Goal: Task Accomplishment & Management: Complete application form

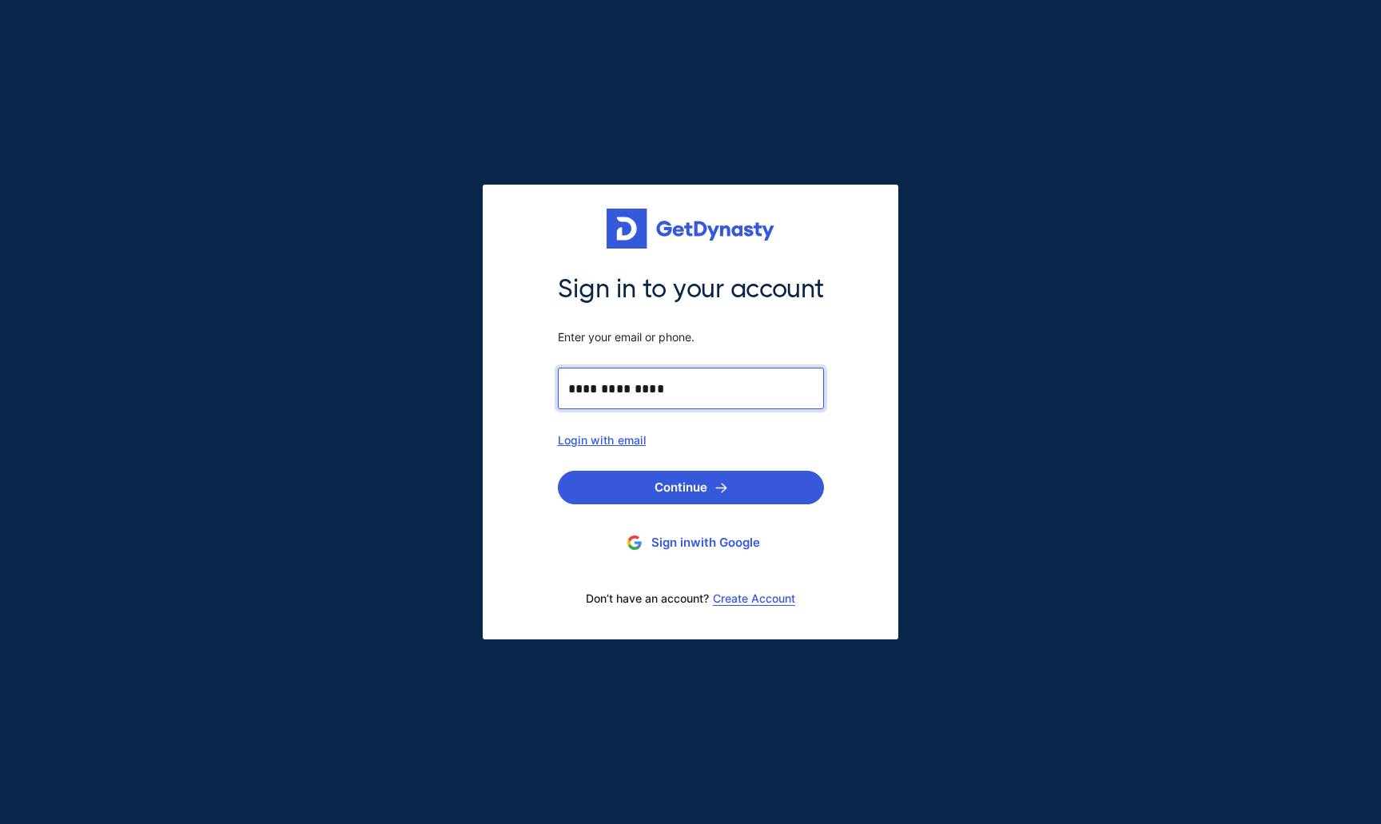
type input "**********"
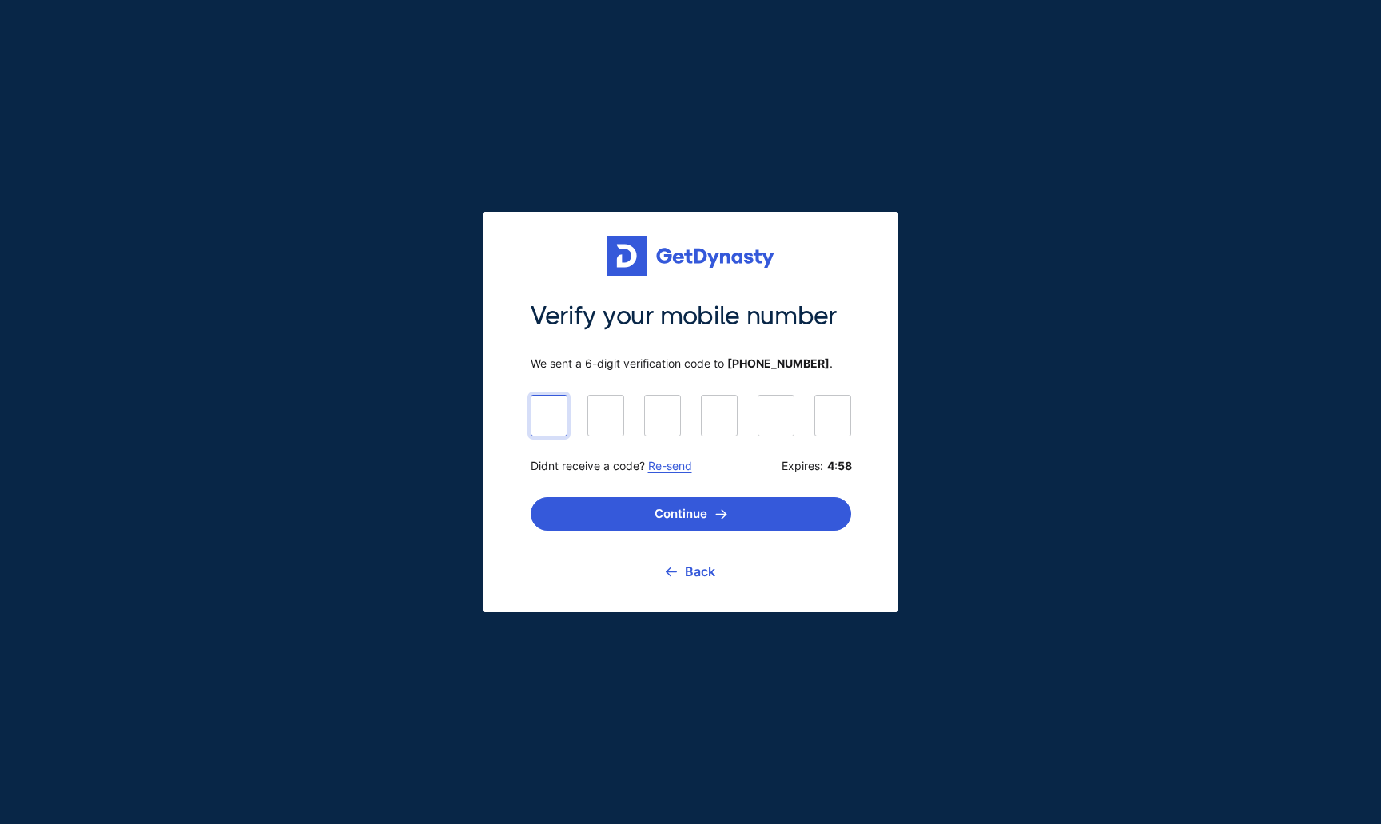
type input "******"
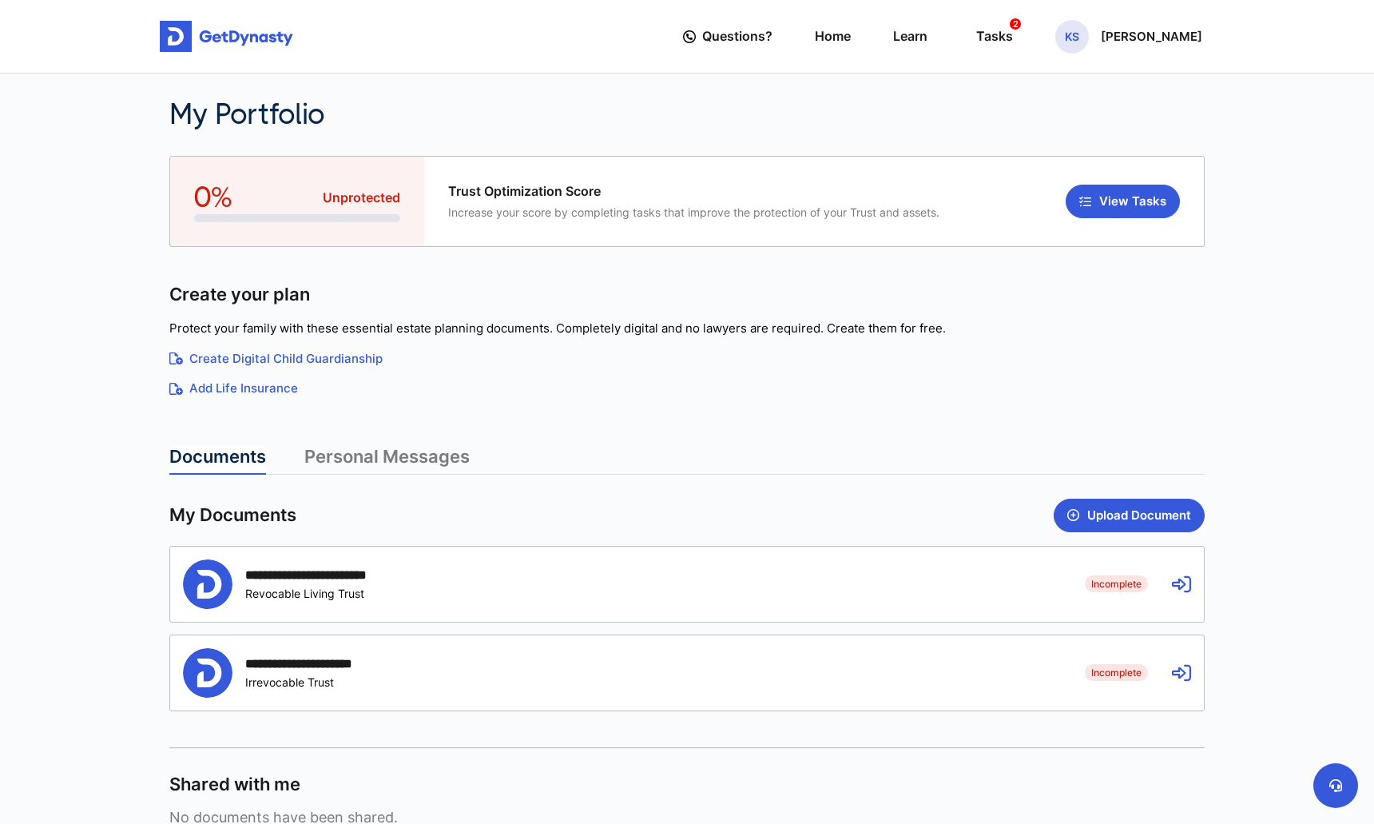
click at [1187, 582] on icon at bounding box center [1181, 584] width 19 height 19
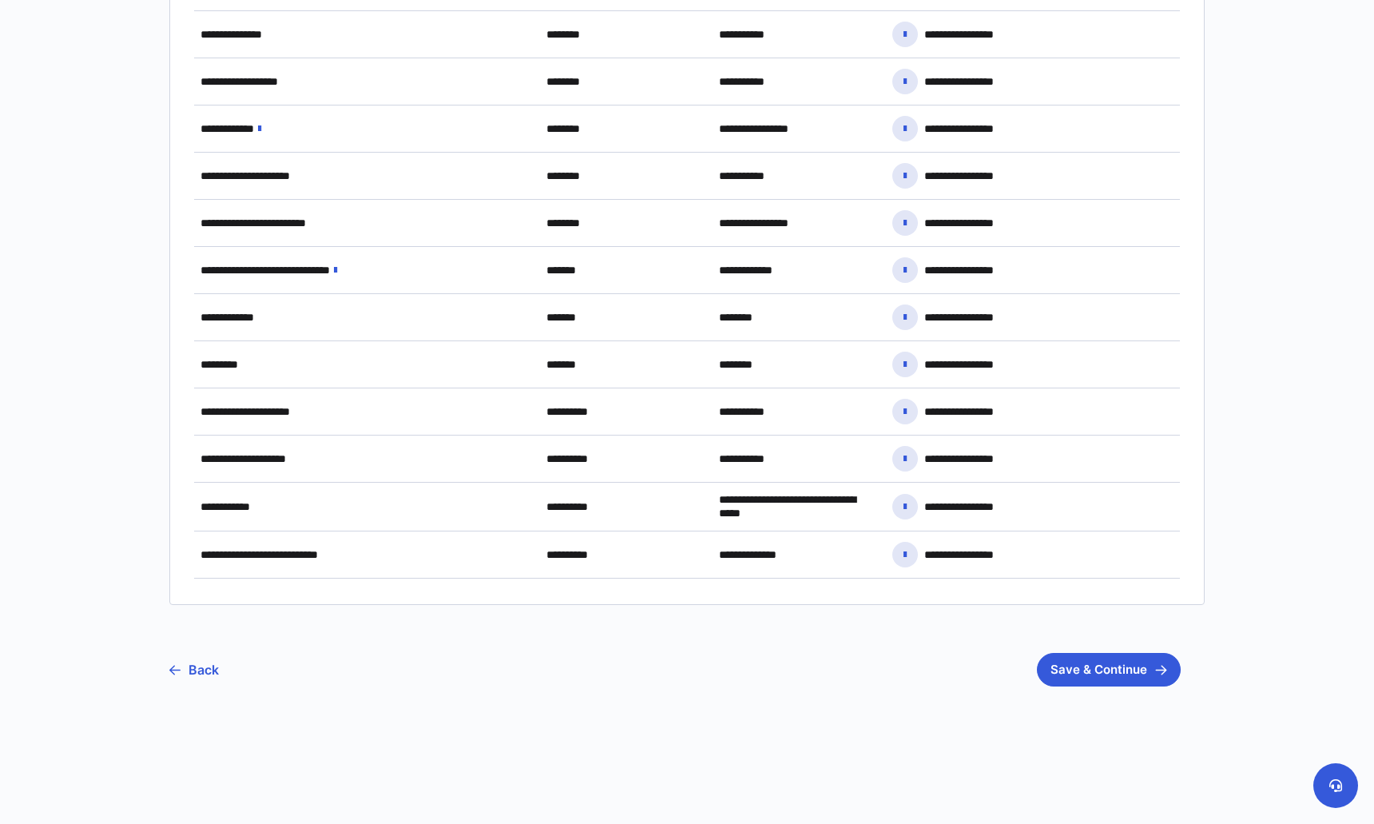
scroll to position [1112, 0]
click at [203, 657] on link "Back" at bounding box center [194, 670] width 50 height 40
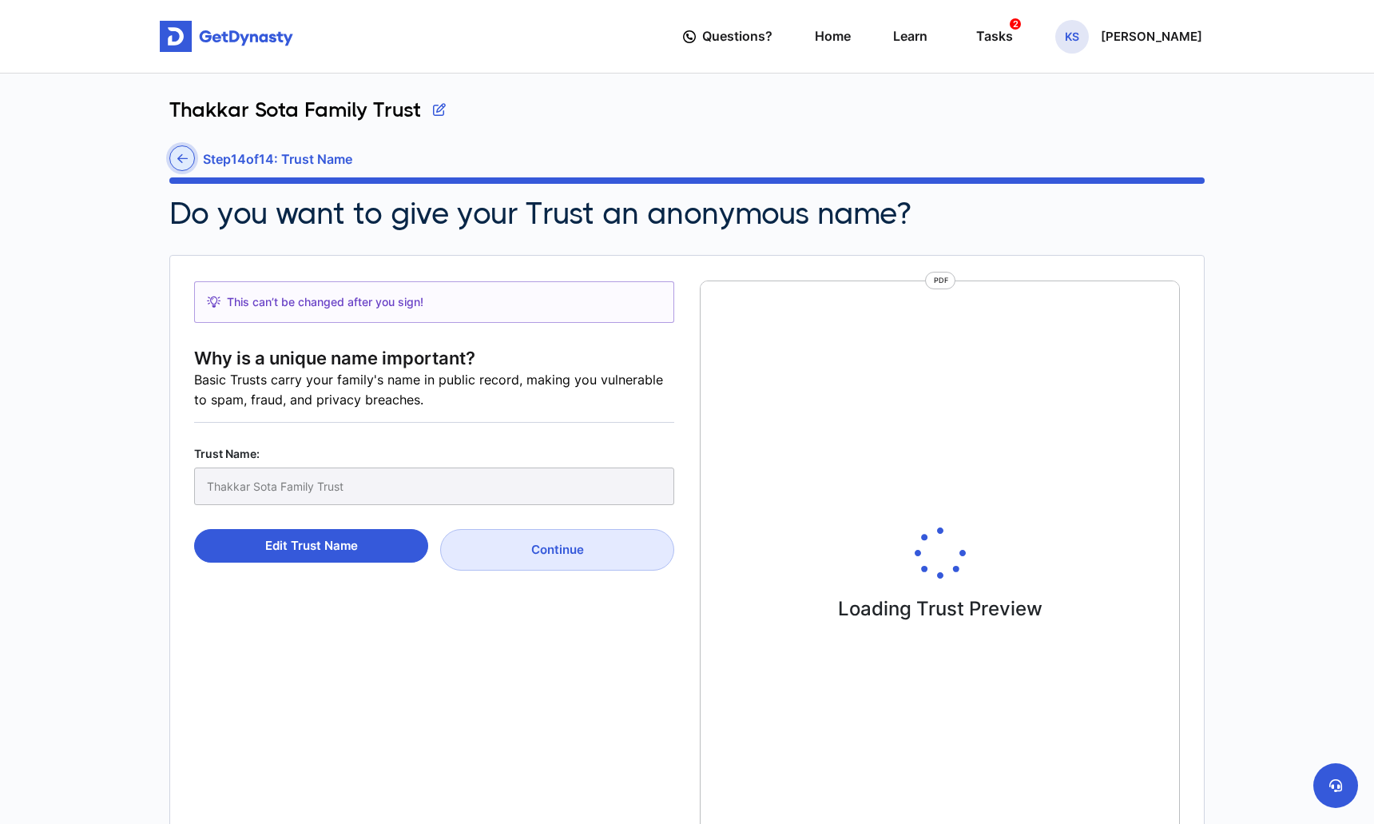
click at [181, 158] on icon at bounding box center [182, 159] width 10 height 12
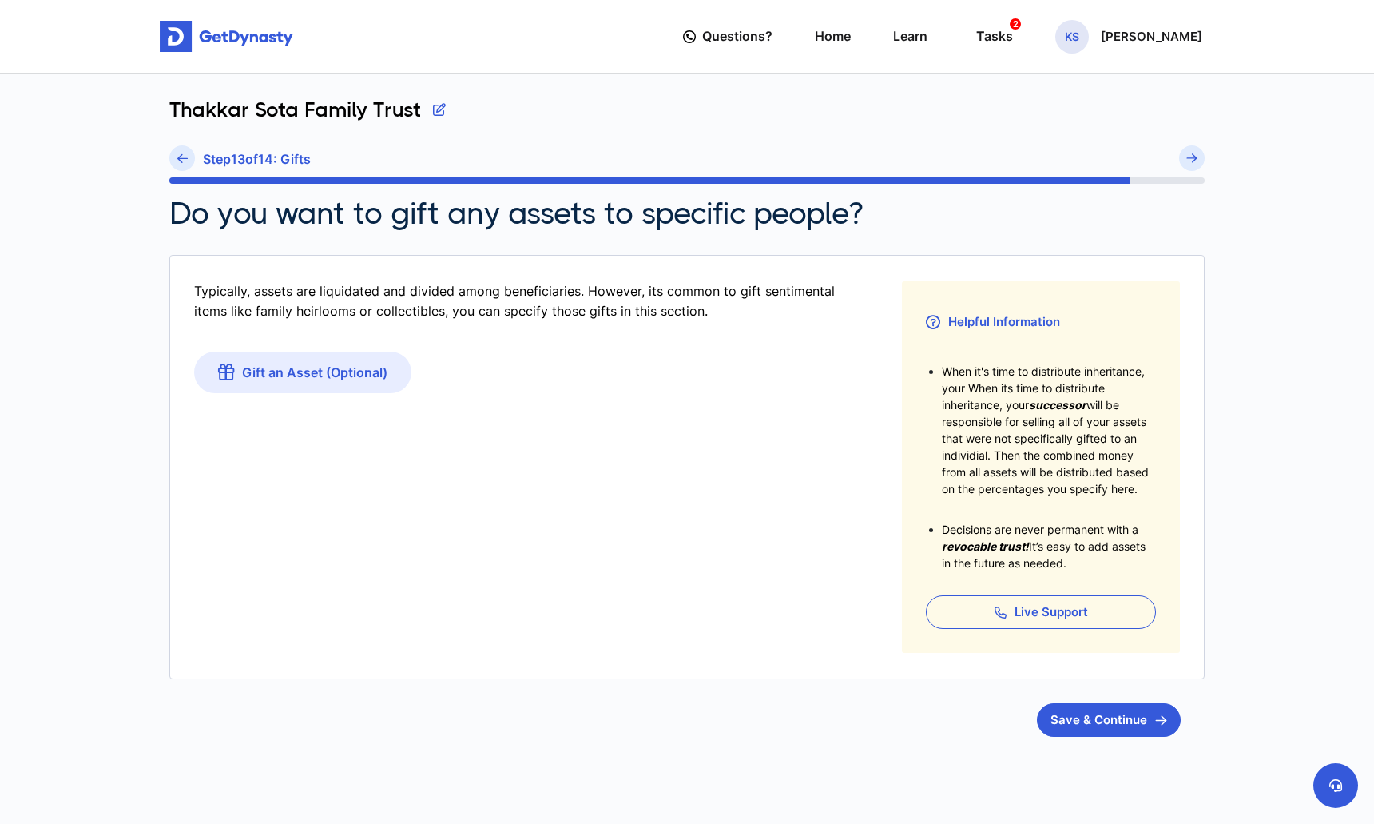
click at [181, 158] on icon at bounding box center [182, 159] width 10 height 12
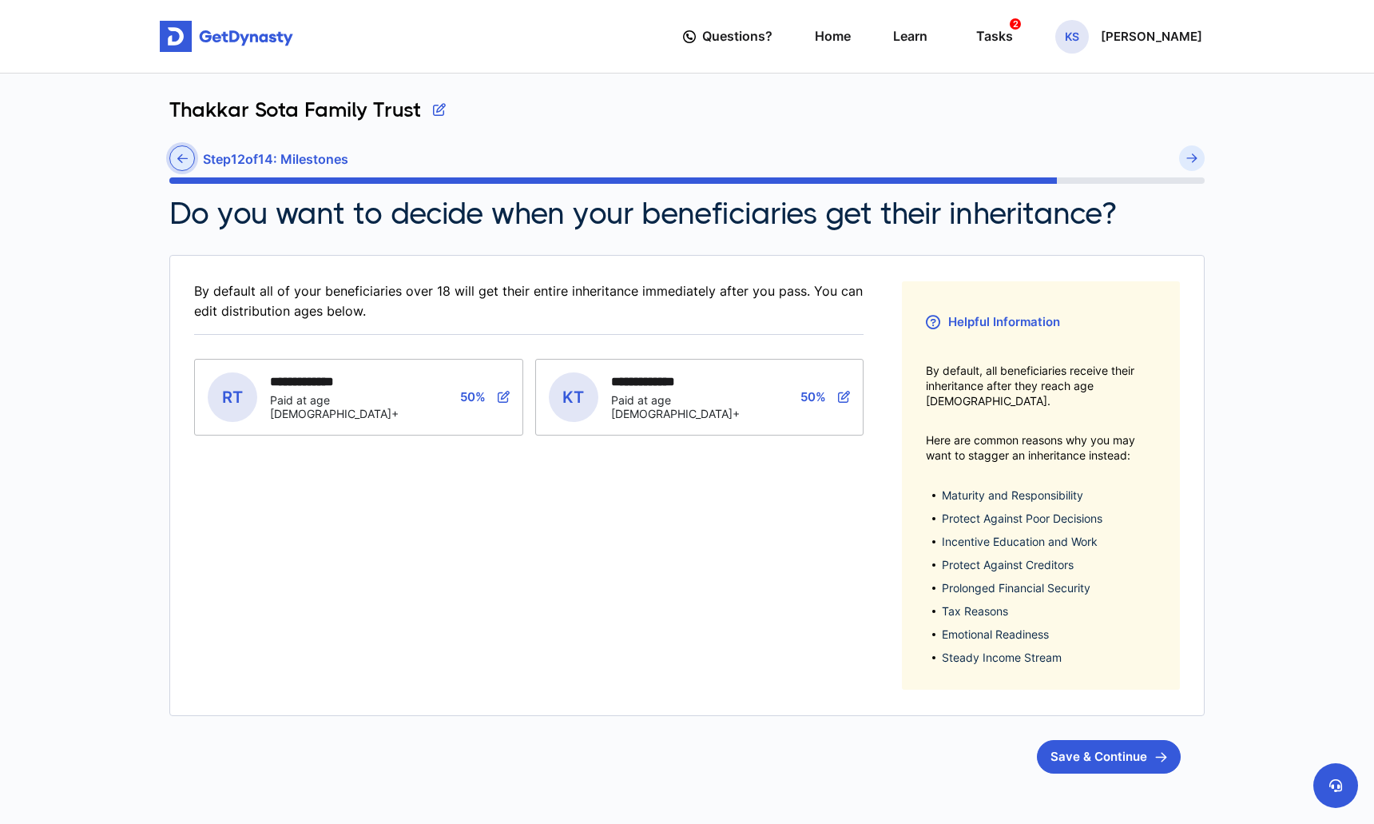
click at [181, 159] on icon at bounding box center [182, 159] width 10 height 12
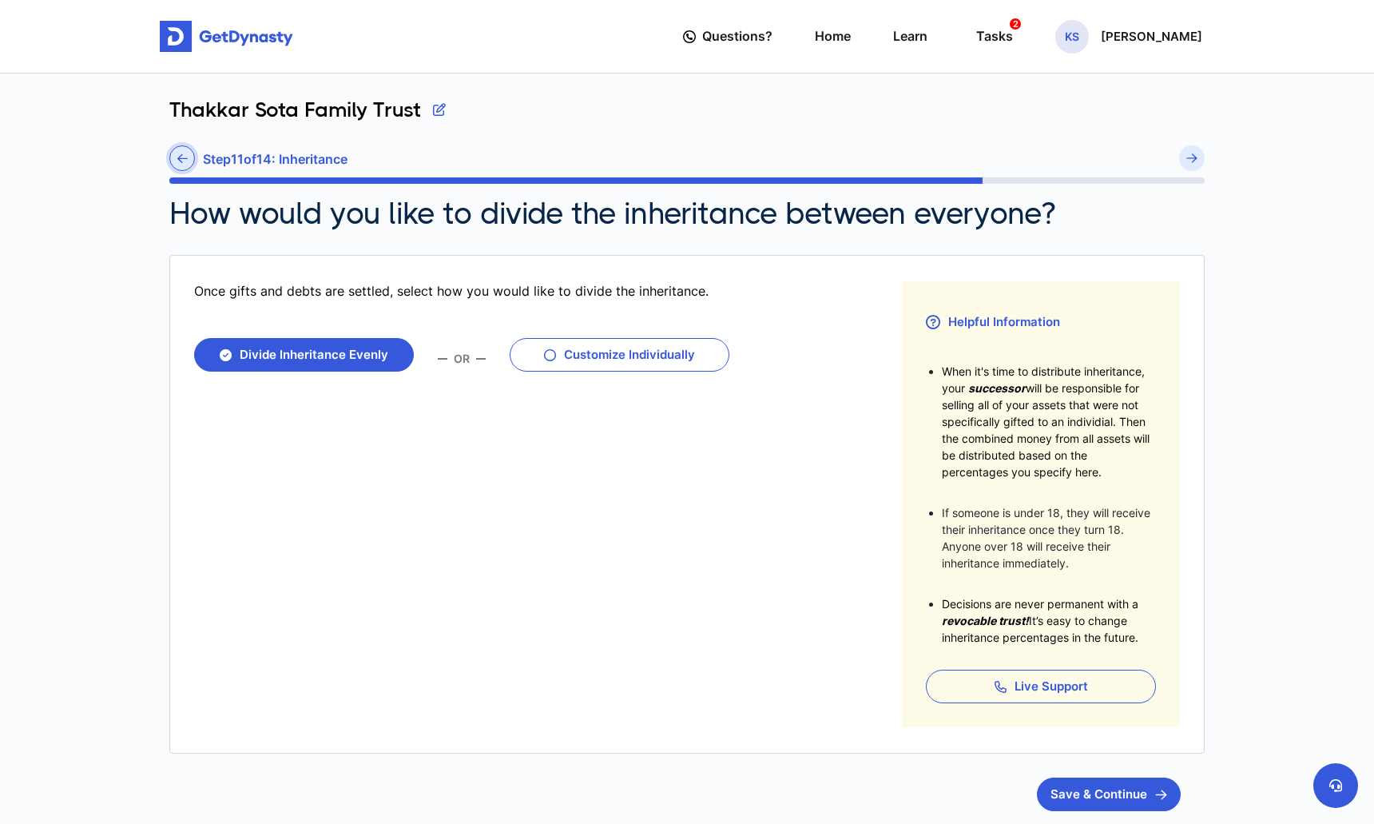
click at [181, 160] on icon at bounding box center [182, 159] width 10 height 12
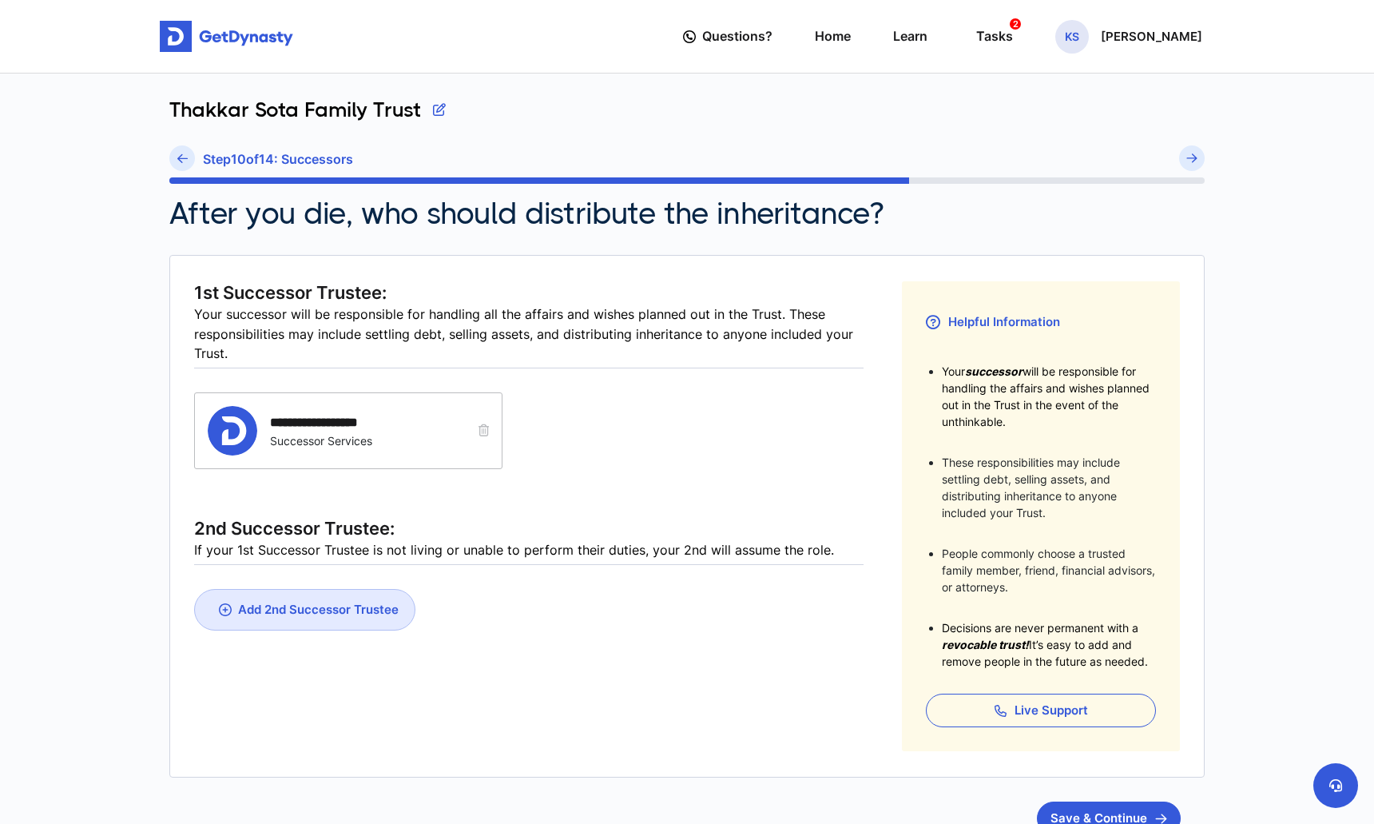
click at [181, 160] on icon at bounding box center [182, 159] width 10 height 12
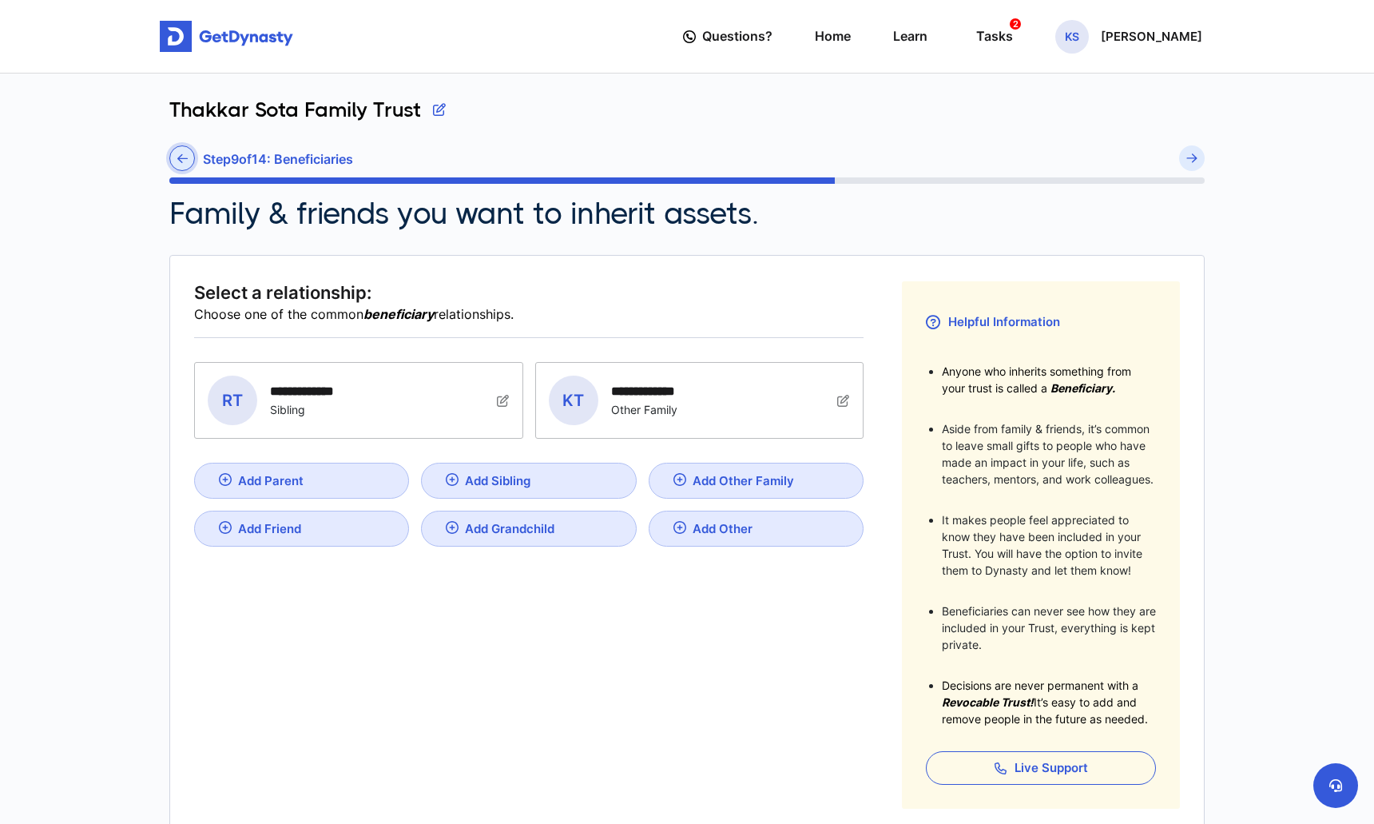
click at [181, 161] on icon at bounding box center [182, 159] width 10 height 12
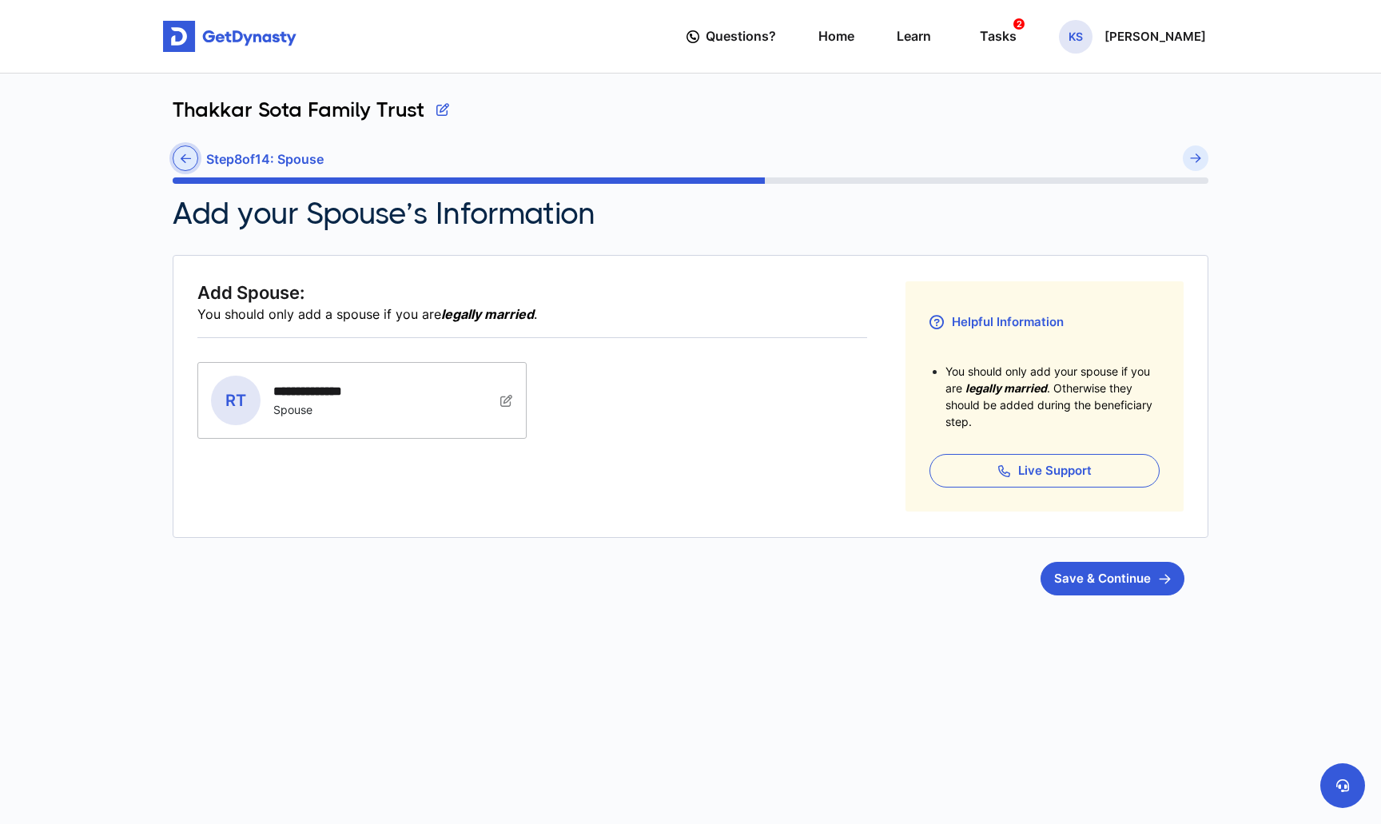
click at [185, 153] on icon at bounding box center [186, 159] width 10 height 12
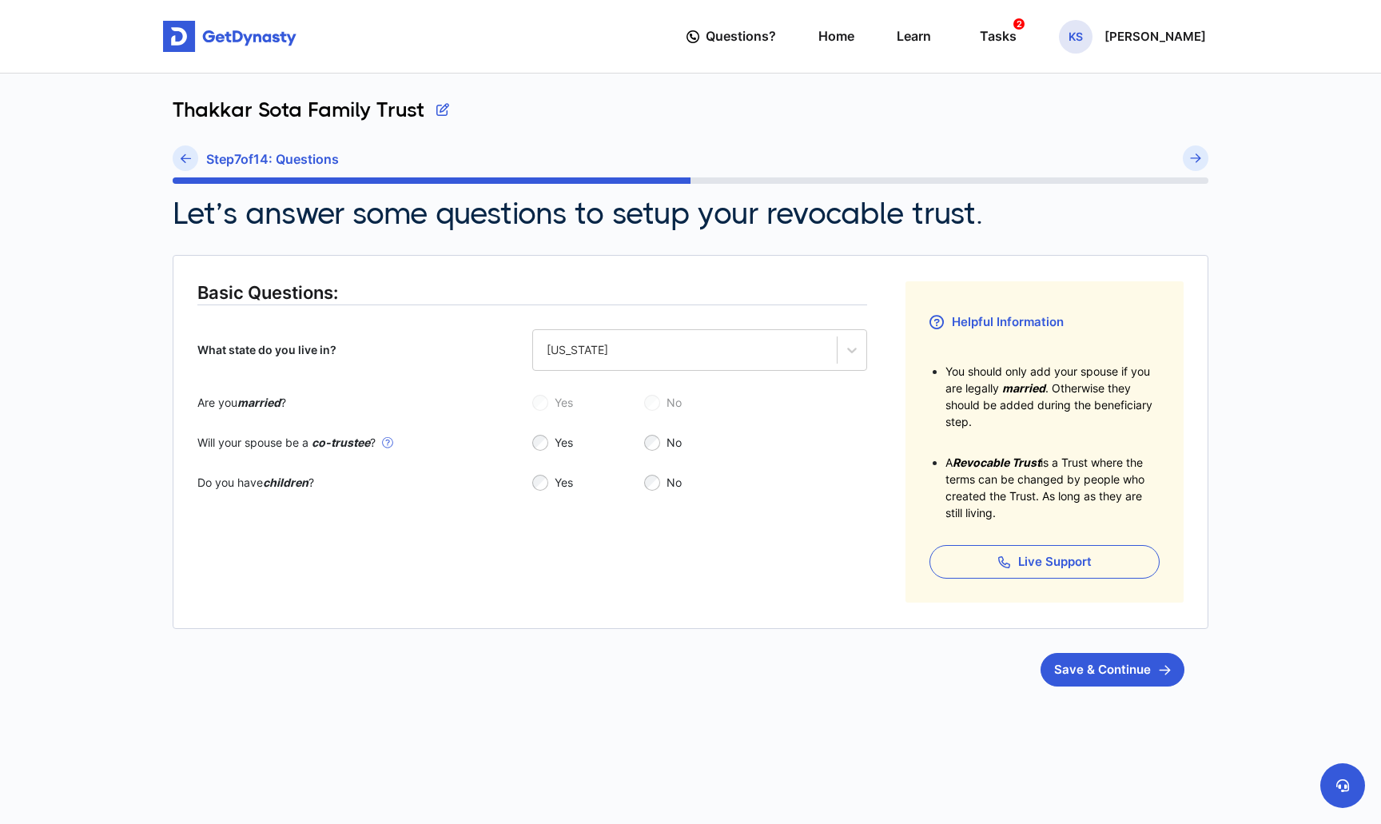
click at [185, 153] on icon at bounding box center [186, 159] width 10 height 12
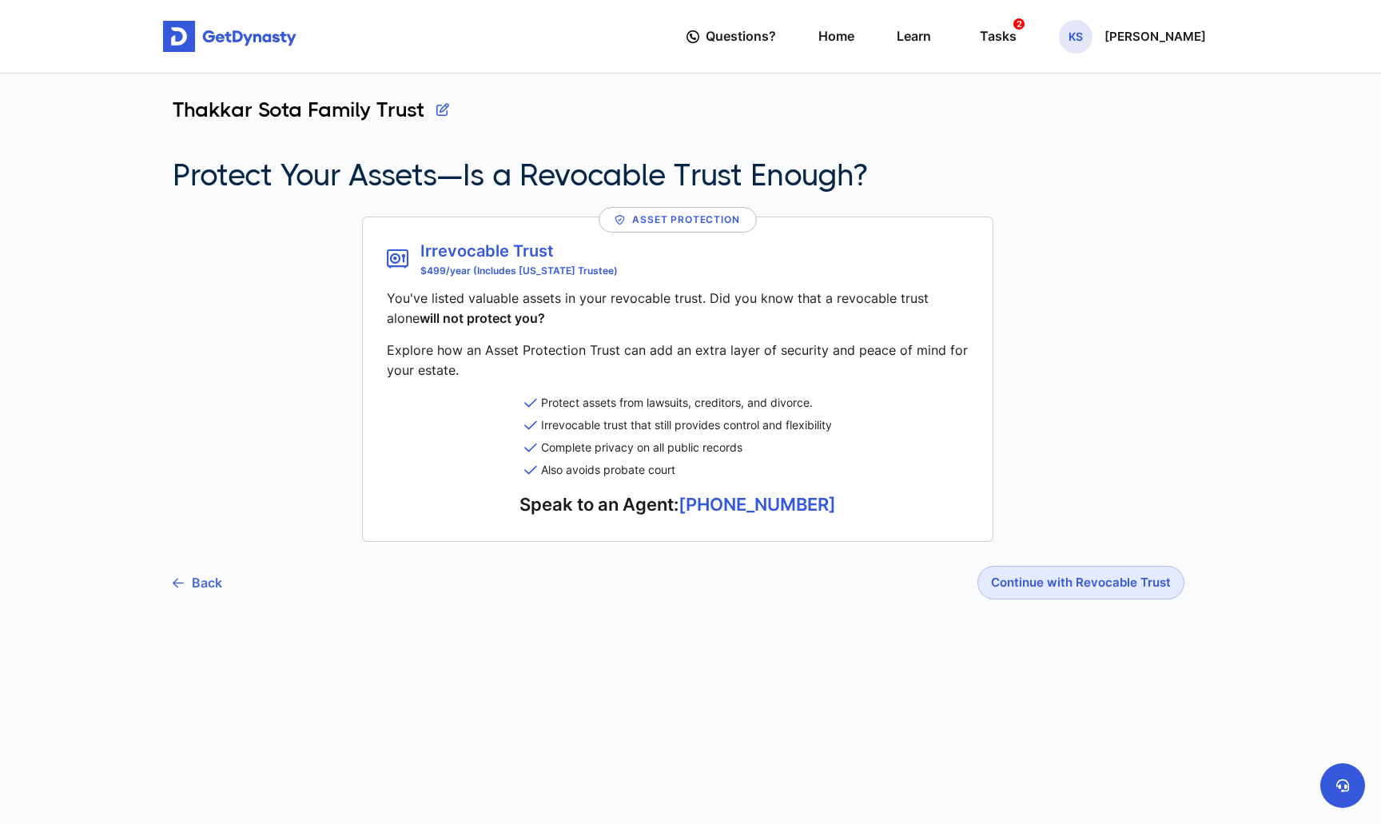
click at [200, 576] on link "Back" at bounding box center [198, 583] width 50 height 40
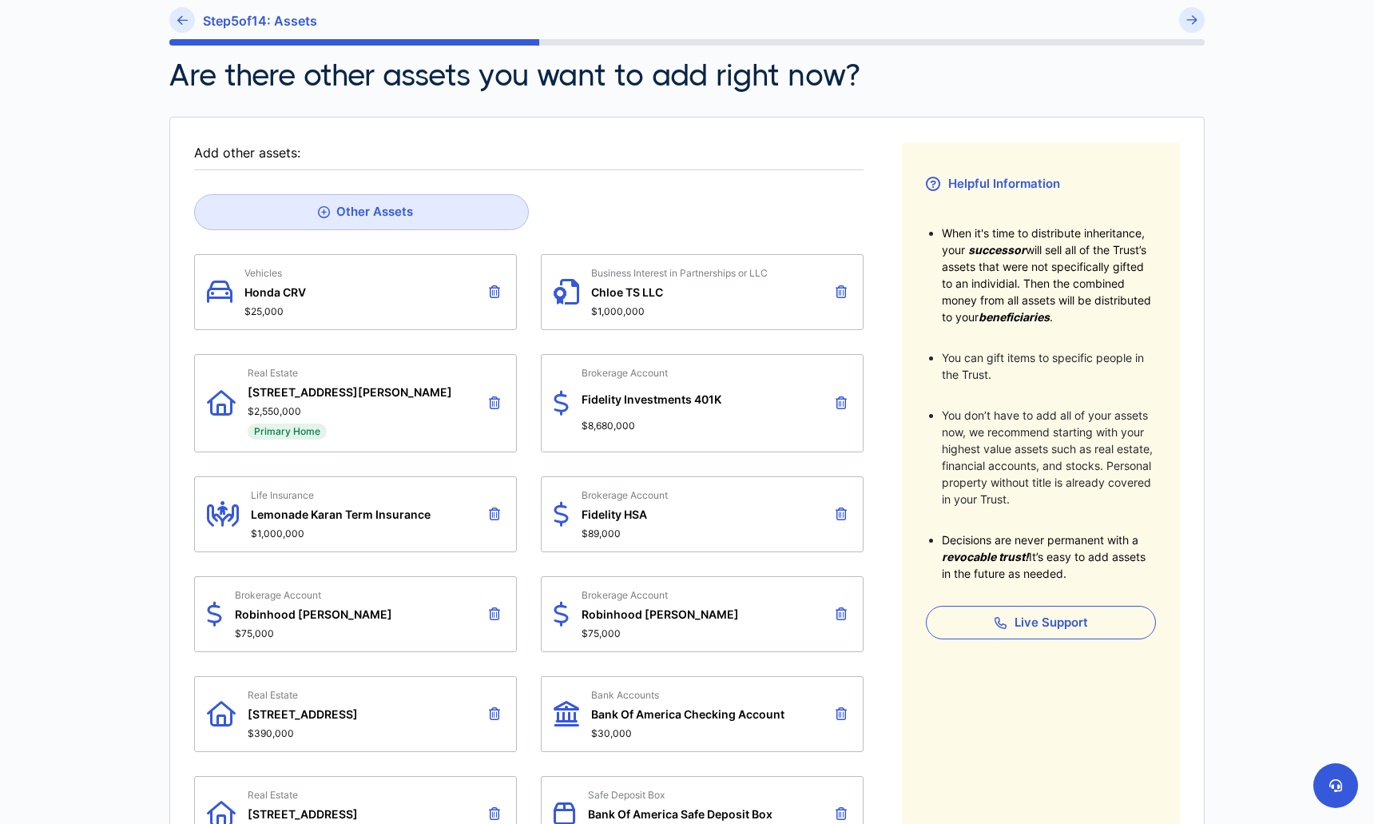
scroll to position [234, 0]
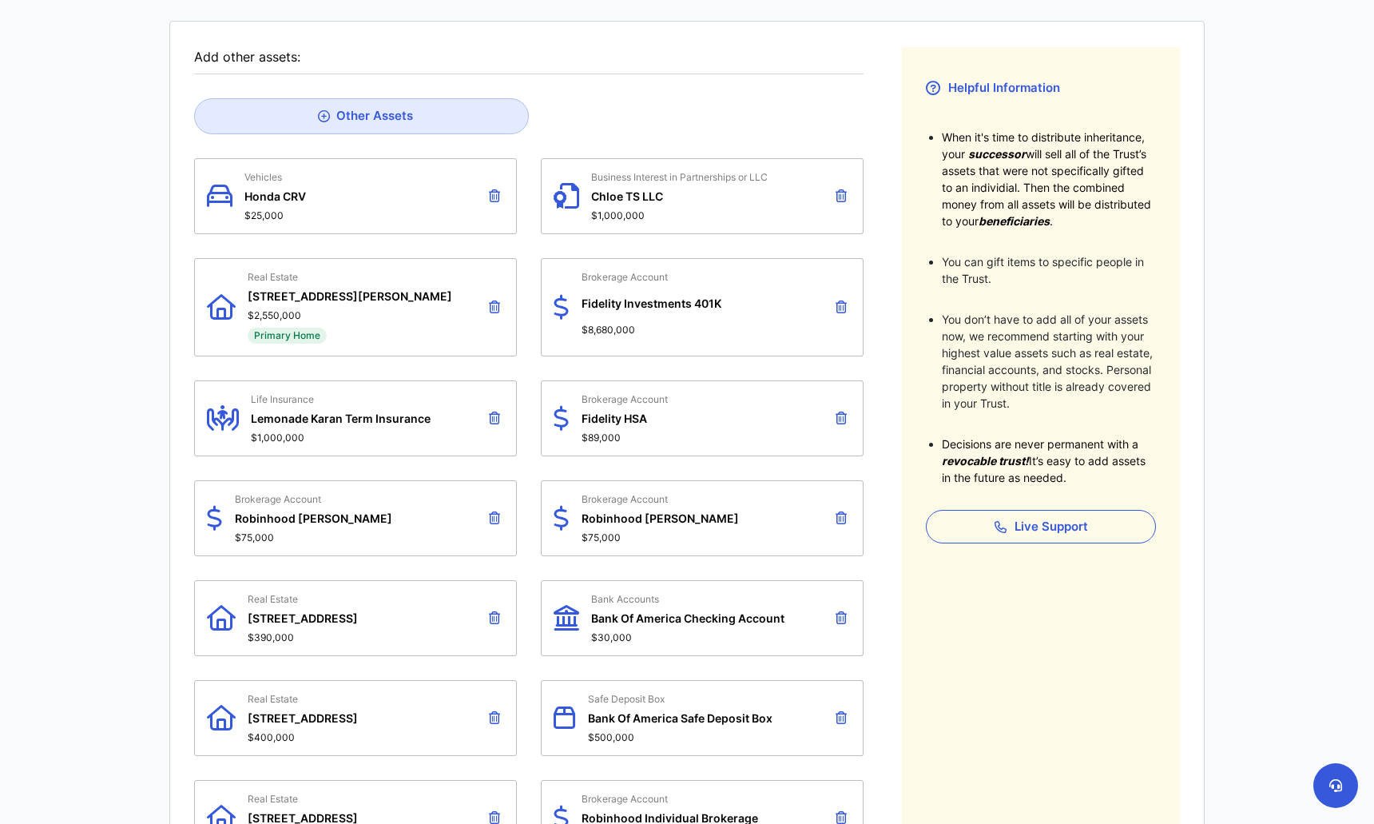
click at [841, 197] on icon at bounding box center [841, 195] width 11 height 13
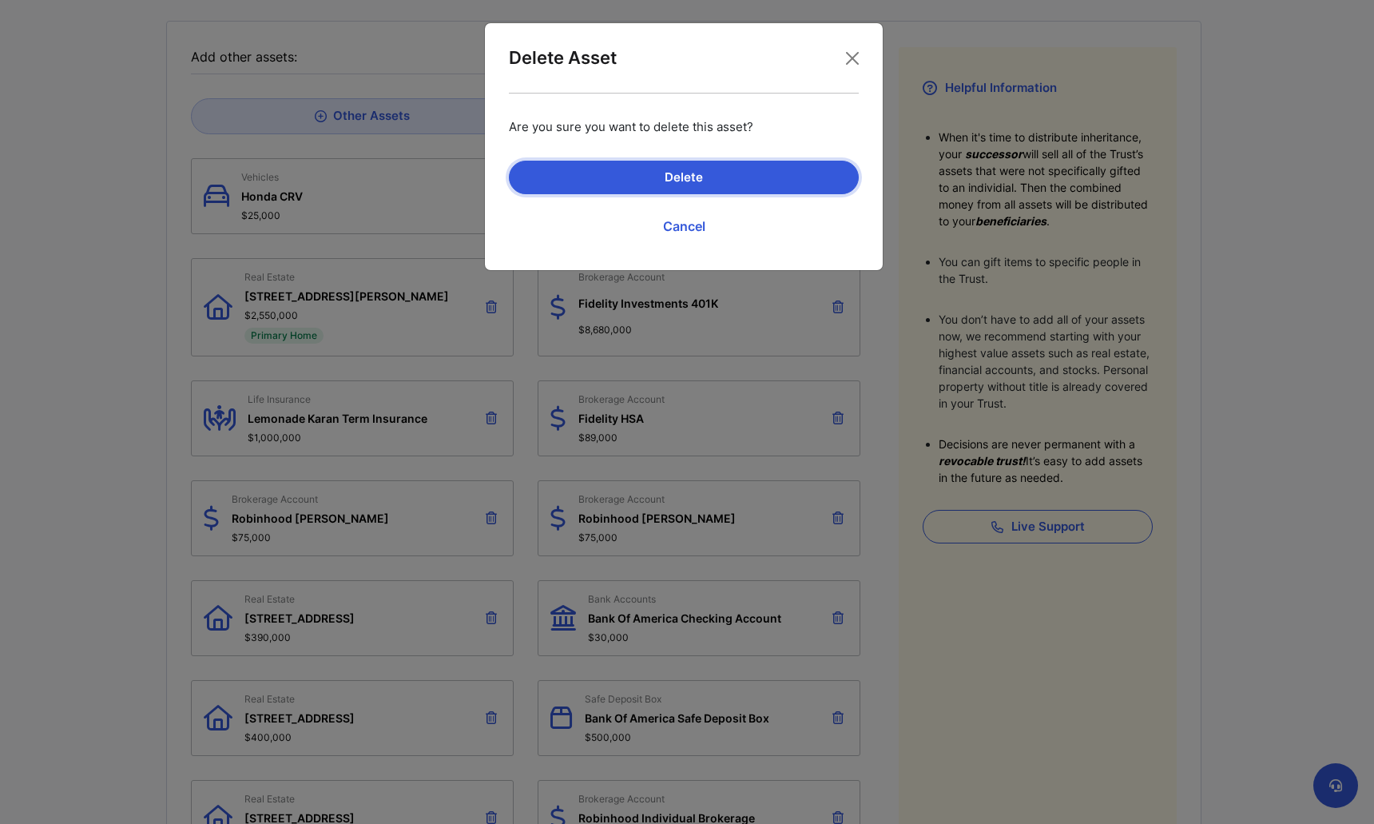
click at [754, 180] on button "Delete" at bounding box center [684, 178] width 350 height 34
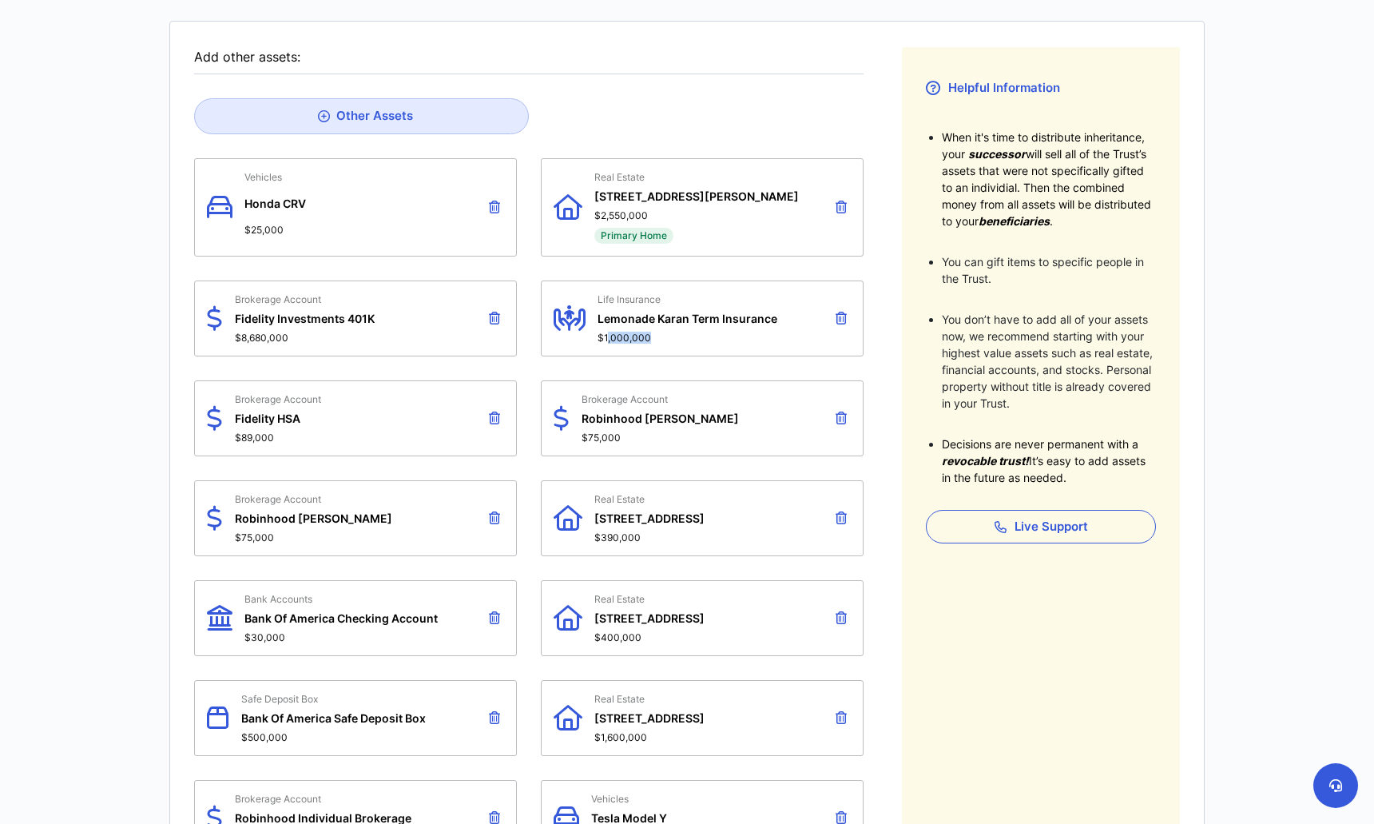
drag, startPoint x: 608, startPoint y: 339, endPoint x: 648, endPoint y: 339, distance: 40.0
click at [648, 339] on span "$1,000,000" at bounding box center [688, 338] width 180 height 12
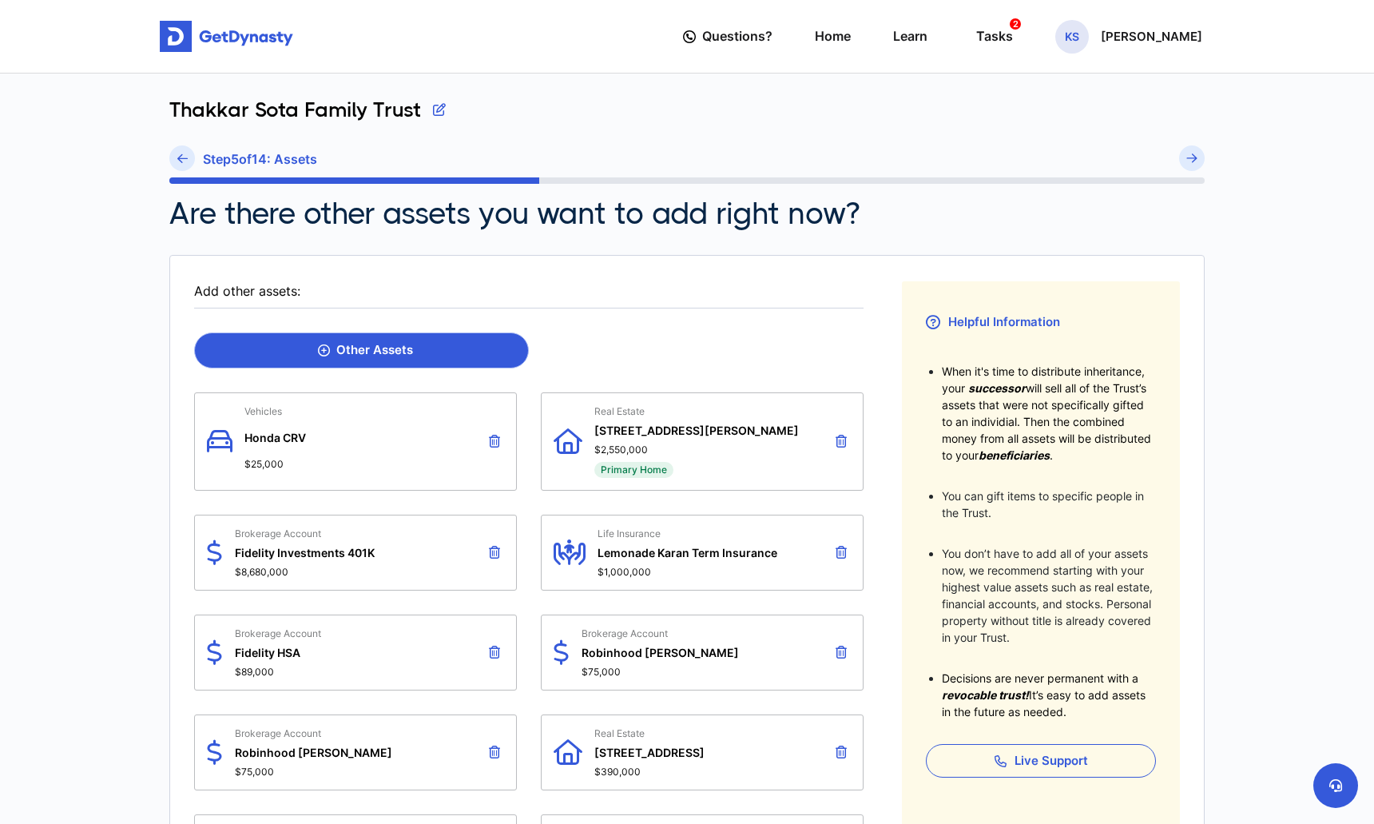
scroll to position [0, 0]
click at [360, 343] on div "Other Assets" at bounding box center [365, 350] width 95 height 14
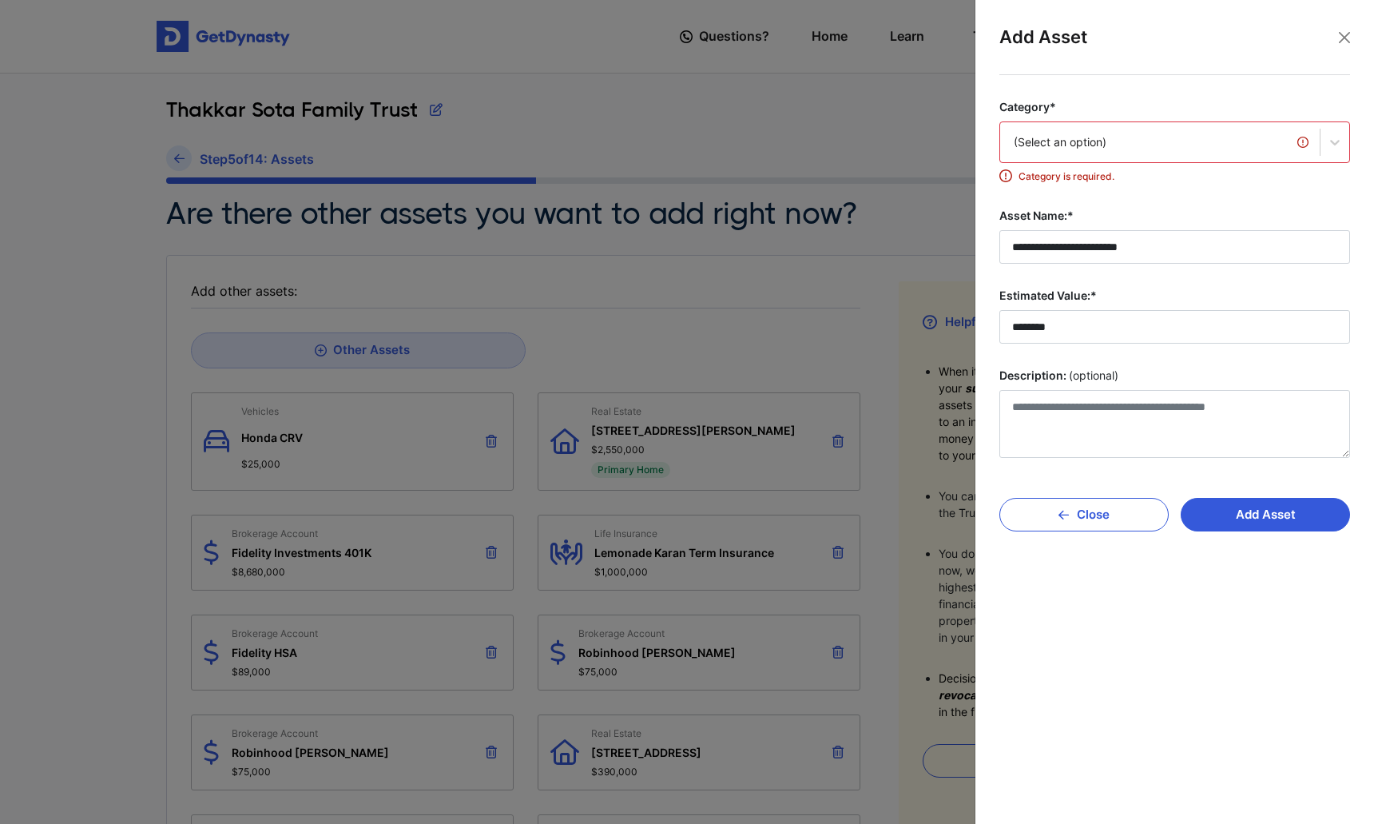
click at [1040, 148] on div "(Select an option)" at bounding box center [1160, 142] width 292 height 16
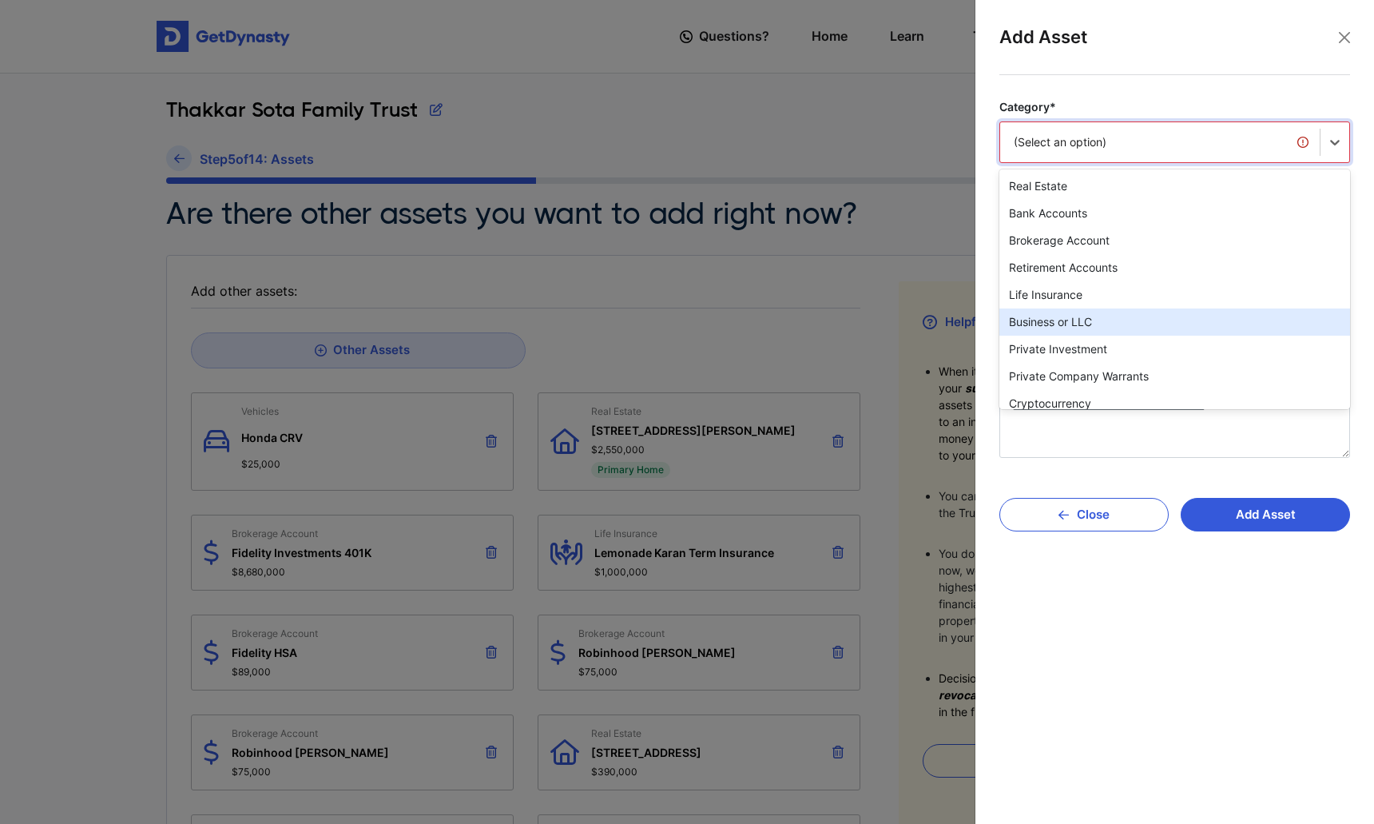
click at [1124, 316] on div "Business or LLC" at bounding box center [1175, 321] width 351 height 27
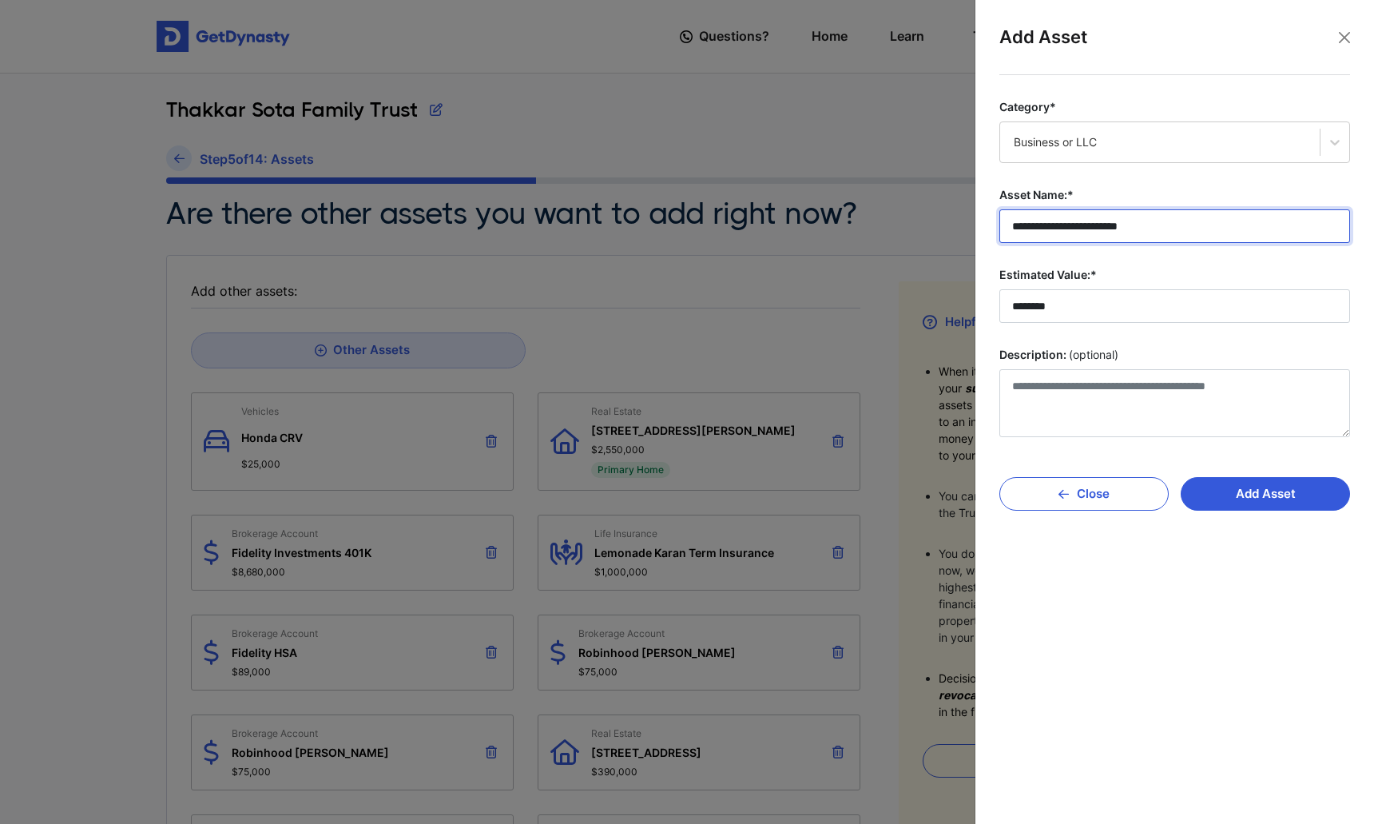
click at [1070, 226] on input "**********" at bounding box center [1175, 226] width 351 height 34
type input "**********"
click at [1093, 505] on button "Close" at bounding box center [1084, 494] width 169 height 34
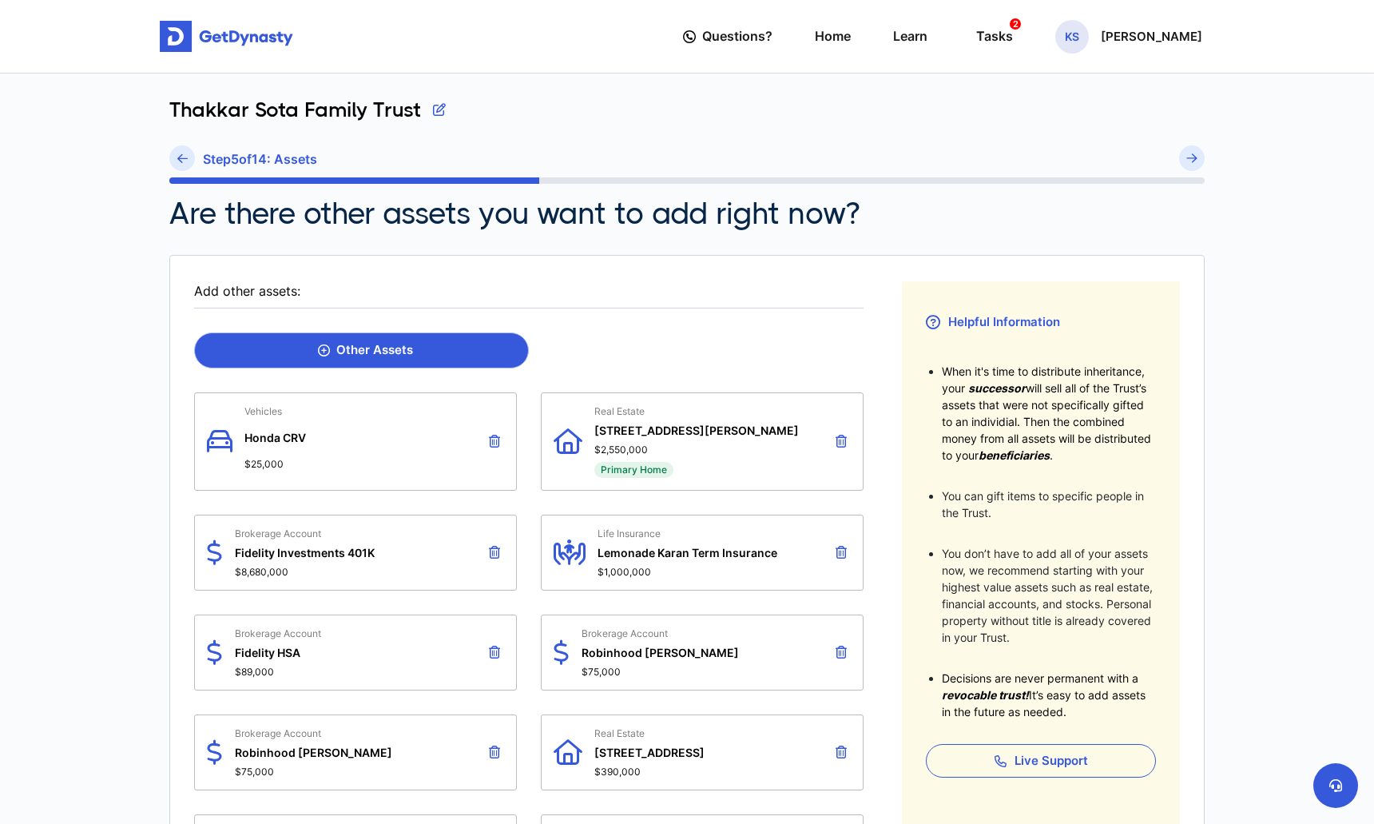
click at [451, 348] on link "Other Assets" at bounding box center [361, 350] width 335 height 36
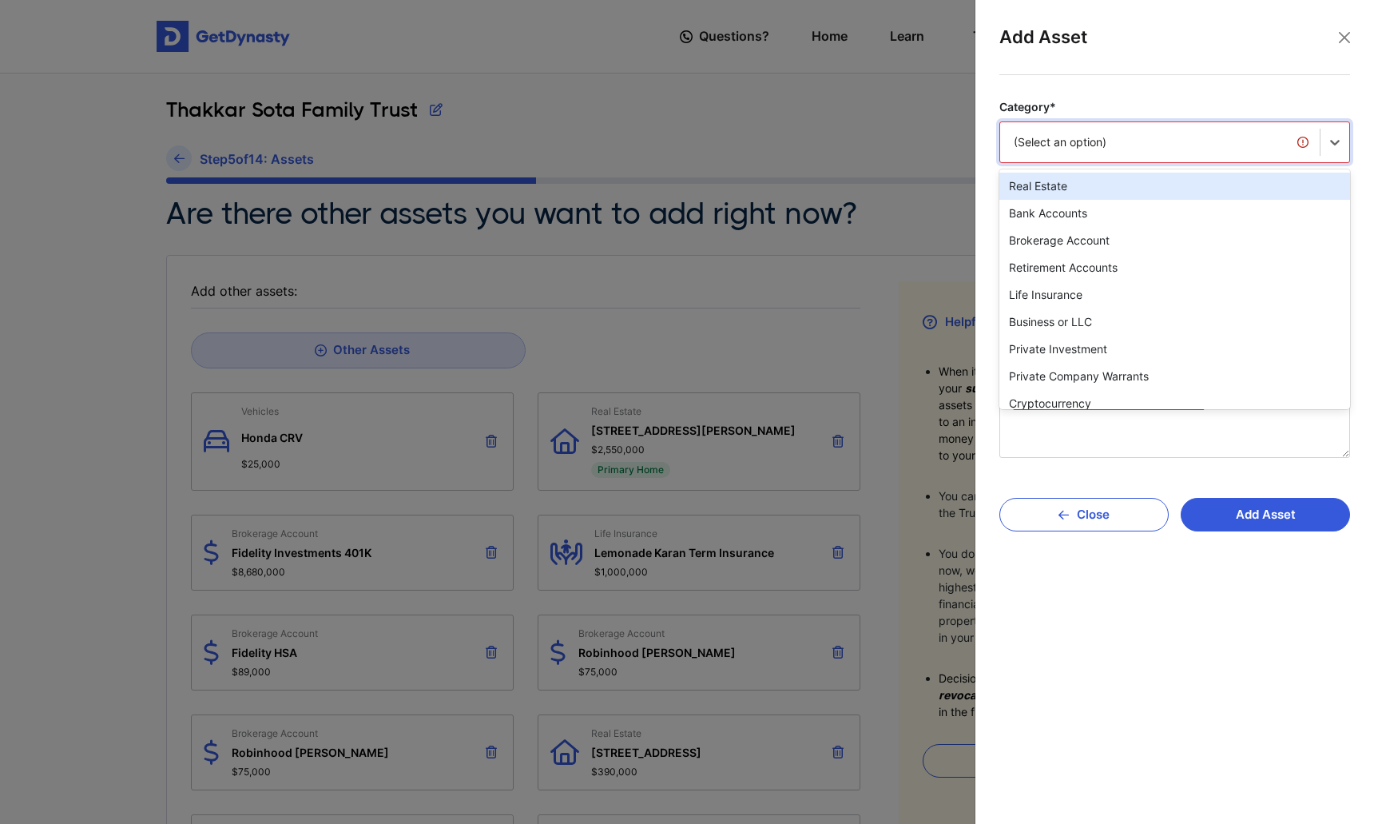
click at [1191, 156] on div "(Select an option)" at bounding box center [1160, 142] width 320 height 34
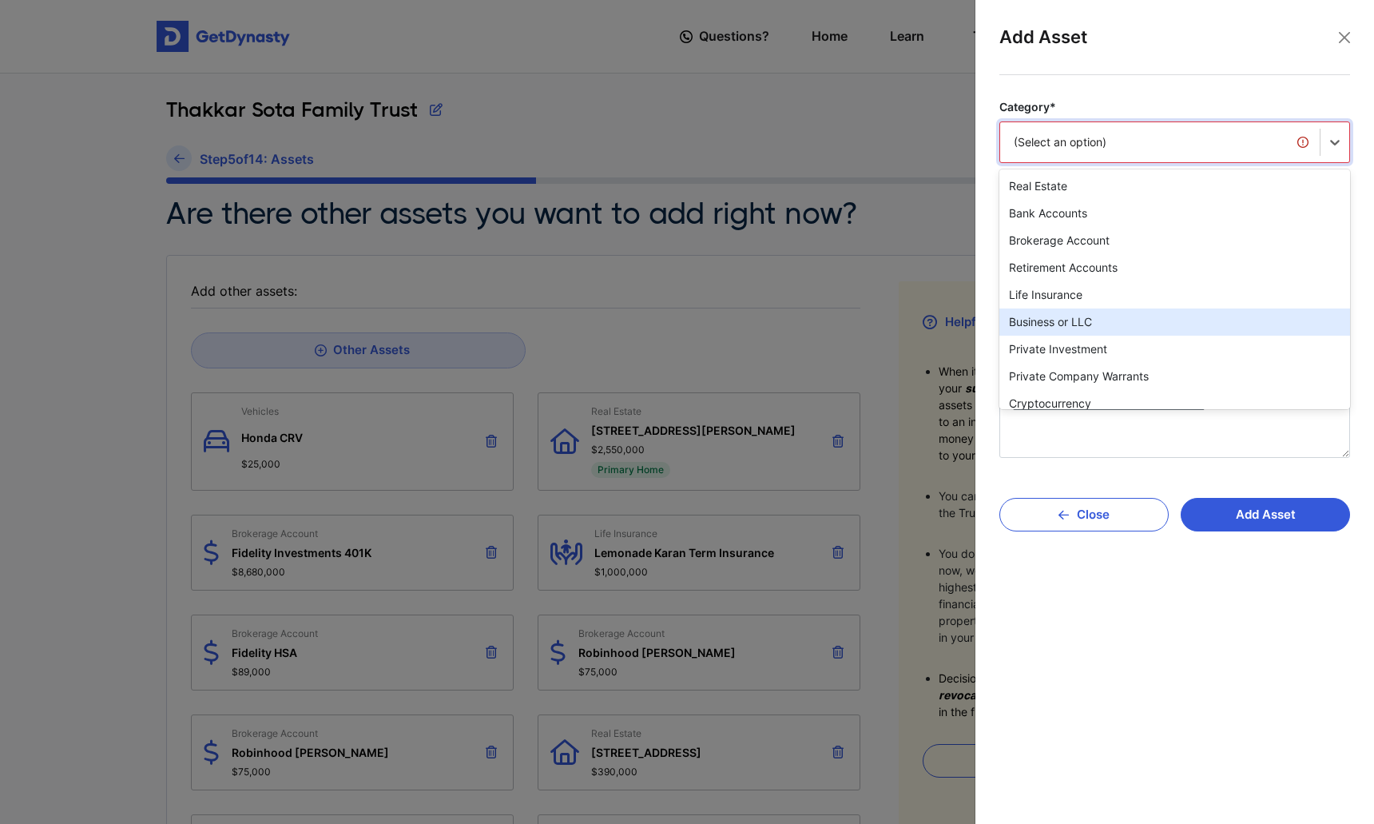
click at [1142, 320] on div "Business or LLC" at bounding box center [1175, 321] width 351 height 27
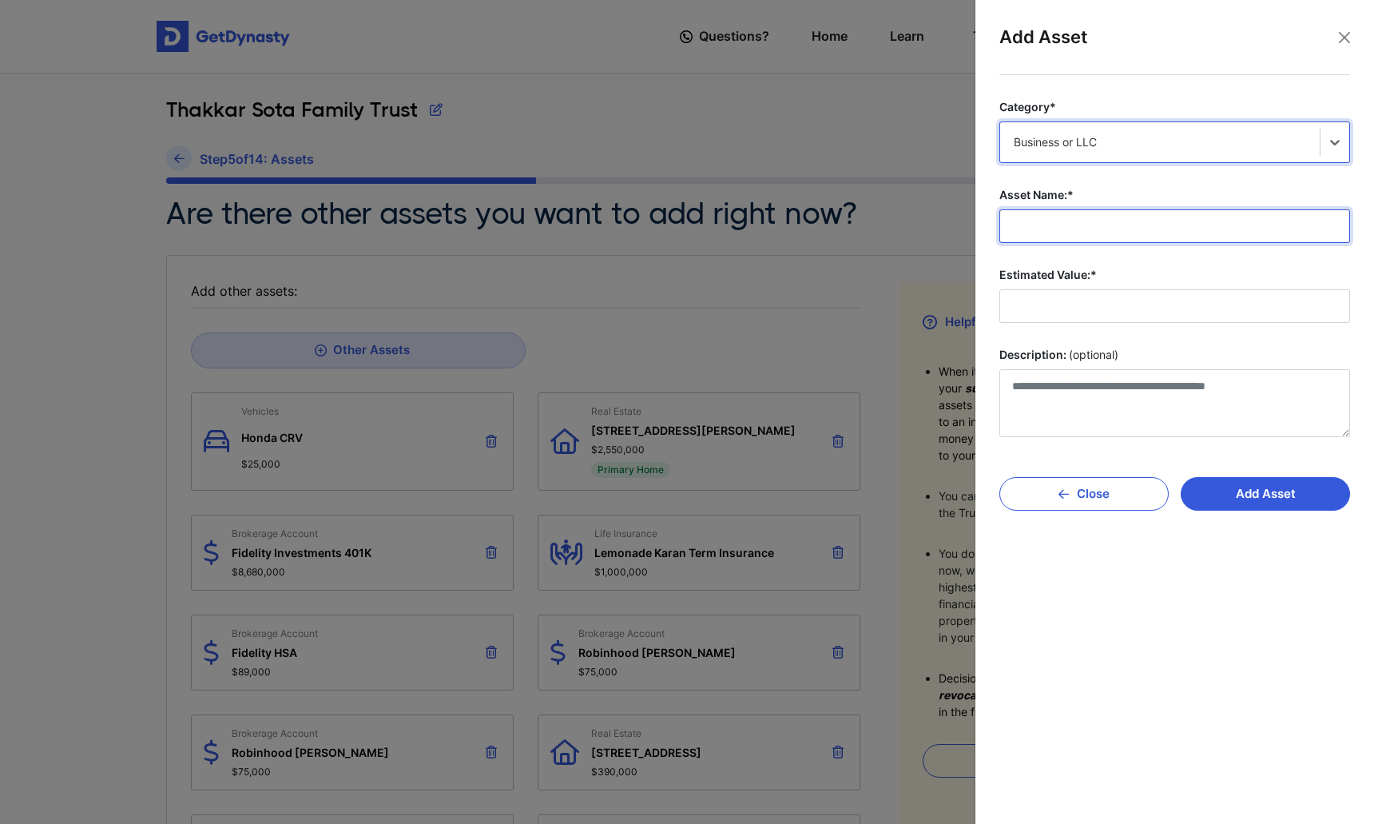
click at [1099, 232] on input "Asset Name:*" at bounding box center [1175, 226] width 351 height 34
type input "**********"
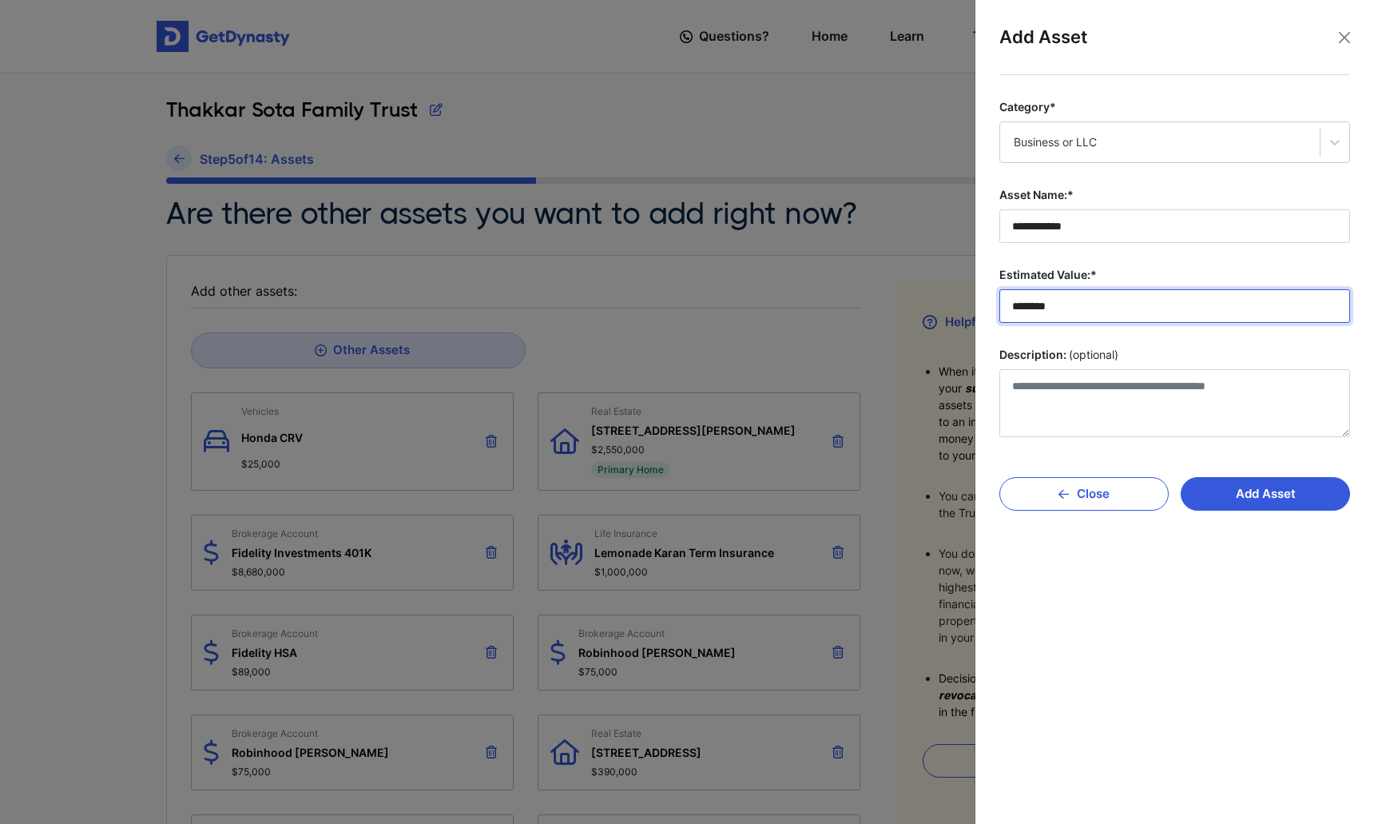
drag, startPoint x: 1100, startPoint y: 318, endPoint x: 689, endPoint y: 316, distance: 410.7
click at [688, 318] on body "Questions? Home Learn Tasks 2 KS Karan Sota Questions? 2 KS Thakkar Sota Family…" at bounding box center [687, 755] width 1374 height 1510
type input "********"
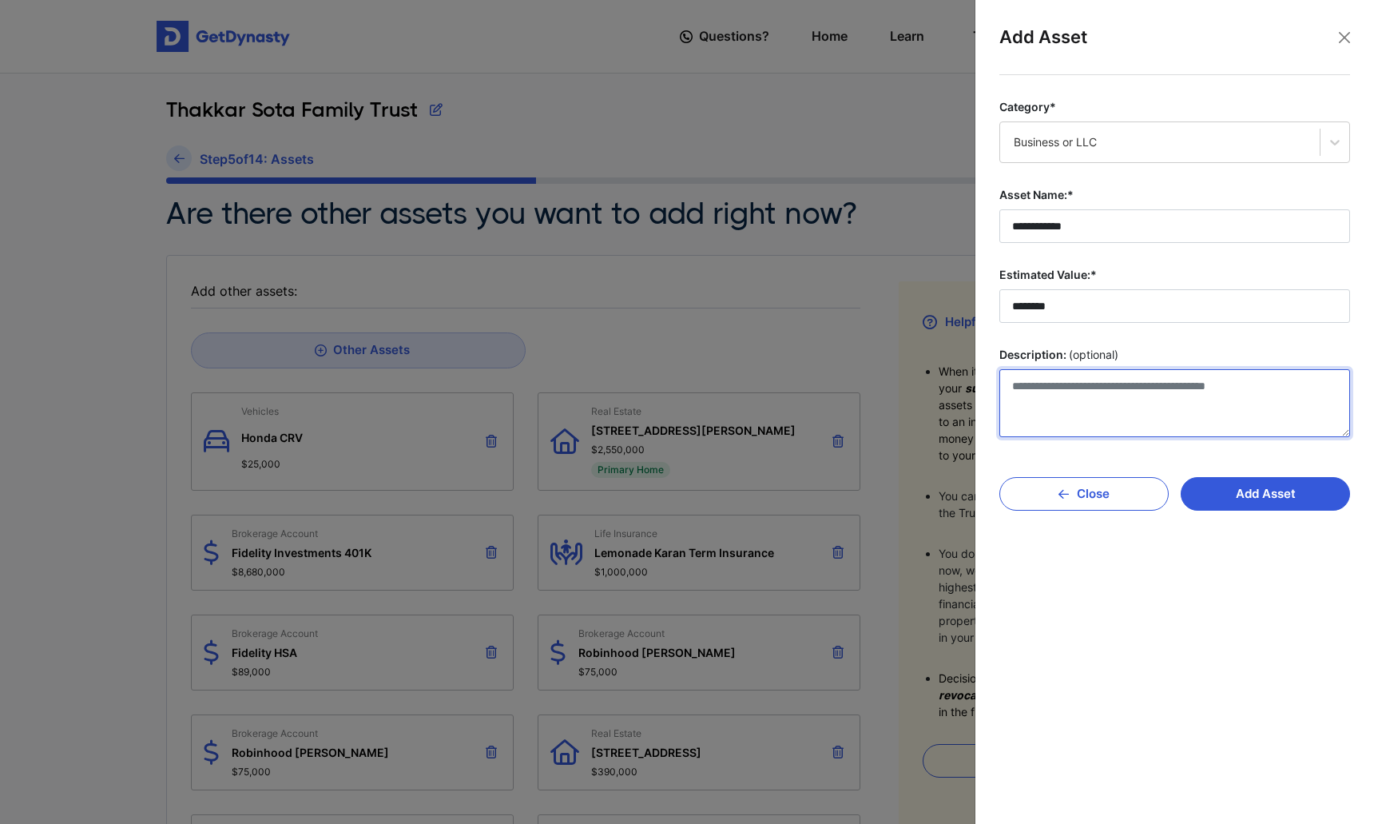
click at [1080, 428] on textarea "Description: (optional)" at bounding box center [1175, 403] width 351 height 68
type textarea "**********"
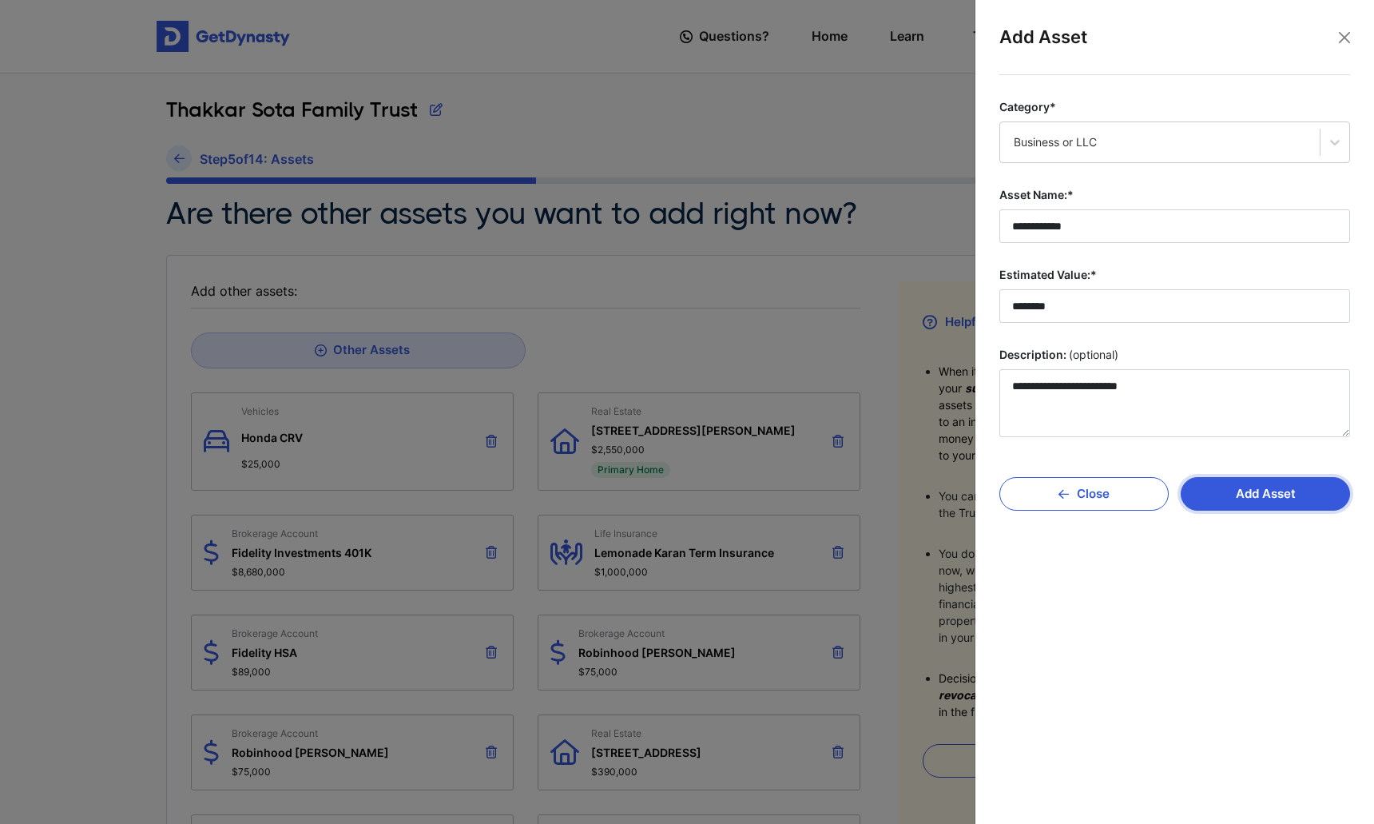
click at [1271, 502] on button "Add Asset" at bounding box center [1265, 494] width 169 height 34
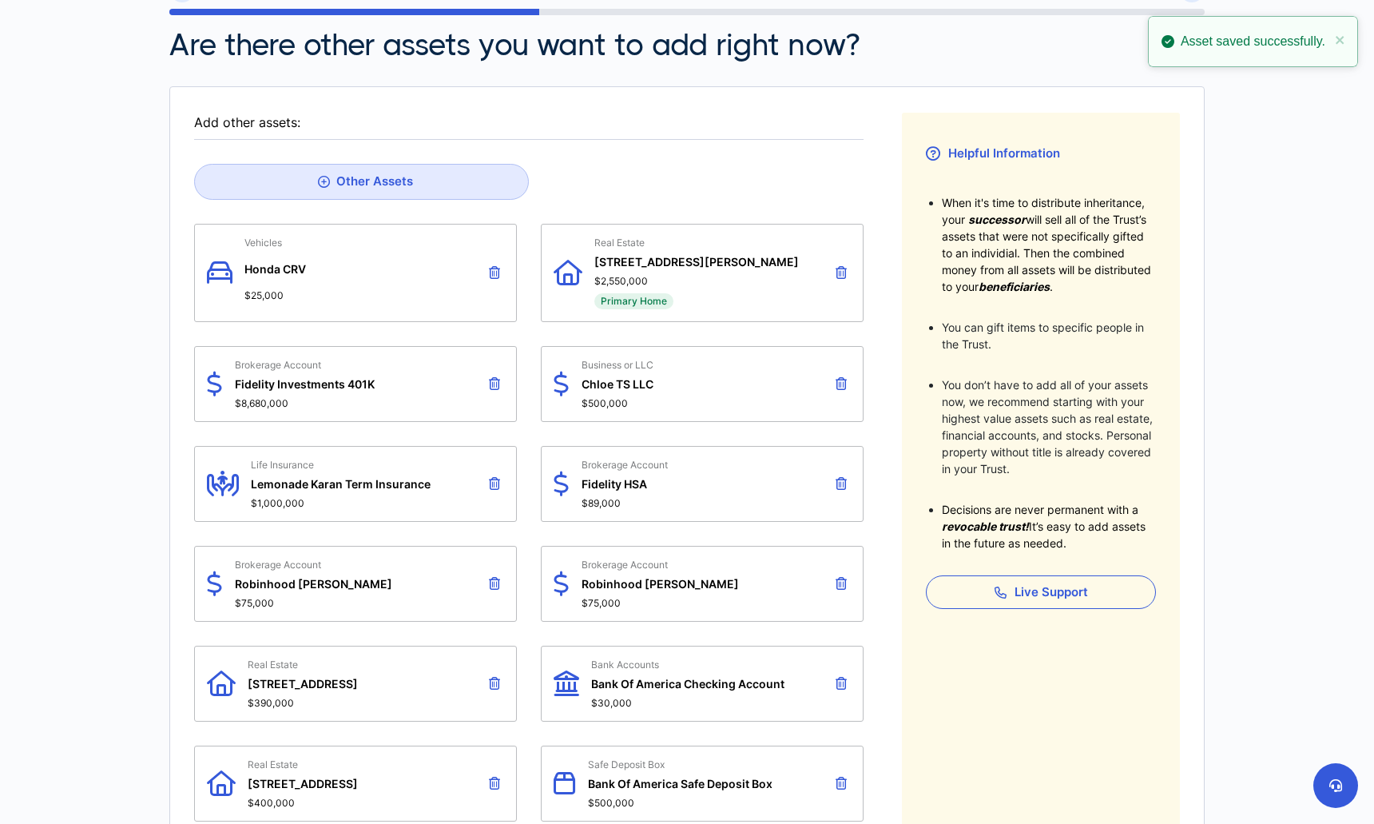
scroll to position [202, 0]
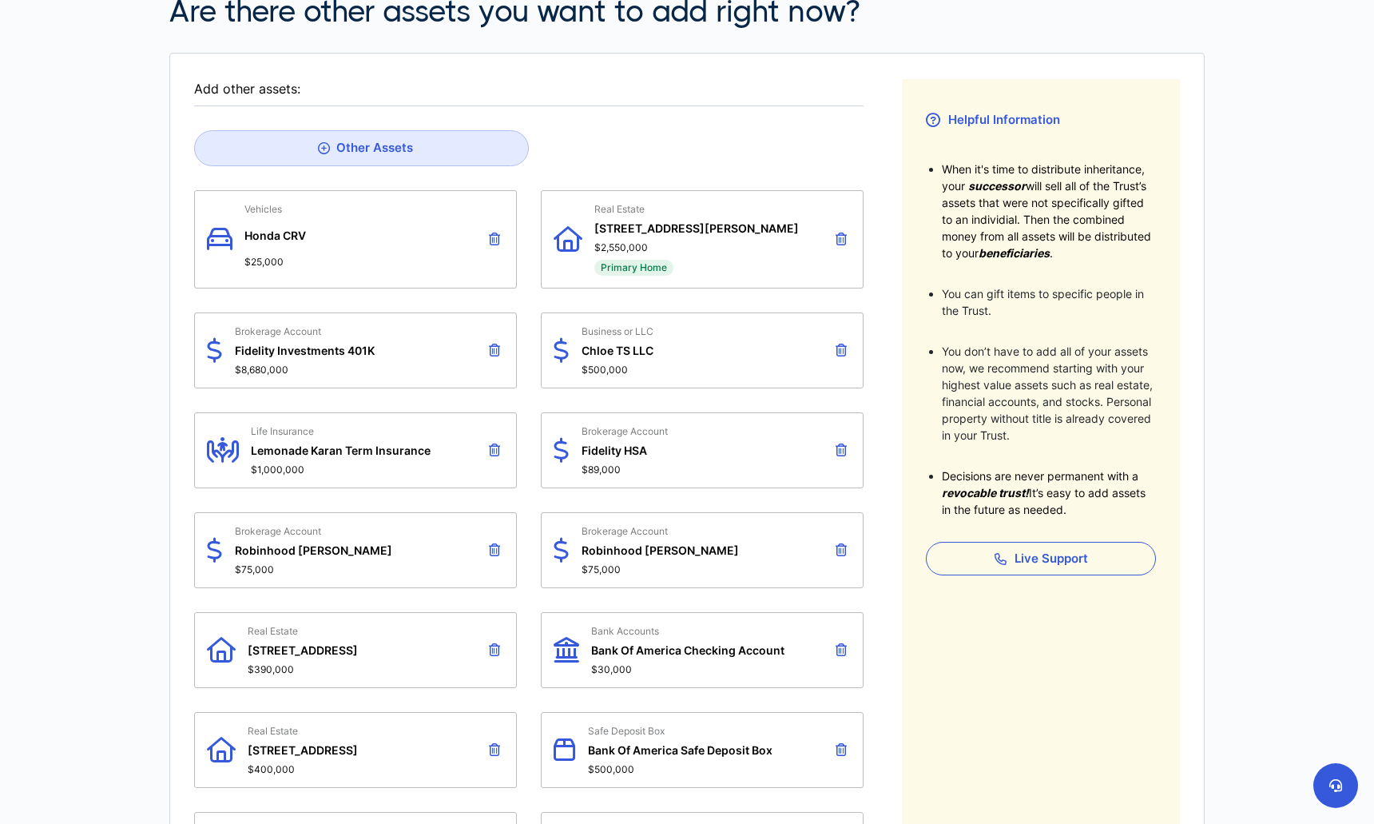
click at [499, 350] on icon at bounding box center [494, 350] width 11 height 13
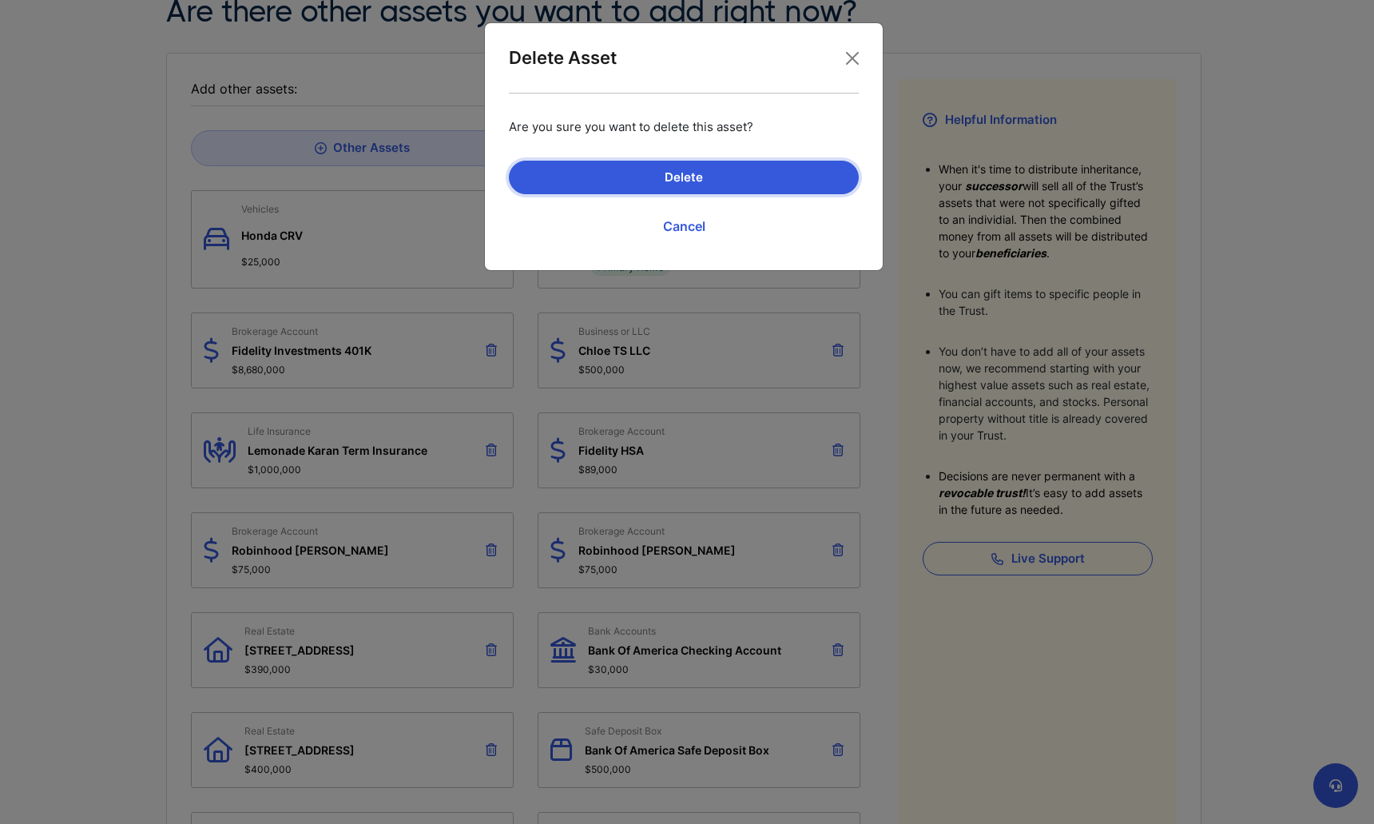
click at [740, 179] on button "Delete" at bounding box center [684, 178] width 350 height 34
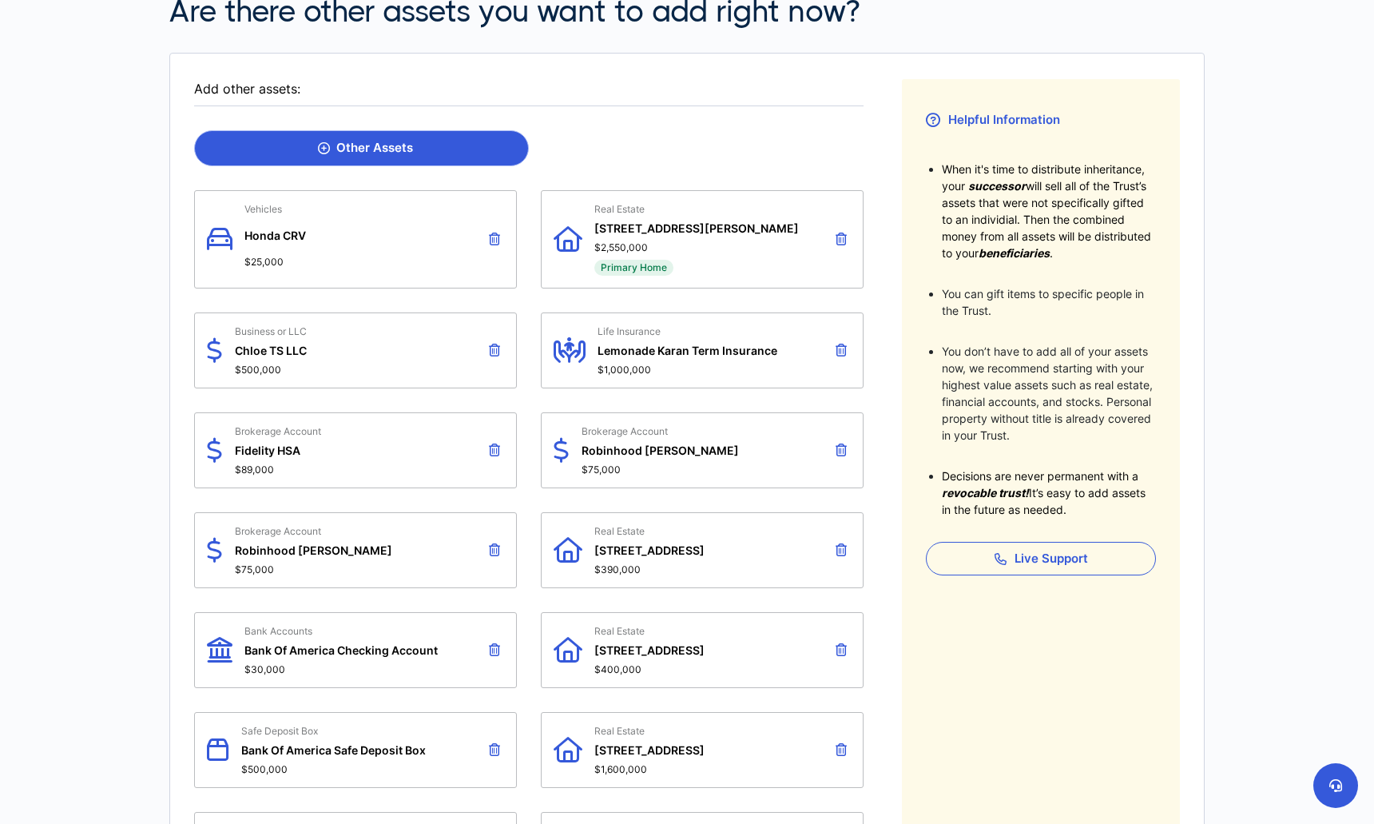
click at [353, 157] on link "Other Assets" at bounding box center [361, 148] width 335 height 36
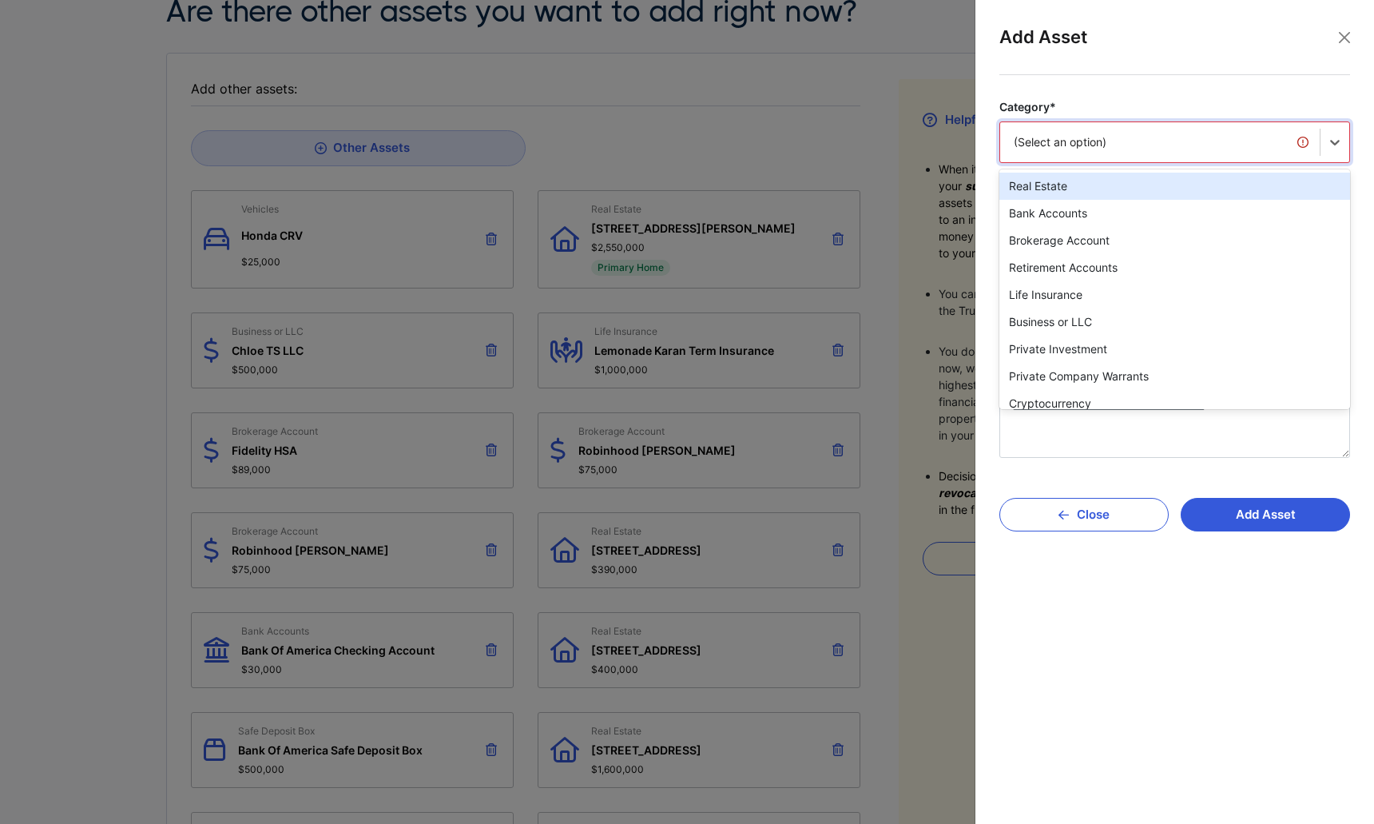
click at [1102, 147] on div "(Select an option)" at bounding box center [1160, 142] width 292 height 16
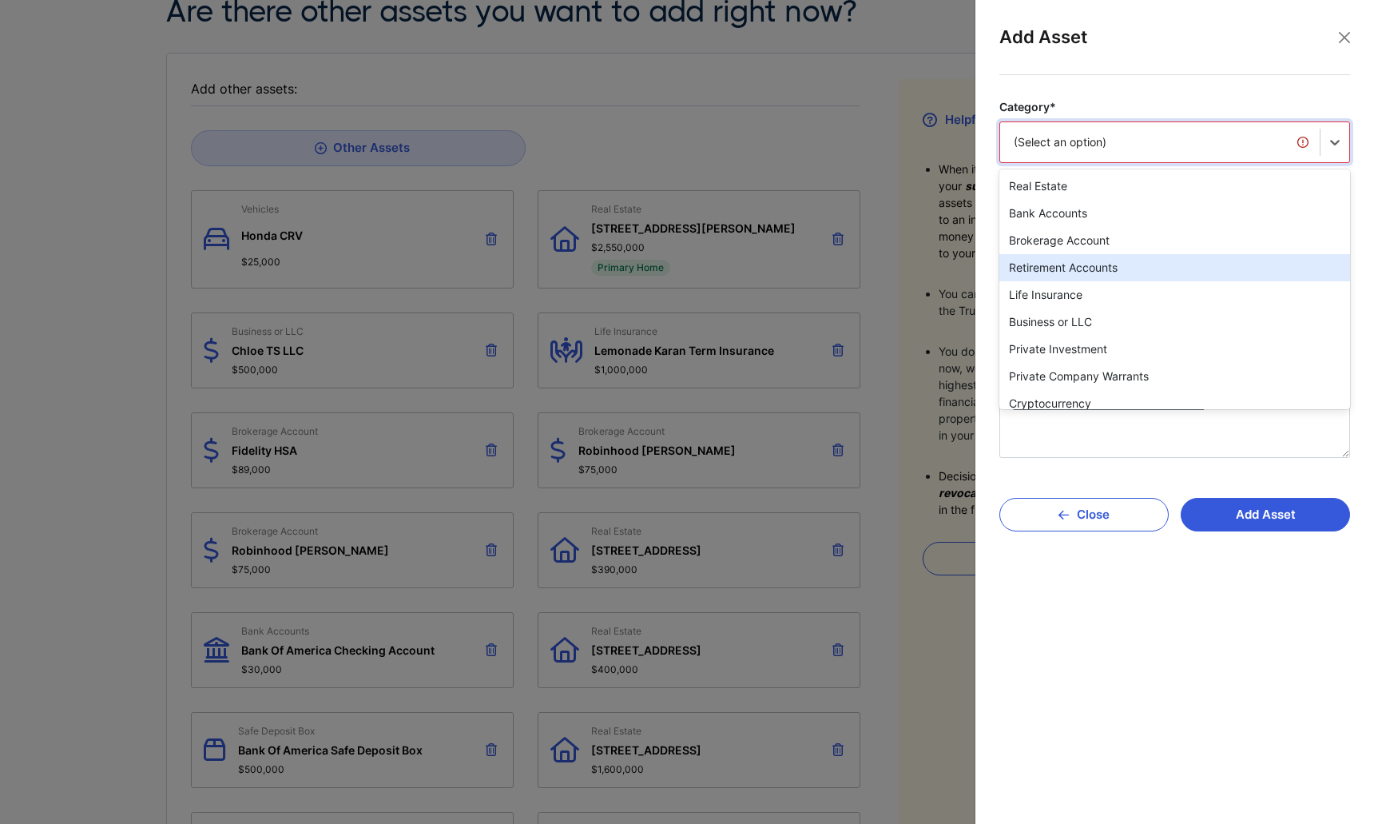
click at [1171, 268] on div "Retirement Accounts" at bounding box center [1175, 267] width 351 height 27
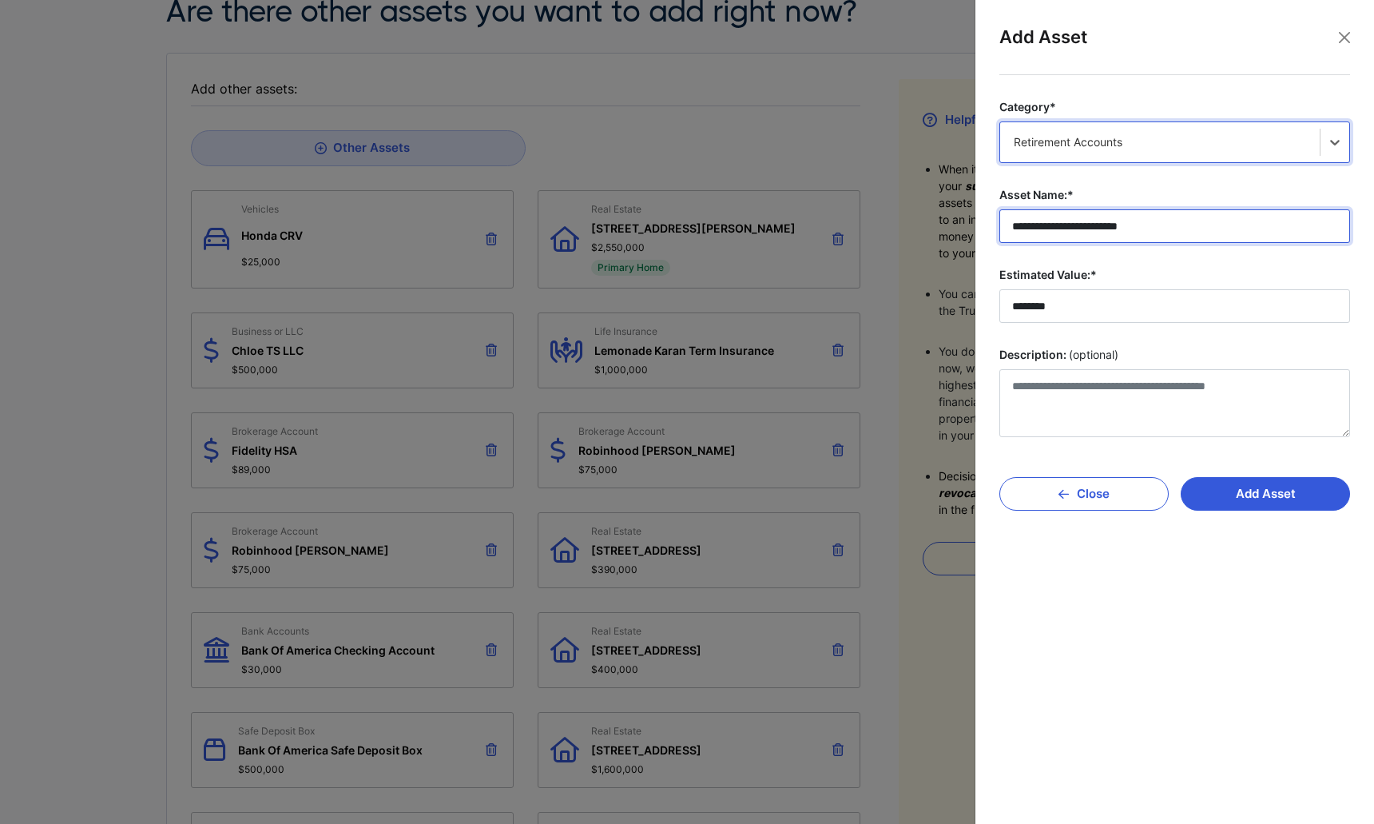
click at [1120, 229] on input "**********" at bounding box center [1175, 226] width 351 height 34
type input "**********"
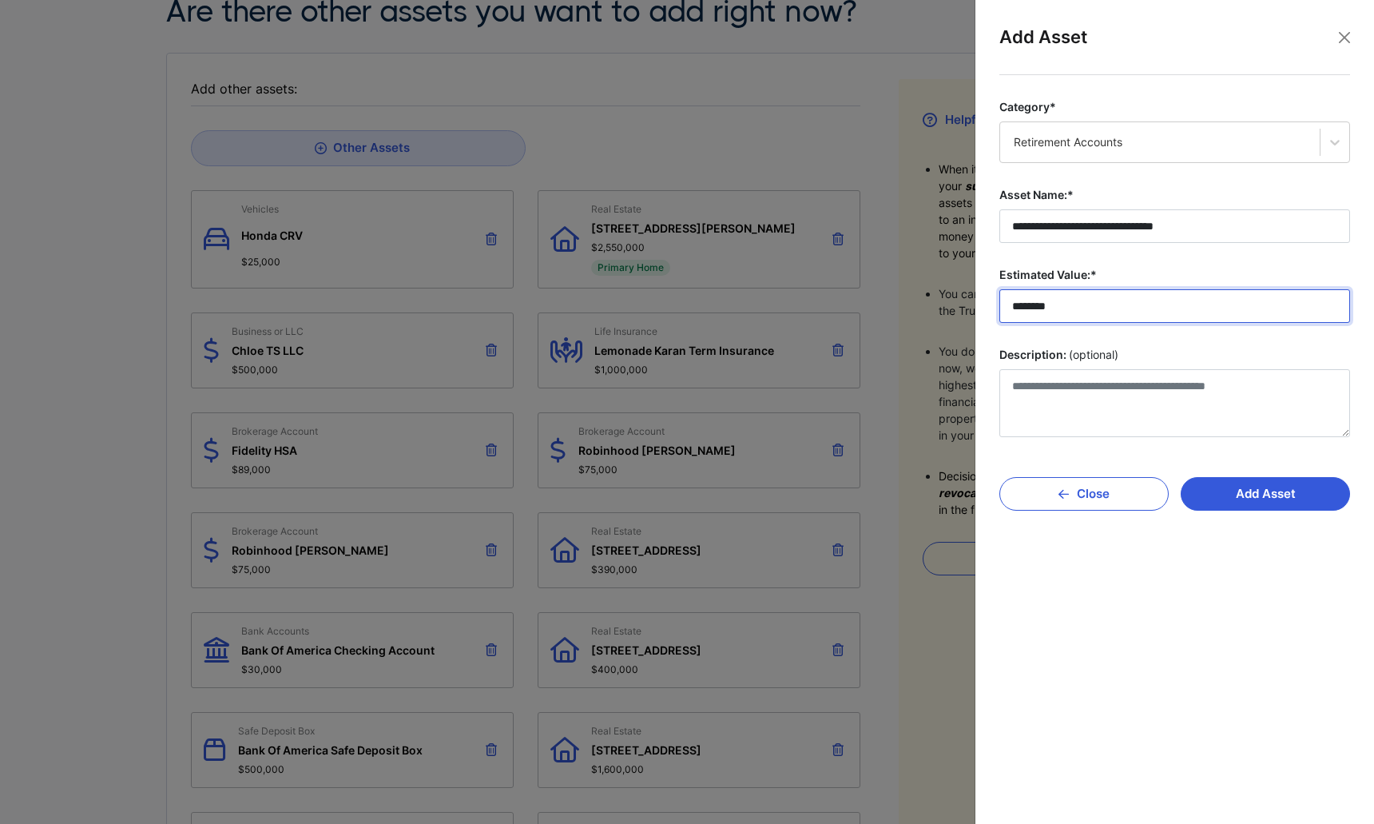
drag, startPoint x: 1104, startPoint y: 308, endPoint x: 752, endPoint y: 308, distance: 351.6
click at [752, 308] on body "Questions? Home Learn Tasks 2 KS Karan Sota Questions? 2 KS Thakkar Sota Family…" at bounding box center [687, 553] width 1374 height 1510
type input "********"
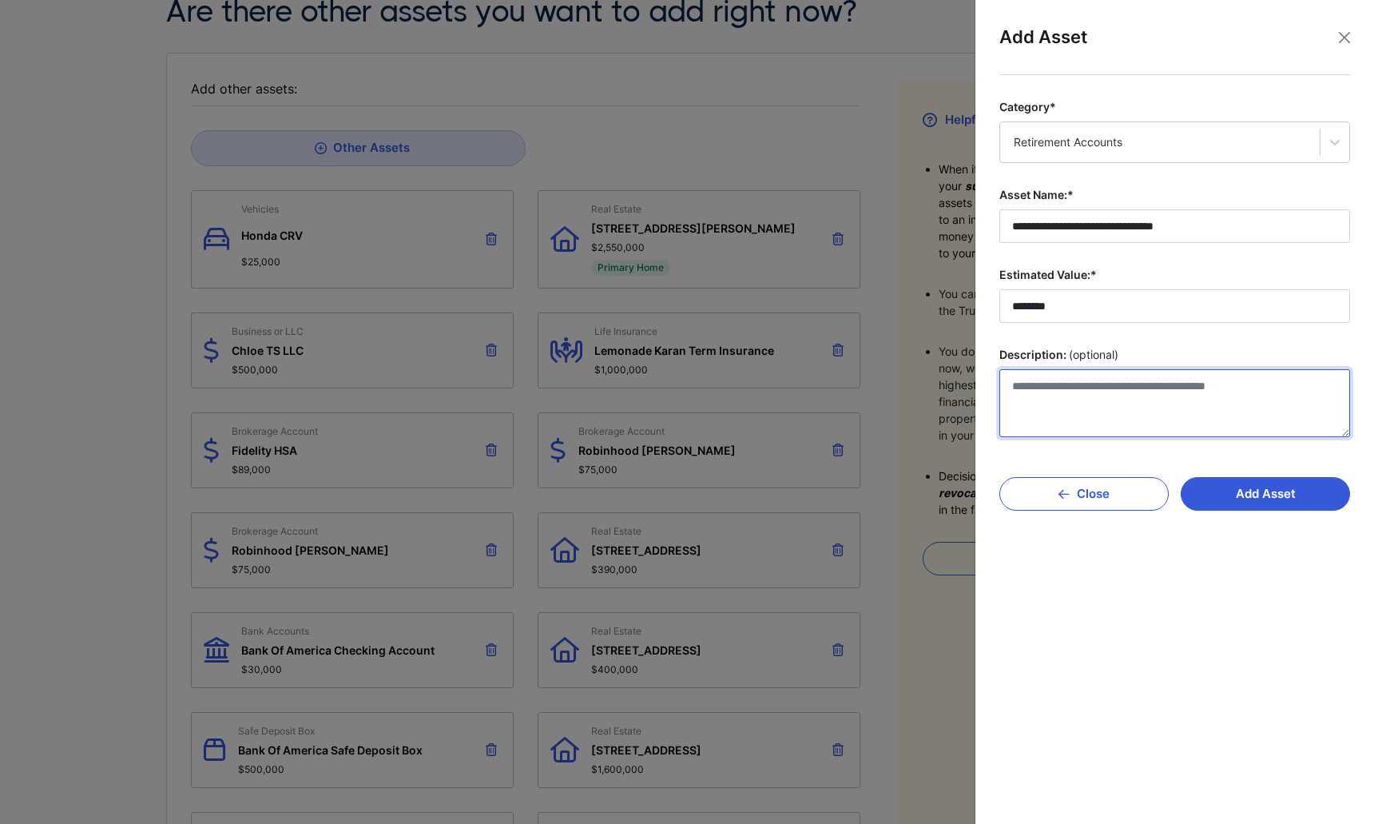
click at [1176, 411] on textarea "Description: (optional)" at bounding box center [1175, 403] width 351 height 68
type textarea "**********"
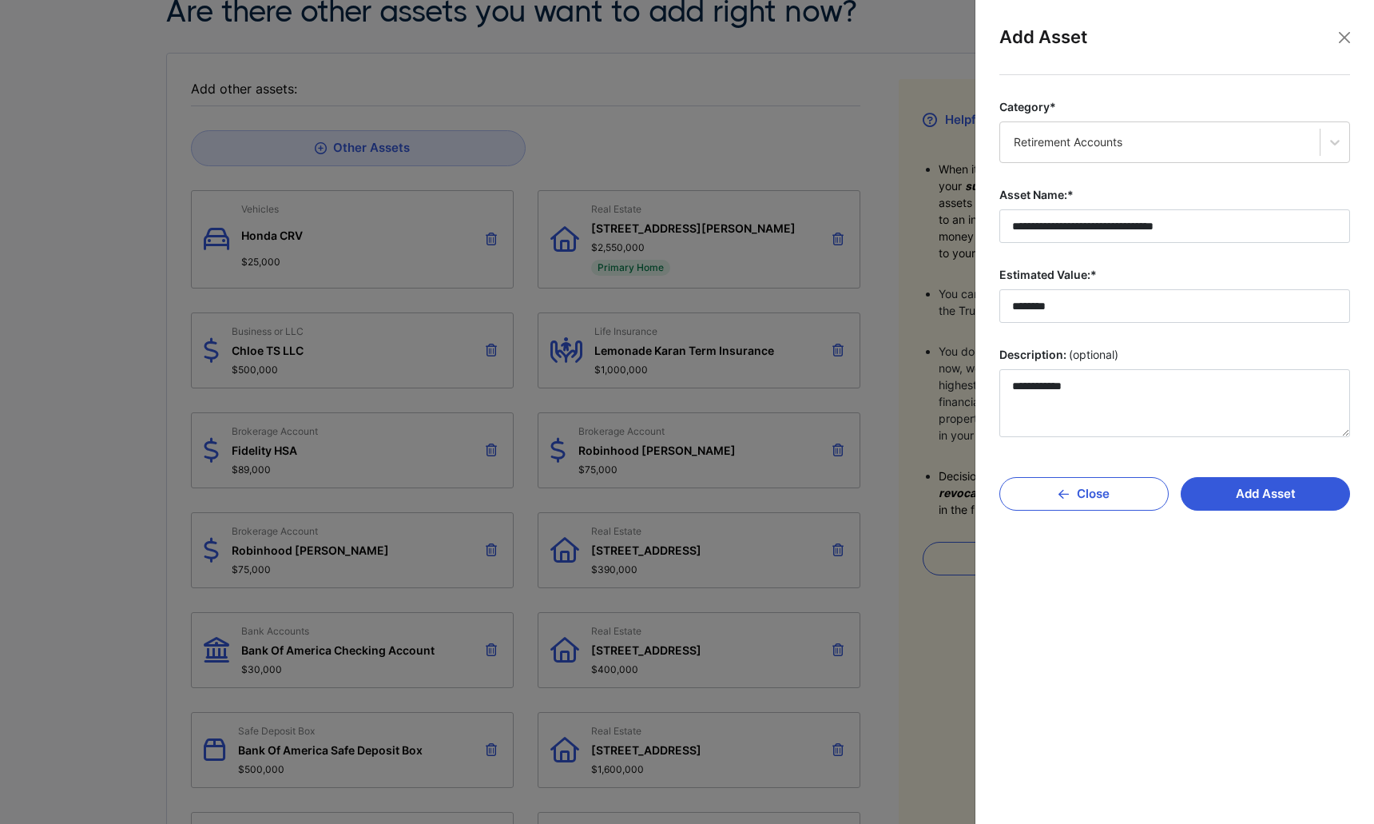
click at [1314, 472] on div "Add Asset Close" at bounding box center [1175, 486] width 351 height 50
click at [1307, 485] on button "Add Asset" at bounding box center [1265, 494] width 169 height 34
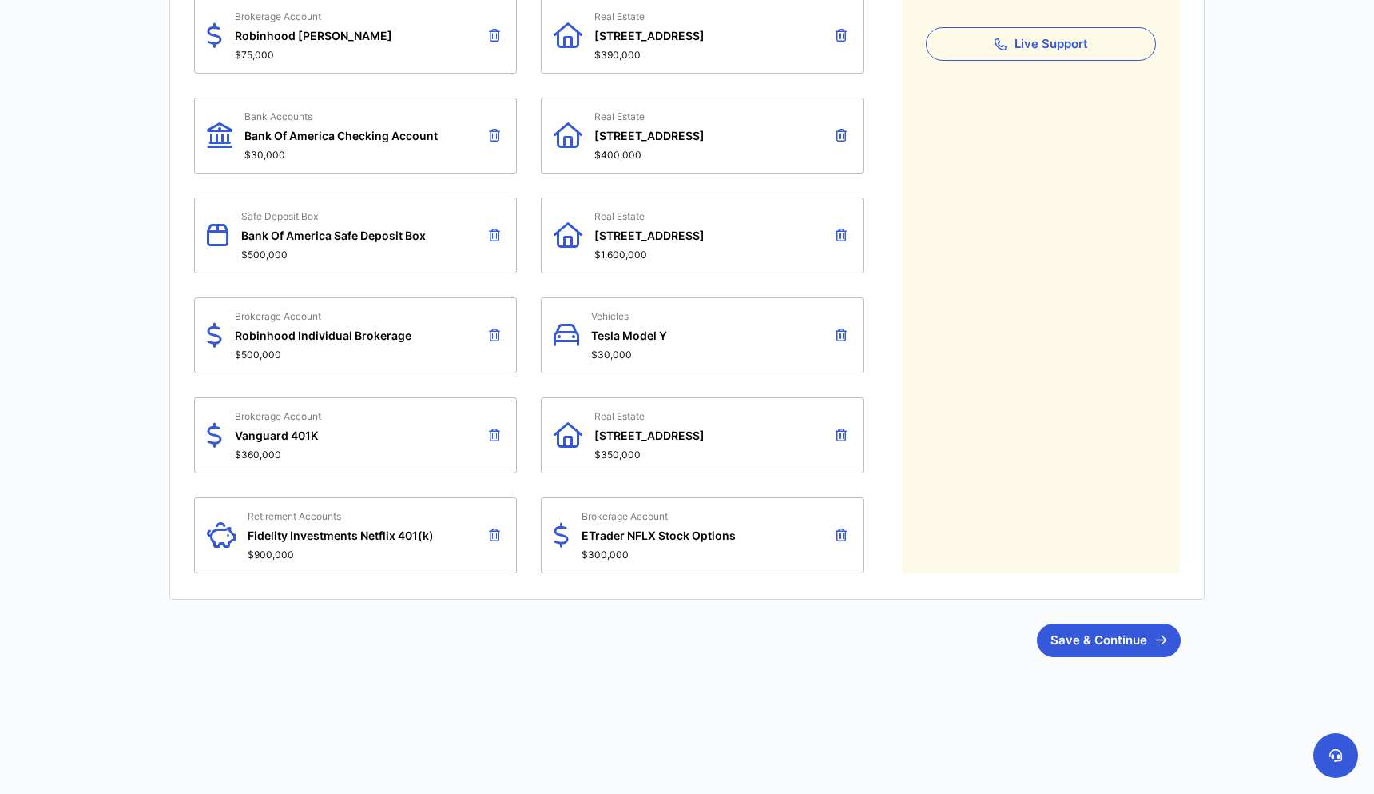
scroll to position [716, 0]
drag, startPoint x: 581, startPoint y: 531, endPoint x: 750, endPoint y: 536, distance: 168.7
click at [750, 536] on div "Brokerage Account ETrader NFLX Stock Options $300,000" at bounding box center [702, 536] width 323 height 76
drag, startPoint x: 750, startPoint y: 536, endPoint x: 565, endPoint y: 534, distance: 184.6
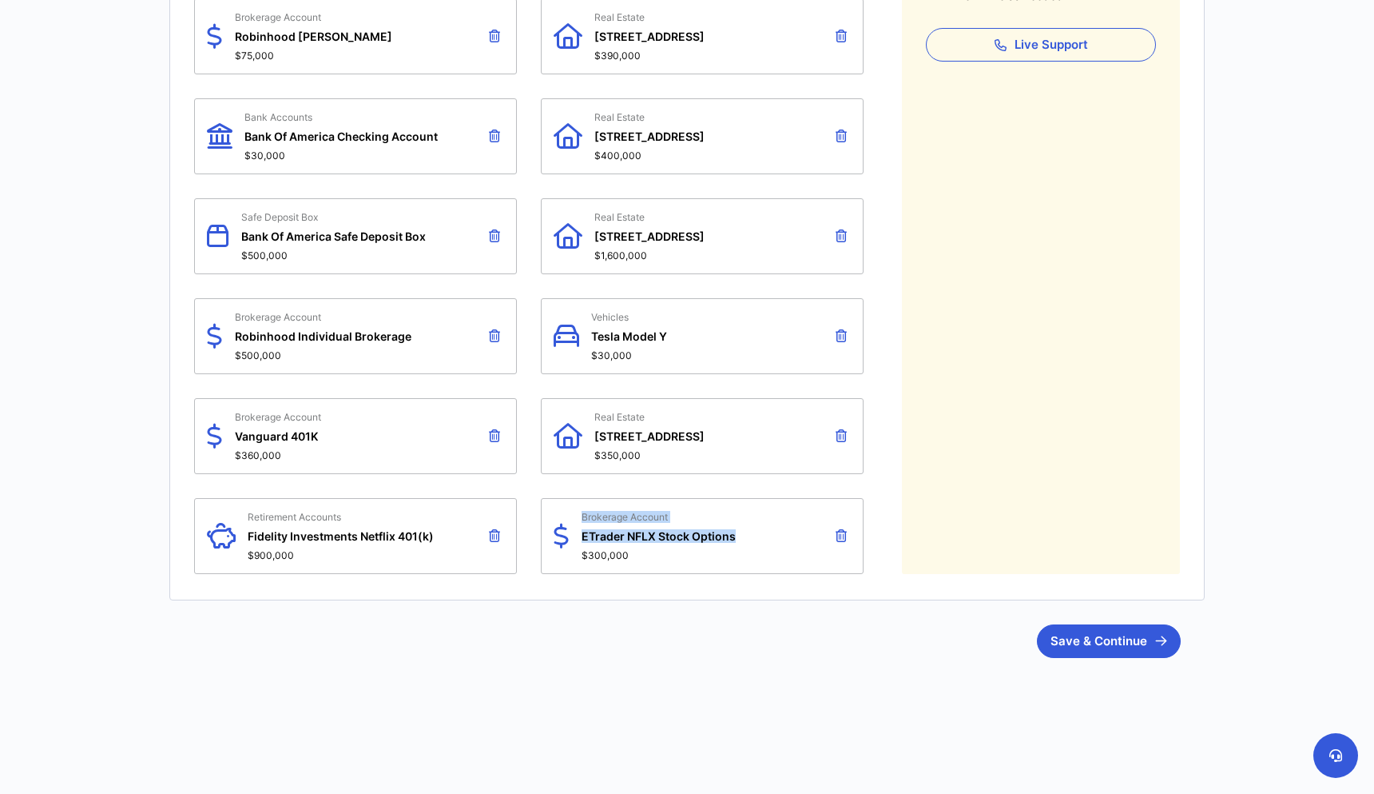
click at [565, 534] on div "Brokerage Account ETrader NFLX Stock Options $300,000" at bounding box center [702, 536] width 323 height 76
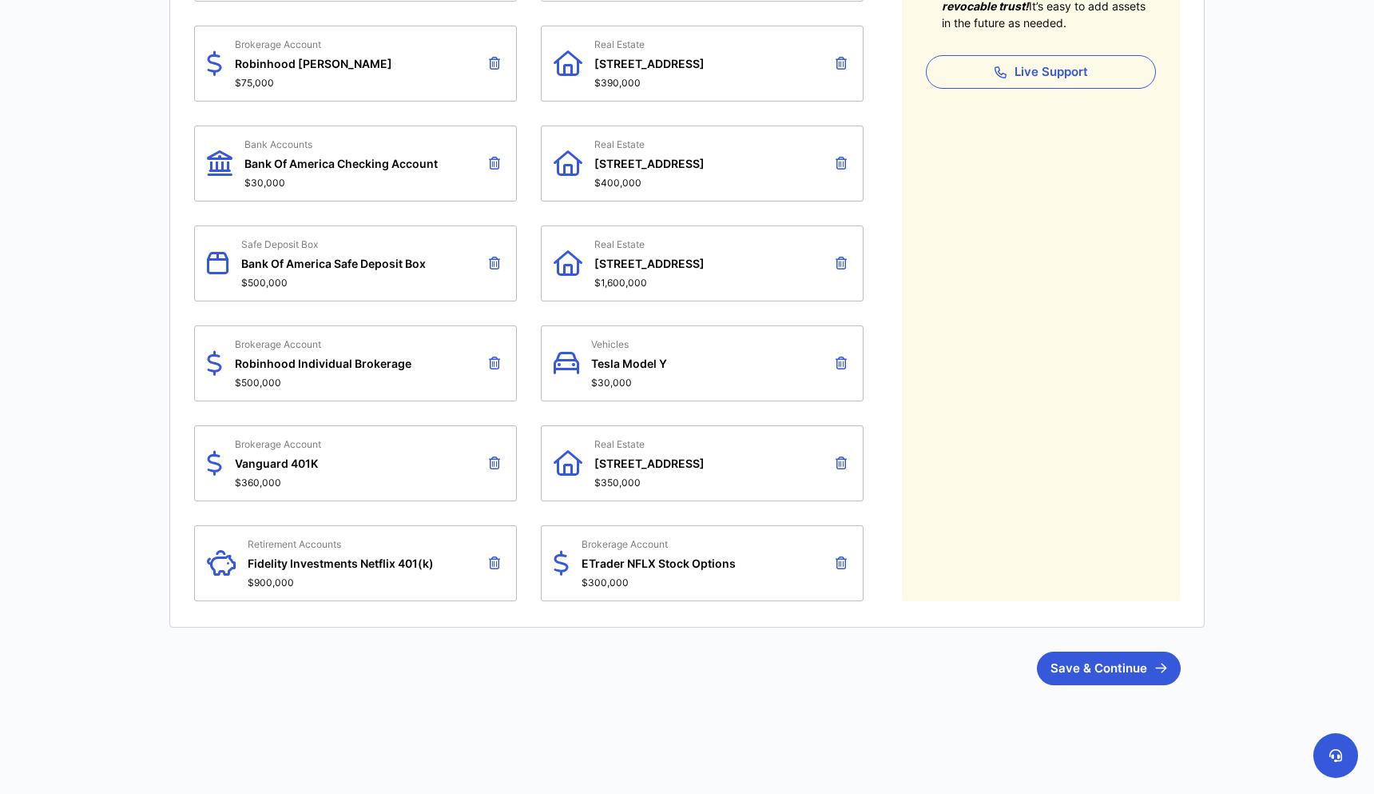
click at [690, 574] on div "Brokerage Account ETrader NFLX Stock Options $300,000" at bounding box center [659, 563] width 154 height 50
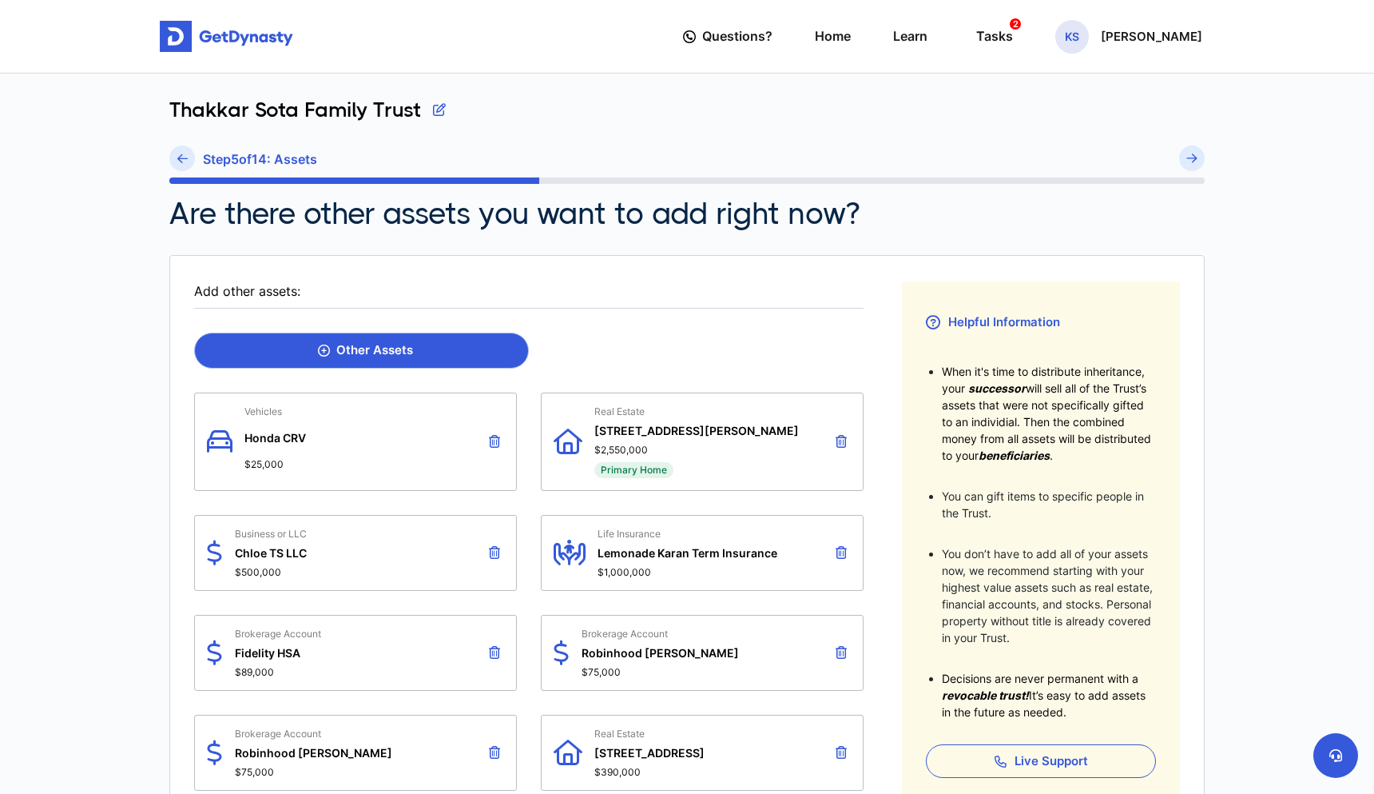
scroll to position [0, 0]
click at [394, 350] on div "Other Assets" at bounding box center [365, 350] width 95 height 14
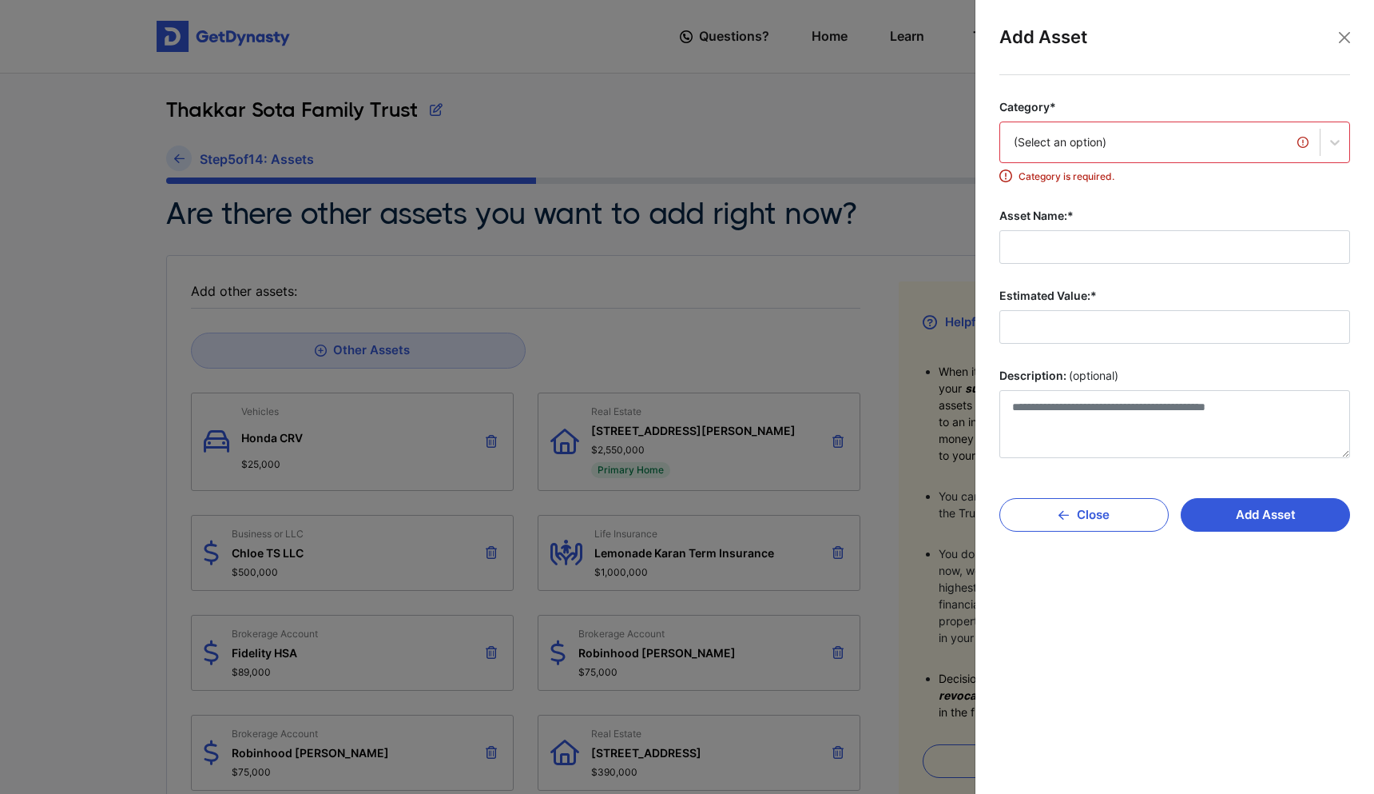
click at [806, 229] on div at bounding box center [687, 397] width 1374 height 794
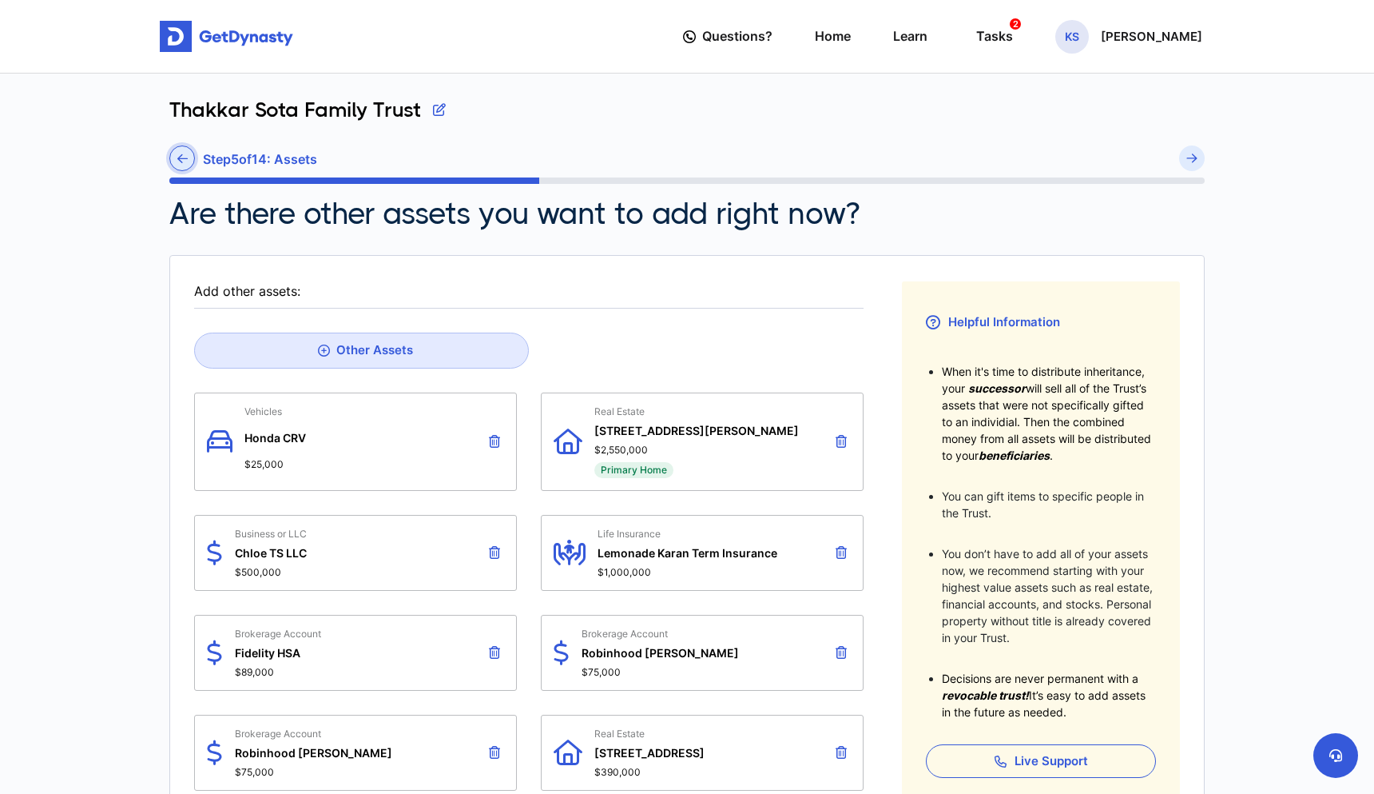
click at [177, 149] on link at bounding box center [182, 158] width 26 height 26
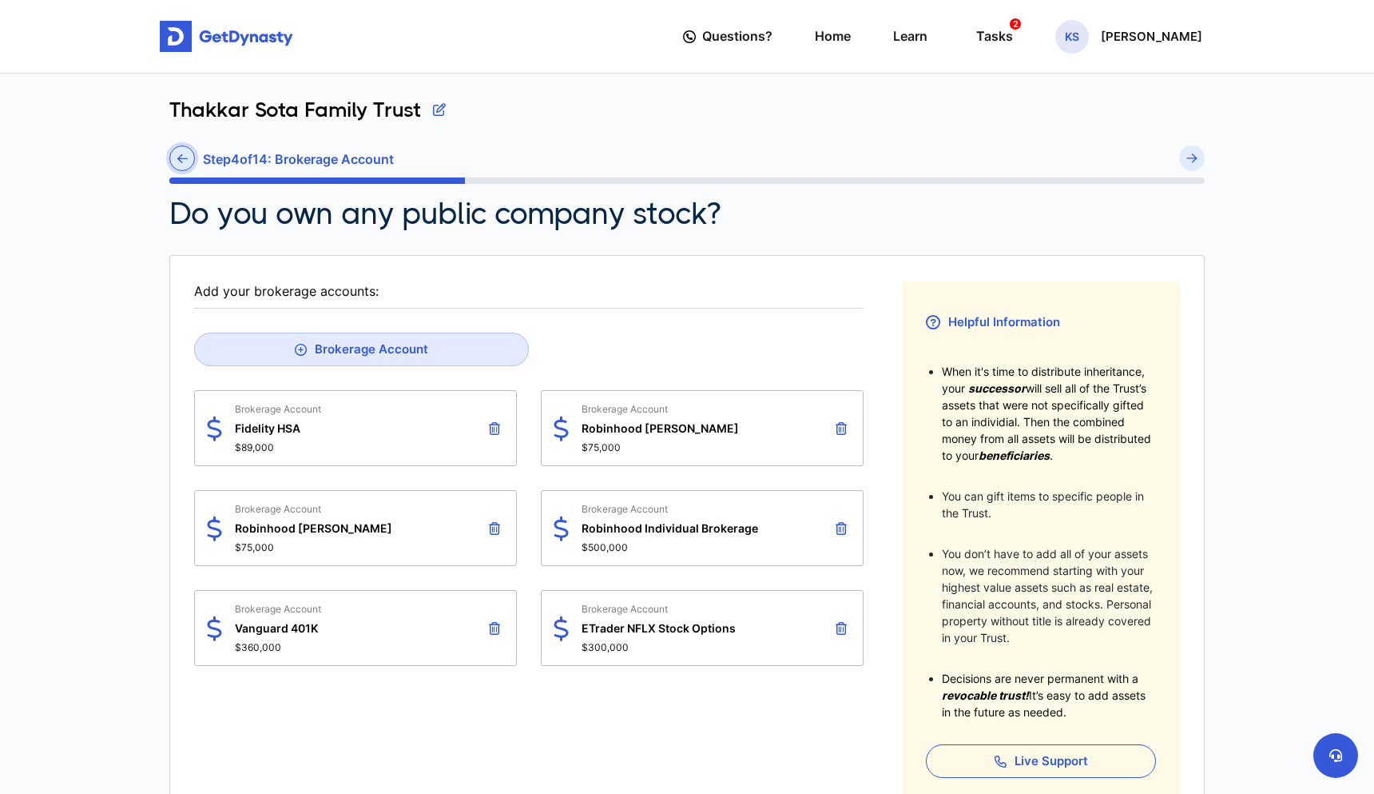
click at [181, 162] on icon at bounding box center [182, 159] width 10 height 12
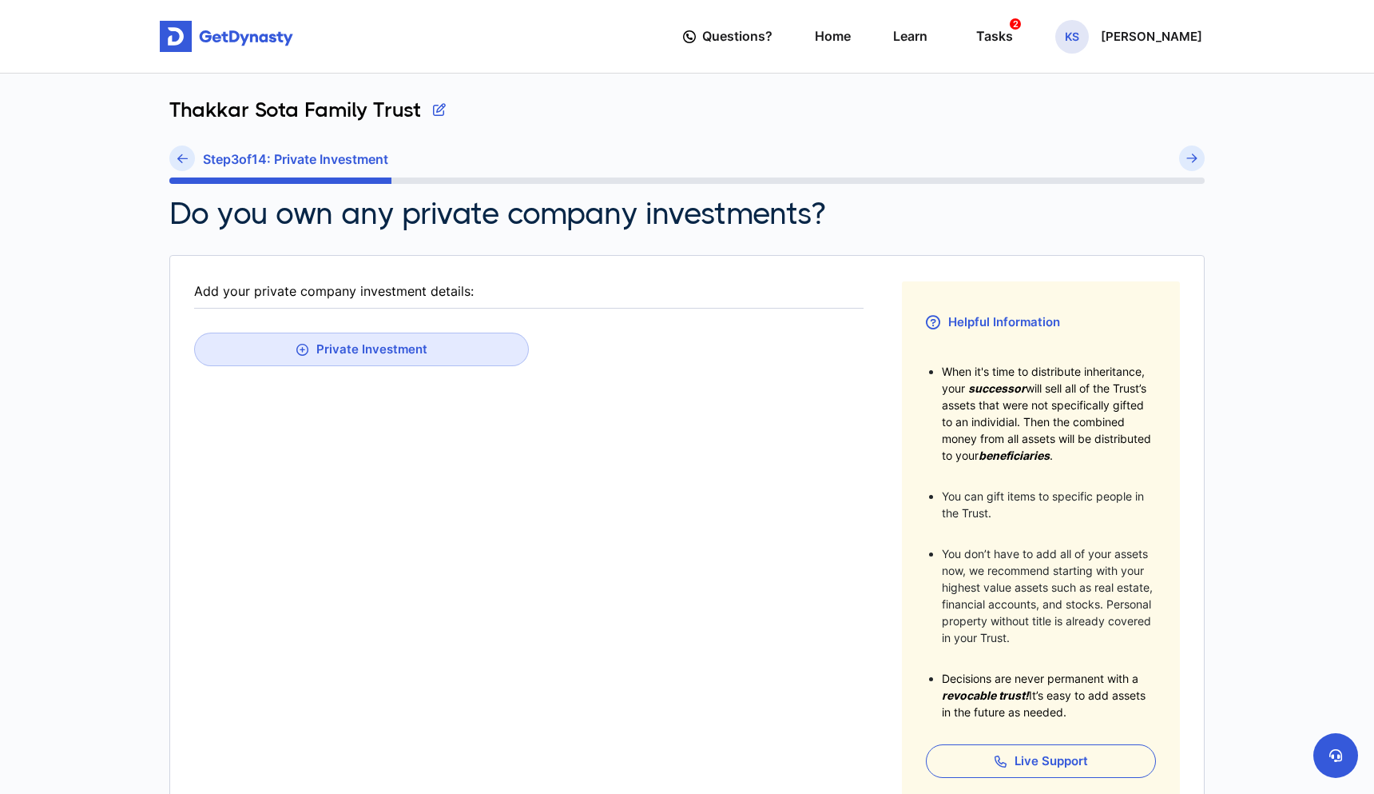
click at [181, 162] on icon at bounding box center [182, 159] width 10 height 12
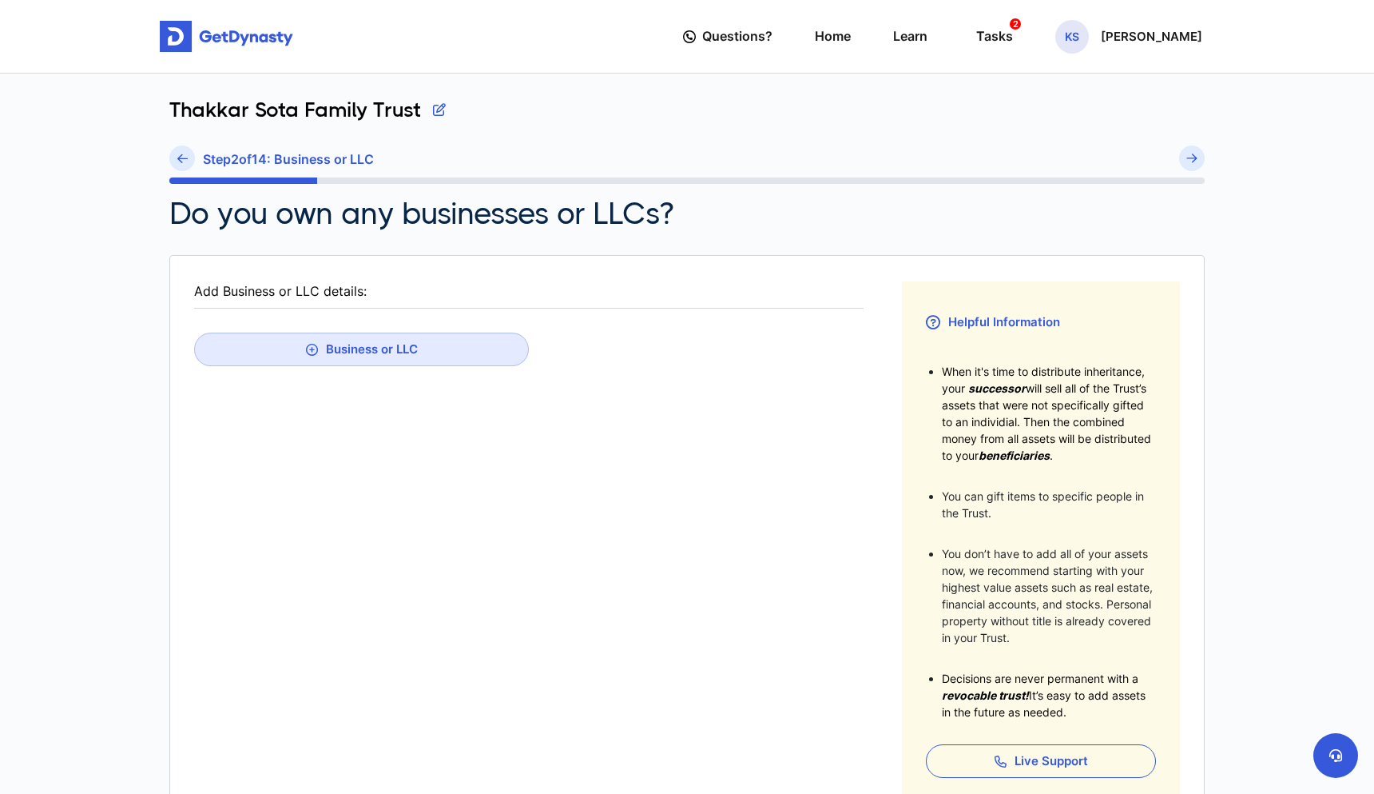
click at [181, 162] on icon at bounding box center [182, 159] width 10 height 12
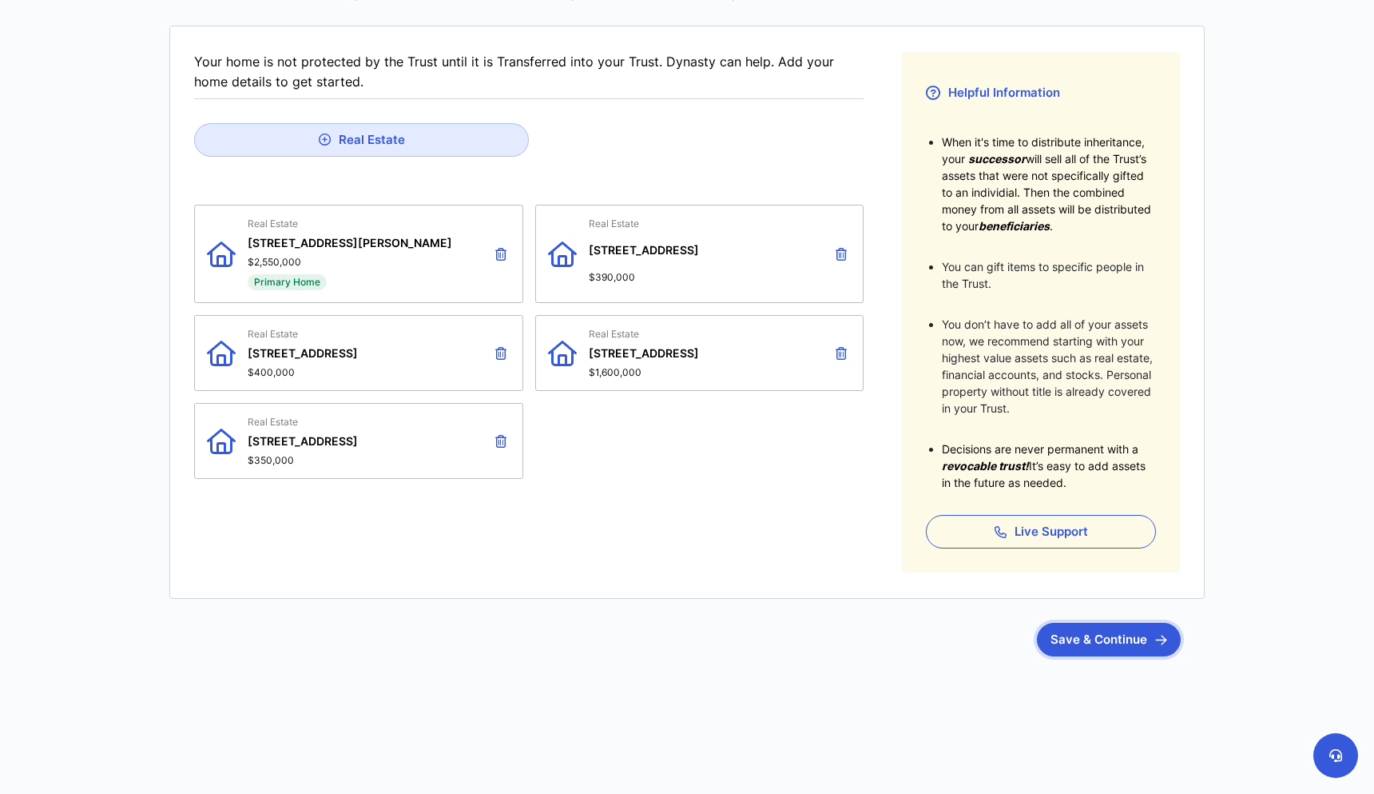
scroll to position [229, 0]
click at [1100, 646] on button "Save & Continue" at bounding box center [1109, 639] width 144 height 34
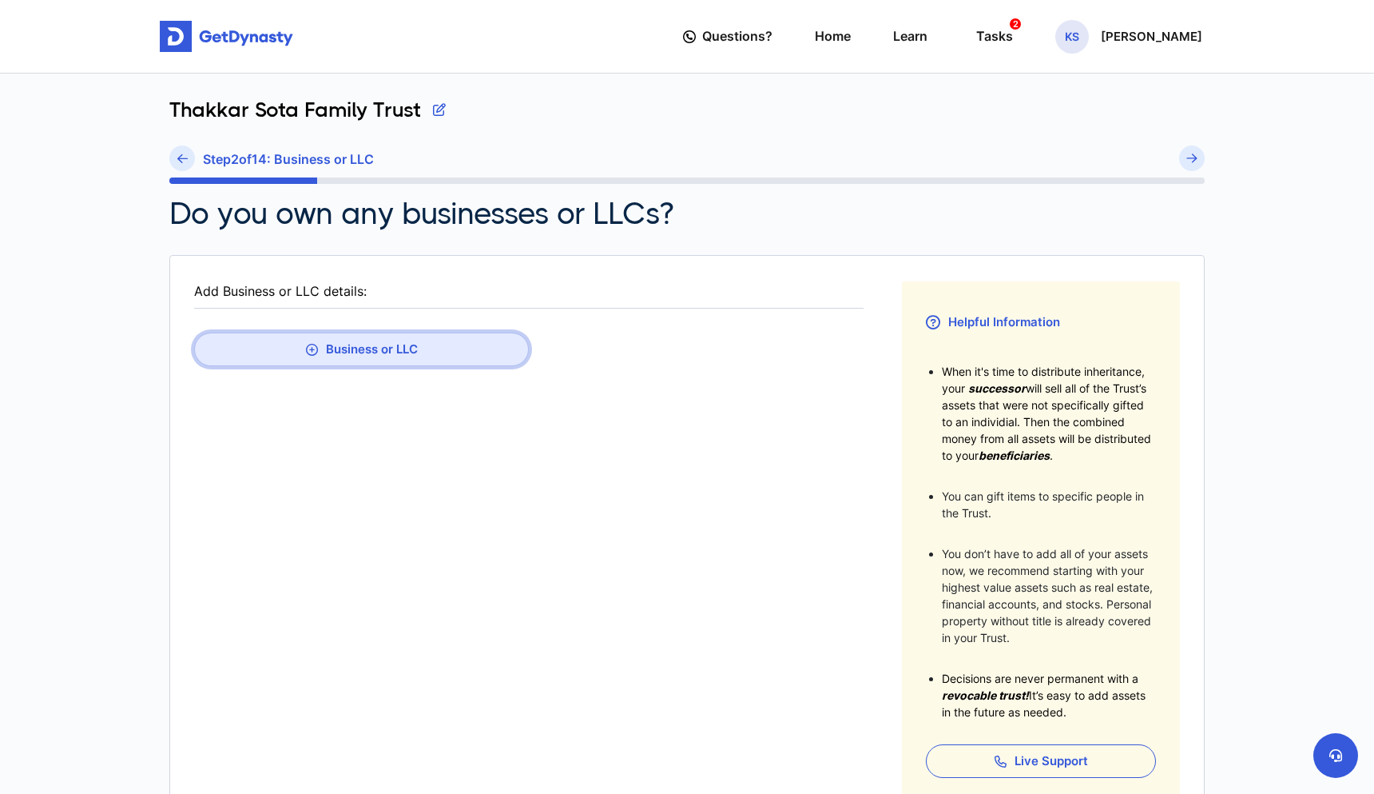
click at [399, 350] on button "Business or LLC" at bounding box center [361, 349] width 335 height 34
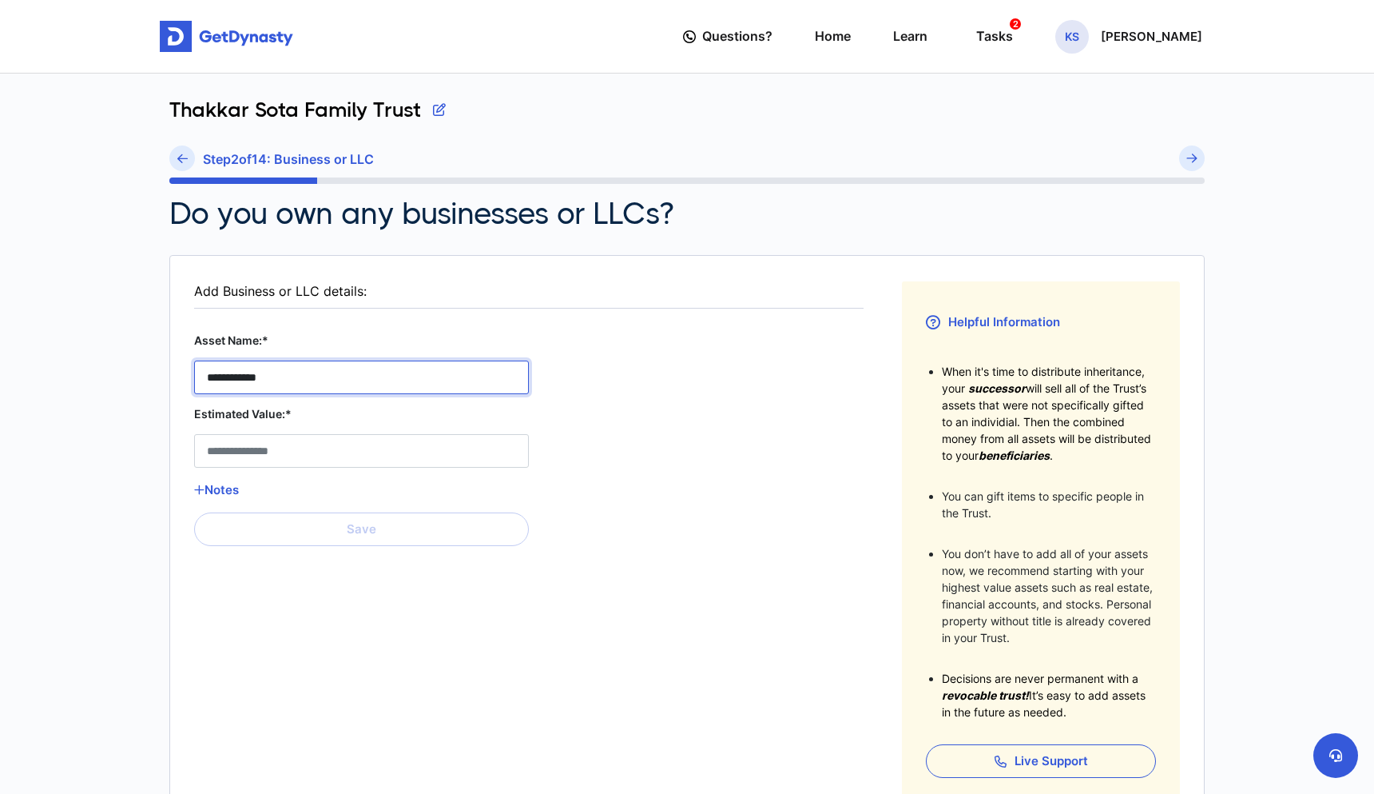
type LLC__asset_name__0 "**********"
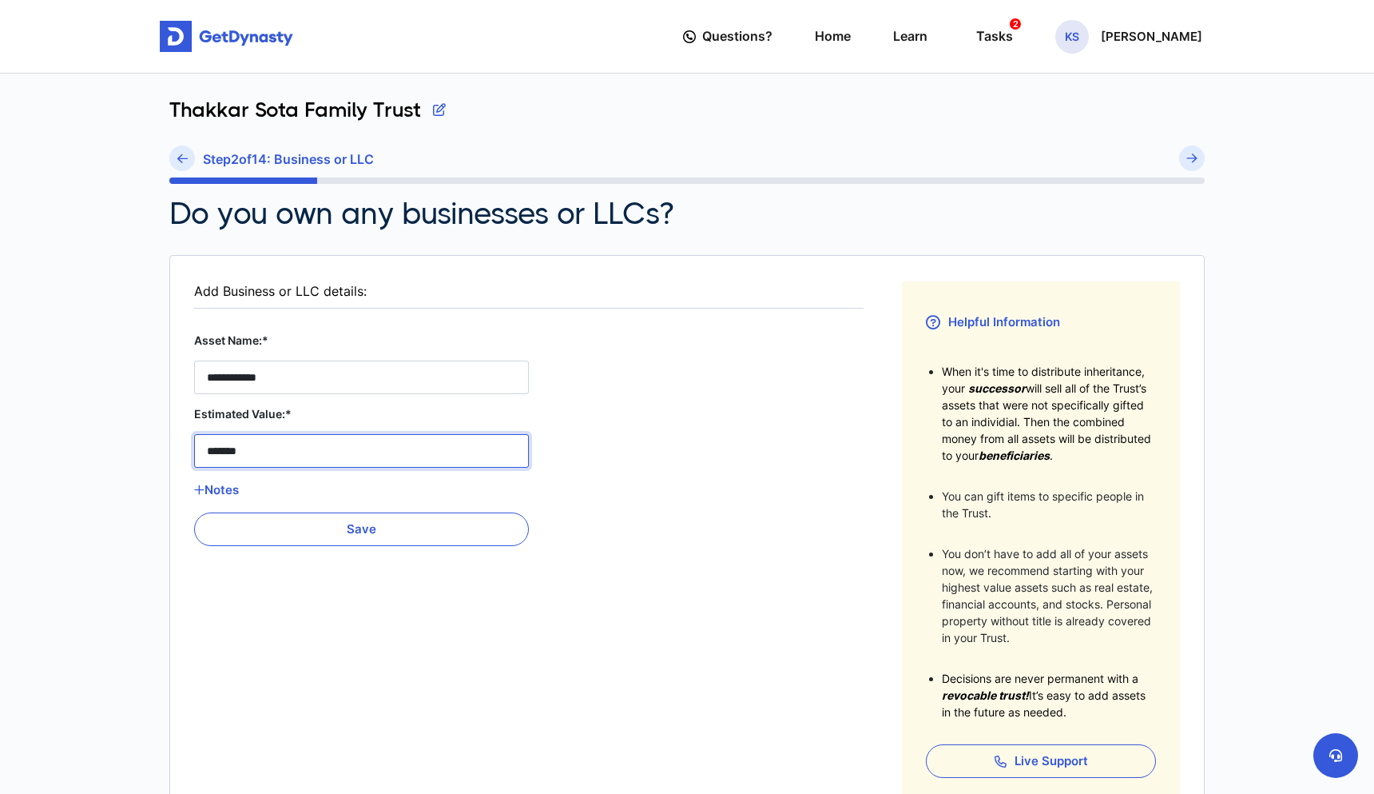
type LLC__estimated_value__0 "********"
click at [240, 495] on button "Notes" at bounding box center [361, 489] width 335 height 21
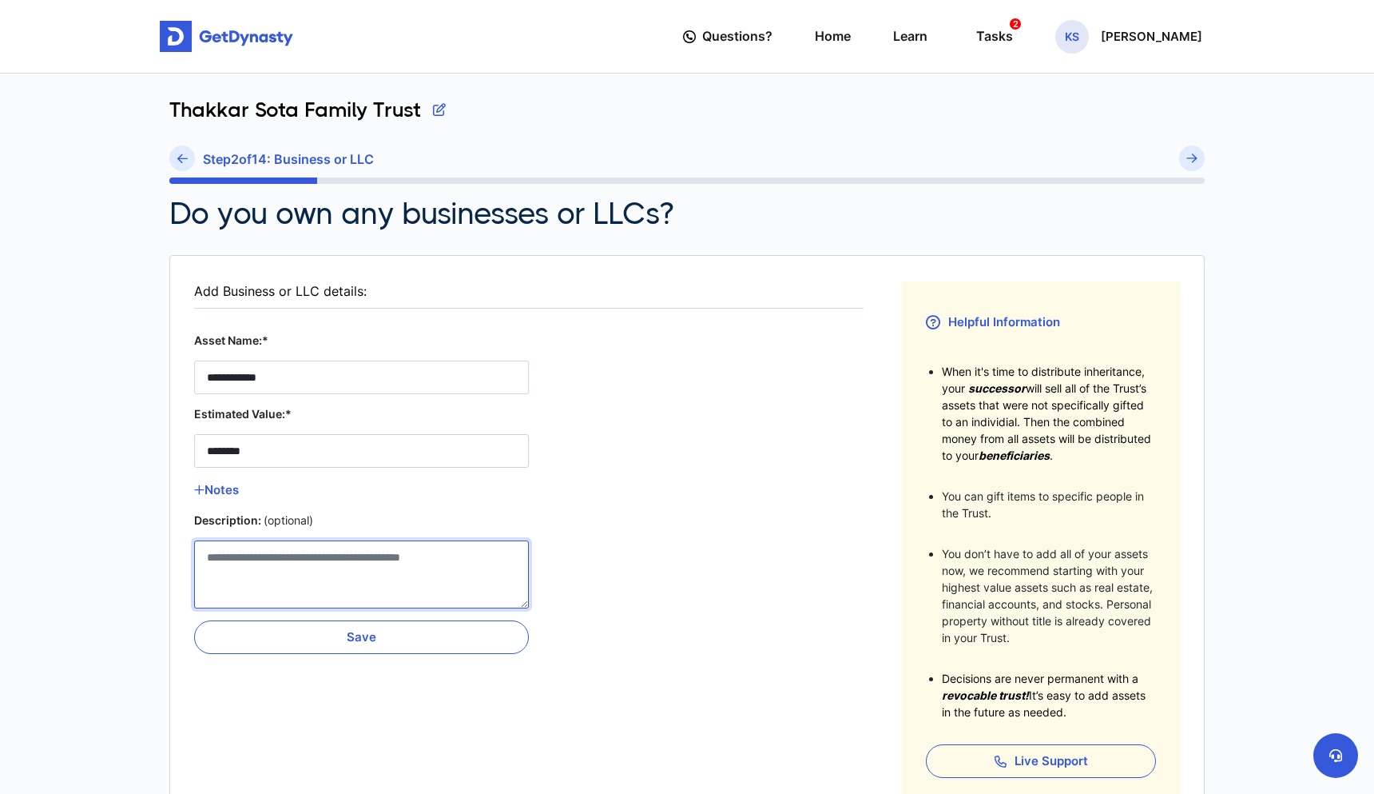
click at [293, 573] on LLC__description__0 "Description: (optional)" at bounding box center [361, 574] width 335 height 68
type LLC__description__0 "*"
type LLC__description__0 "**********"
click at [327, 629] on button "Save" at bounding box center [361, 637] width 335 height 34
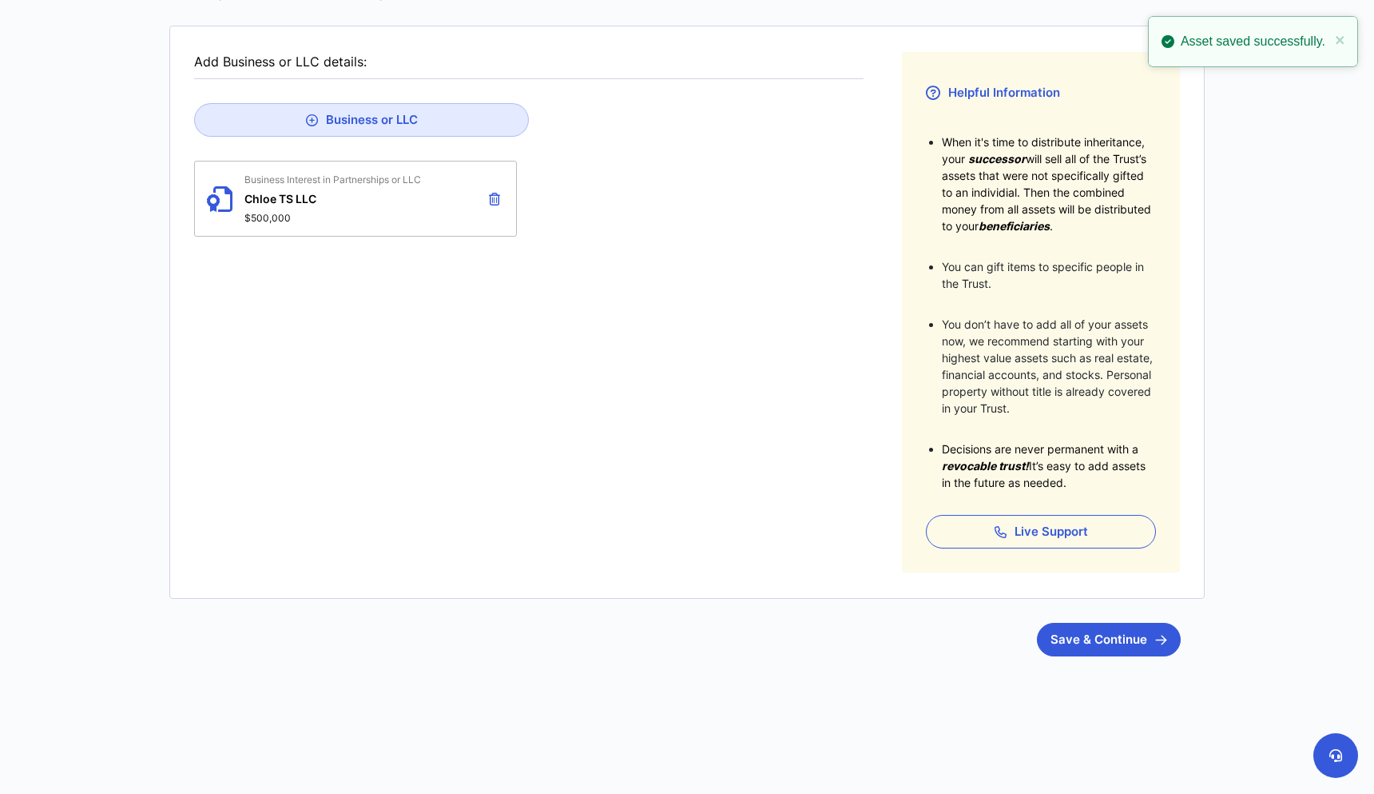
scroll to position [229, 0]
click at [1073, 624] on button "Save & Continue" at bounding box center [1109, 639] width 144 height 34
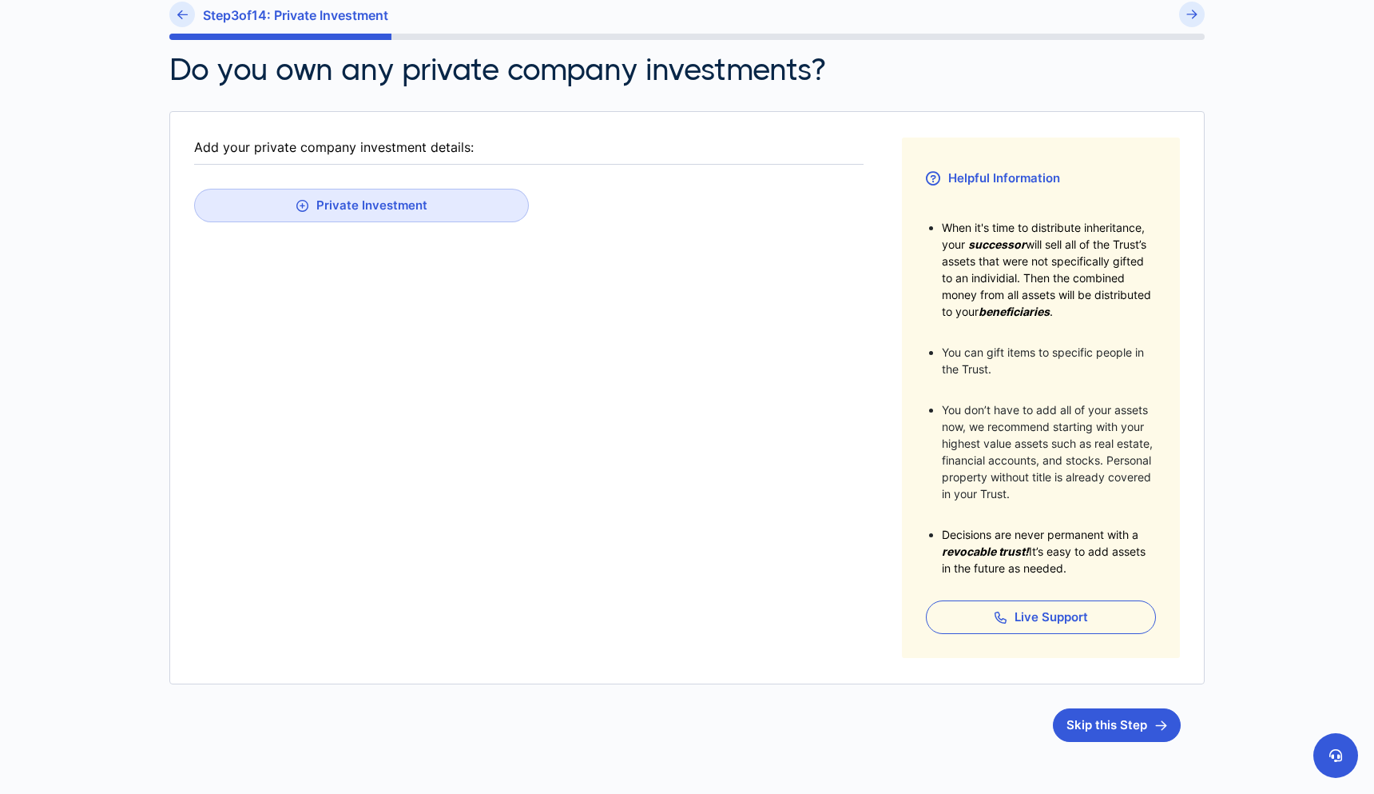
scroll to position [173, 0]
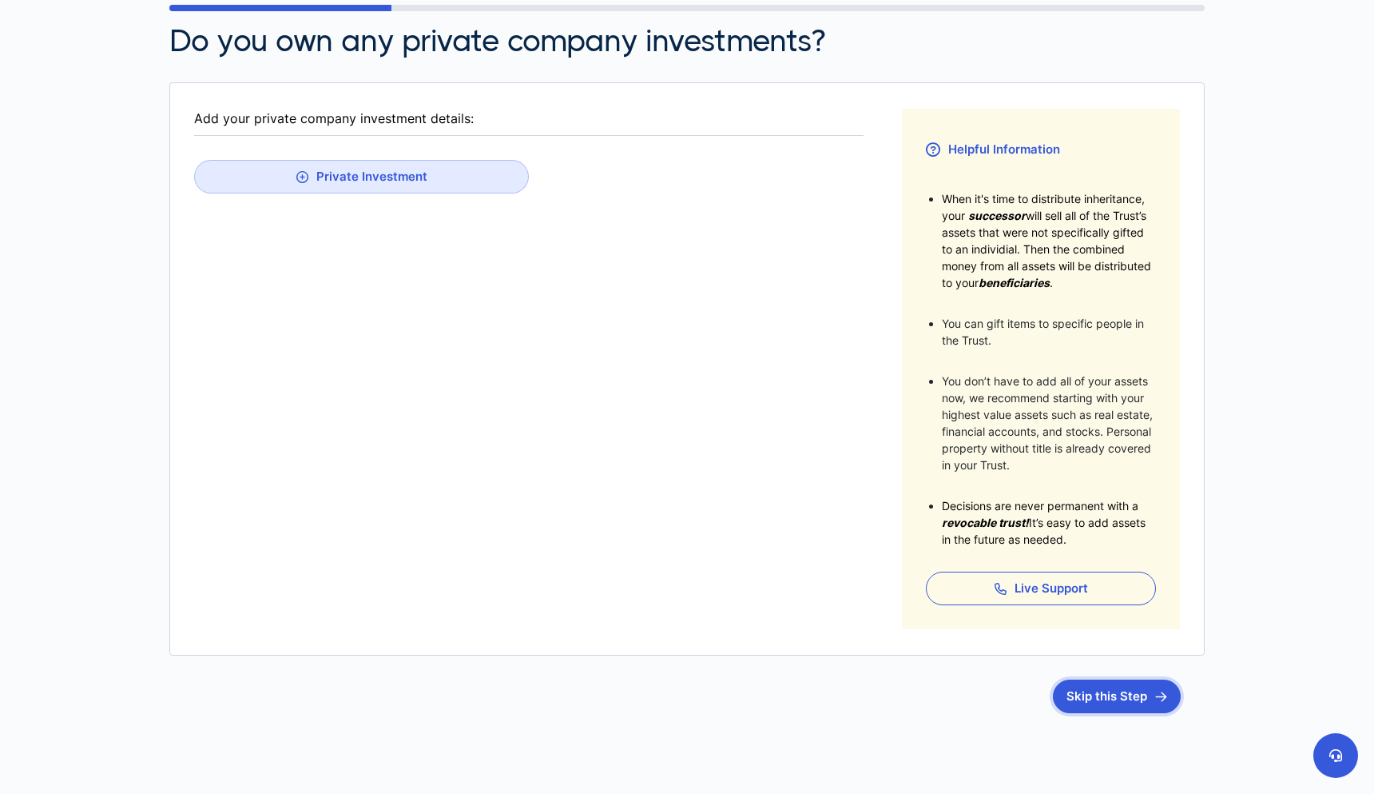
click at [1107, 696] on button "Skip this Step" at bounding box center [1117, 696] width 128 height 34
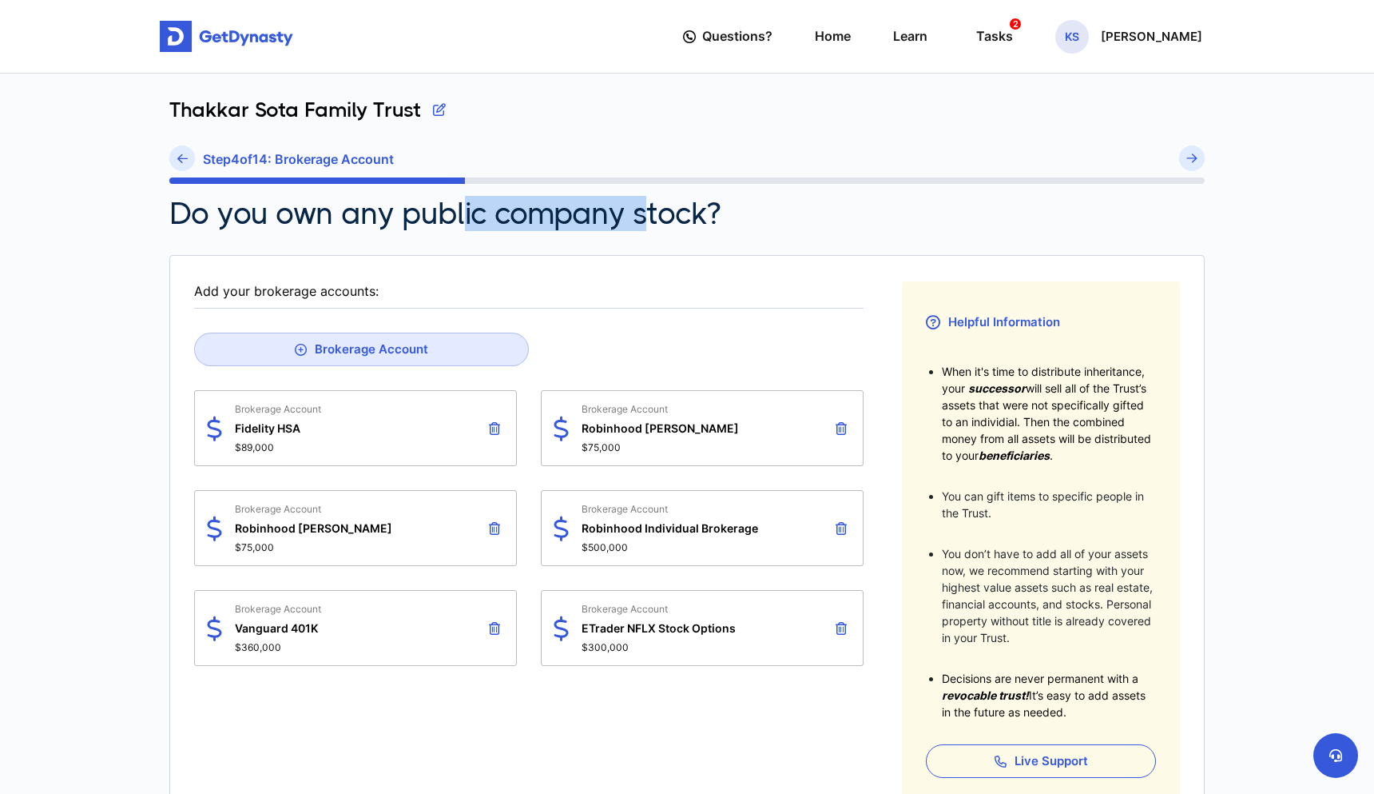
drag, startPoint x: 462, startPoint y: 221, endPoint x: 643, endPoint y: 223, distance: 181.4
click at [643, 223] on h2 "Do you own any public company stock?" at bounding box center [445, 213] width 552 height 35
click at [428, 355] on button "Brokerage Account" at bounding box center [361, 349] width 335 height 34
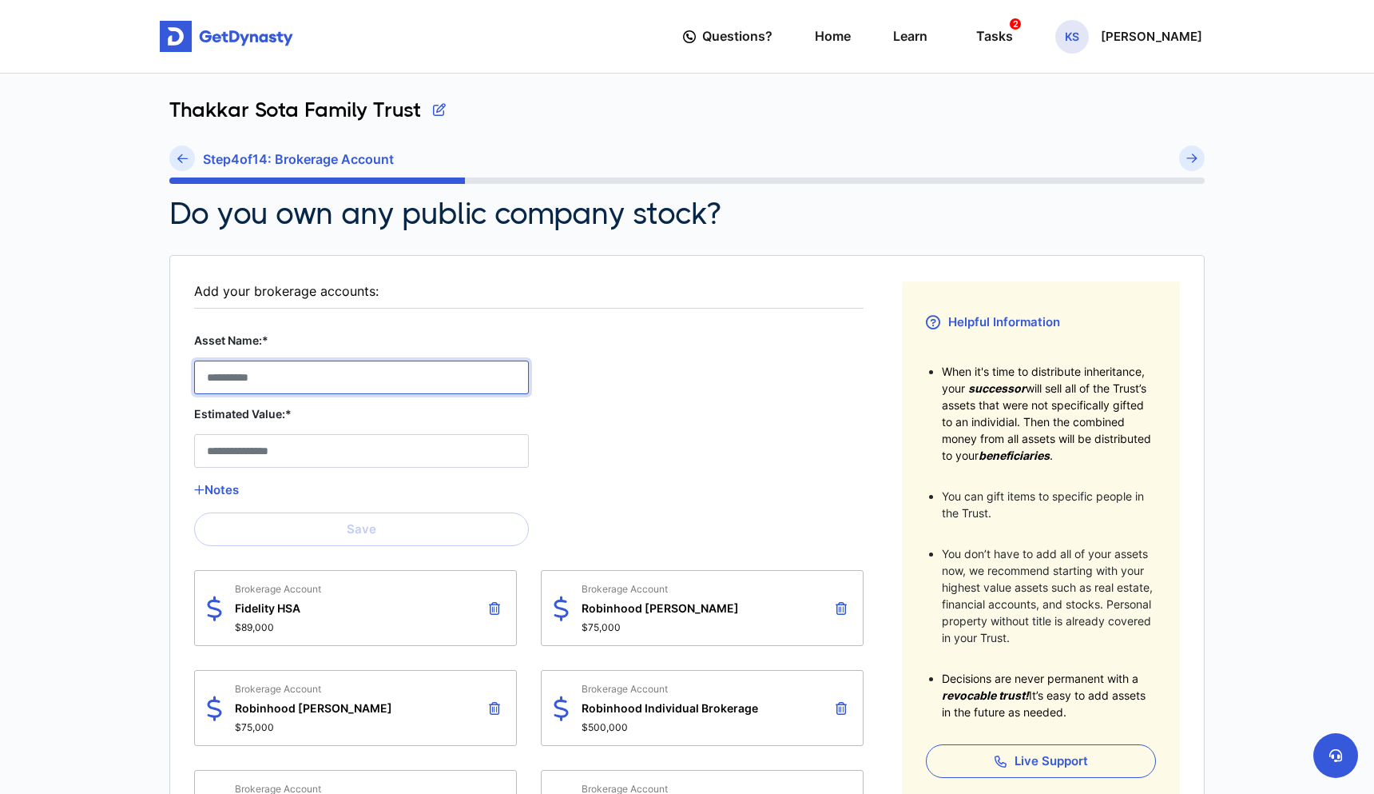
click at [388, 376] on Account__asset_name__6 "Asset Name:*" at bounding box center [361, 377] width 335 height 34
click at [238, 387] on Account__asset_name__6 "Asset Name:*" at bounding box center [361, 377] width 335 height 34
type Account__asset_name__6 "**********"
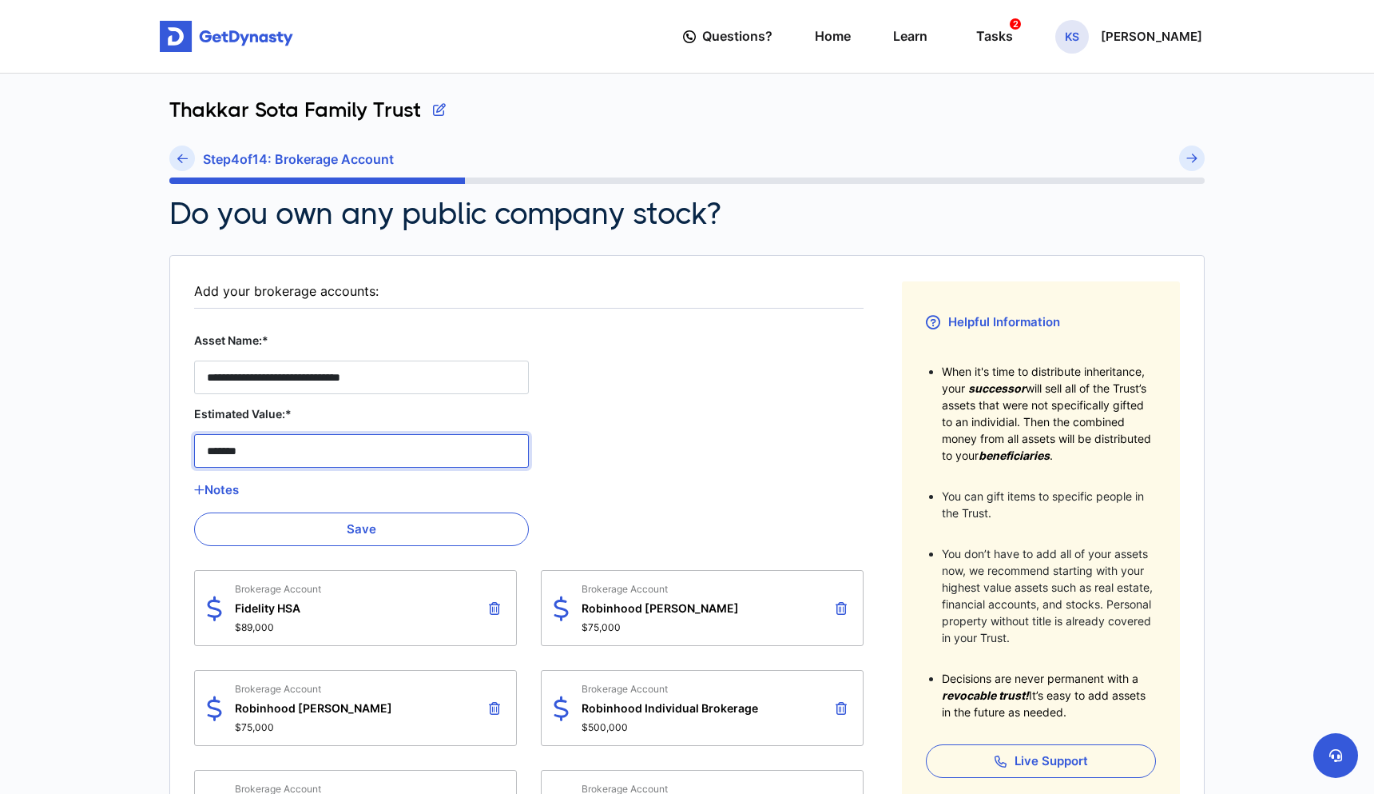
type Account__estimated_value__6 "********"
click at [308, 536] on button "Save" at bounding box center [361, 529] width 335 height 34
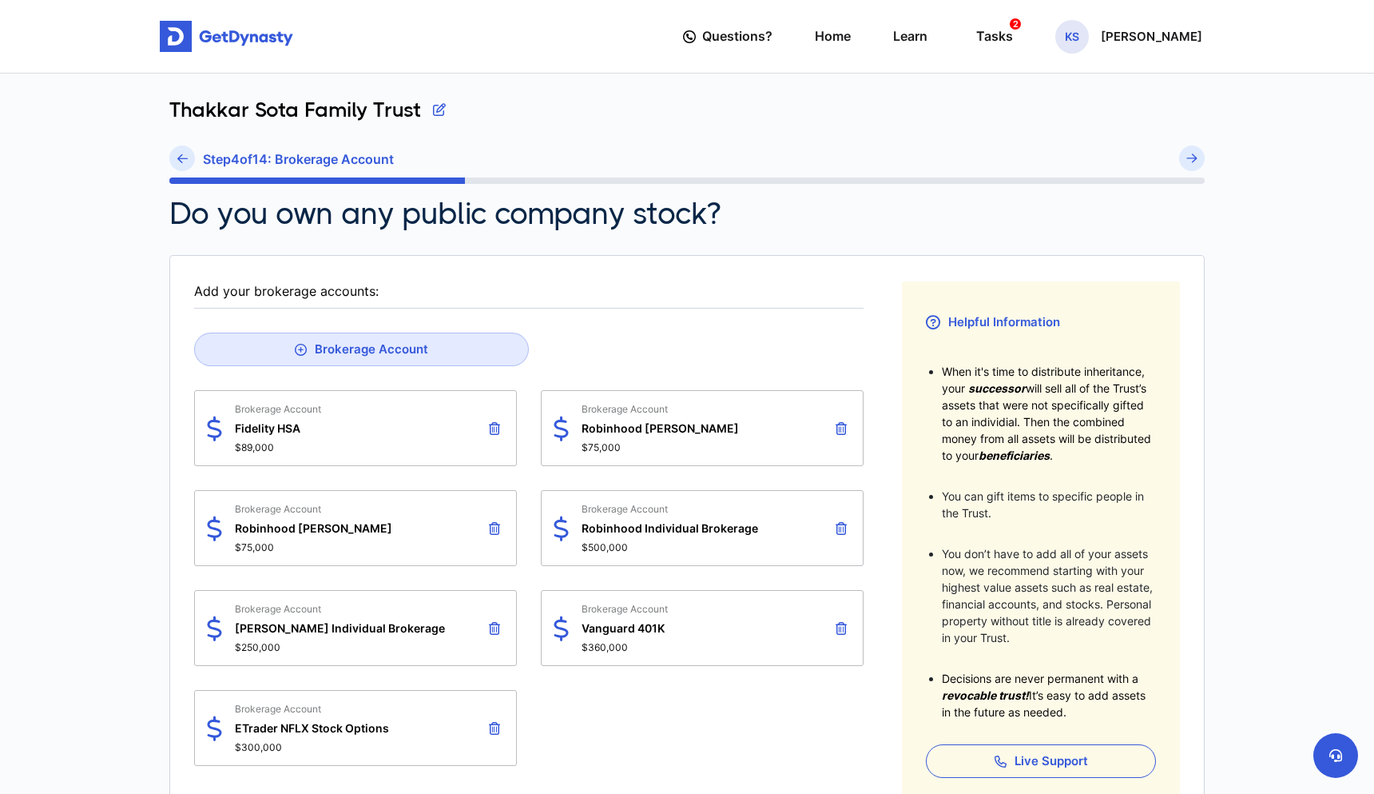
click at [699, 529] on span "Robinhood Individual Brokerage" at bounding box center [670, 528] width 177 height 14
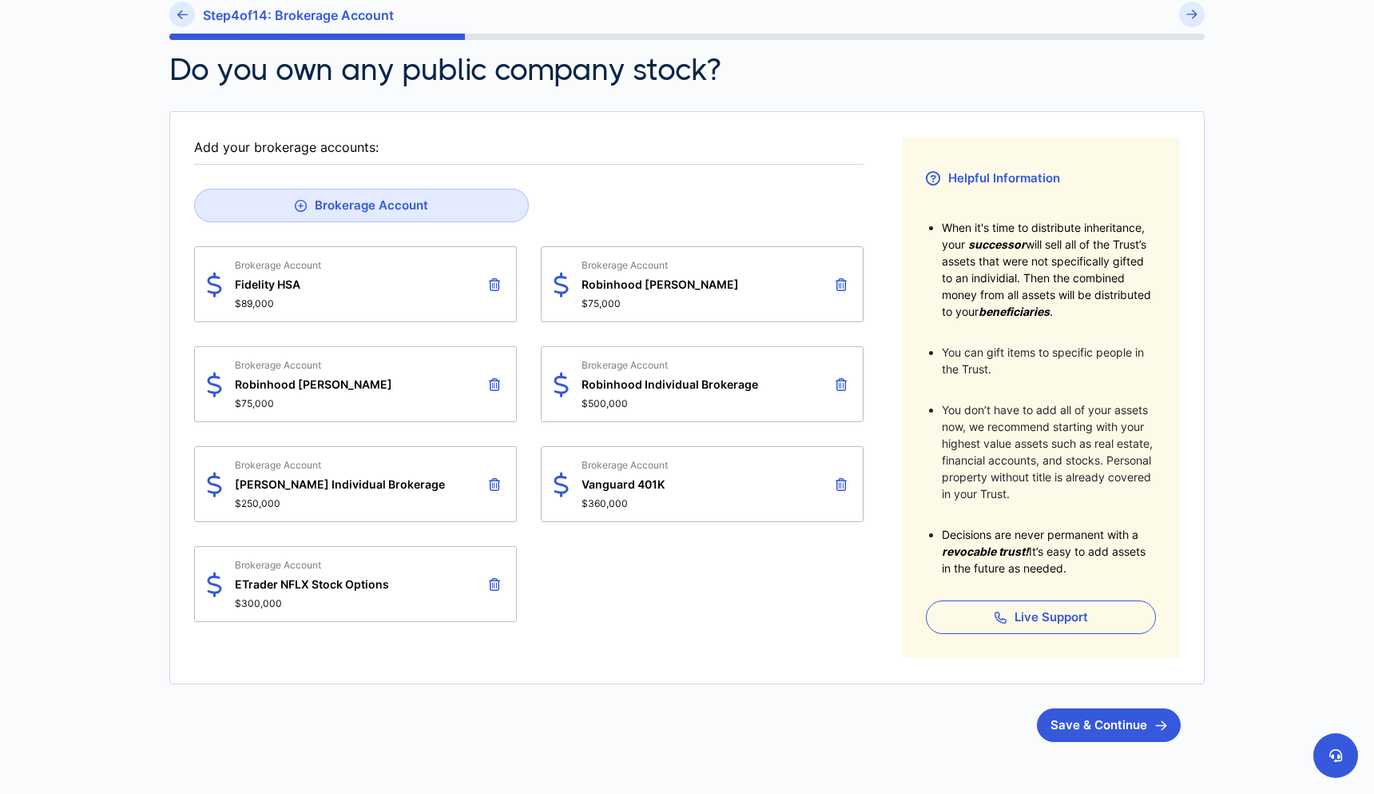
scroll to position [149, 0]
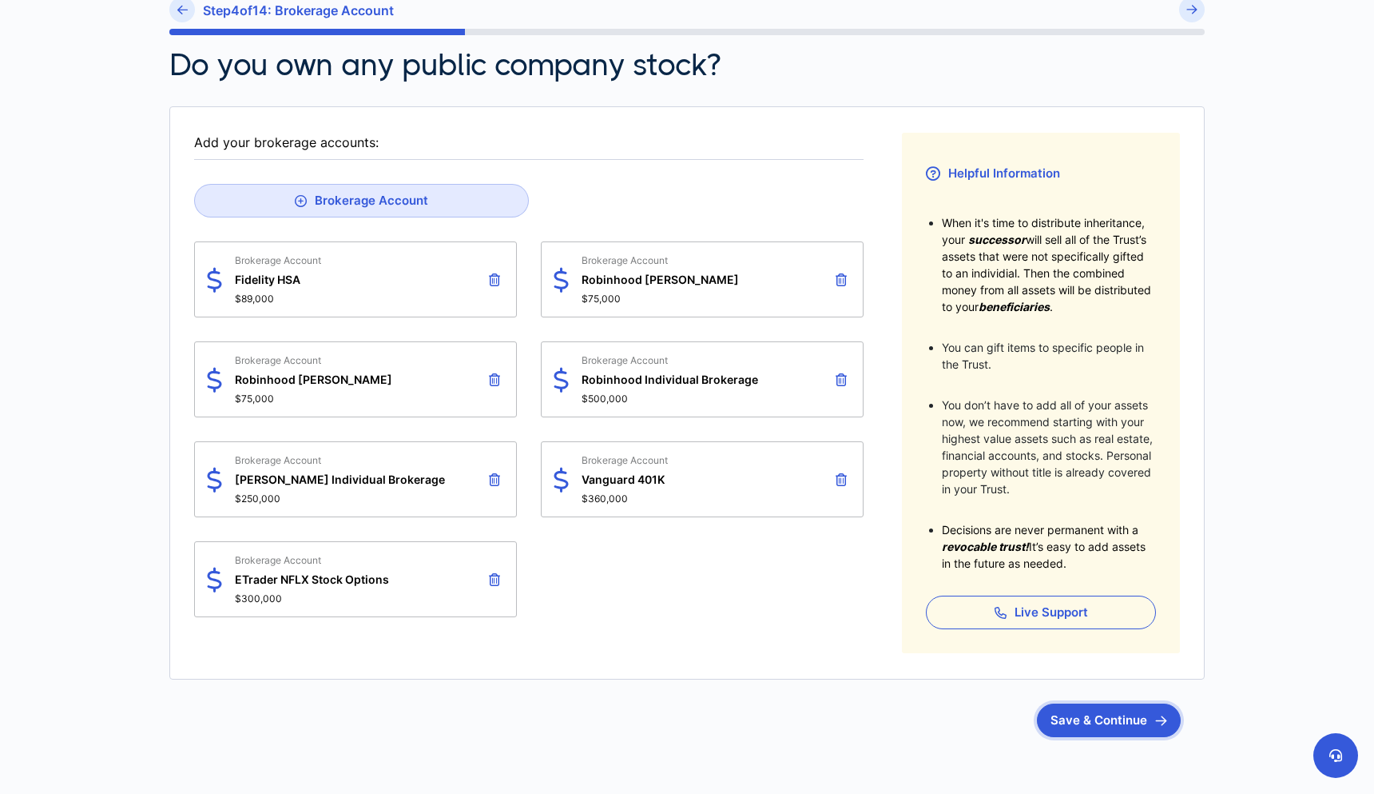
click at [1120, 728] on button "Save & Continue" at bounding box center [1109, 720] width 144 height 34
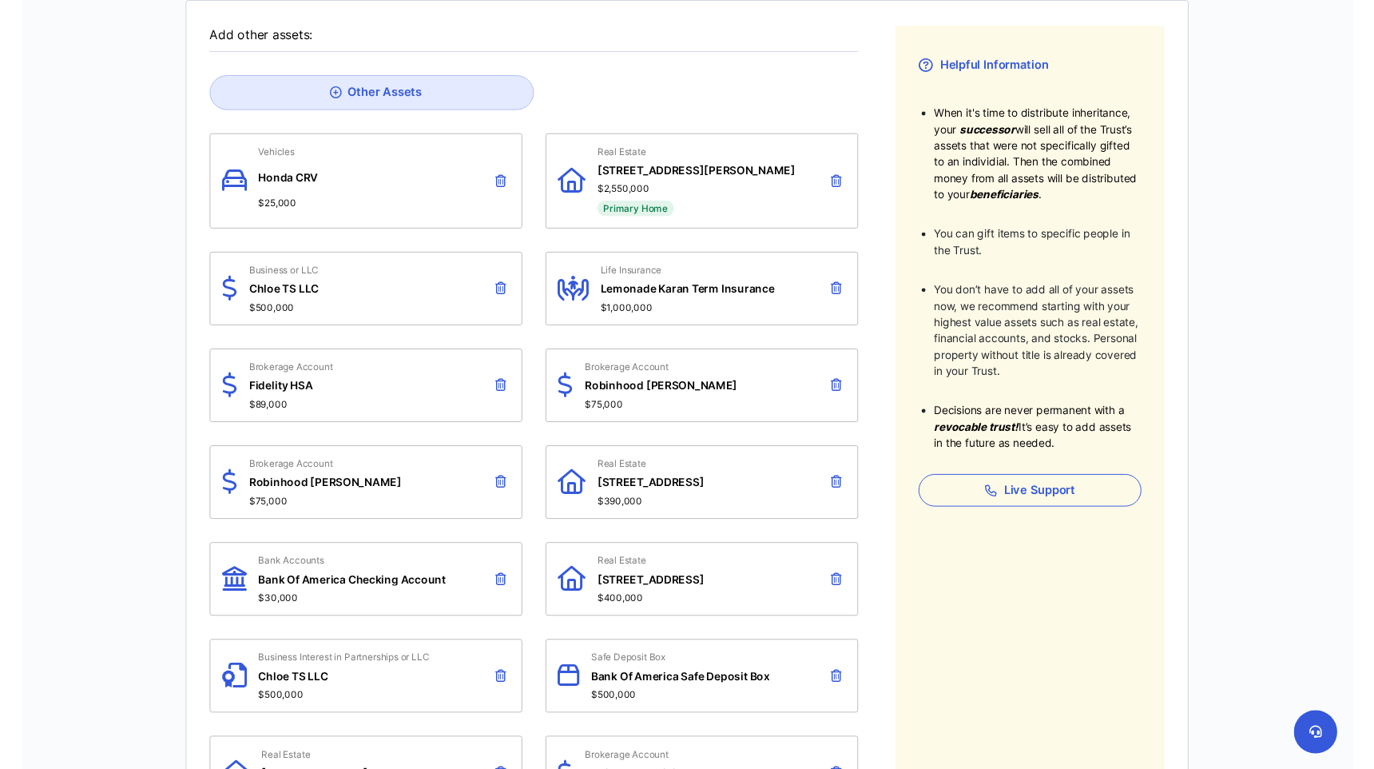
scroll to position [308, 0]
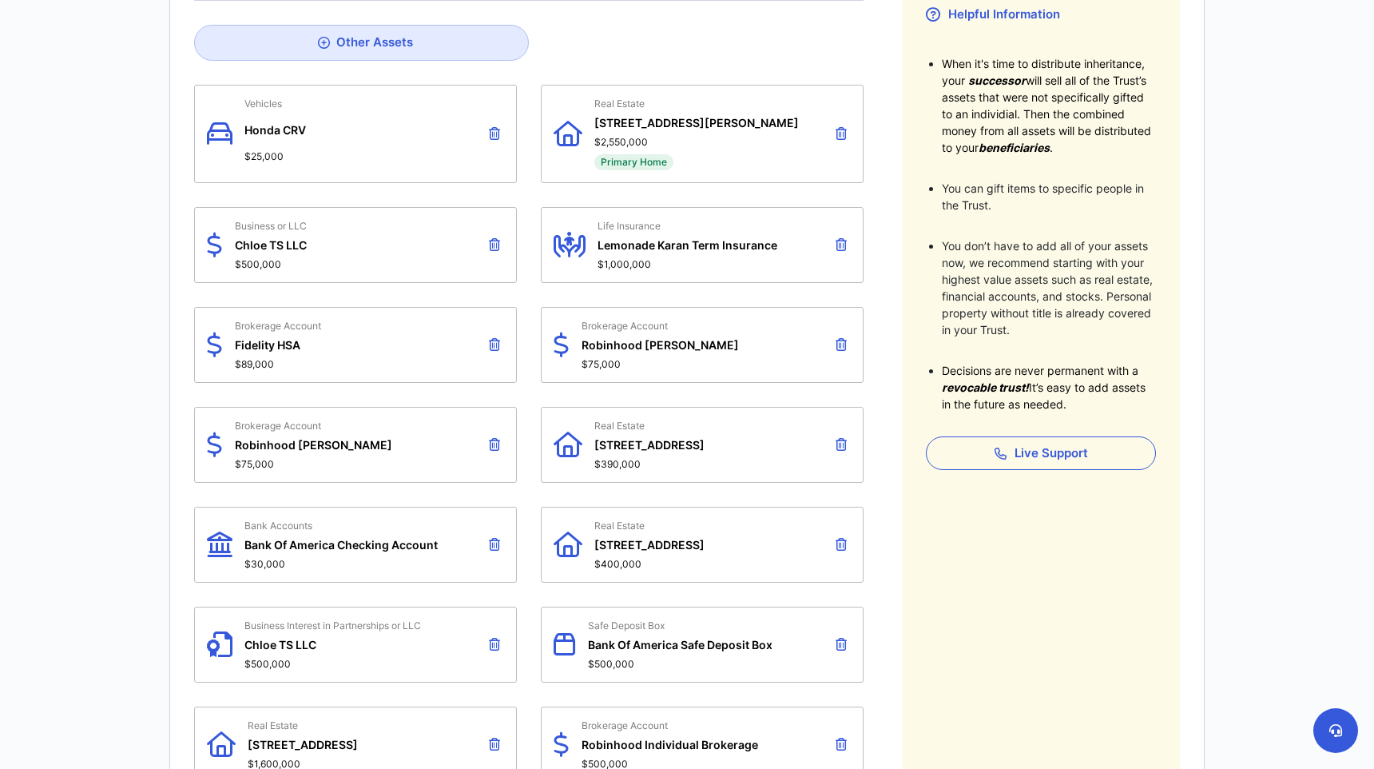
click at [97, 657] on html "Questions? Home Learn Tasks 2 KS Karan Sota Questions? 2 KS Thakkar Sota Family…" at bounding box center [687, 497] width 1374 height 1611
click at [502, 643] on button at bounding box center [494, 643] width 19 height 27
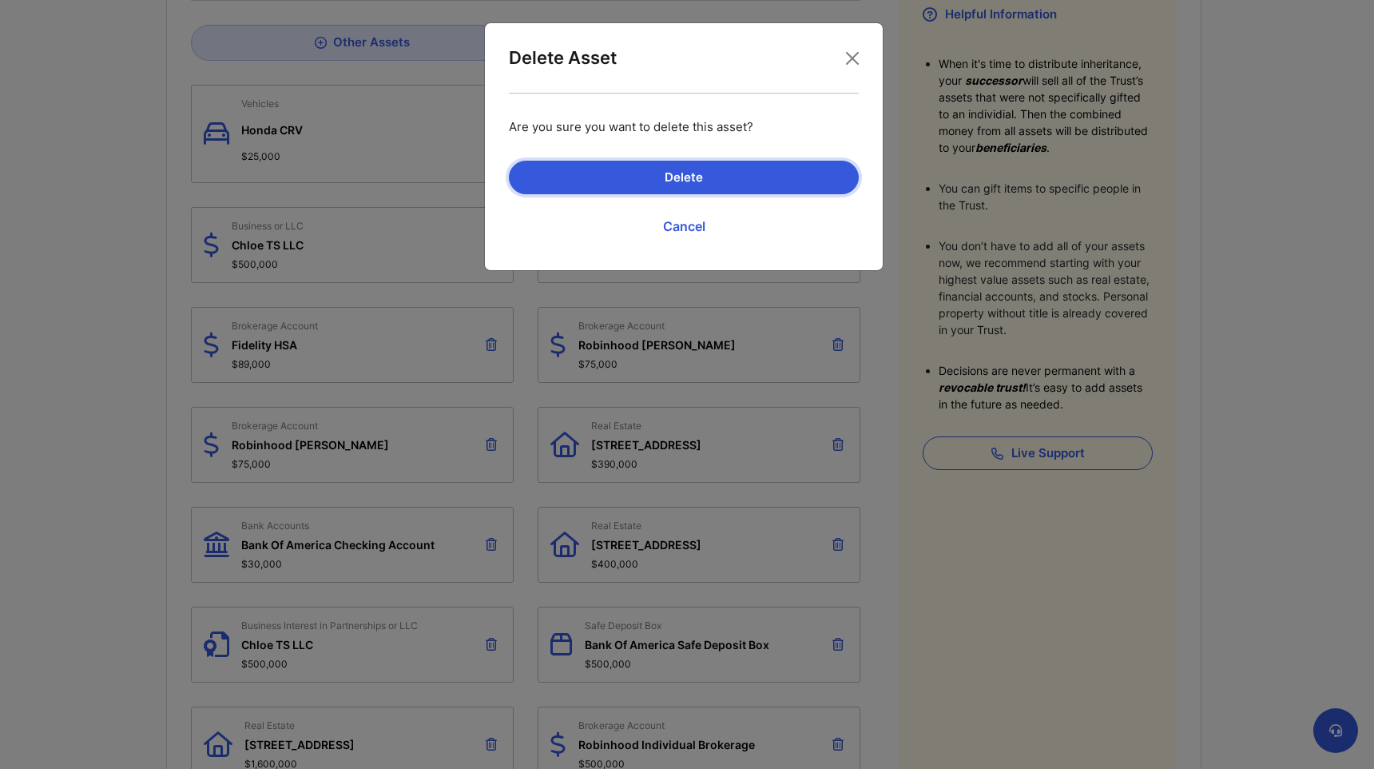
click at [734, 173] on button "Delete" at bounding box center [684, 178] width 350 height 34
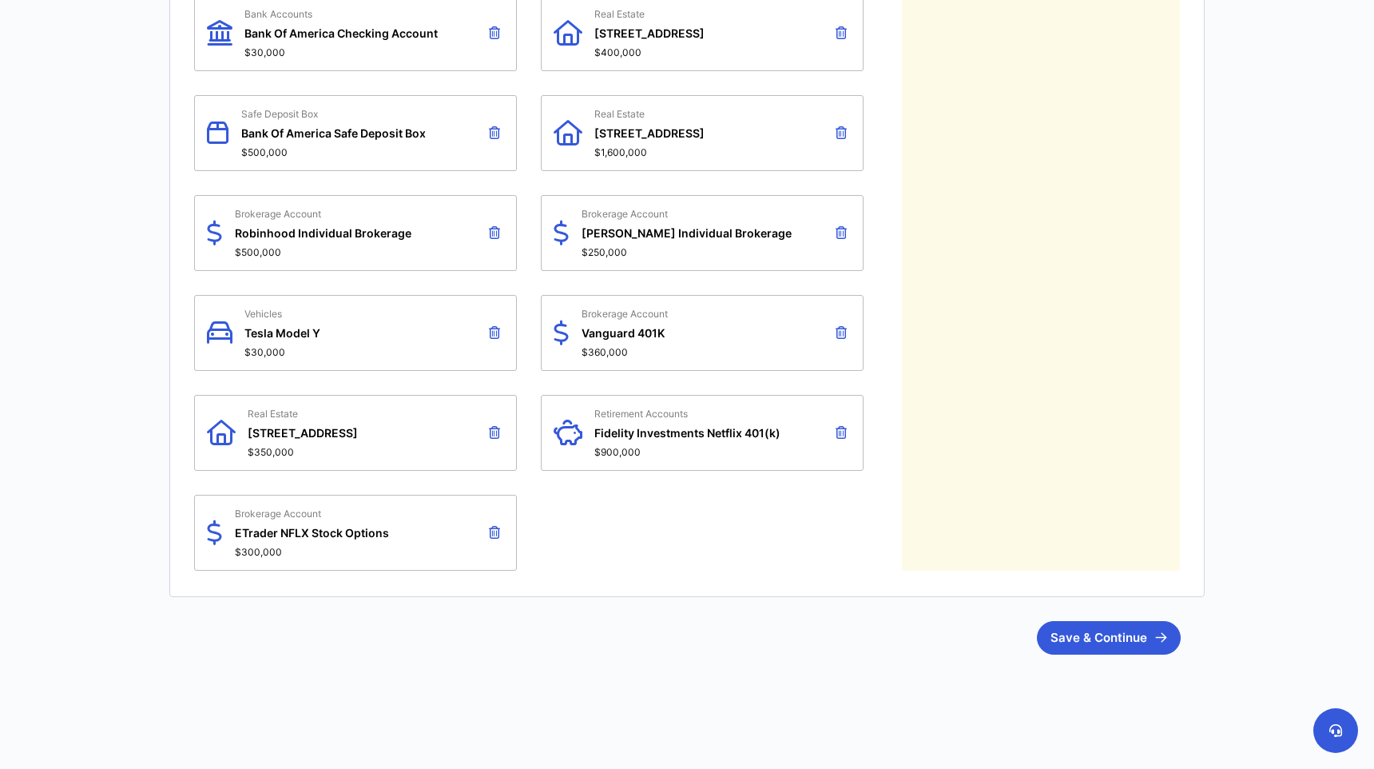
scroll to position [783, 0]
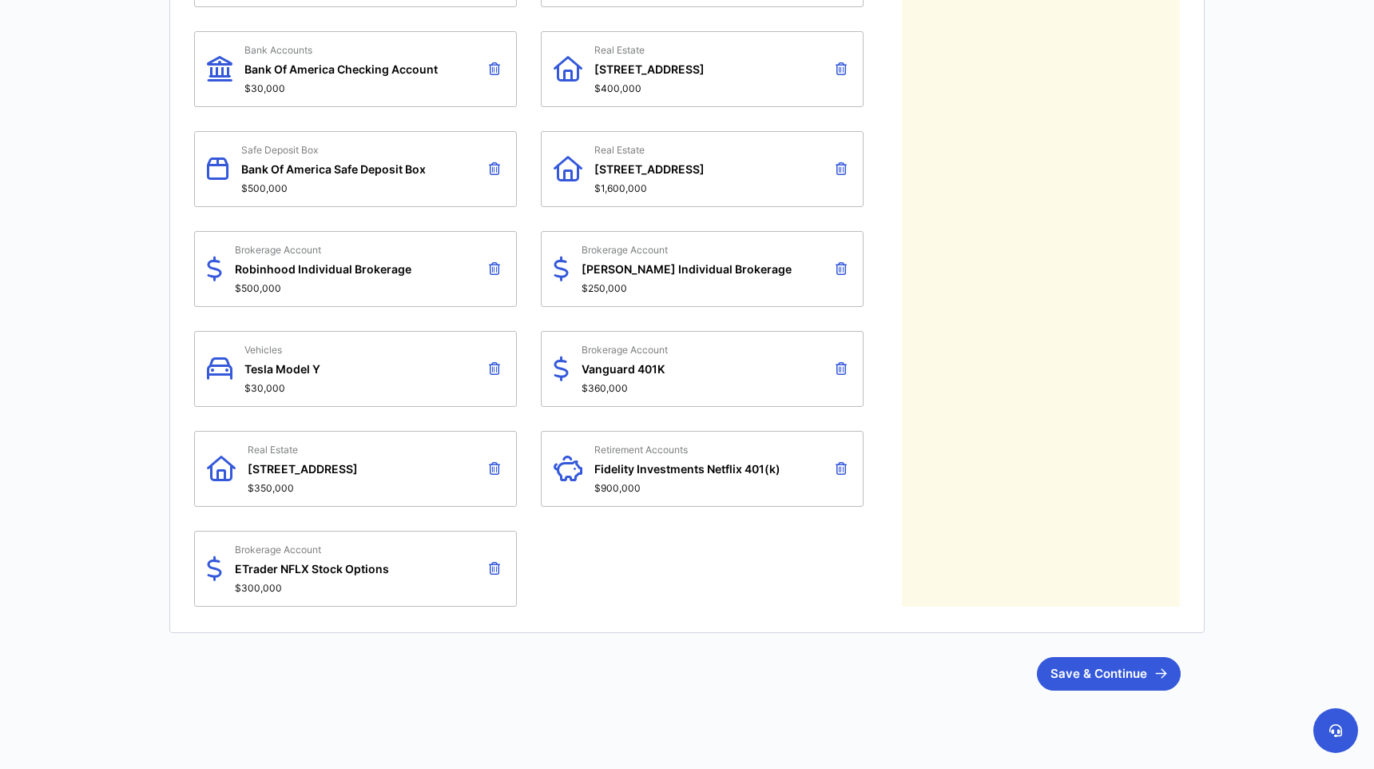
click at [323, 153] on span "Safe Deposit Box" at bounding box center [333, 150] width 185 height 12
click at [492, 165] on icon at bounding box center [494, 168] width 11 height 13
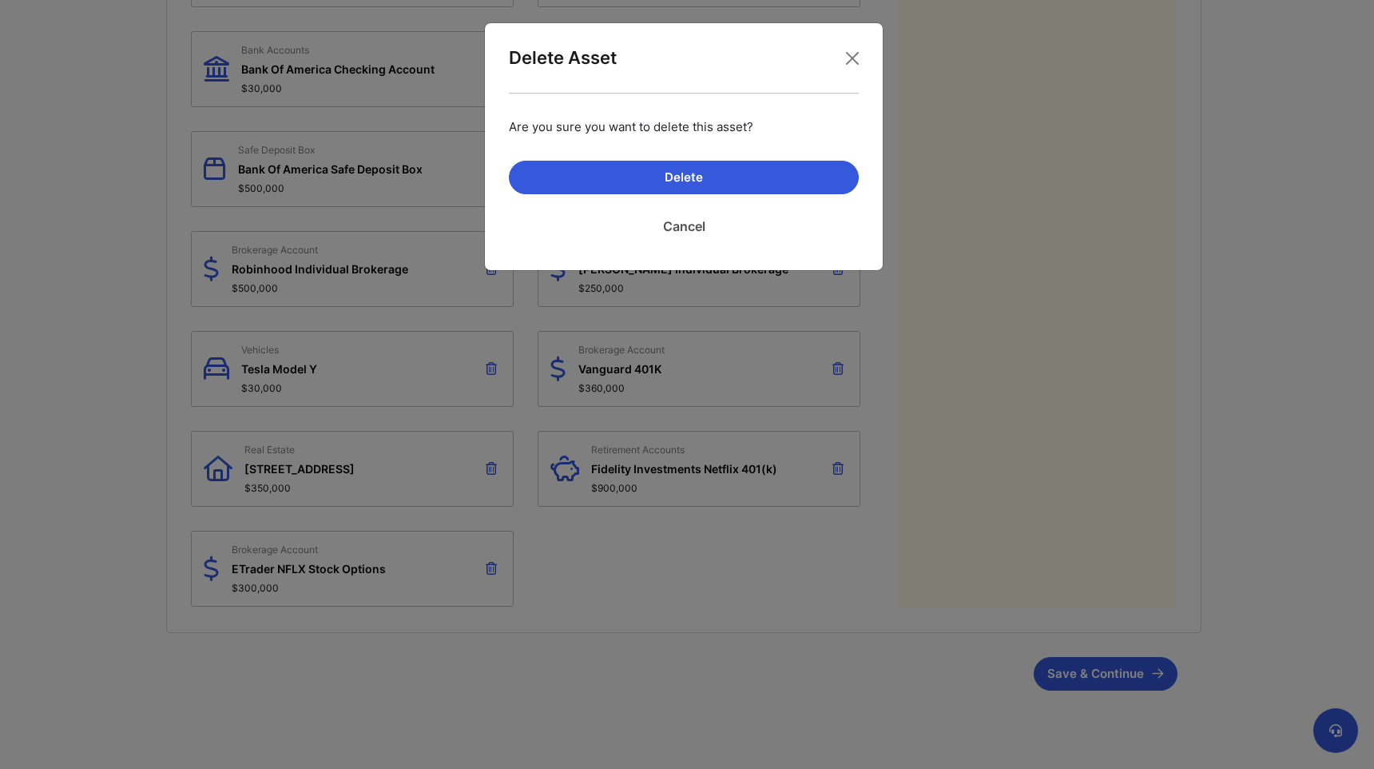
click at [683, 227] on link "Cancel" at bounding box center [684, 226] width 350 height 40
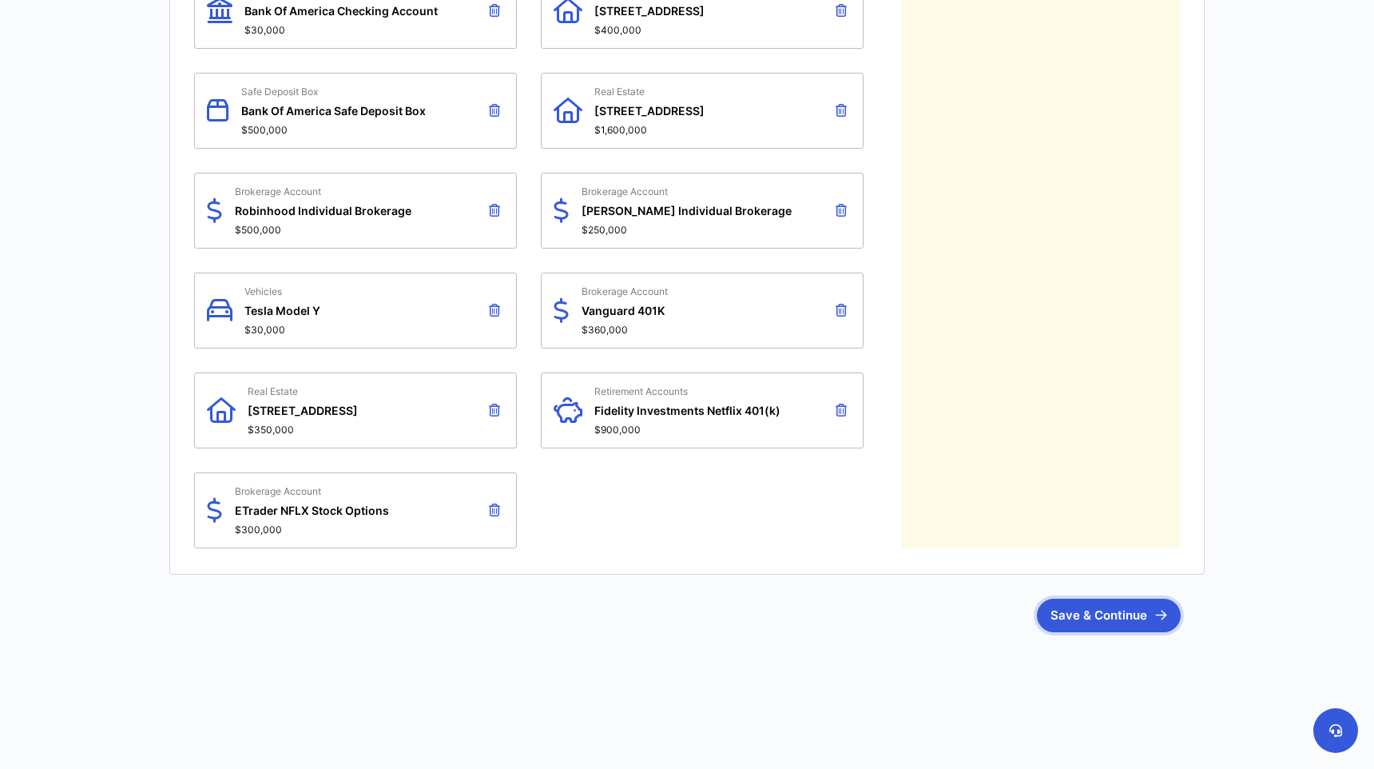
scroll to position [841, 0]
click at [1045, 609] on button "Save & Continue" at bounding box center [1109, 616] width 144 height 34
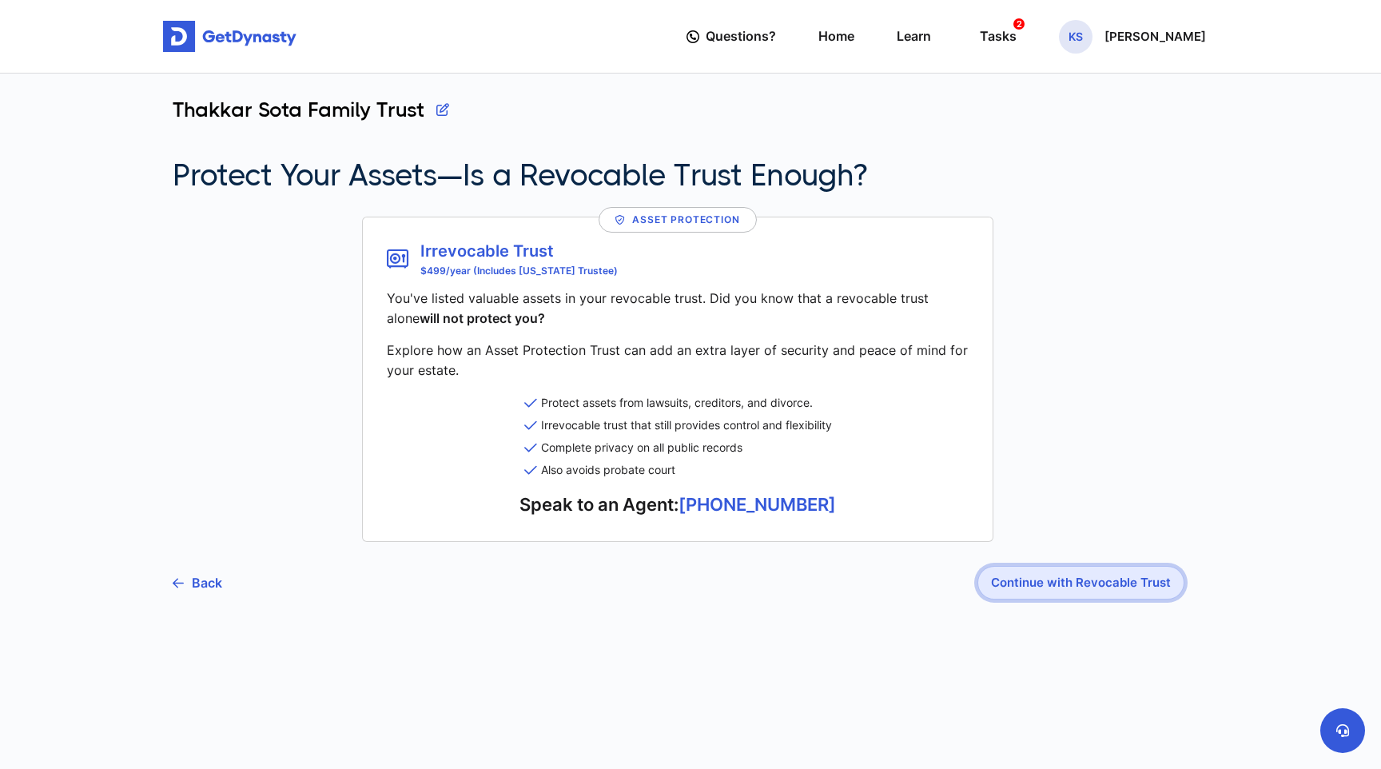
click at [1099, 580] on button "Continue with Revocable Trust" at bounding box center [1080, 583] width 207 height 34
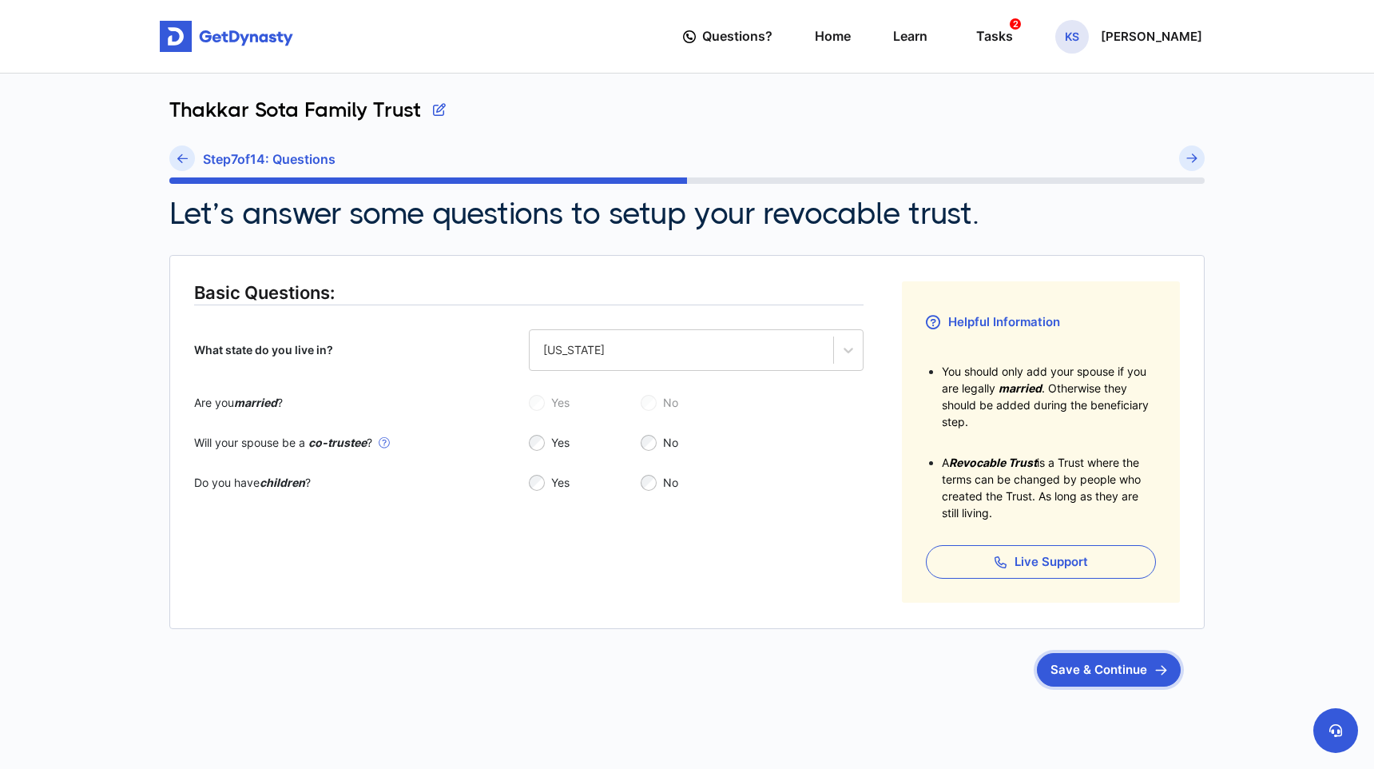
click at [1092, 655] on button "Save & Continue" at bounding box center [1109, 670] width 144 height 34
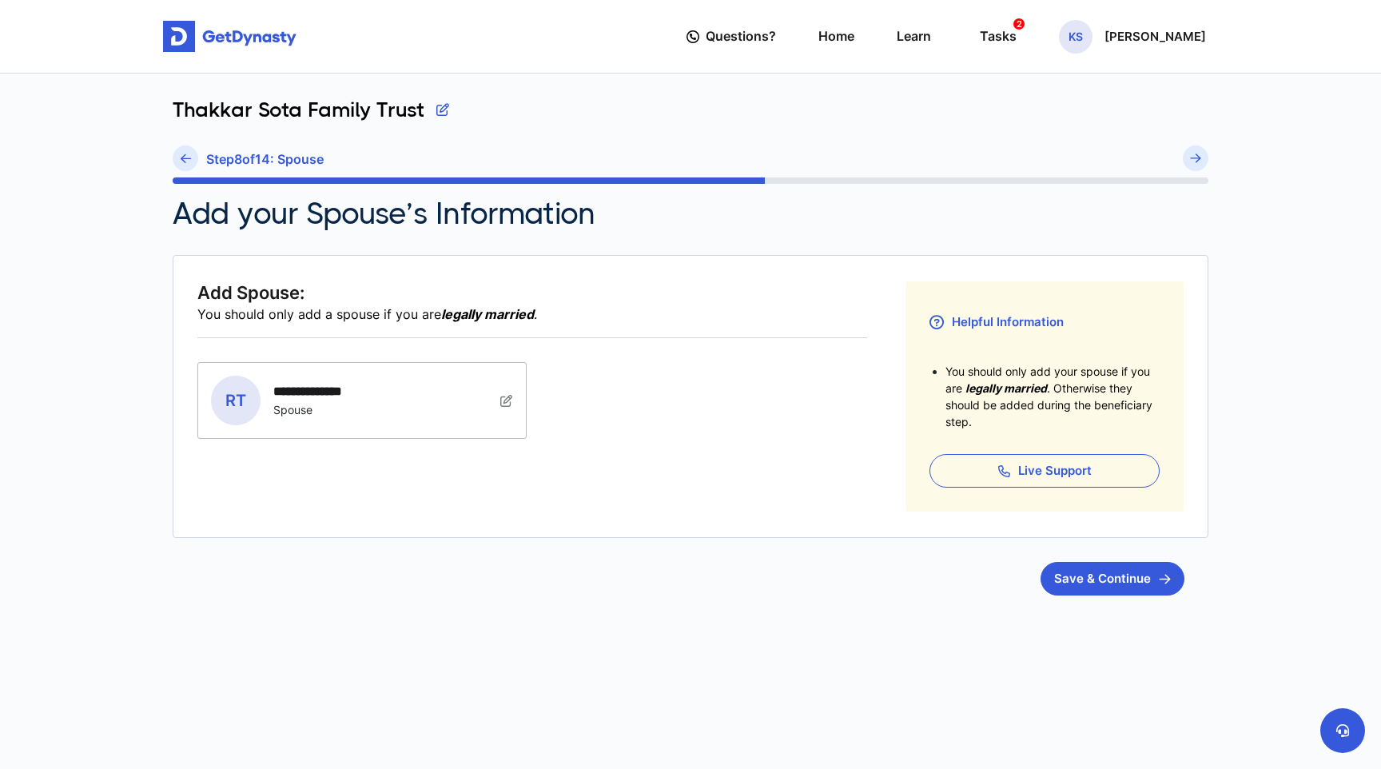
click at [1112, 540] on article "**********" at bounding box center [691, 425] width 1036 height 340
click at [1104, 597] on div "**********" at bounding box center [690, 404] width 1055 height 660
click at [1101, 589] on button "Save & Continue" at bounding box center [1112, 579] width 144 height 34
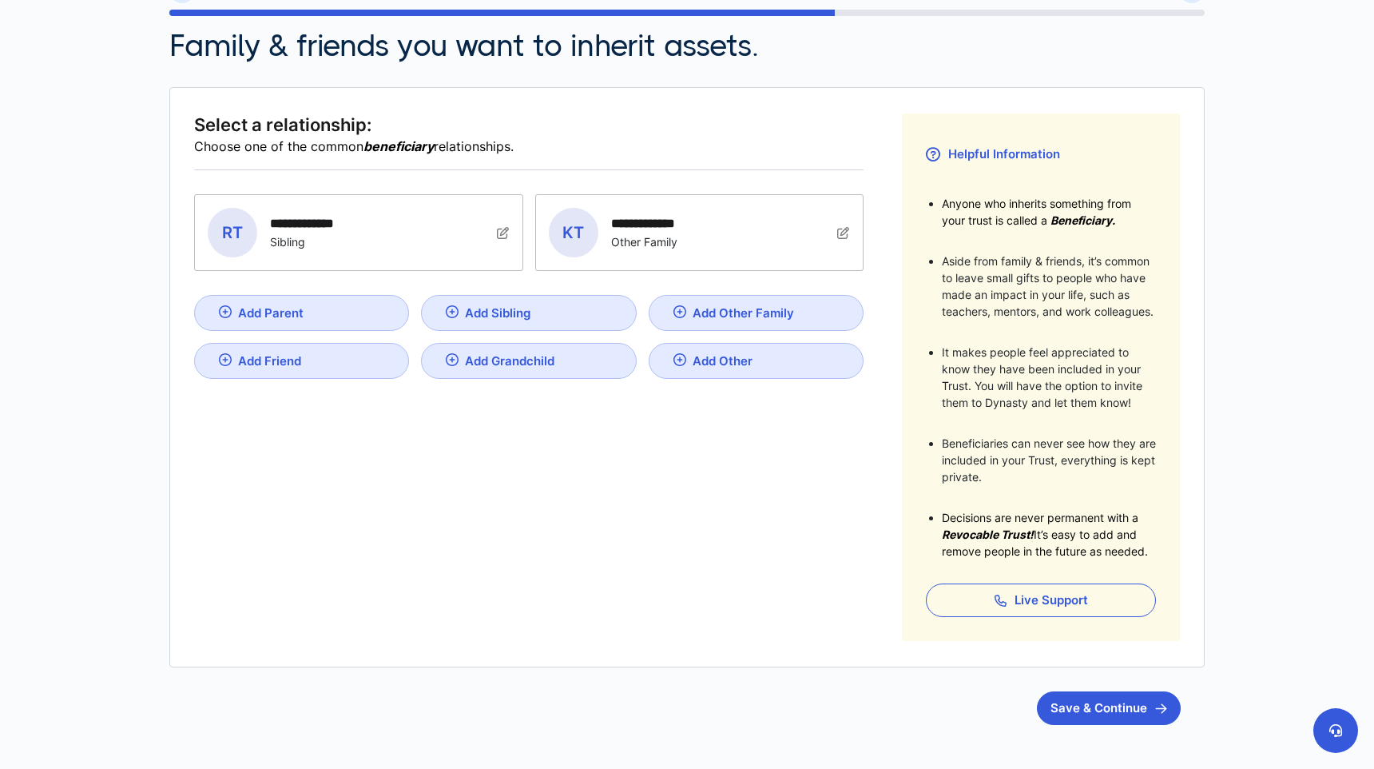
scroll to position [173, 0]
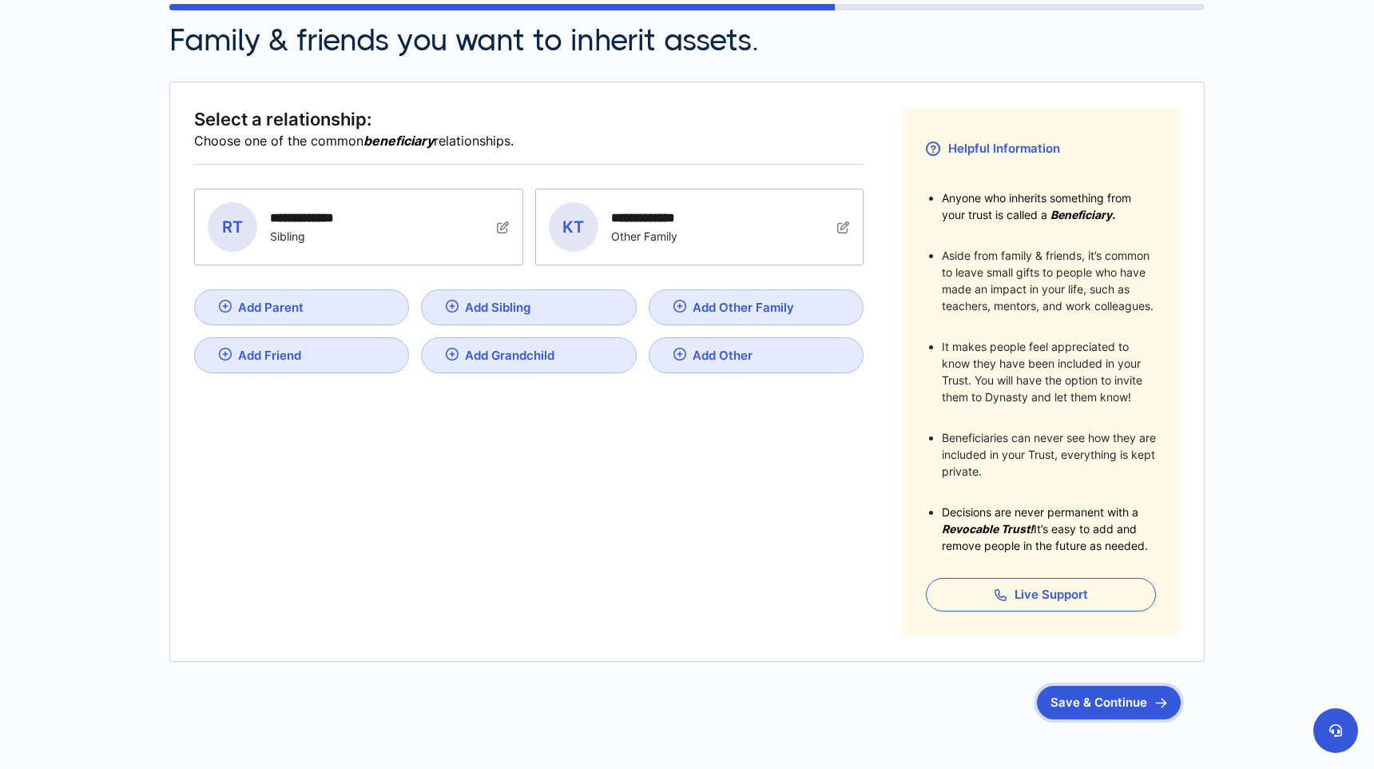
click at [1108, 706] on button "Save & Continue" at bounding box center [1109, 703] width 144 height 34
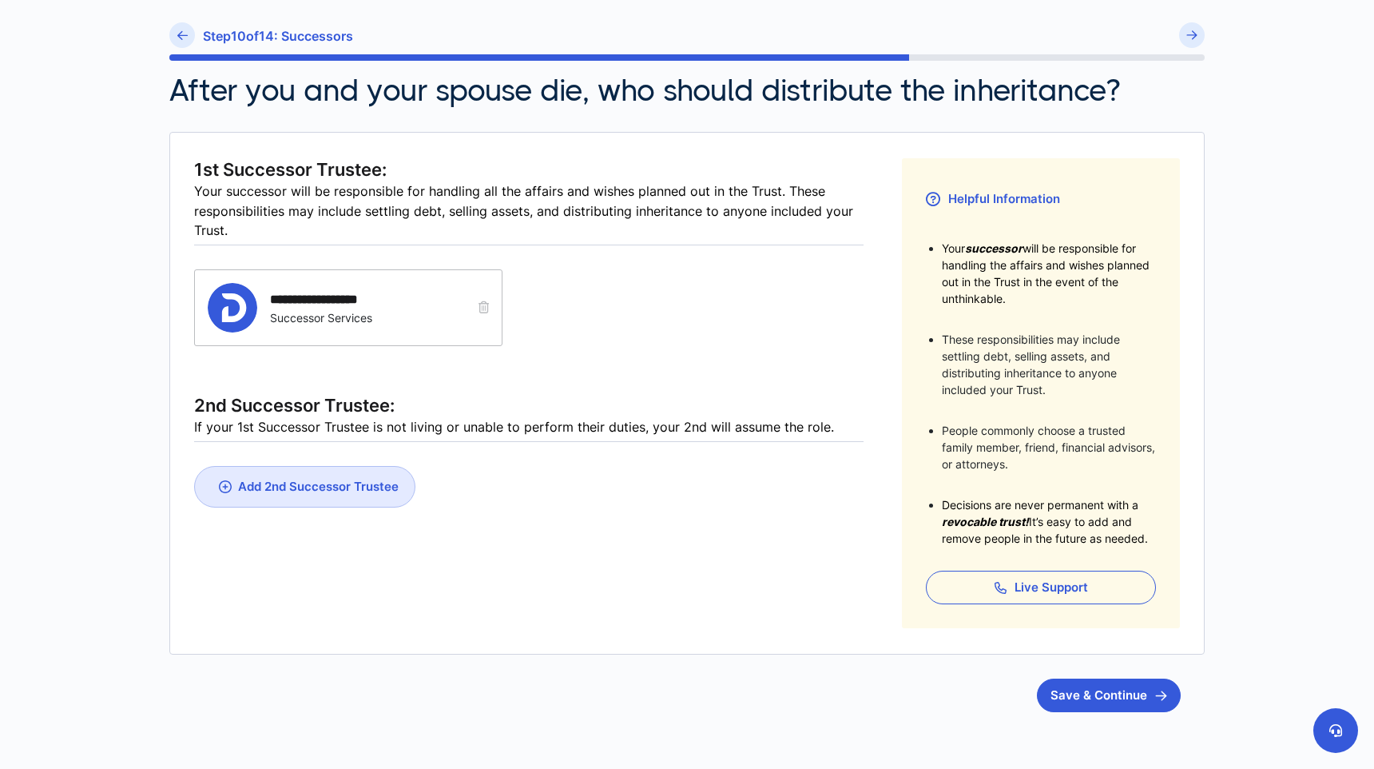
scroll to position [145, 0]
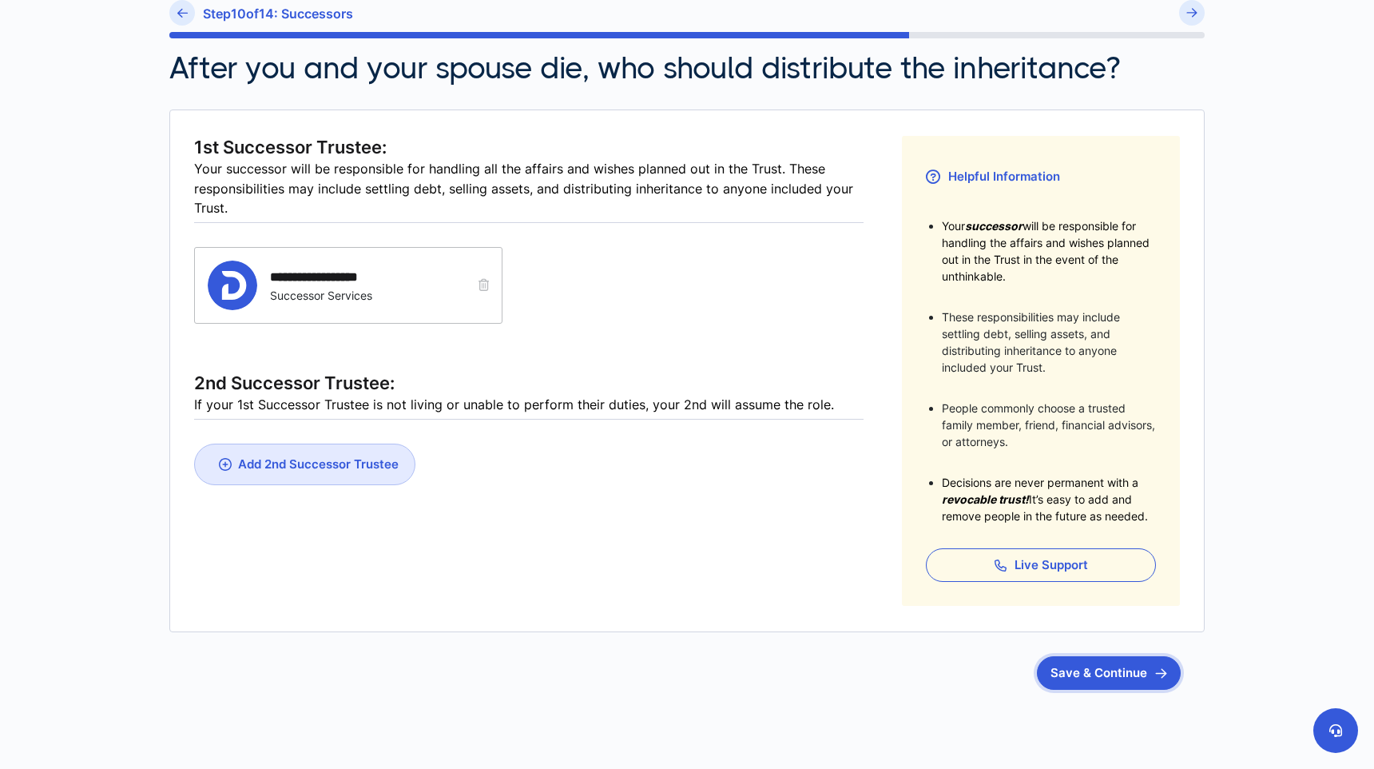
click at [1144, 678] on button "Save & Continue" at bounding box center [1109, 673] width 144 height 34
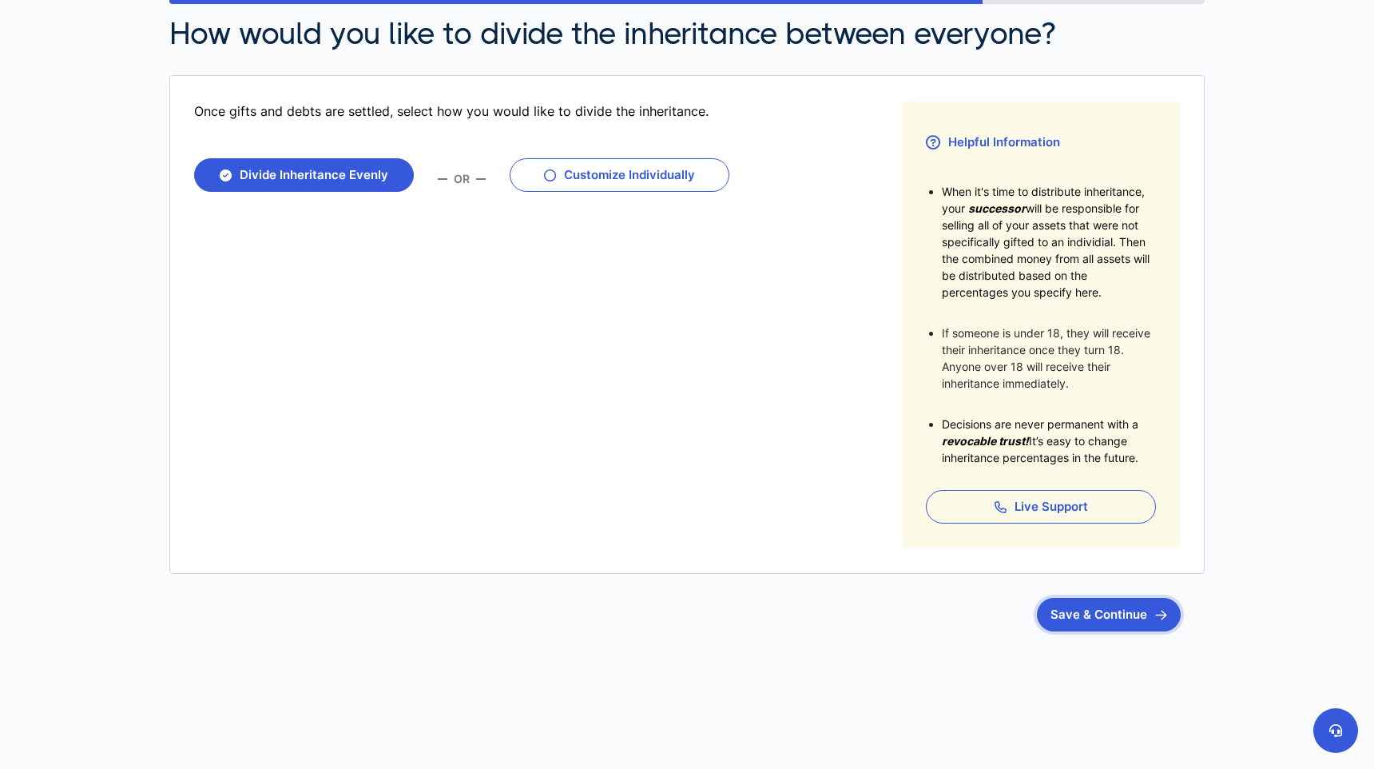
scroll to position [180, 0]
click at [1089, 613] on button "Save & Continue" at bounding box center [1109, 615] width 144 height 34
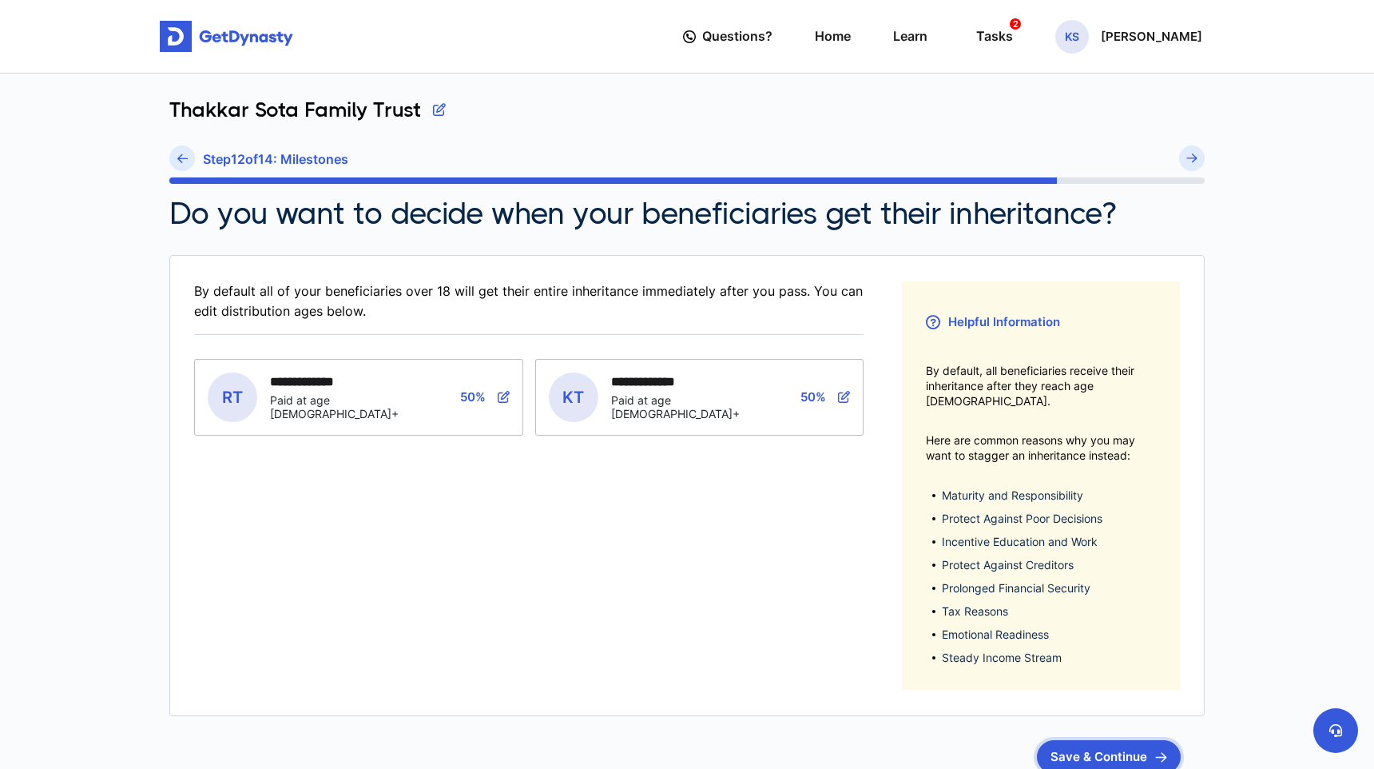
click at [1131, 740] on button "Save & Continue" at bounding box center [1109, 757] width 144 height 34
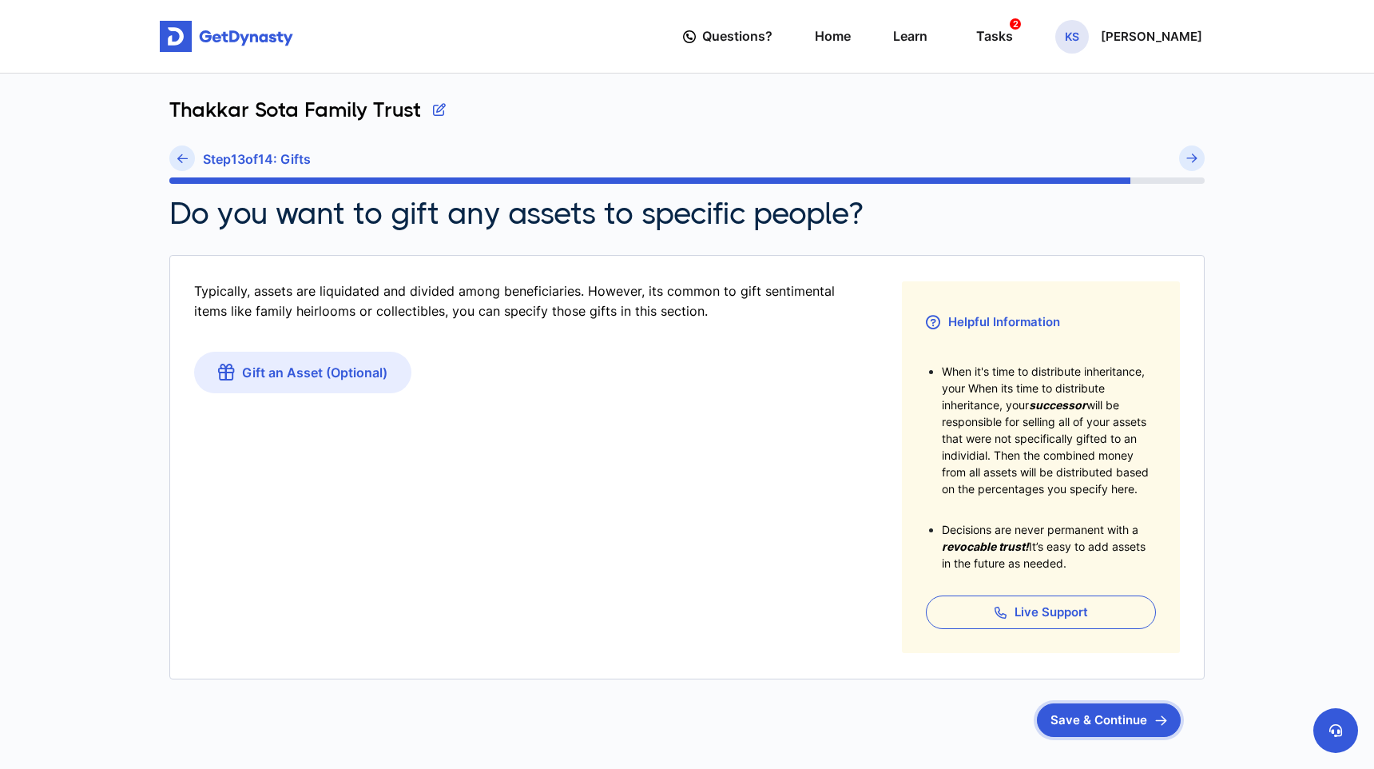
click at [1095, 722] on button "Save & Continue" at bounding box center [1109, 720] width 144 height 34
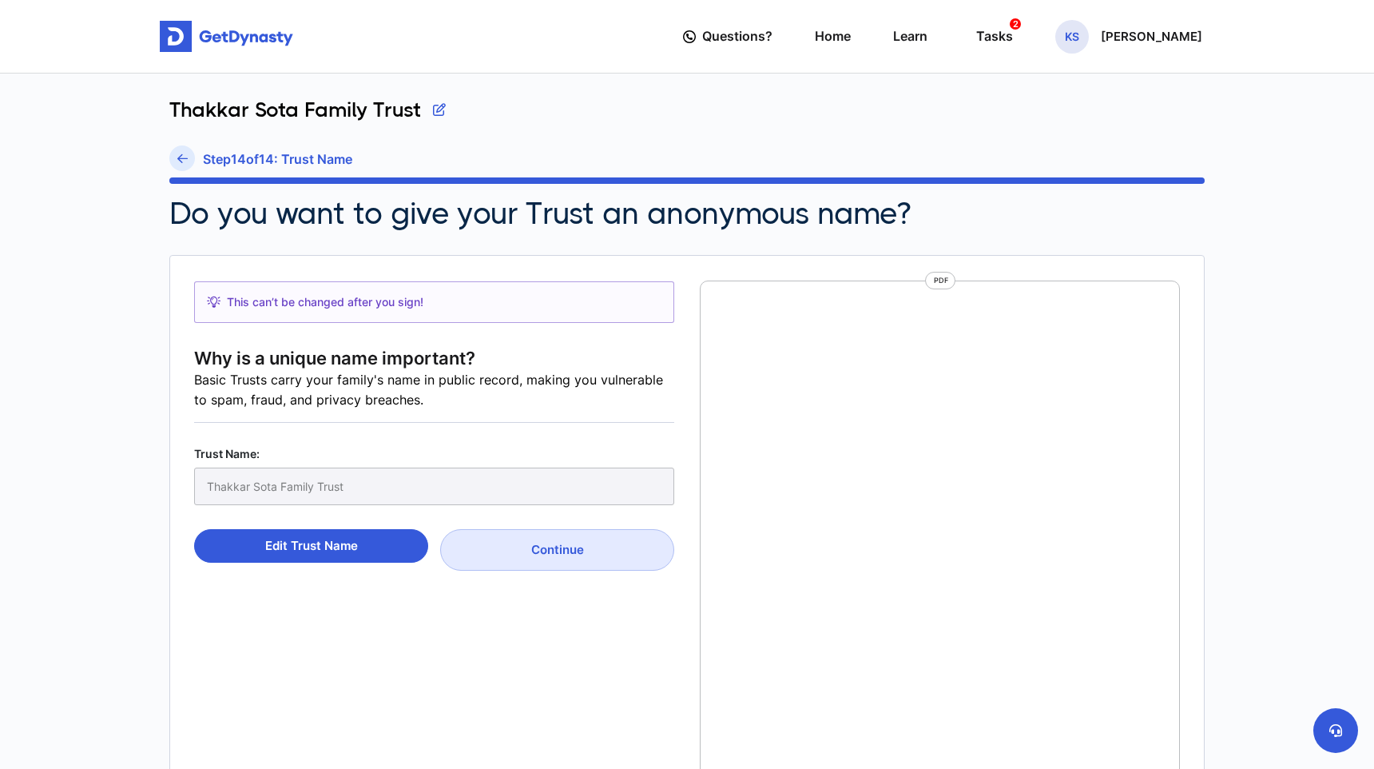
scroll to position [7, 0]
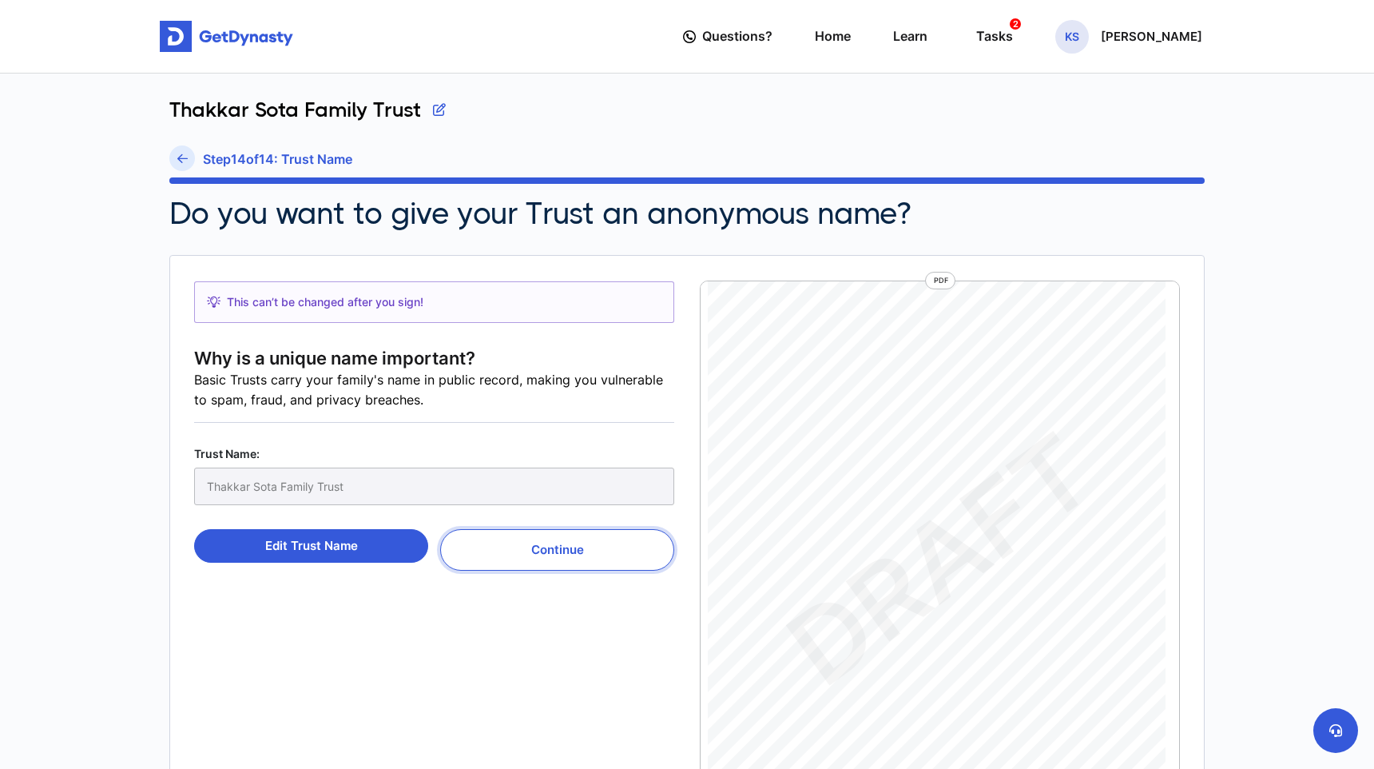
click at [571, 543] on button "Continue" at bounding box center [557, 550] width 234 height 42
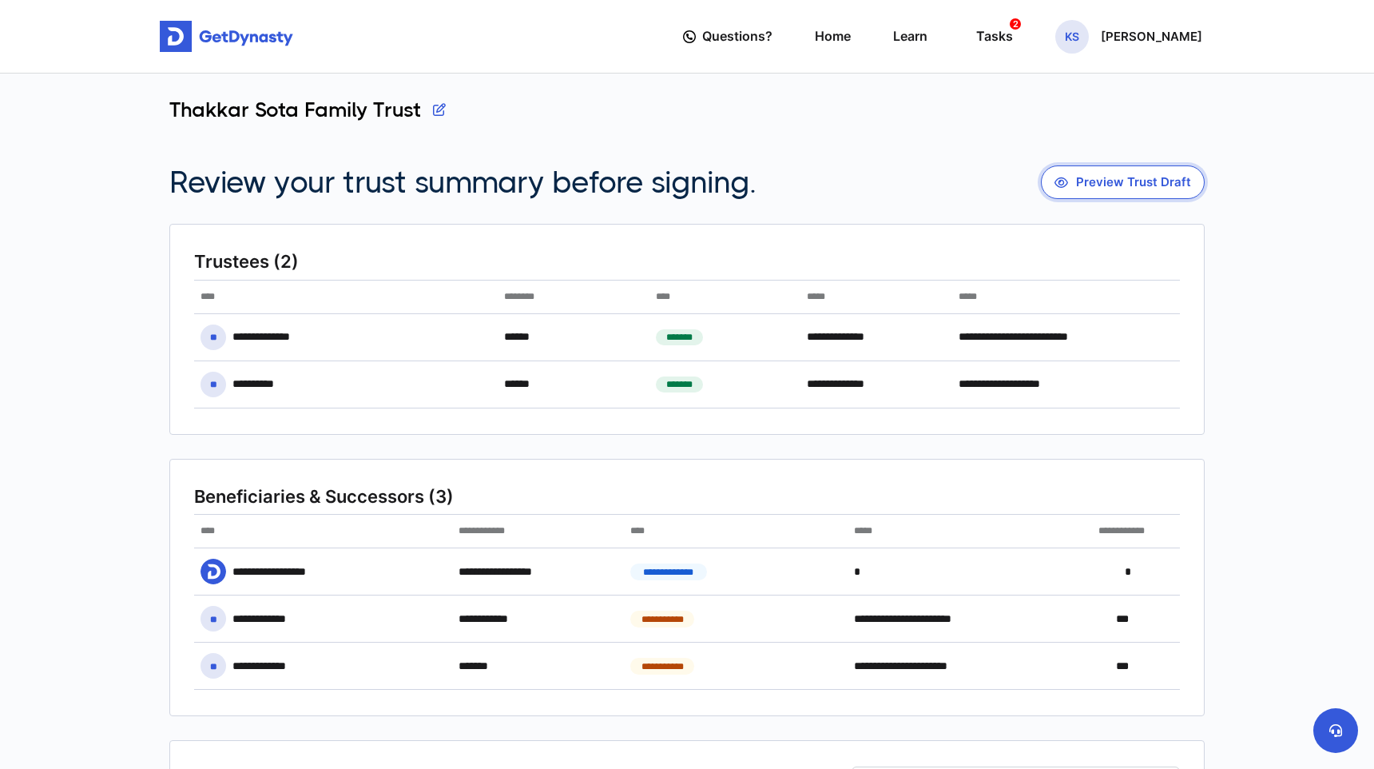
click at [1127, 182] on button "Preview Trust Draft" at bounding box center [1123, 182] width 164 height 34
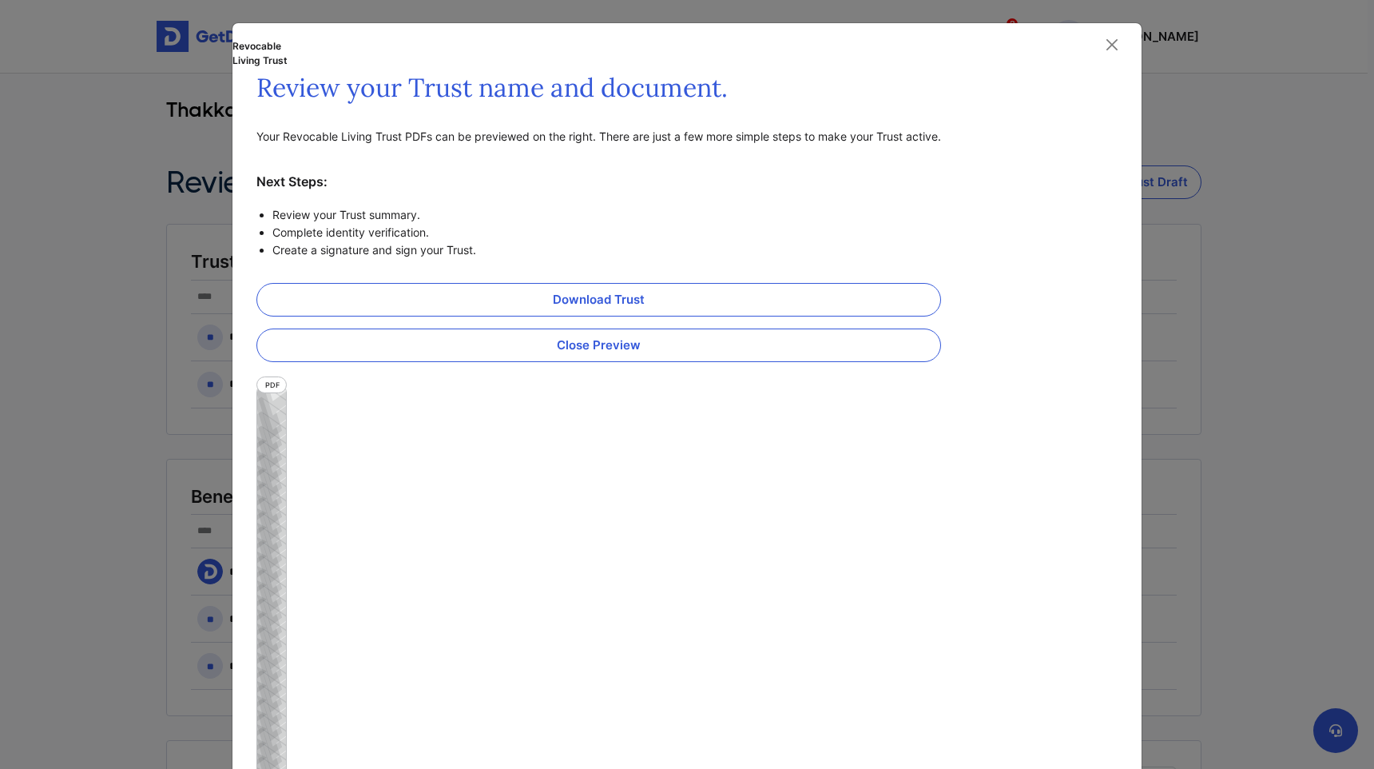
scroll to position [7, 0]
click at [674, 295] on link "Download Trust" at bounding box center [599, 300] width 685 height 34
click at [1110, 42] on button "Close" at bounding box center [1112, 45] width 24 height 24
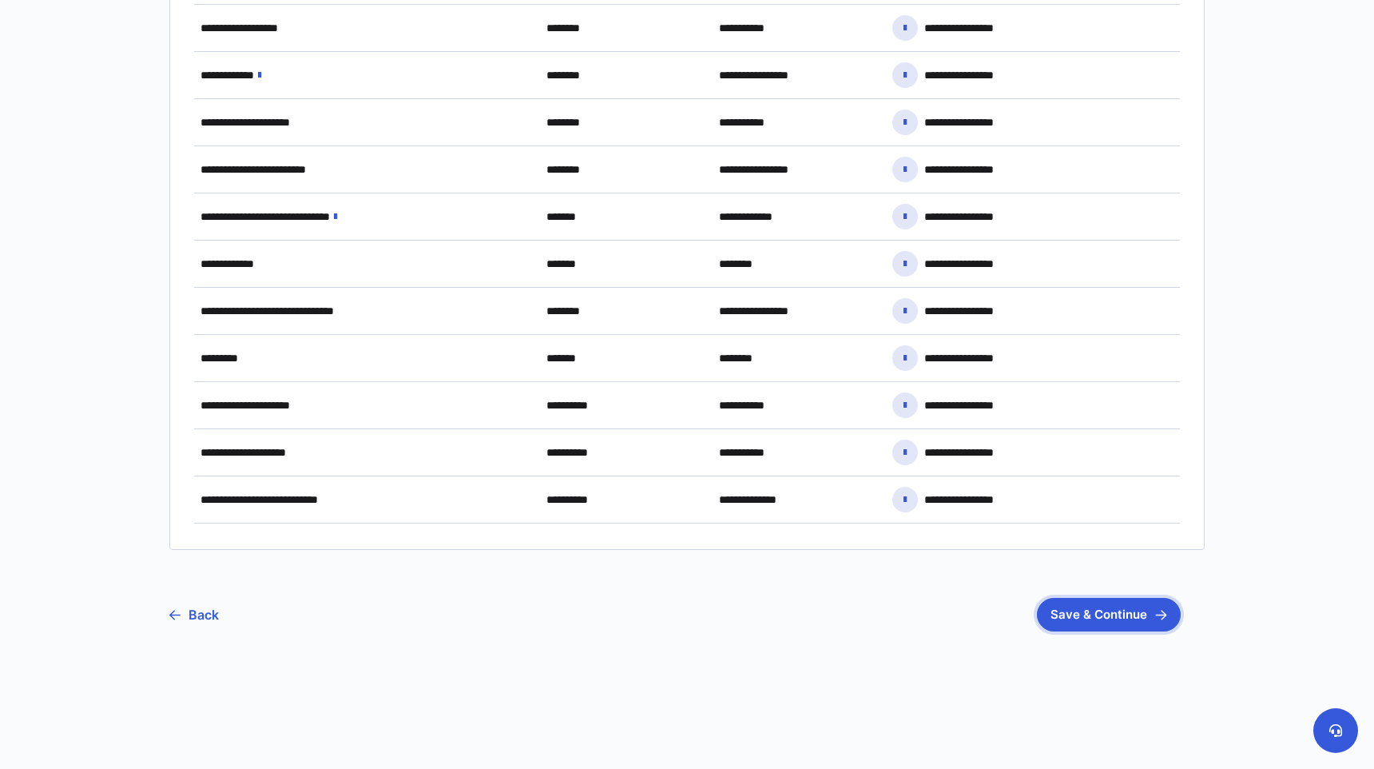
scroll to position [1212, 0]
click at [1134, 615] on button "Save & Continue" at bounding box center [1109, 616] width 144 height 34
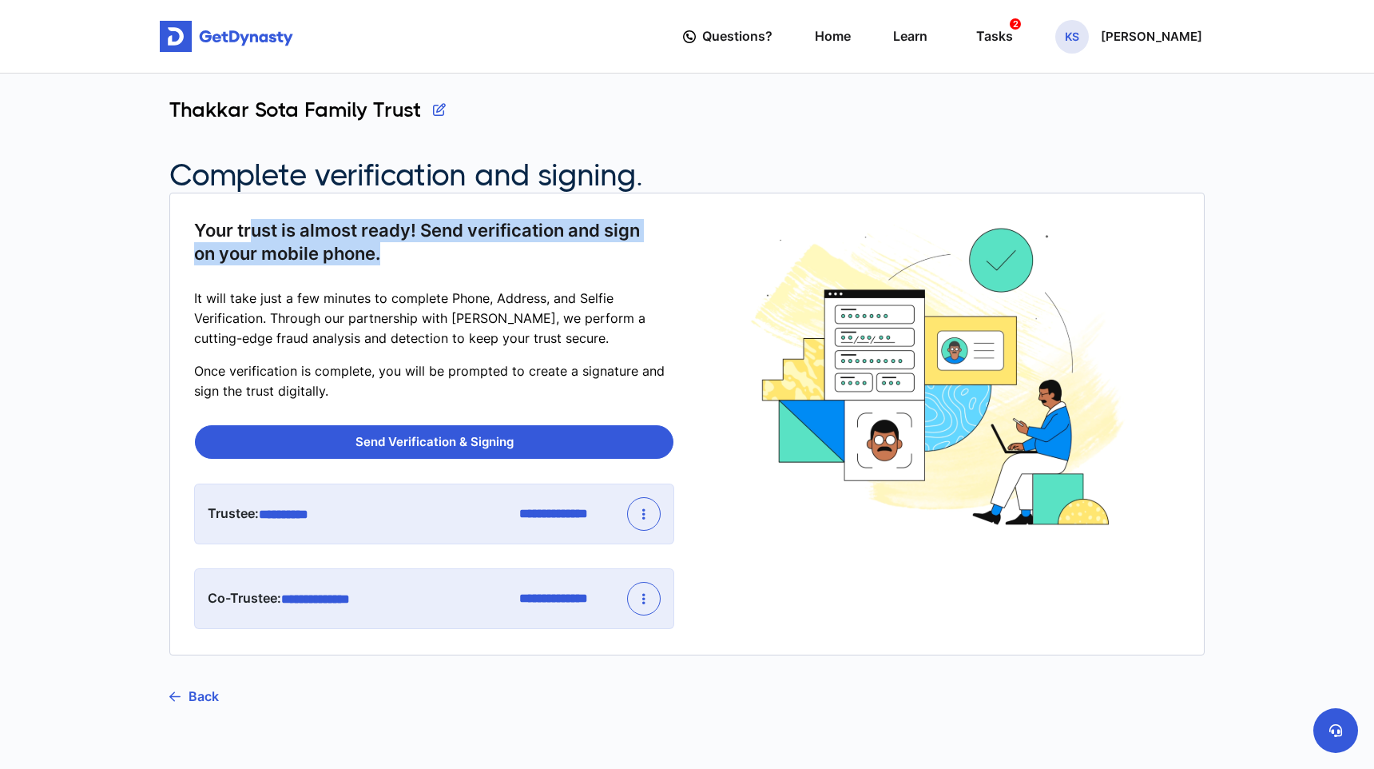
drag, startPoint x: 253, startPoint y: 236, endPoint x: 408, endPoint y: 260, distance: 156.1
click at [408, 260] on span "Your trust is almost ready! Send verification and sign on your mobile phone." at bounding box center [428, 242] width 468 height 46
drag, startPoint x: 408, startPoint y: 260, endPoint x: 165, endPoint y: 224, distance: 244.8
click at [165, 224] on div "**********" at bounding box center [687, 462] width 1055 height 777
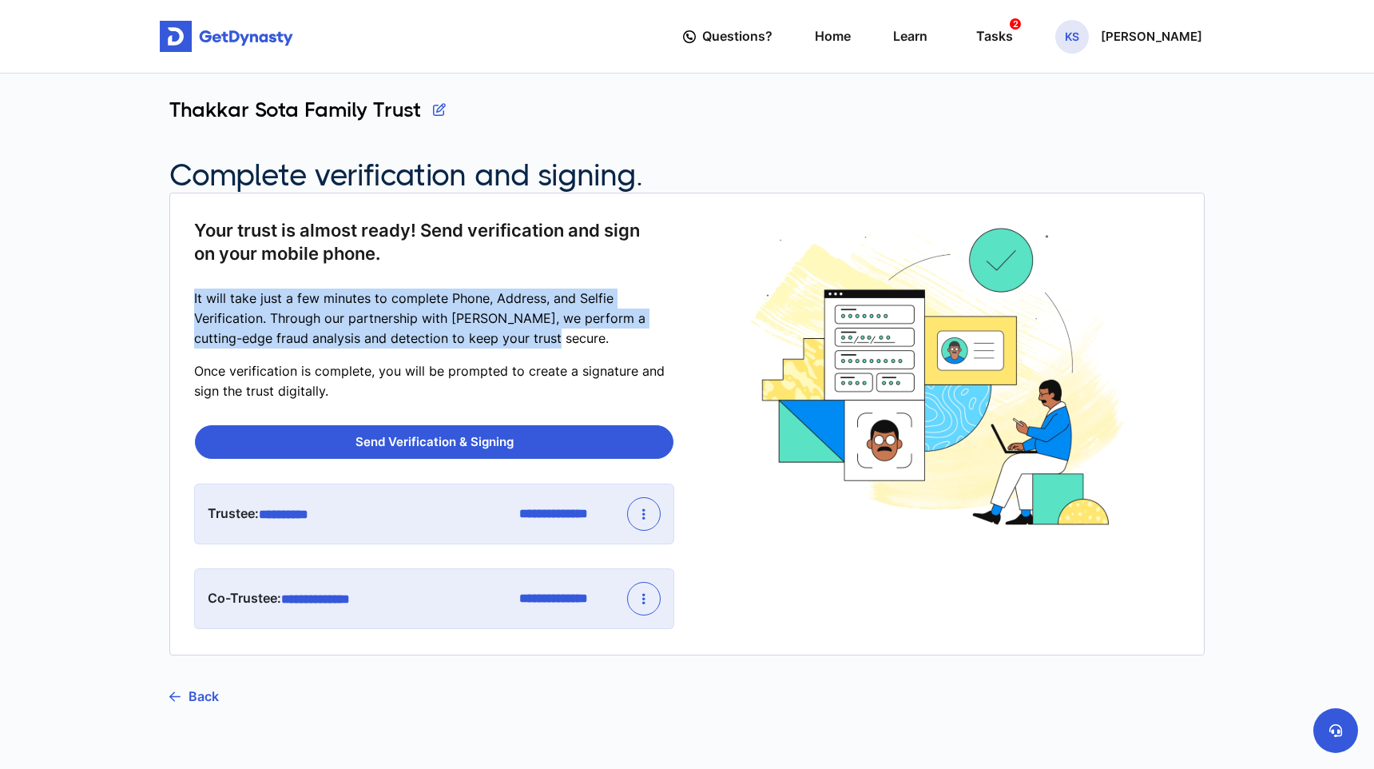
drag, startPoint x: 194, startPoint y: 302, endPoint x: 541, endPoint y: 341, distance: 349.0
click at [541, 341] on p "It will take just a few minutes to complete Phone, Address, and Selfie Verifica…" at bounding box center [434, 317] width 480 height 59
drag, startPoint x: 541, startPoint y: 341, endPoint x: 275, endPoint y: 312, distance: 267.7
click at [275, 312] on p "It will take just a few minutes to complete Phone, Address, and Selfie Verifica…" at bounding box center [434, 317] width 480 height 59
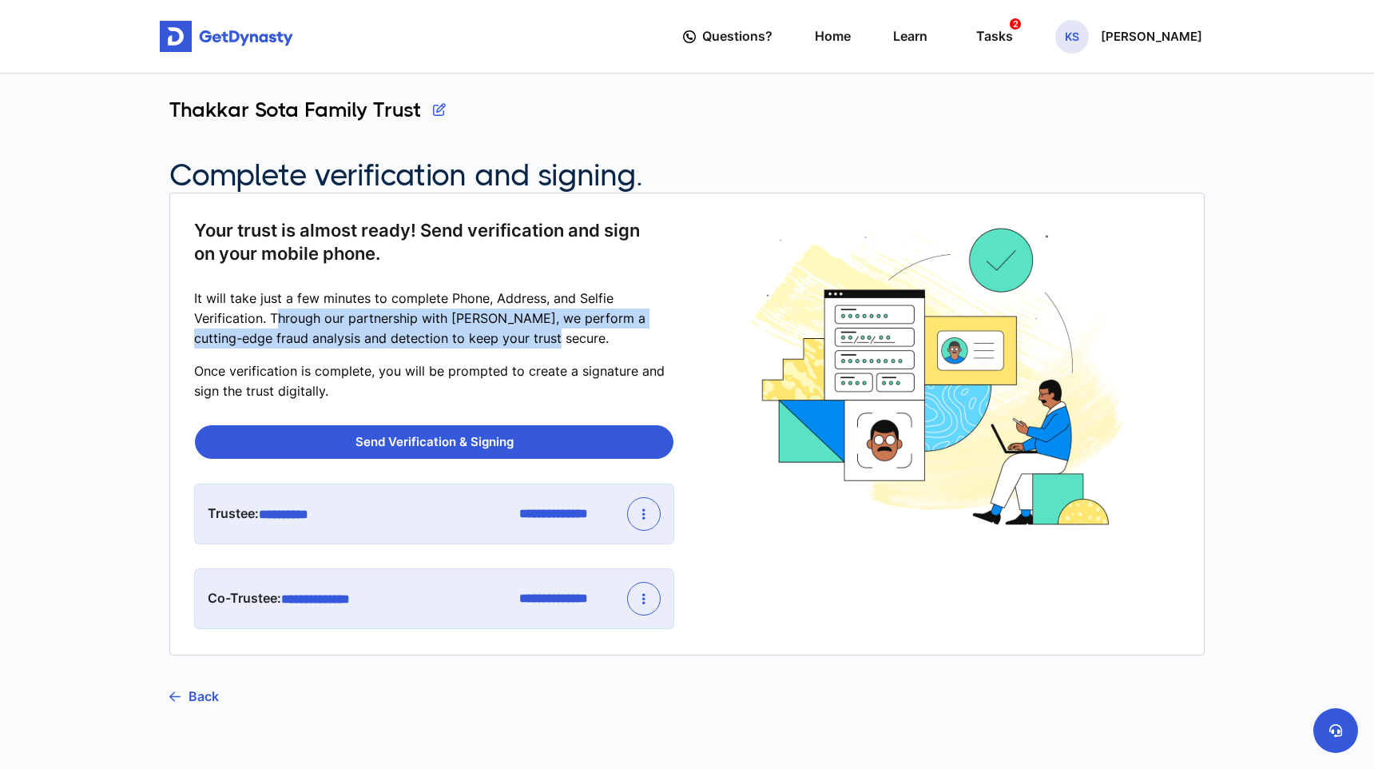
click at [275, 312] on p "It will take just a few minutes to complete Phone, Address, and Selfie Verifica…" at bounding box center [434, 317] width 480 height 59
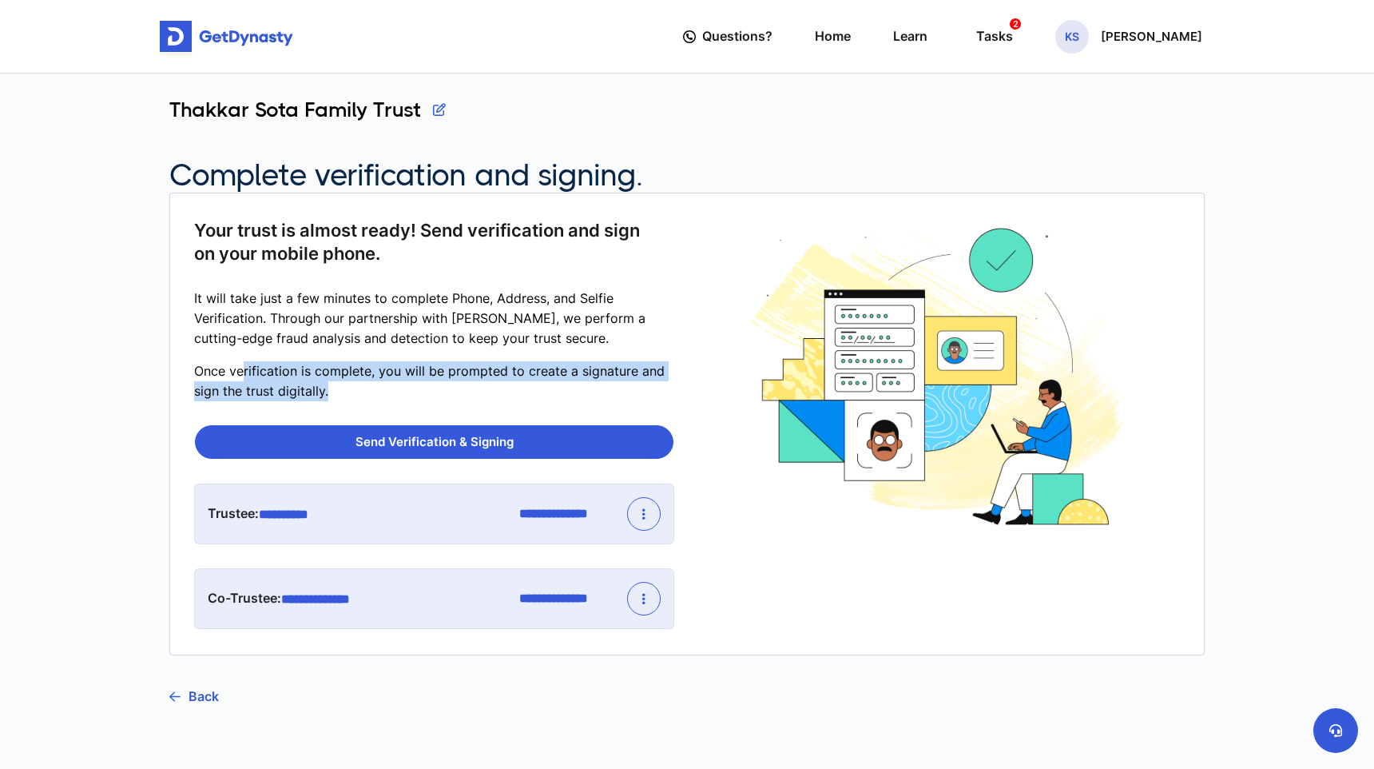
drag, startPoint x: 241, startPoint y: 366, endPoint x: 355, endPoint y: 385, distance: 115.1
click at [355, 385] on p "Once verification is complete, you will be prompted to create a signature and s…" at bounding box center [434, 381] width 480 height 40
drag, startPoint x: 343, startPoint y: 385, endPoint x: 187, endPoint y: 364, distance: 157.2
click at [187, 364] on section "**********" at bounding box center [687, 424] width 1036 height 463
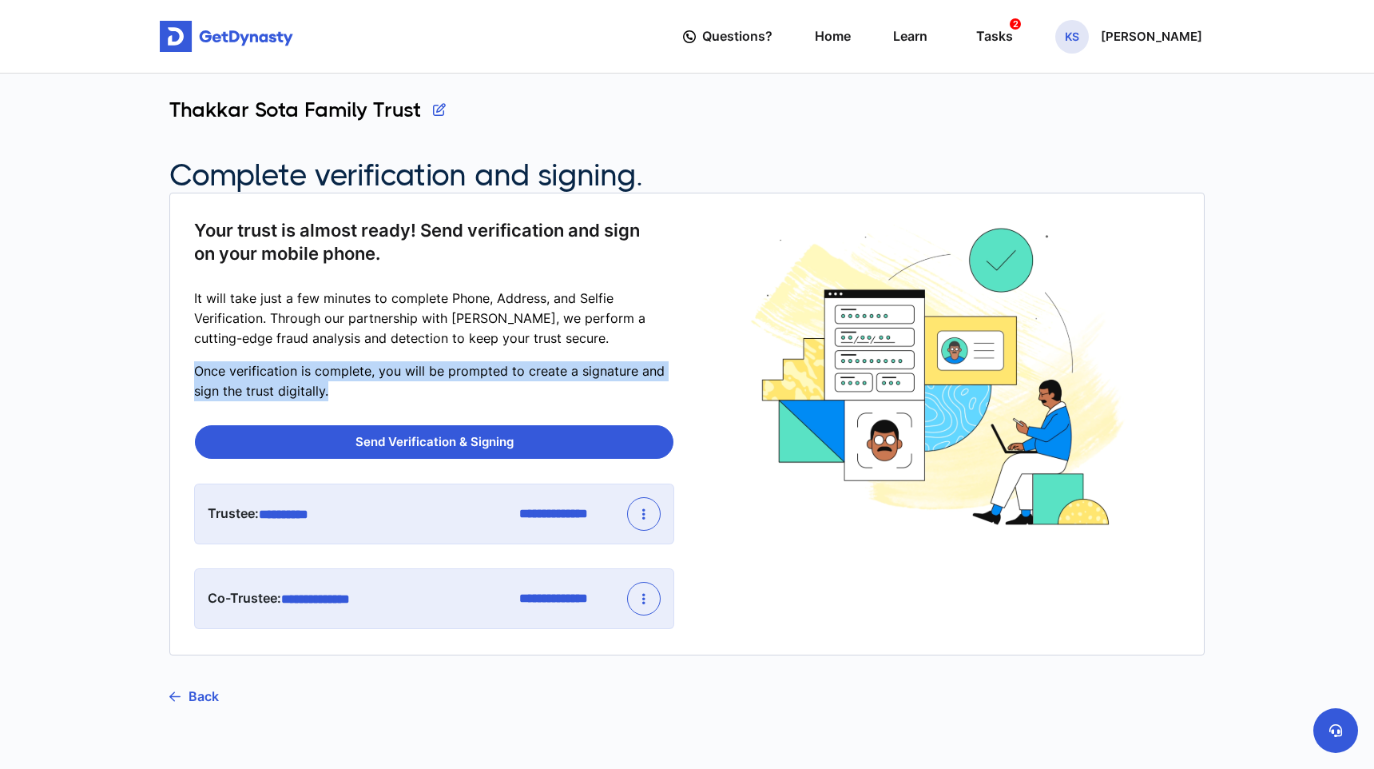
click at [187, 364] on section "**********" at bounding box center [687, 424] width 1036 height 463
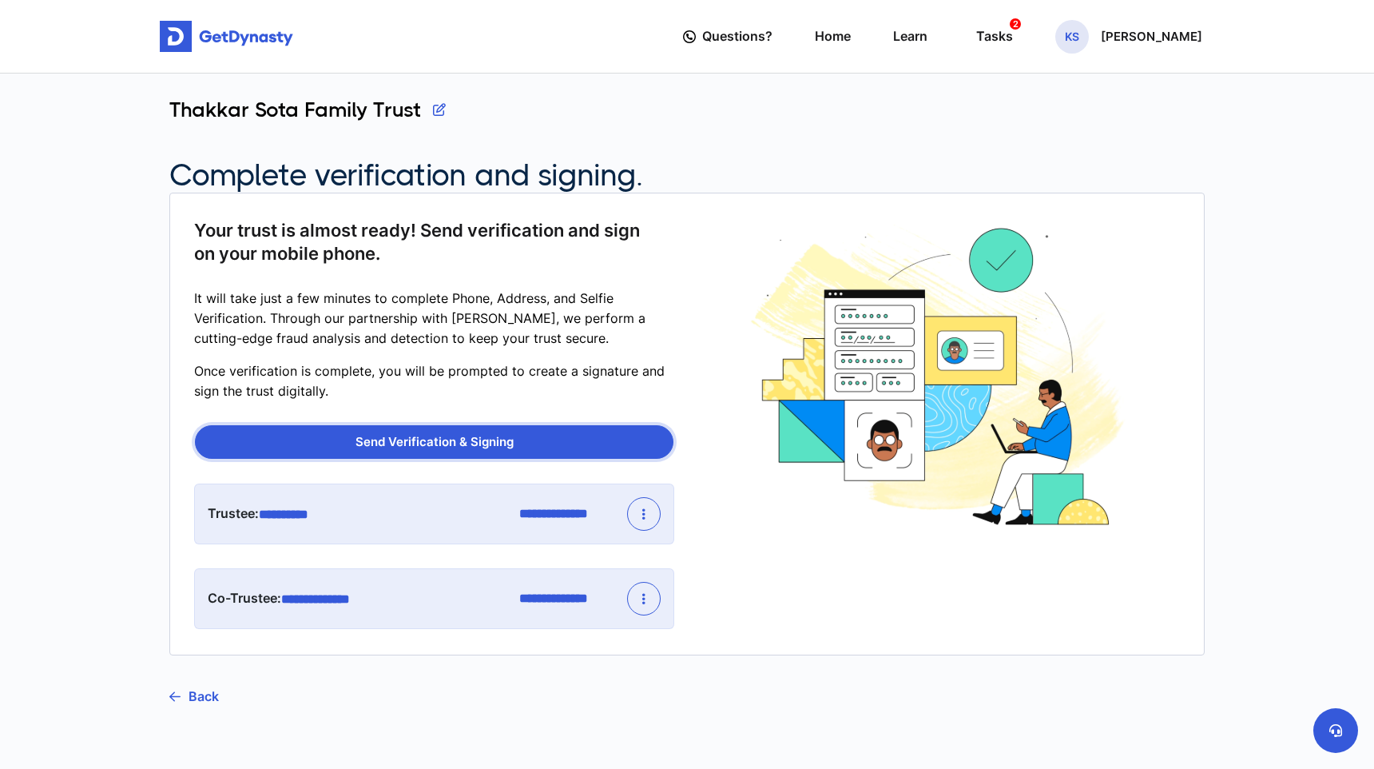
click at [451, 440] on button "Send Verification & Signing" at bounding box center [434, 442] width 479 height 34
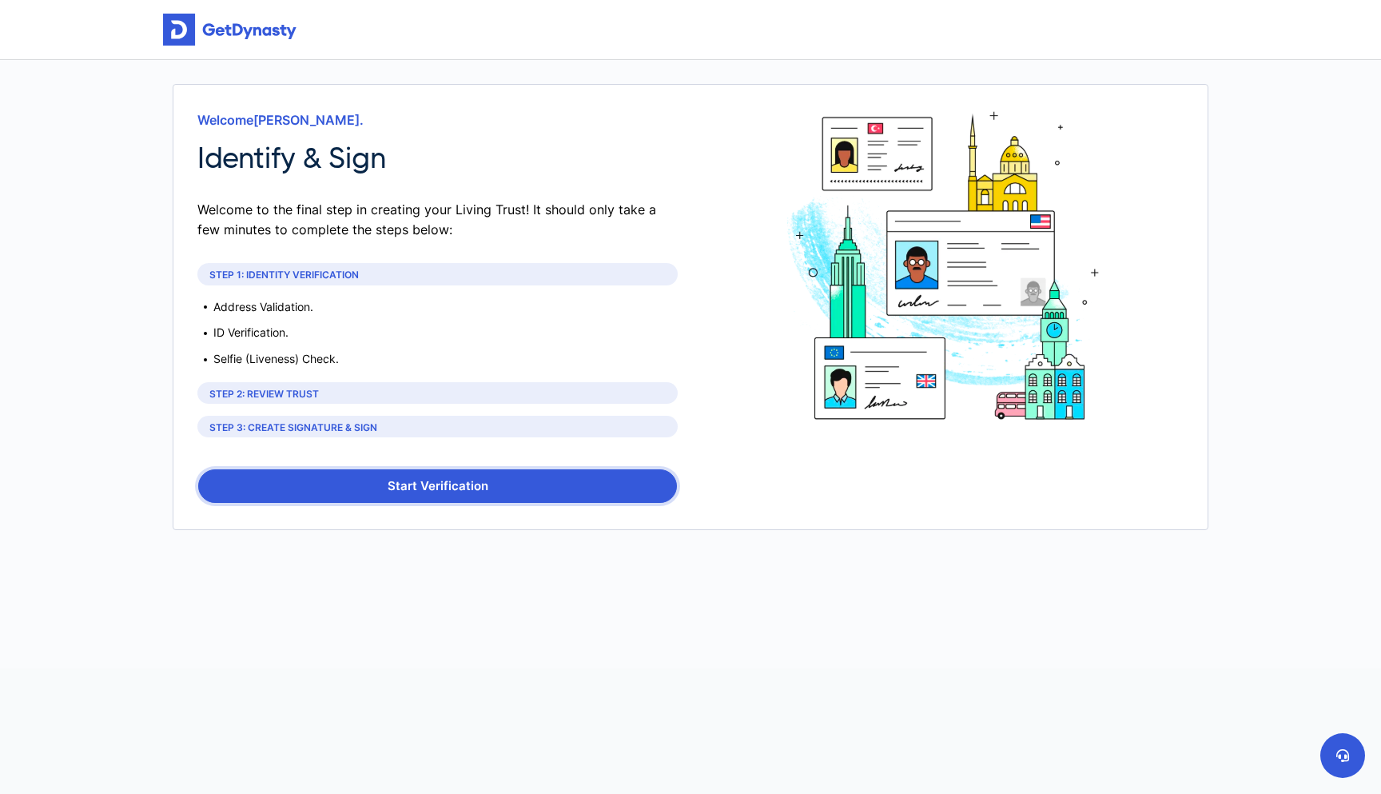
click at [423, 480] on button "Start Verification" at bounding box center [437, 486] width 479 height 34
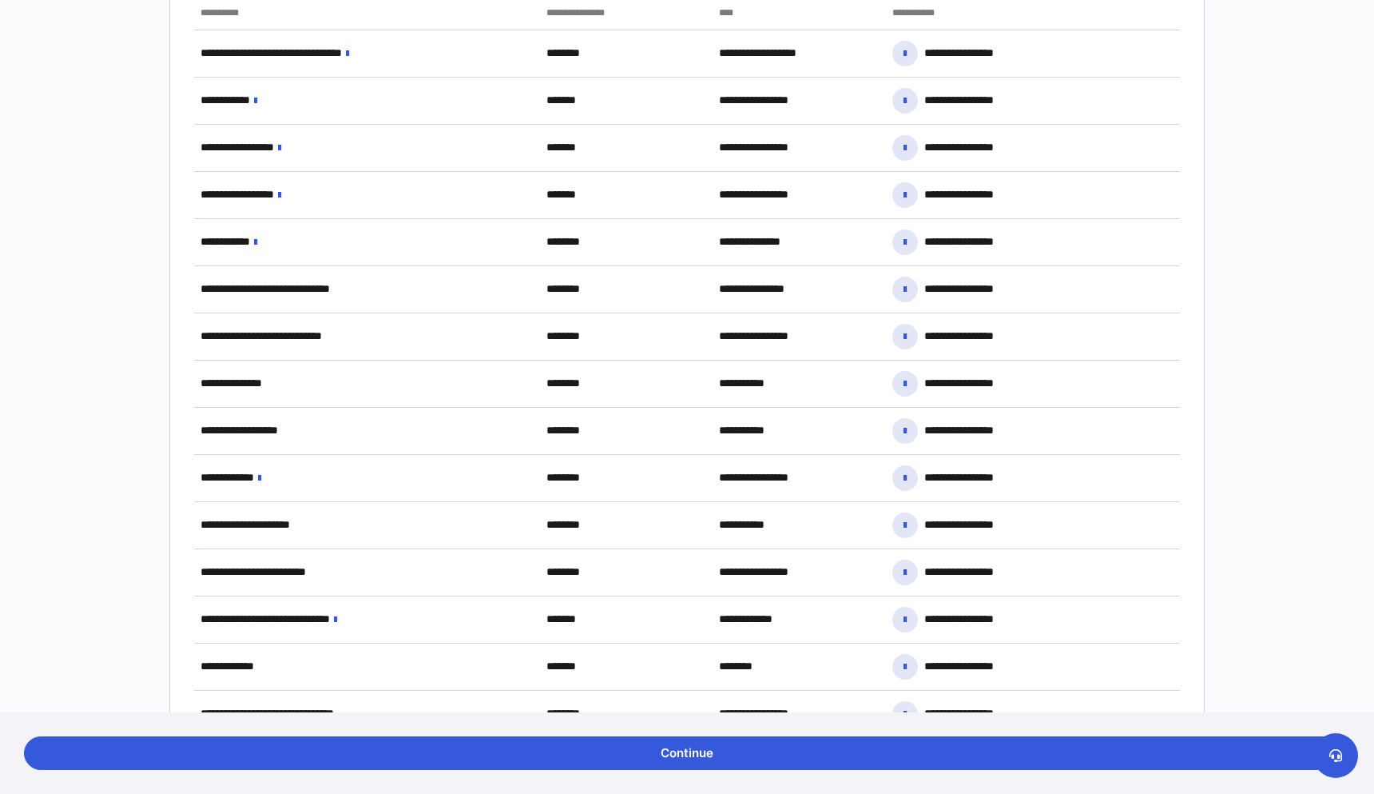
scroll to position [969, 0]
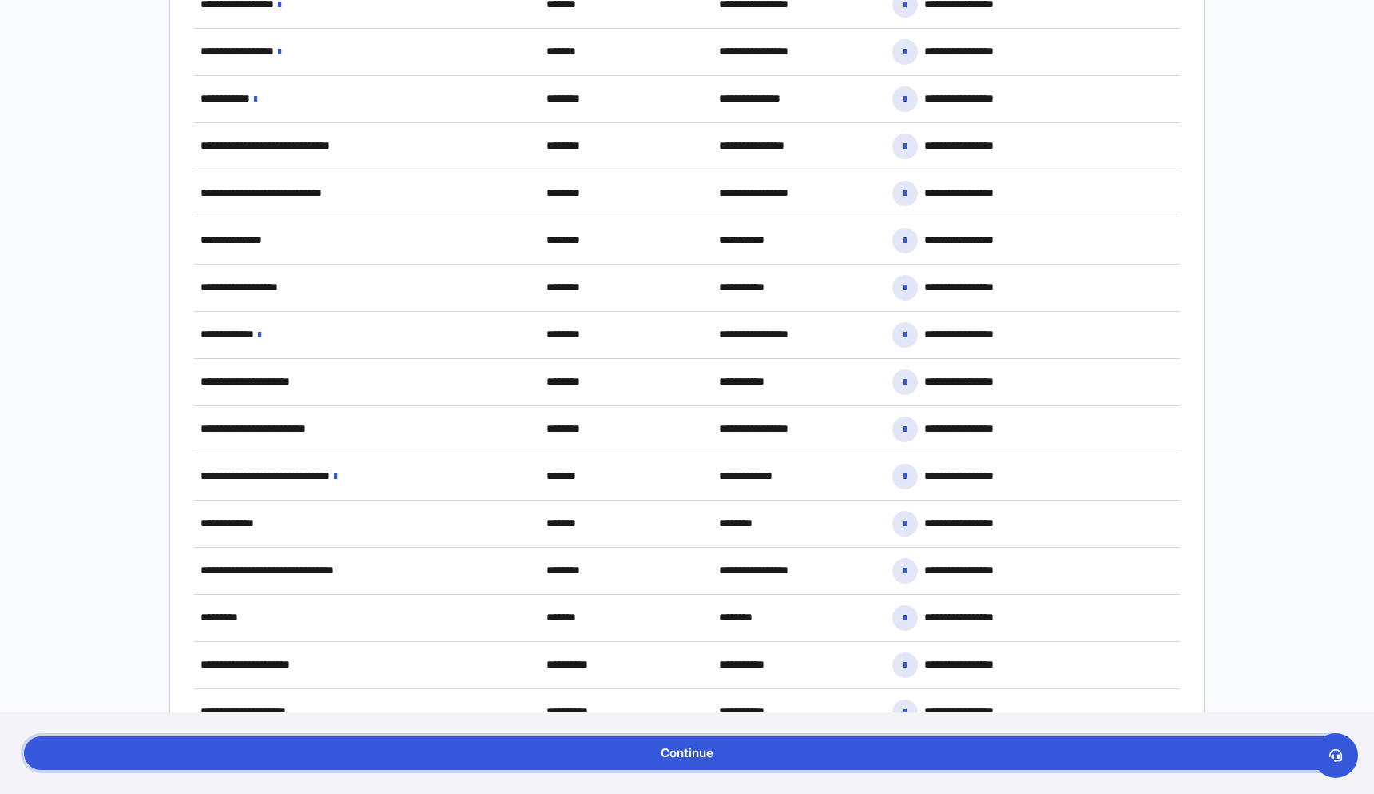
click at [668, 763] on button "Continue" at bounding box center [687, 753] width 1326 height 34
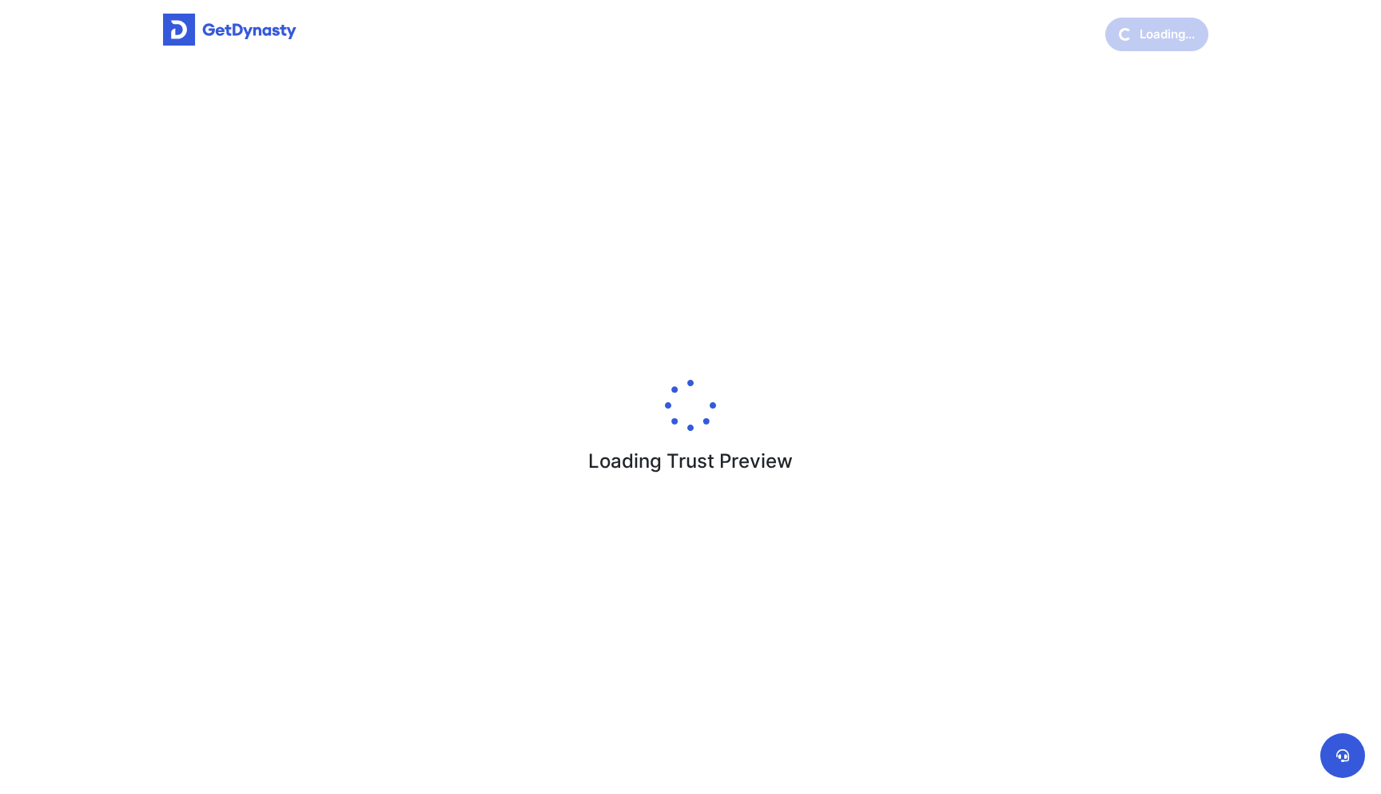
scroll to position [7, 0]
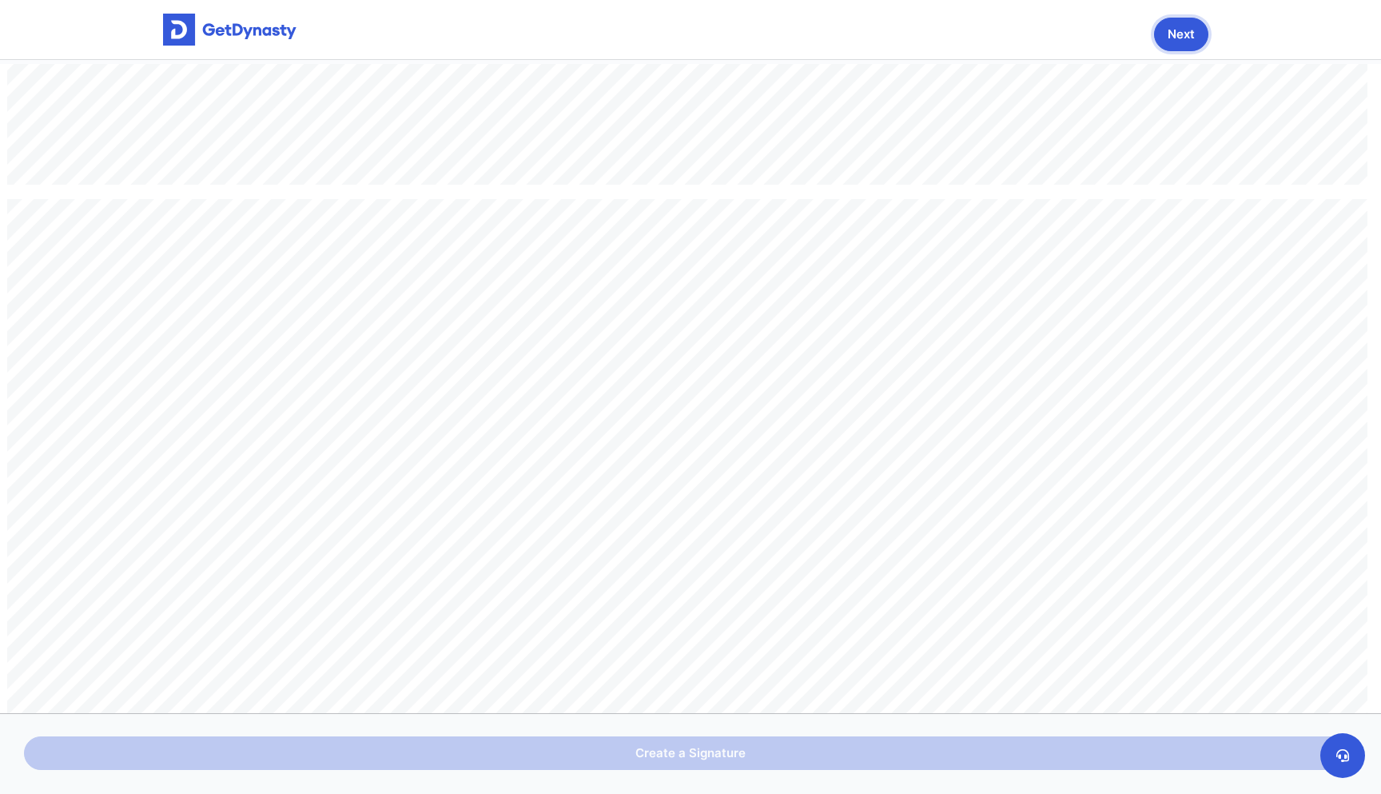
click at [1194, 27] on button "Next" at bounding box center [1181, 35] width 54 height 34
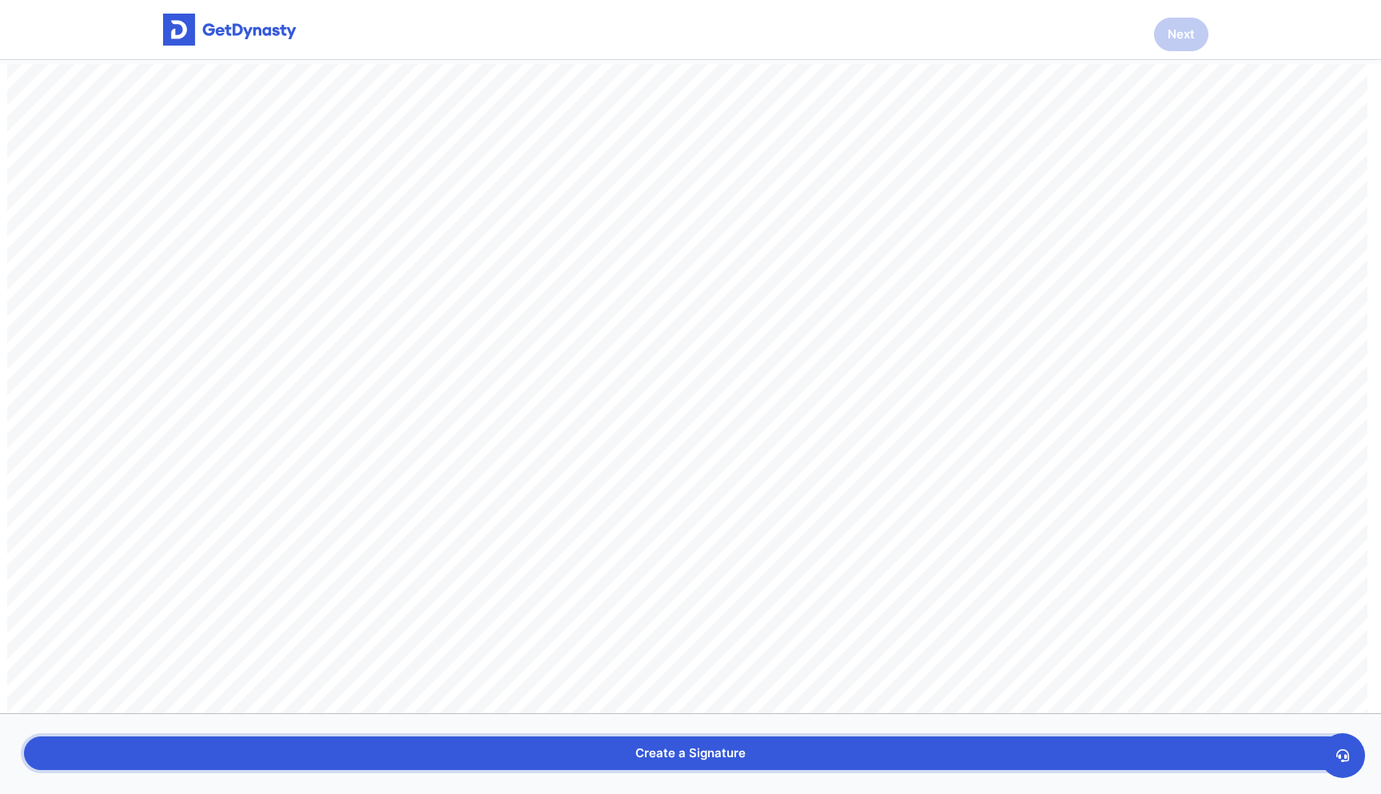
click at [800, 753] on button "Create a Signature" at bounding box center [690, 753] width 1333 height 34
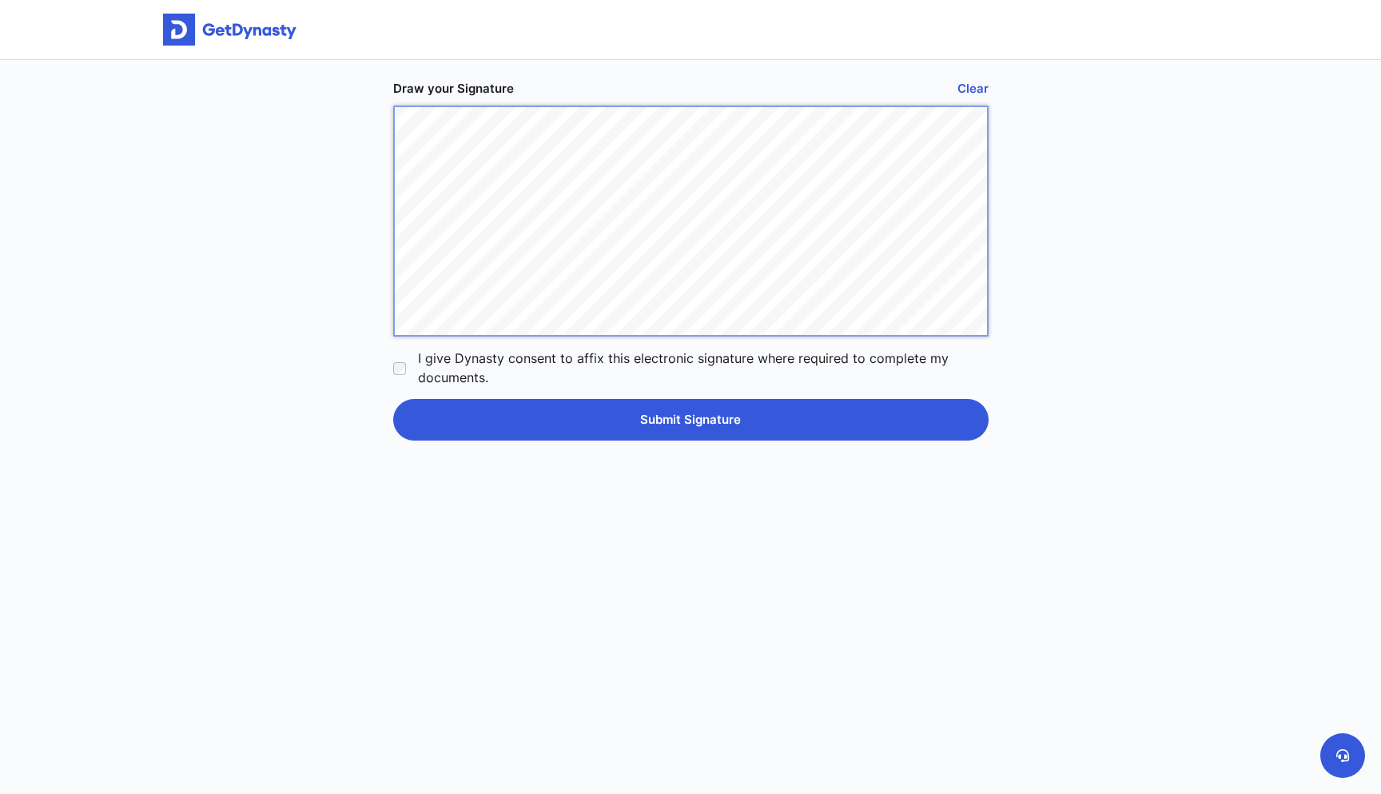
click at [961, 74] on button "Clear" at bounding box center [843, 89] width 292 height 34
click at [610, 90] on div "Draw your Signature Clear I give Dynasty consent to affix this electronic signa…" at bounding box center [690, 425] width 619 height 730
click at [711, 409] on button "Submit Signature" at bounding box center [690, 420] width 595 height 42
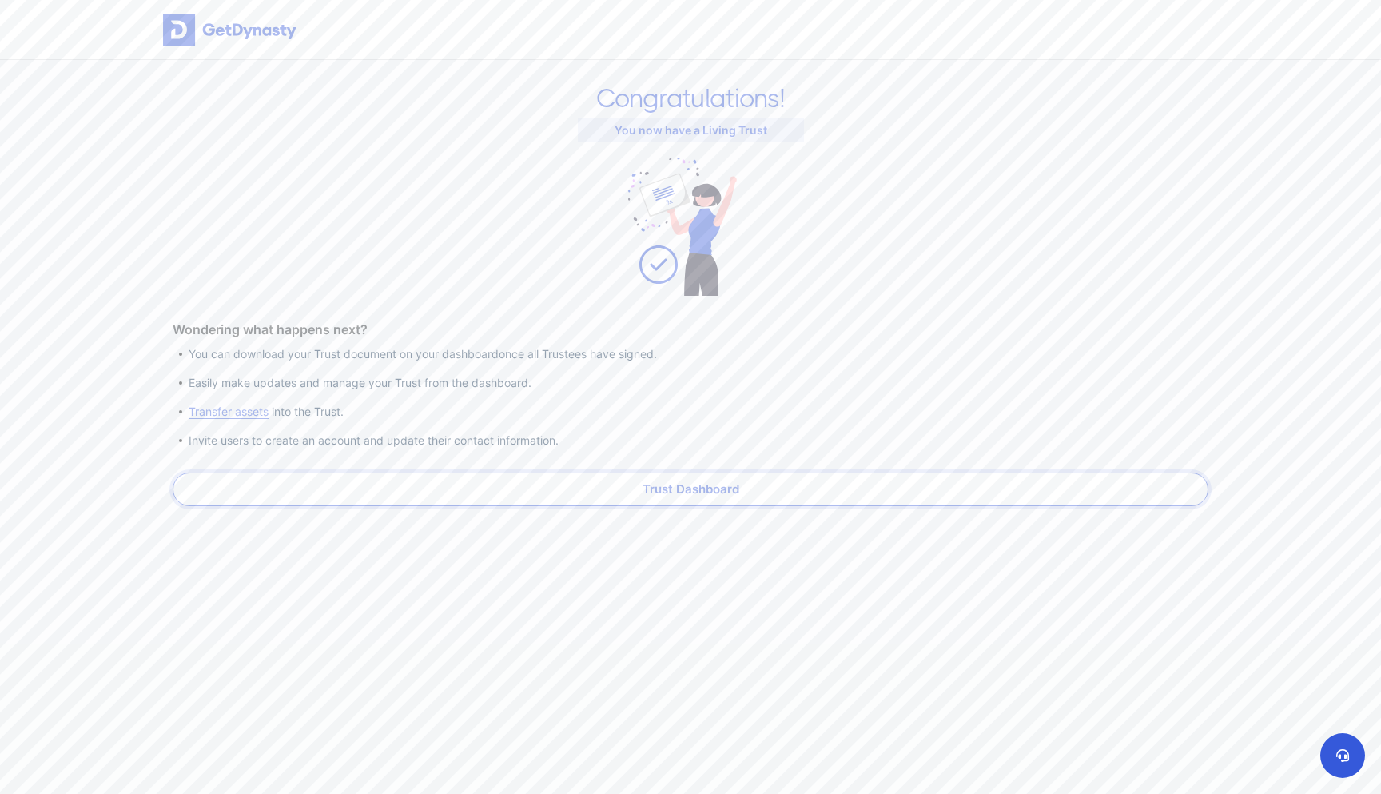
click at [654, 484] on link "Trust Dashboard" at bounding box center [691, 489] width 1036 height 34
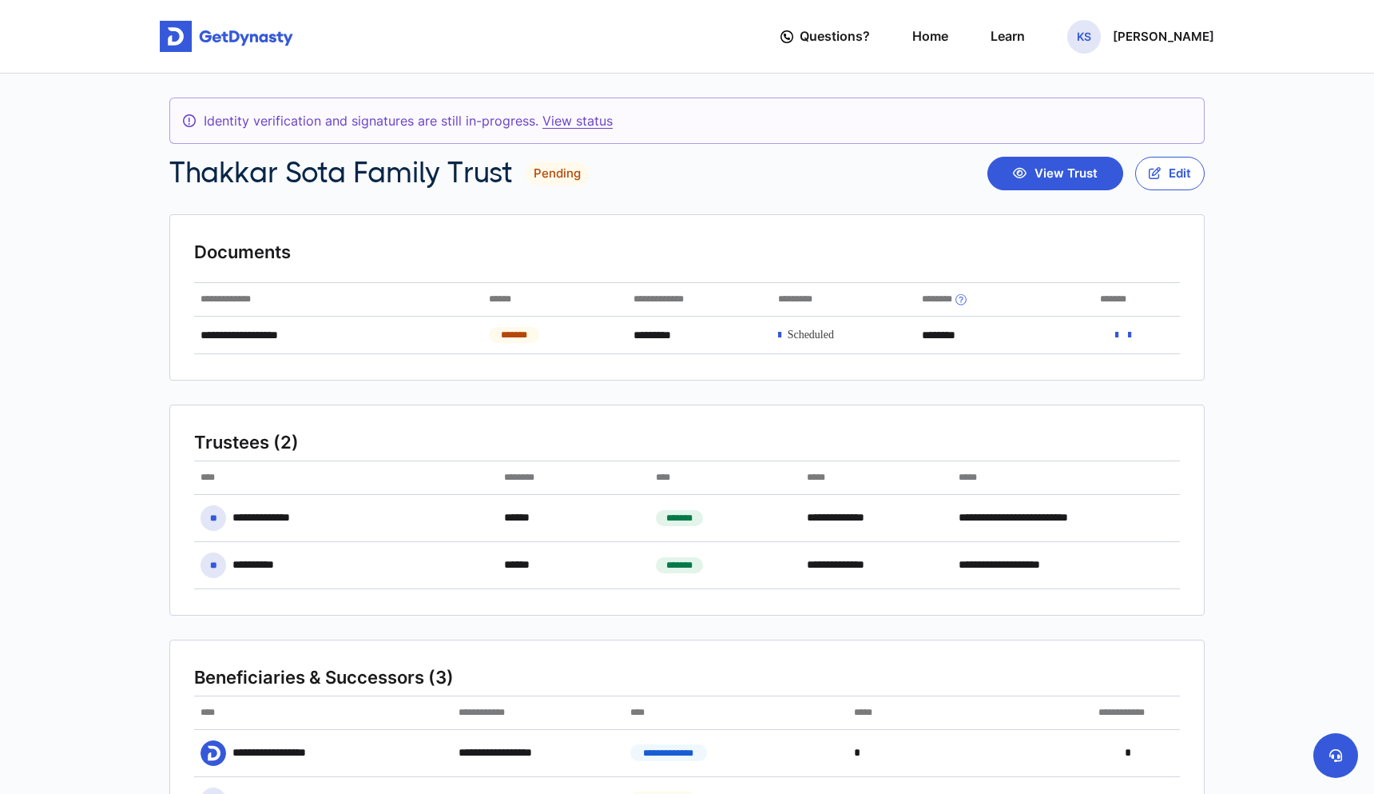
click at [568, 121] on link "View status" at bounding box center [578, 121] width 70 height 16
click at [1043, 170] on button "View Trust" at bounding box center [1056, 174] width 136 height 34
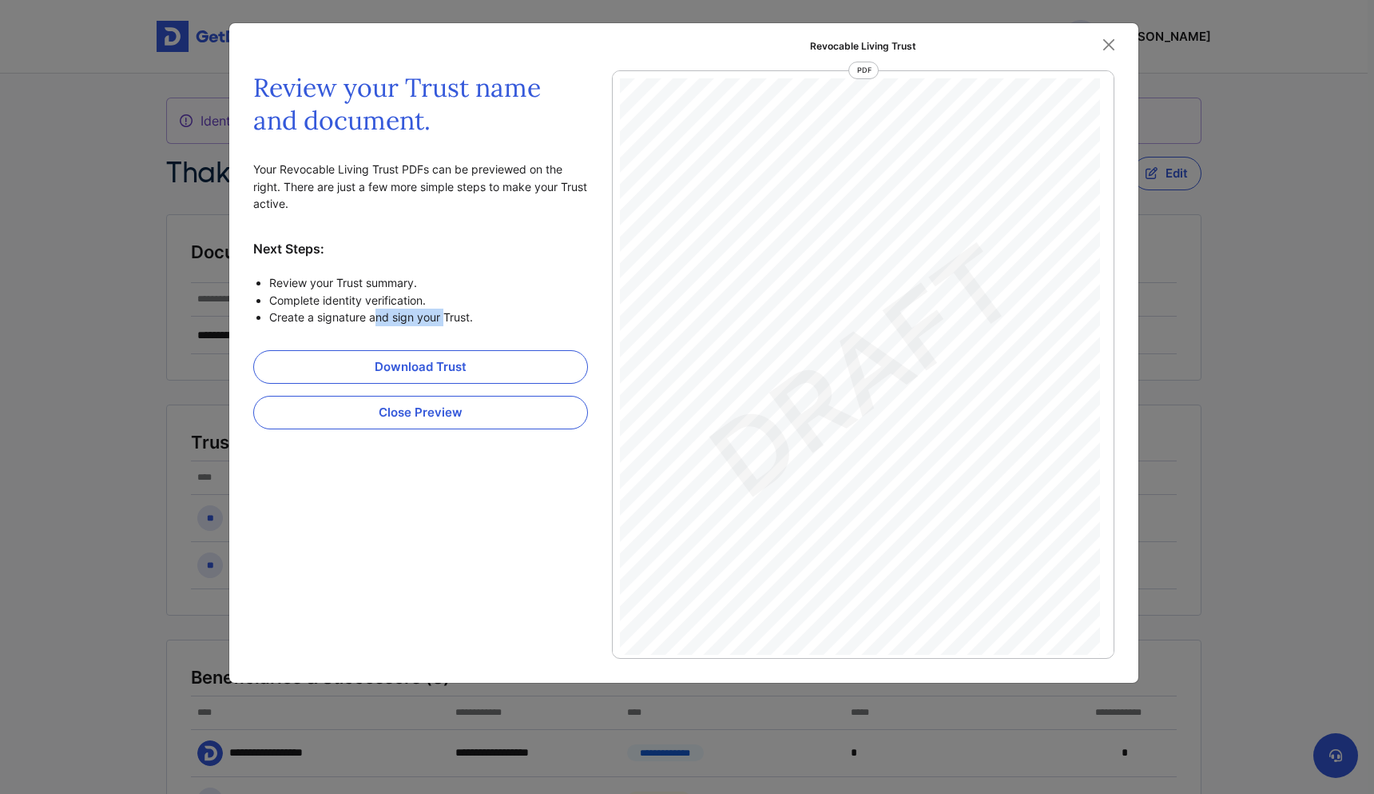
drag, startPoint x: 376, startPoint y: 311, endPoint x: 442, endPoint y: 311, distance: 66.3
click at [442, 311] on li "Create a signature and sign your Trust." at bounding box center [428, 317] width 319 height 18
click at [1105, 46] on button "Close" at bounding box center [1109, 45] width 24 height 24
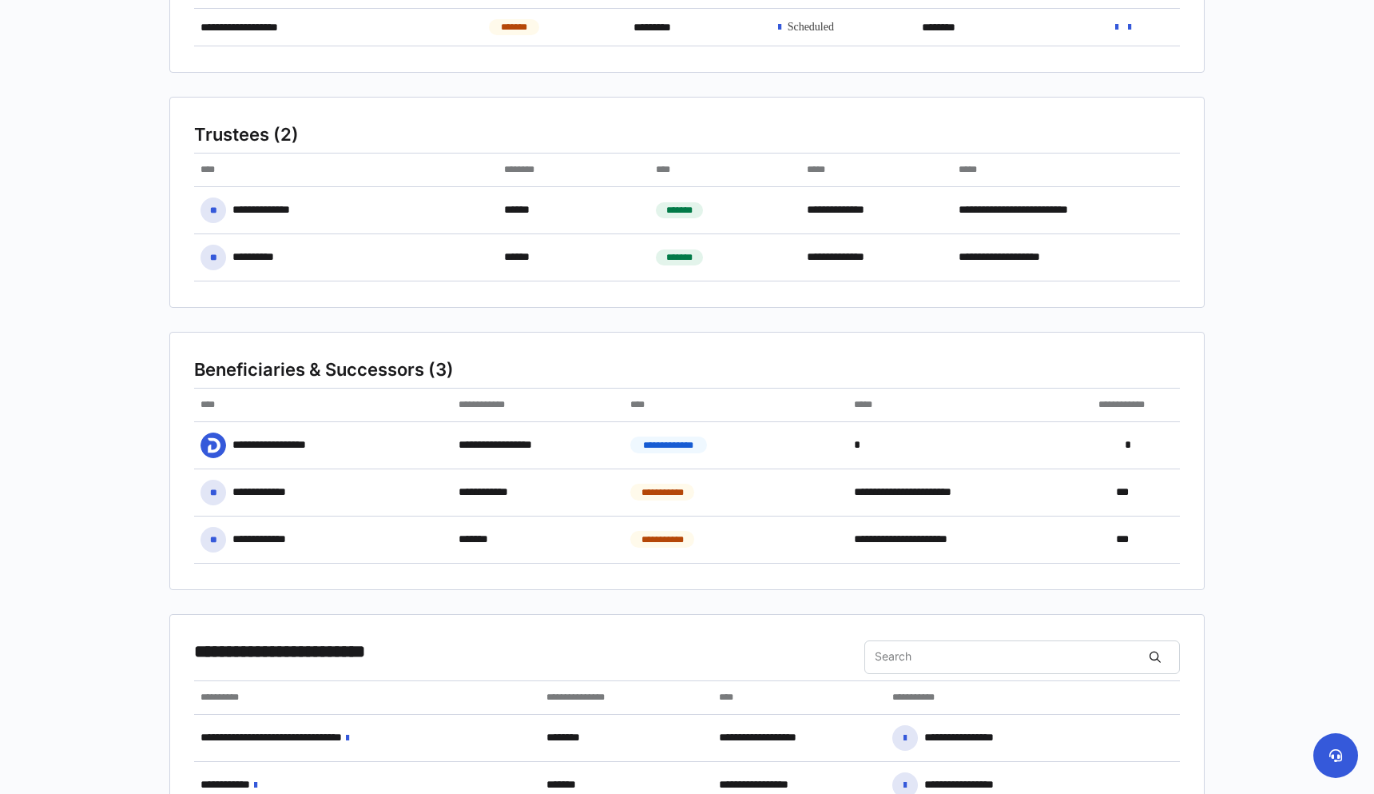
scroll to position [157, 0]
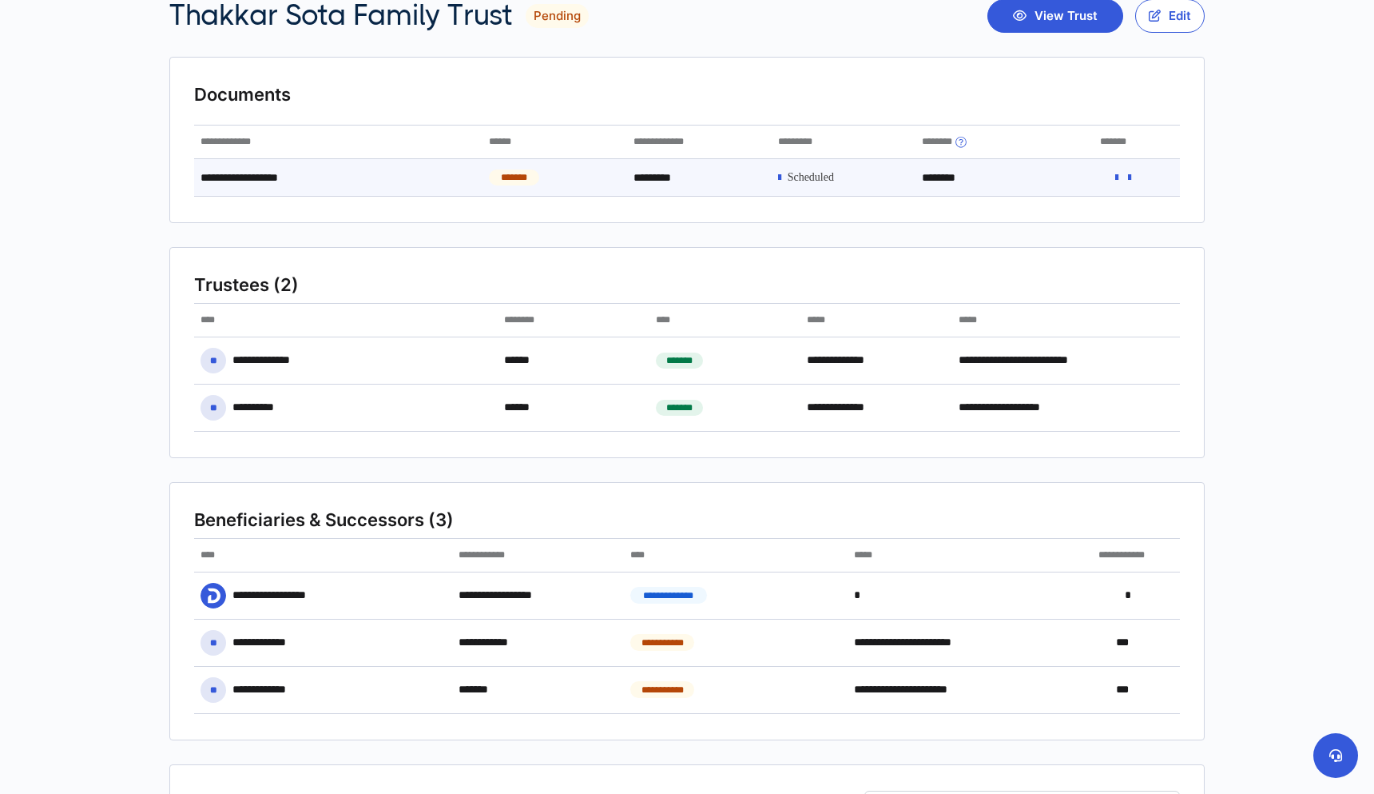
click at [782, 176] on icon at bounding box center [779, 177] width 3 height 11
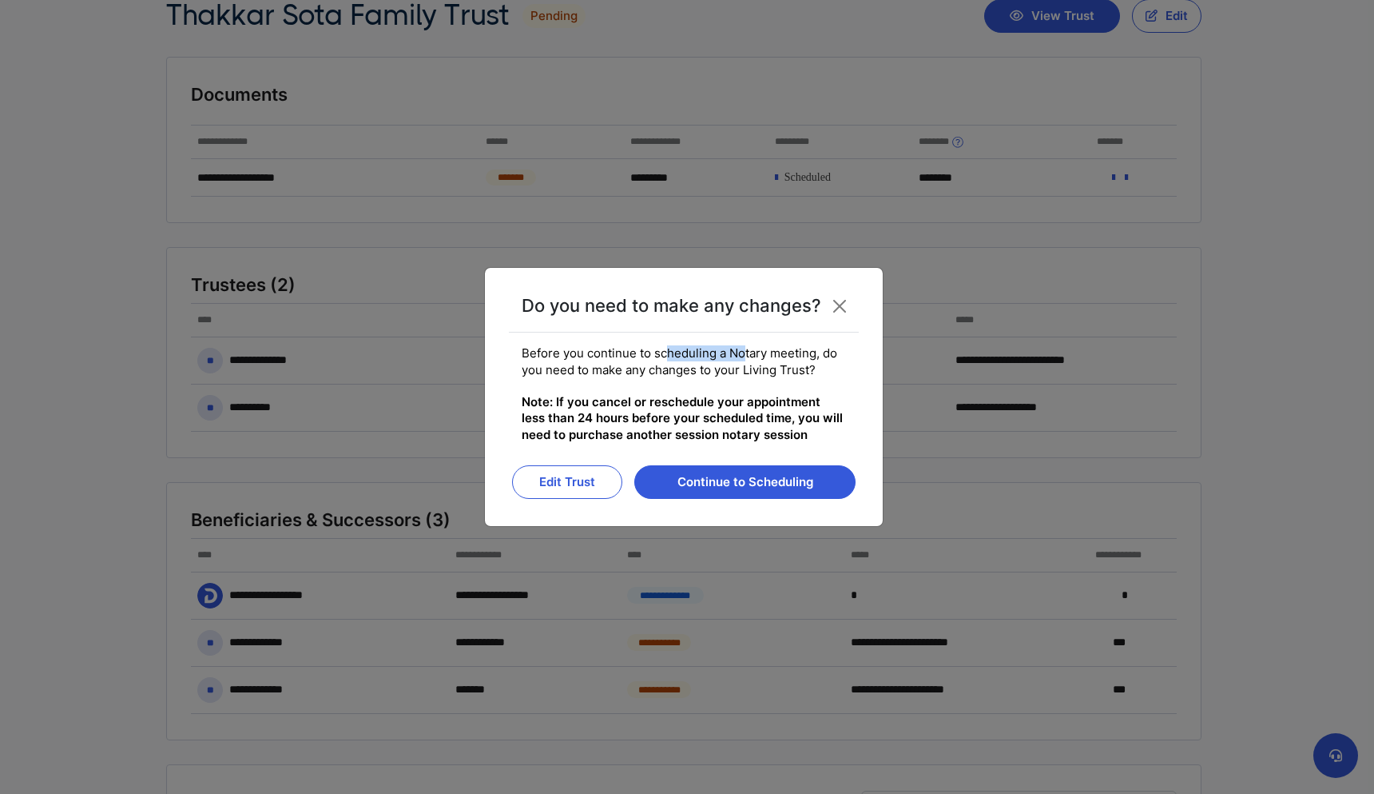
drag, startPoint x: 664, startPoint y: 360, endPoint x: 737, endPoint y: 360, distance: 72.7
click at [737, 360] on fieldset "Before you continue to scheduling a Notary meeting, do you need to make any cha…" at bounding box center [684, 393] width 324 height 97
drag, startPoint x: 747, startPoint y: 360, endPoint x: 793, endPoint y: 361, distance: 45.6
click at [793, 361] on fieldset "Before you continue to scheduling a Notary meeting, do you need to make any cha…" at bounding box center [684, 393] width 324 height 97
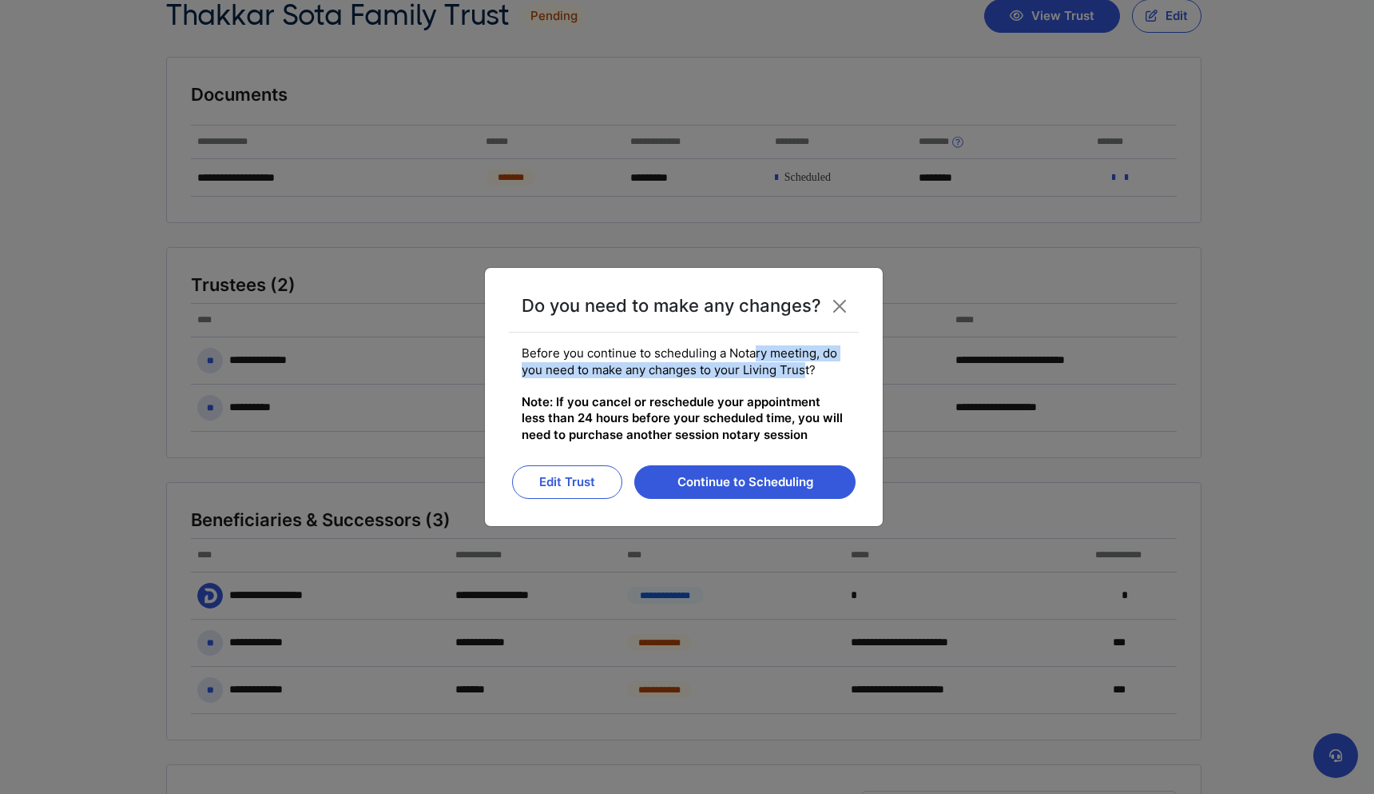
click at [793, 361] on fieldset "Before you continue to scheduling a Notary meeting, do you need to make any cha…" at bounding box center [684, 393] width 324 height 97
drag, startPoint x: 577, startPoint y: 369, endPoint x: 772, endPoint y: 372, distance: 195.0
click at [772, 372] on fieldset "Before you continue to scheduling a Notary meeting, do you need to make any cha…" at bounding box center [684, 393] width 324 height 97
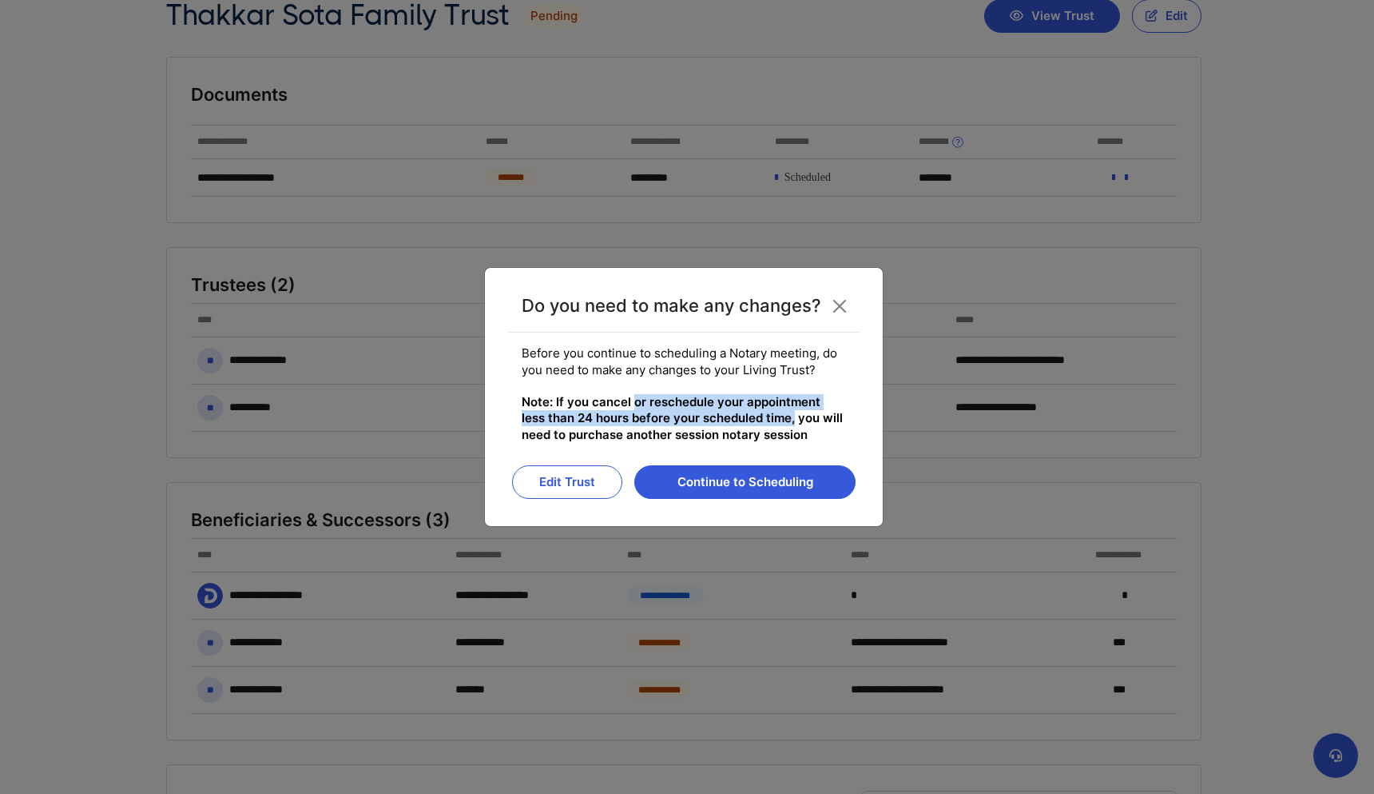
drag, startPoint x: 634, startPoint y: 404, endPoint x: 766, endPoint y: 415, distance: 132.3
click at [766, 415] on span "Note: If you cancel or reschedule your appointment less than 24 hours before yo…" at bounding box center [682, 418] width 321 height 48
click at [760, 479] on button "Continue to Scheduling" at bounding box center [744, 482] width 221 height 34
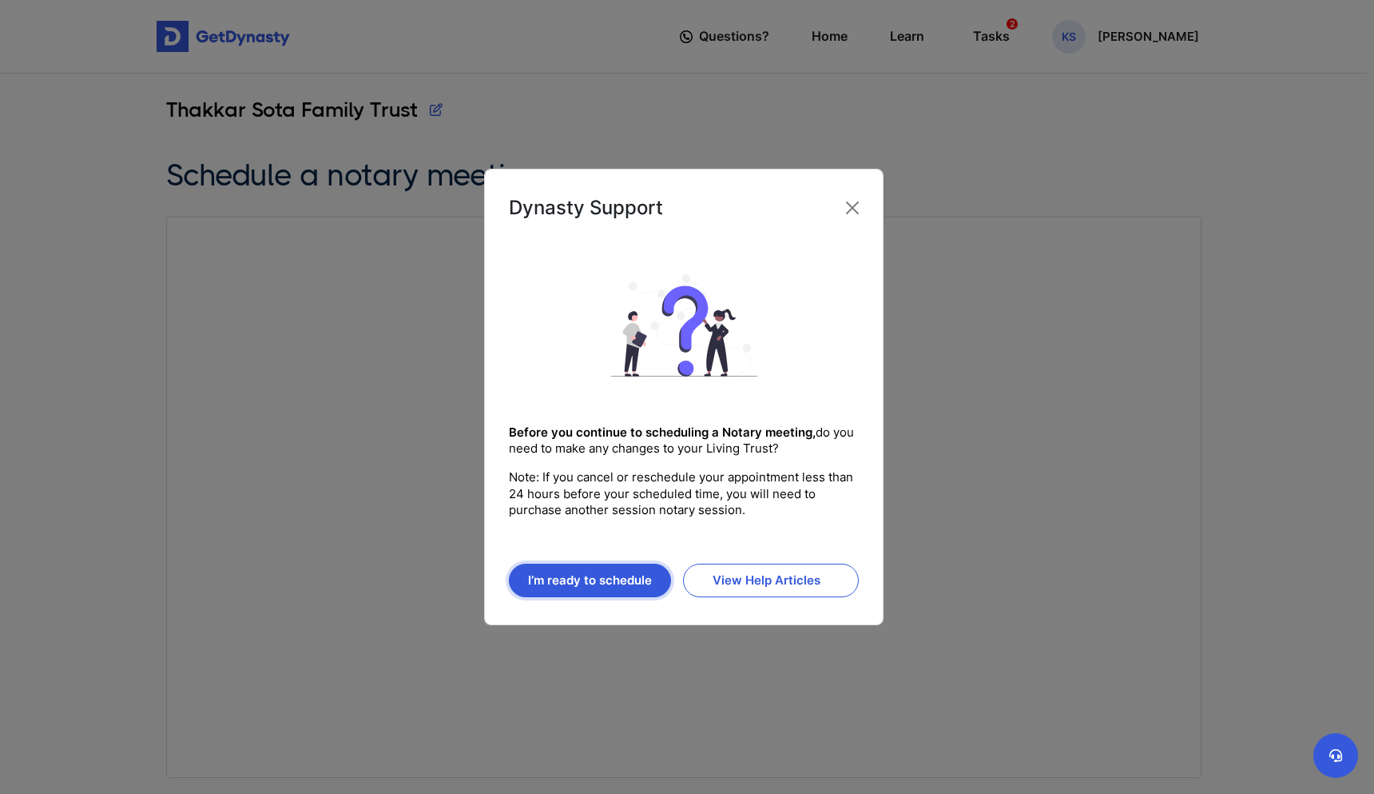
click at [631, 579] on button "I’m ready to schedule" at bounding box center [590, 580] width 162 height 34
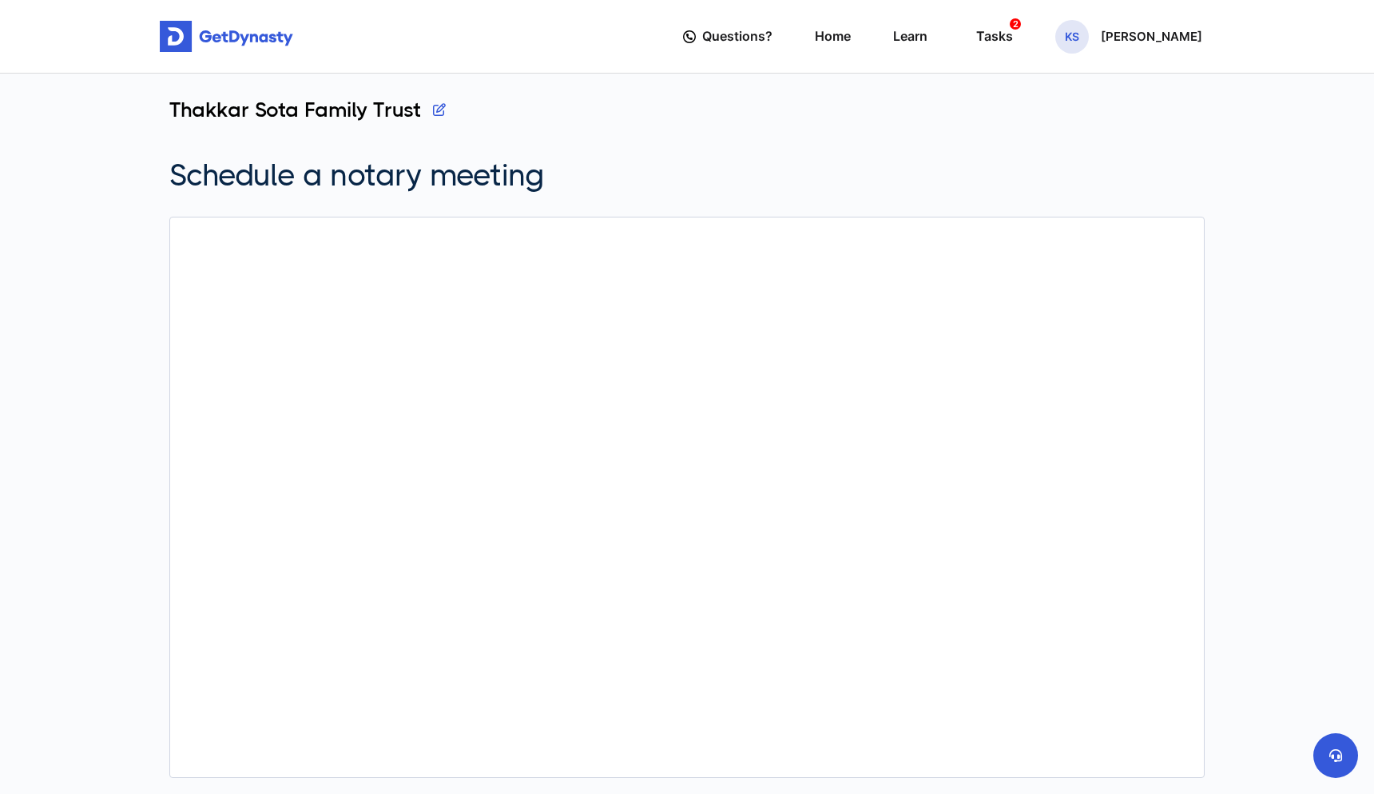
scroll to position [157, 0]
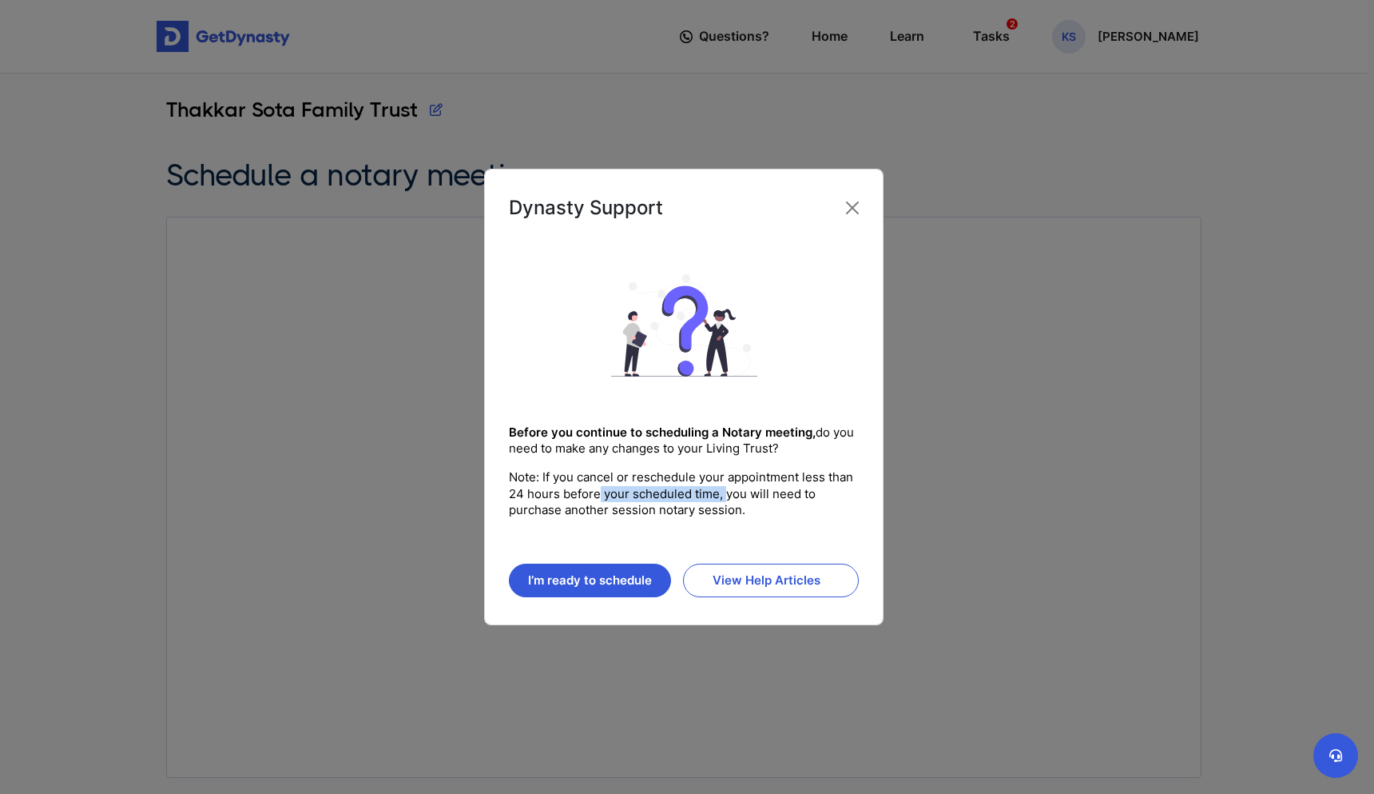
drag, startPoint x: 596, startPoint y: 485, endPoint x: 727, endPoint y: 499, distance: 131.8
click at [727, 499] on fieldset "Note: If you cancel or reschedule your appointment less than 24 hours before yo…" at bounding box center [684, 493] width 350 height 49
click at [726, 499] on fieldset "Note: If you cancel or reschedule your appointment less than 24 hours before yo…" at bounding box center [684, 493] width 350 height 49
drag, startPoint x: 622, startPoint y: 499, endPoint x: 697, endPoint y: 505, distance: 75.3
click at [697, 505] on fieldset "Note: If you cancel or reschedule your appointment less than 24 hours before yo…" at bounding box center [684, 493] width 350 height 49
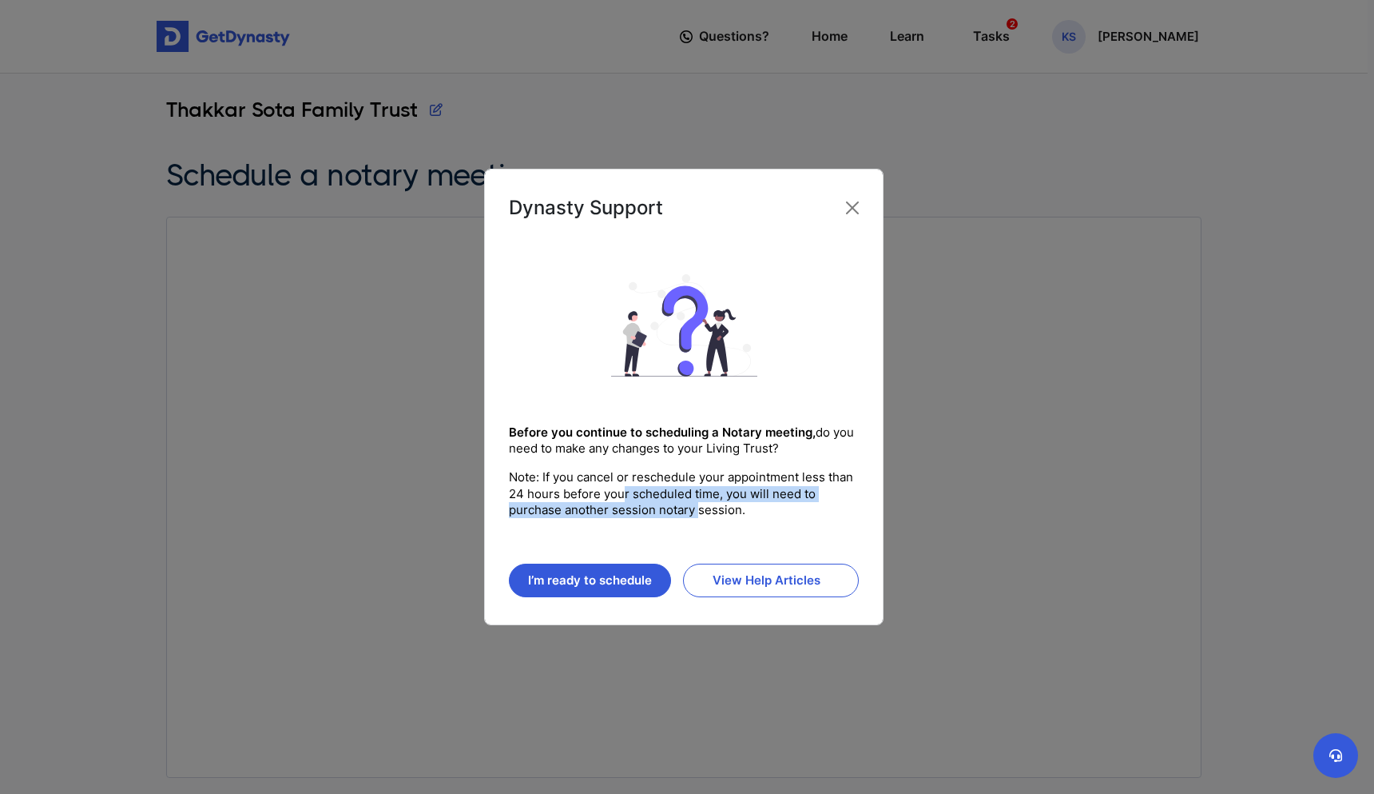
click at [697, 505] on fieldset "Note: If you cancel or reschedule your appointment less than 24 hours before yo…" at bounding box center [684, 493] width 350 height 49
click at [789, 585] on link "View Help Articles" at bounding box center [771, 580] width 177 height 34
click at [853, 200] on button "Close" at bounding box center [853, 208] width 26 height 26
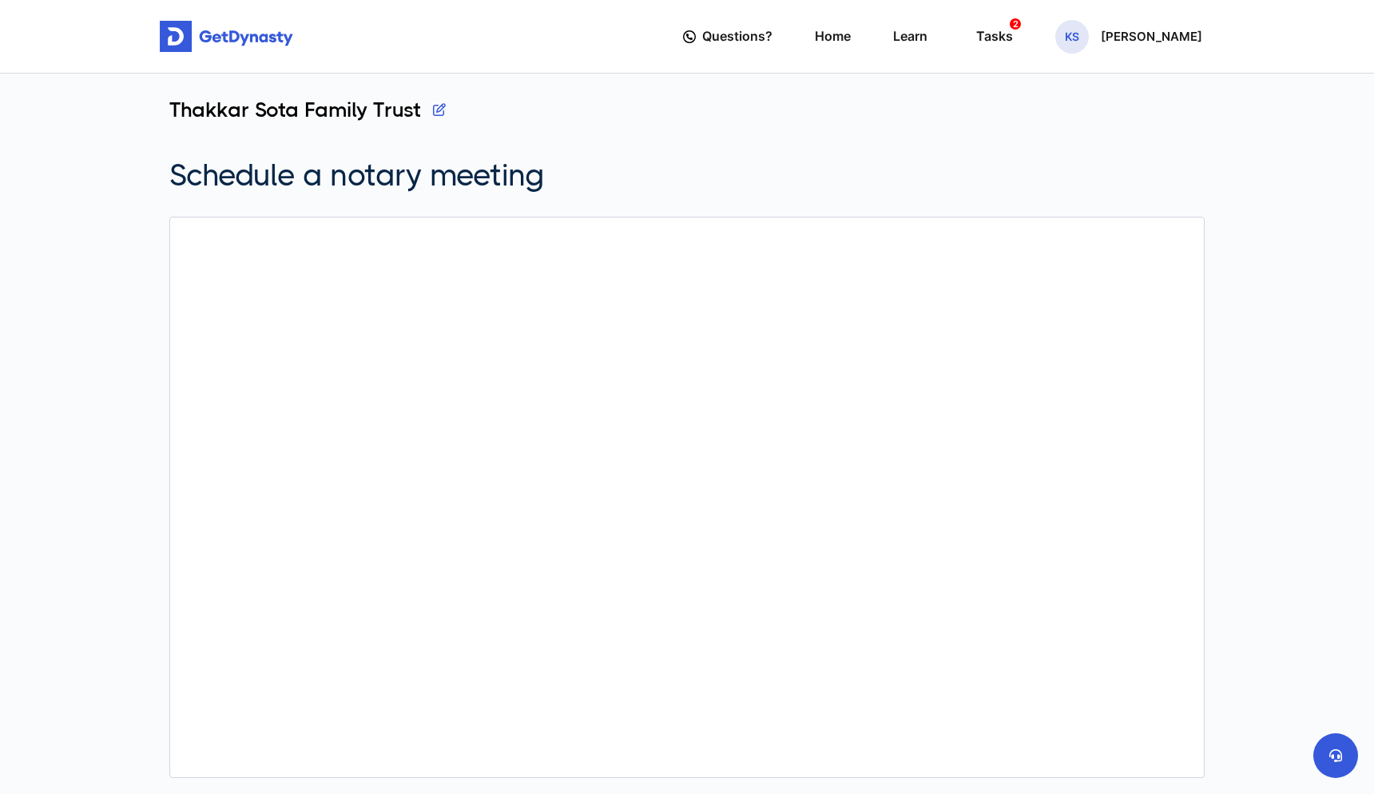
click at [226, 46] on img at bounding box center [226, 37] width 133 height 32
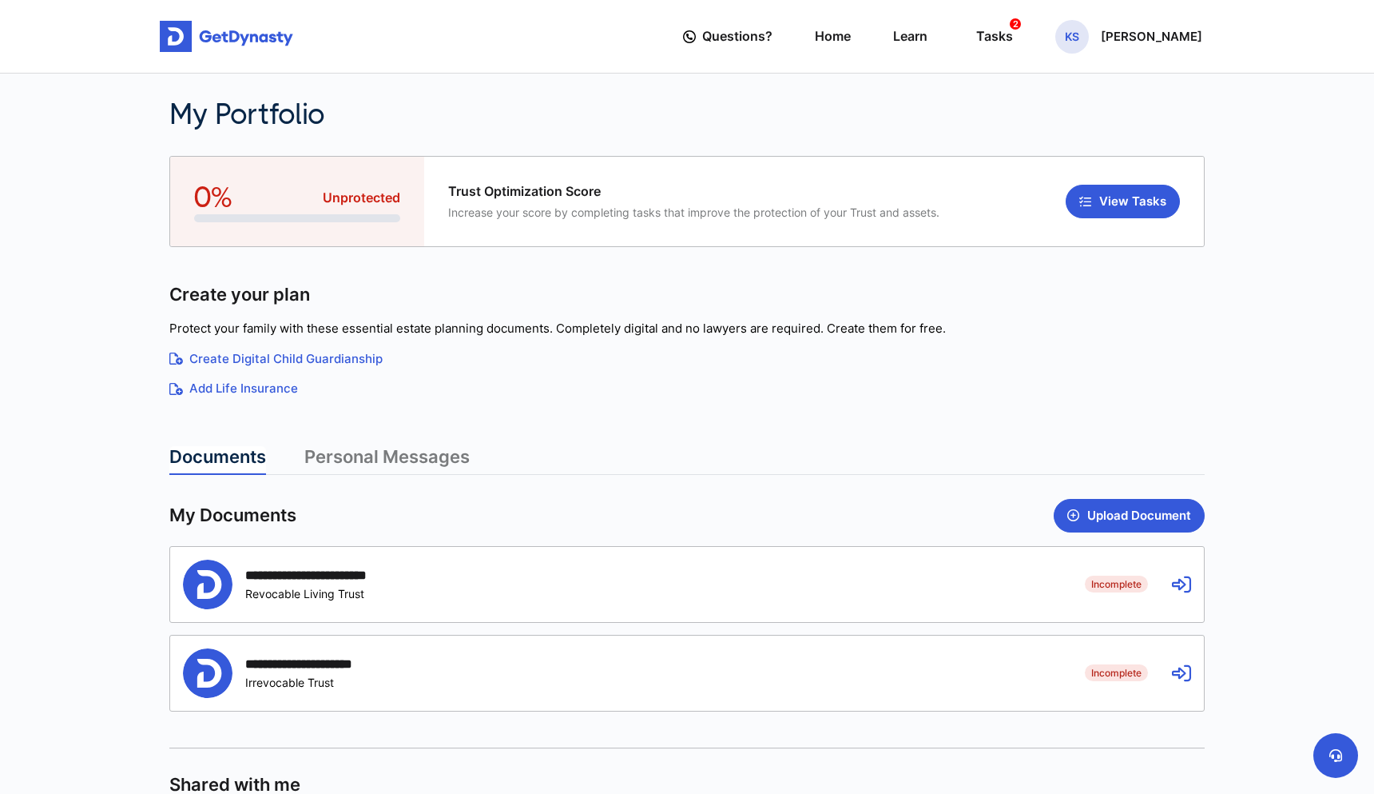
click at [1183, 657] on div "**********" at bounding box center [687, 672] width 1034 height 75
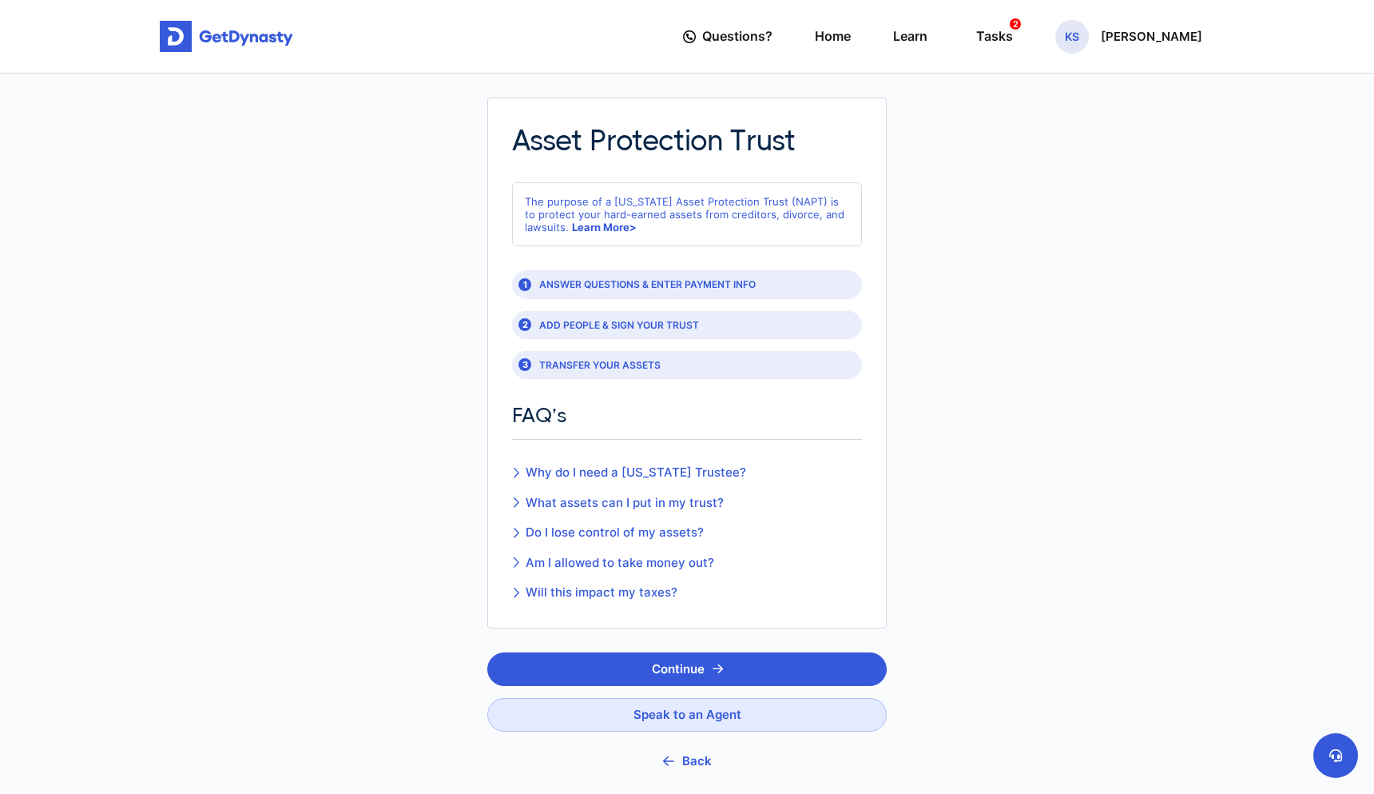
click at [696, 764] on button "Back" at bounding box center [687, 760] width 400 height 35
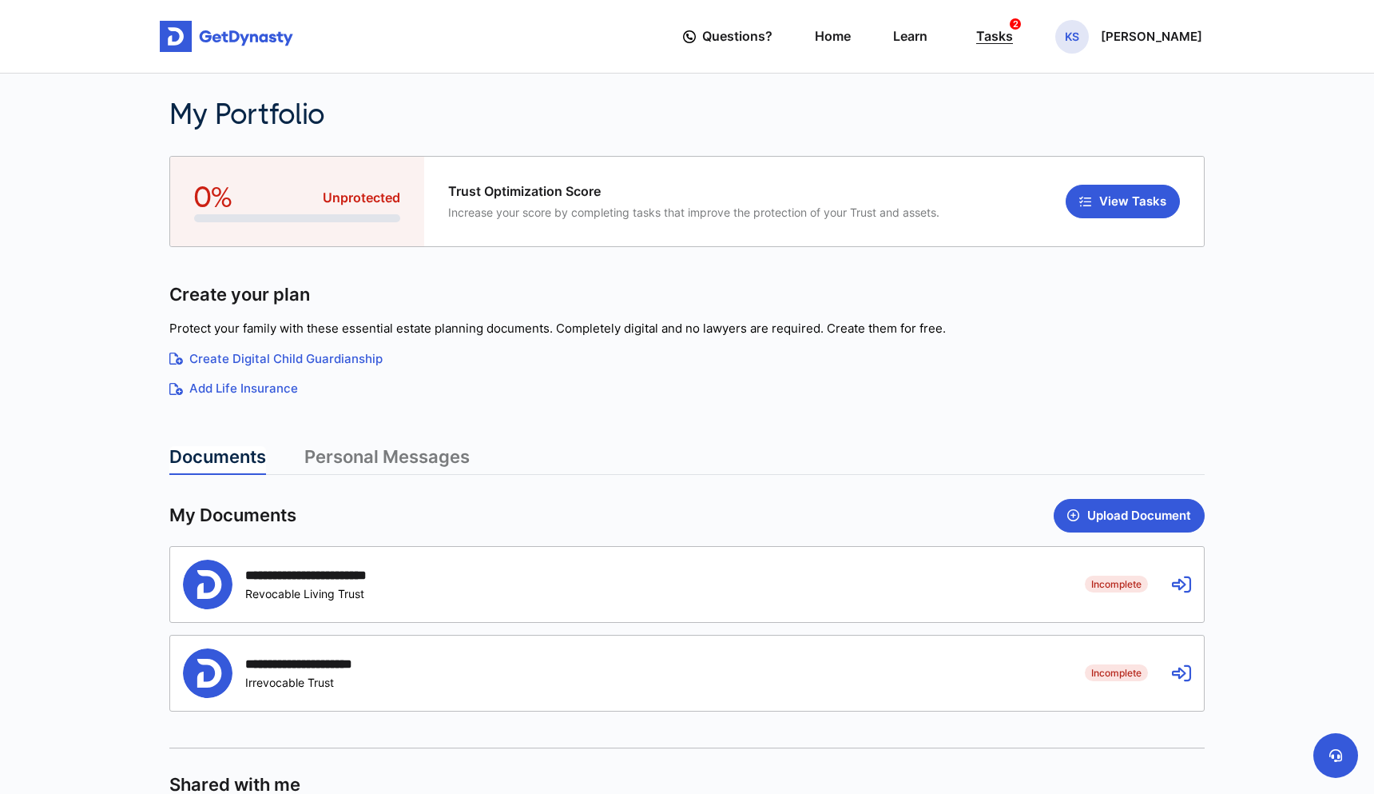
click at [1013, 38] on div "Tasks 2" at bounding box center [994, 37] width 37 height 30
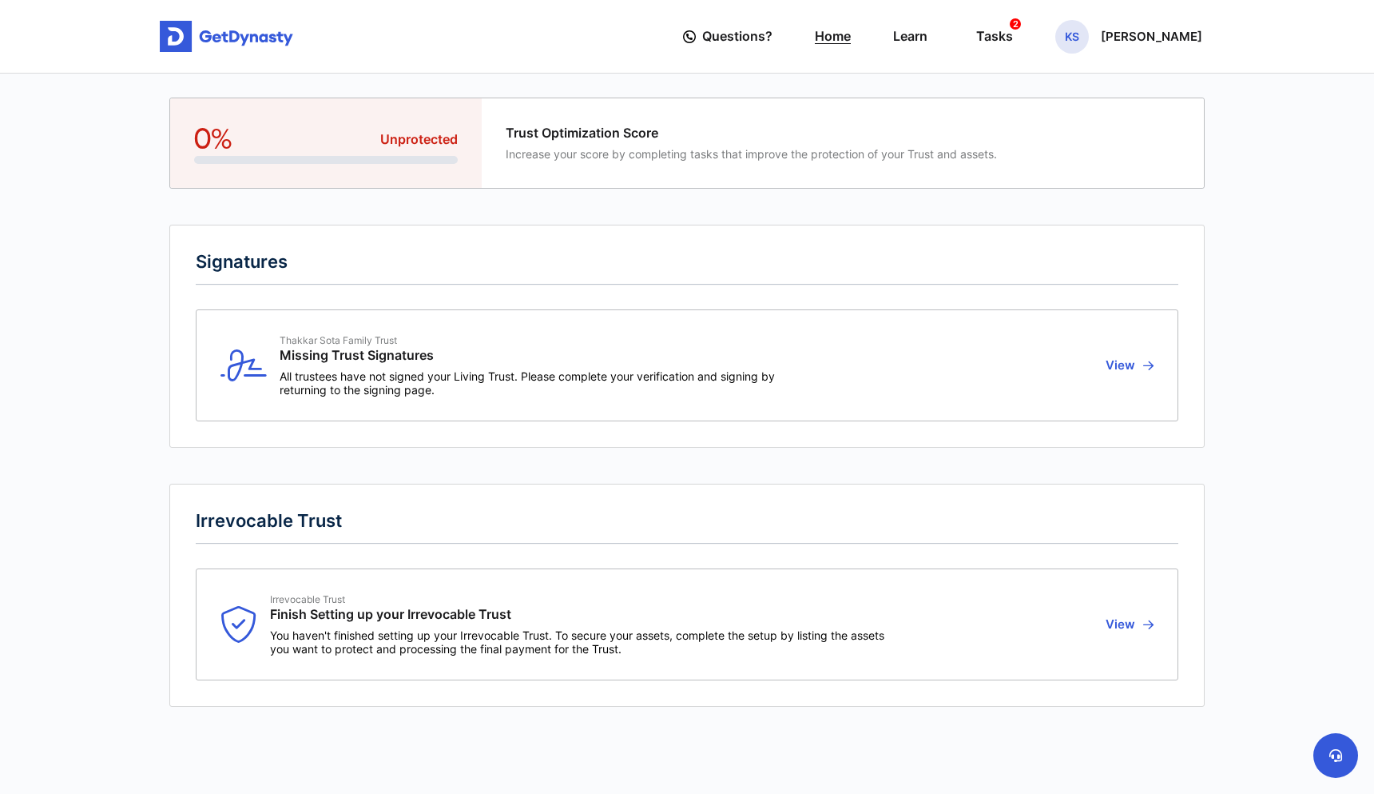
click at [851, 36] on link "Home" at bounding box center [833, 37] width 36 height 46
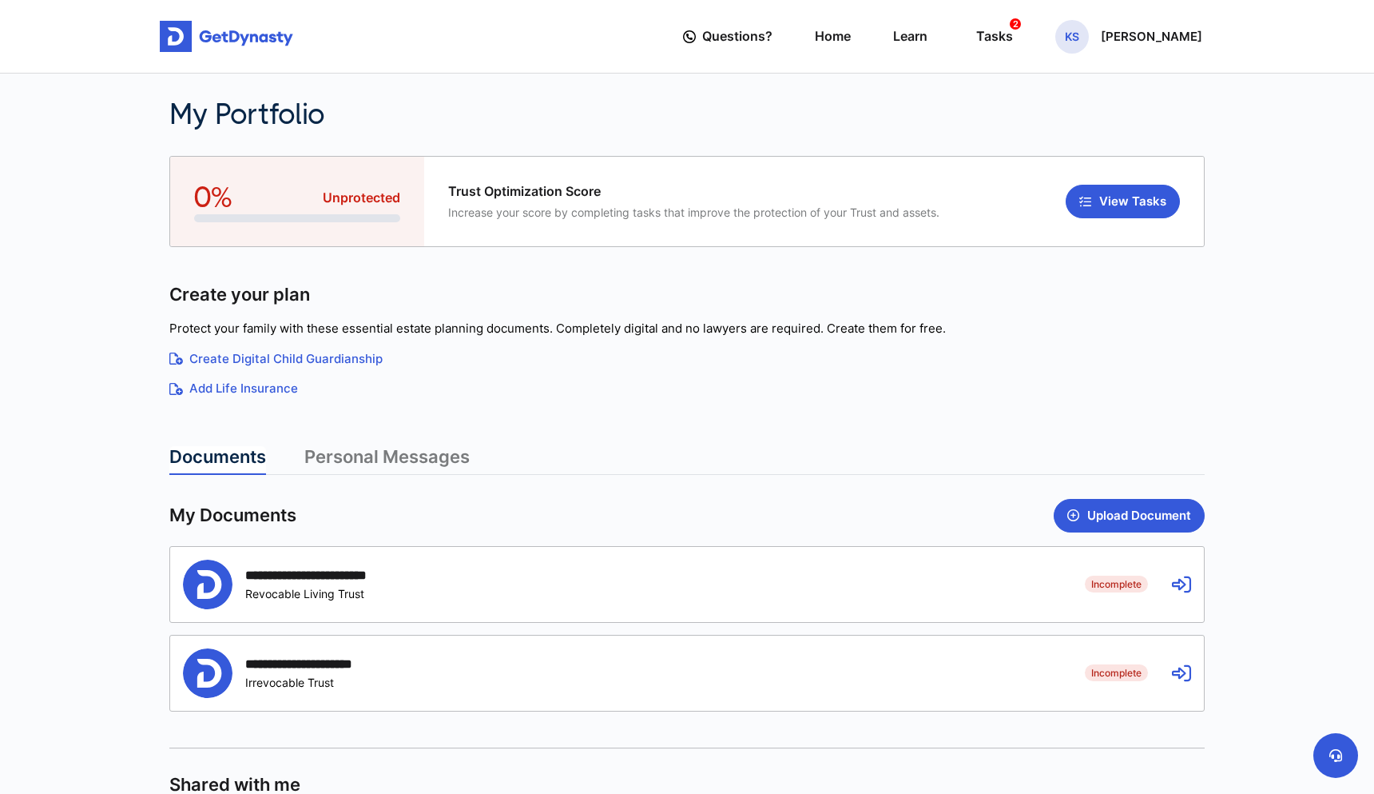
click at [1068, 578] on div "**********" at bounding box center [687, 584] width 1034 height 75
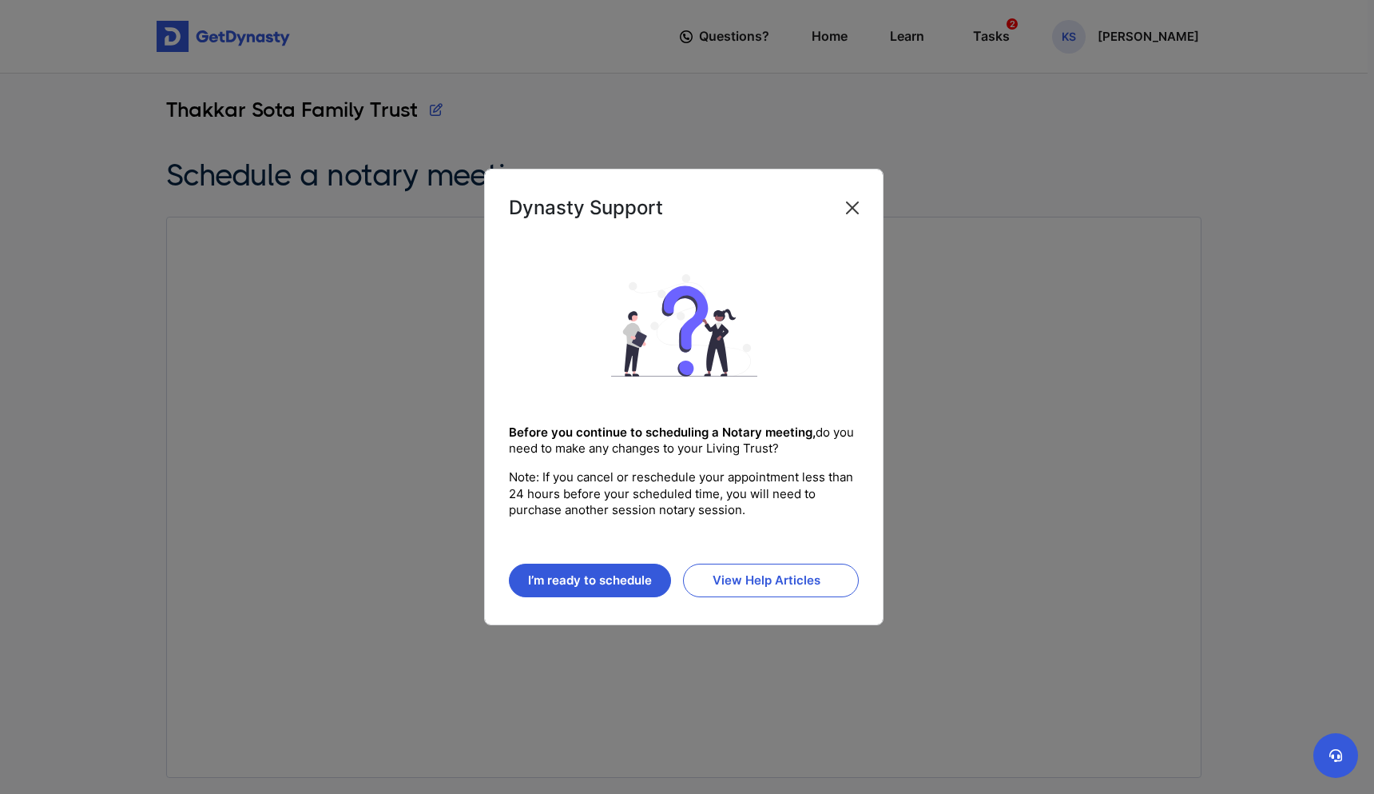
click at [854, 219] on button "Close" at bounding box center [853, 208] width 26 height 26
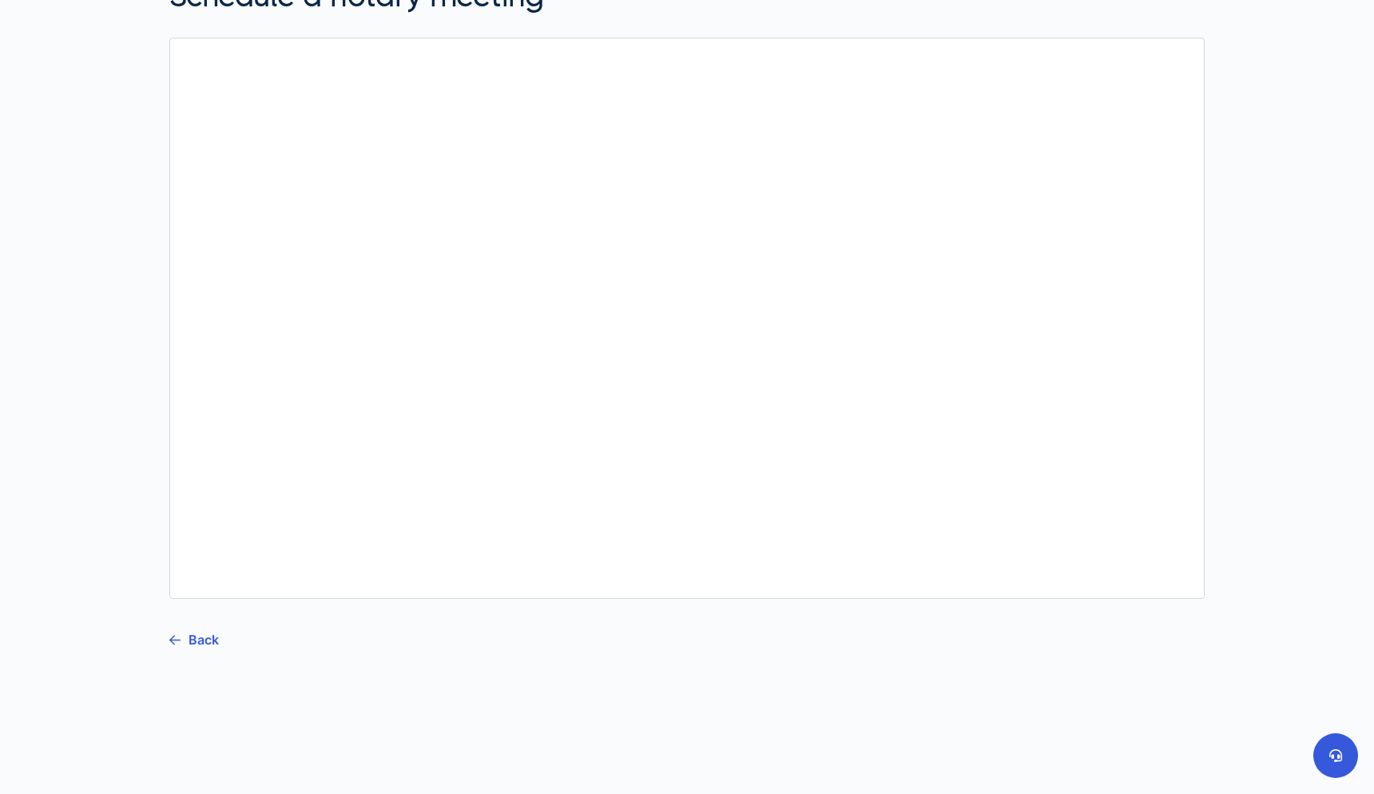
scroll to position [179, 0]
click at [190, 638] on link "Back" at bounding box center [194, 639] width 50 height 40
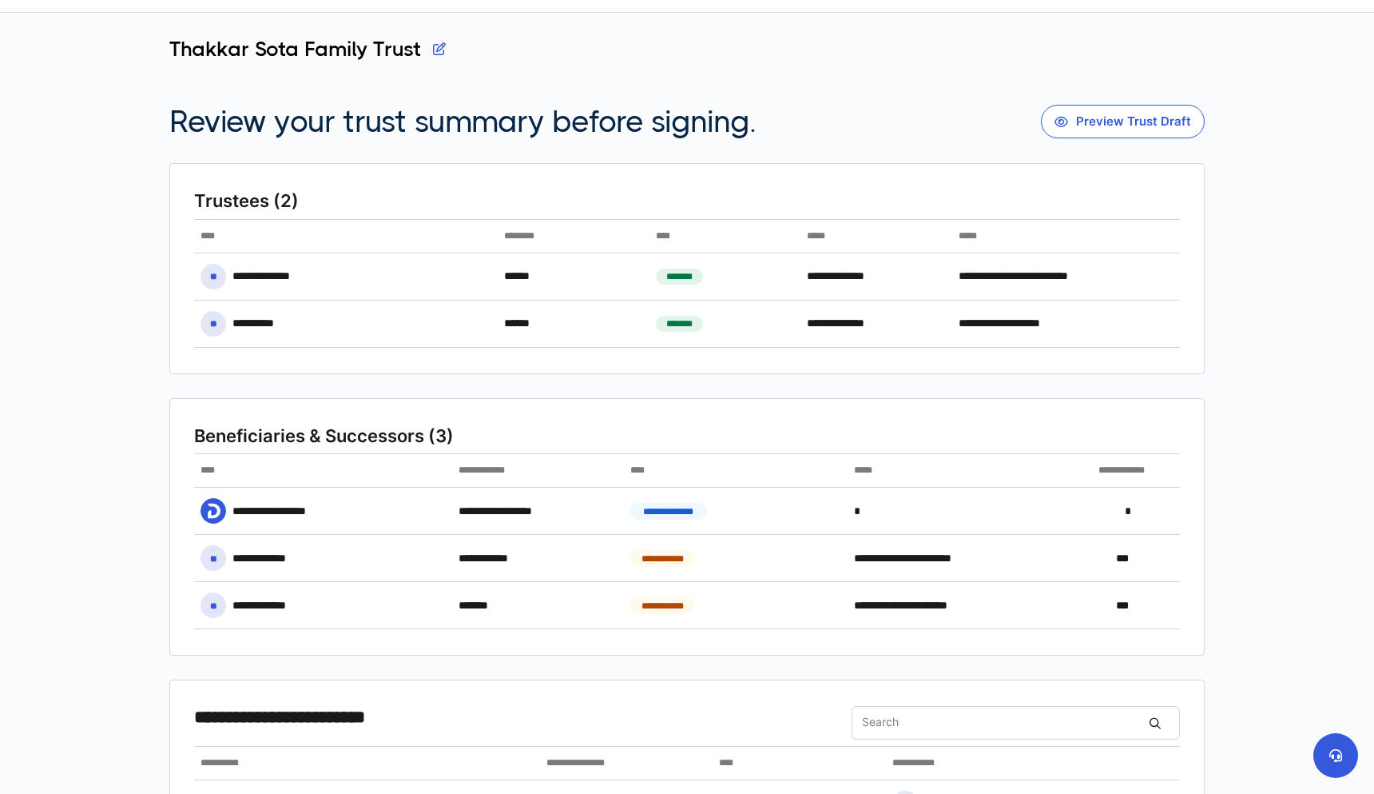
scroll to position [62, 0]
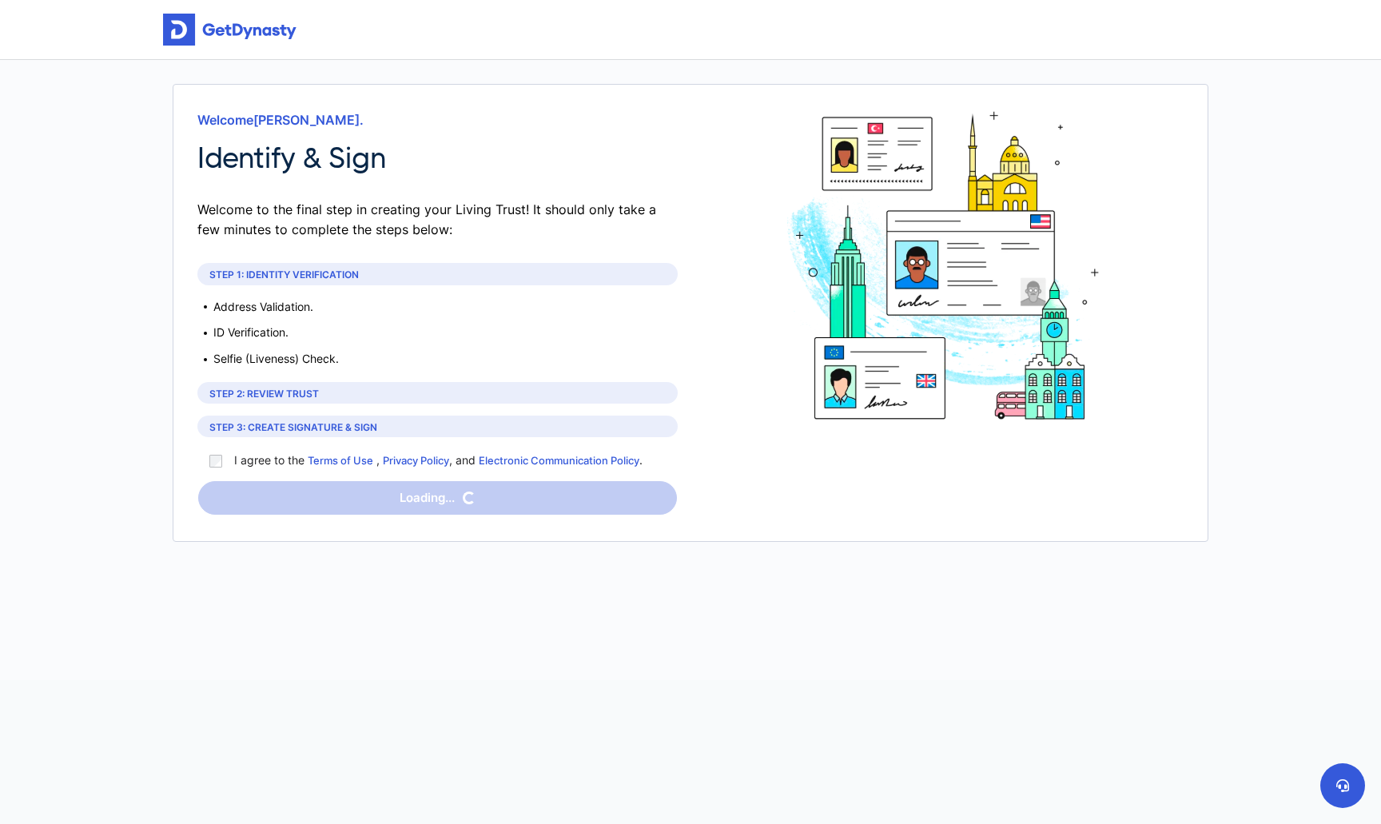
click at [172, 633] on div "Welcome [PERSON_NAME] . Identify & Sign Welcome to the final step in creating y…" at bounding box center [690, 370] width 1055 height 620
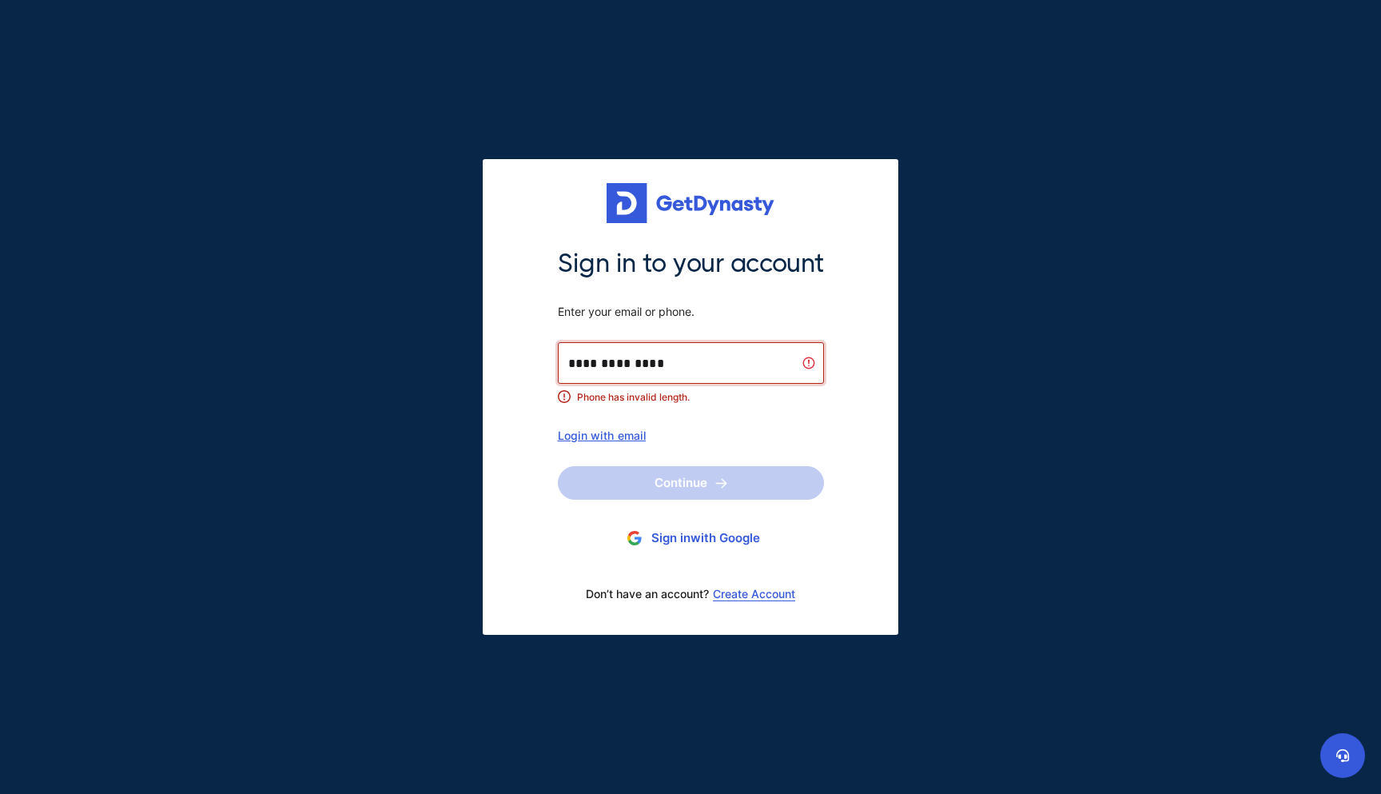
type input "**********"
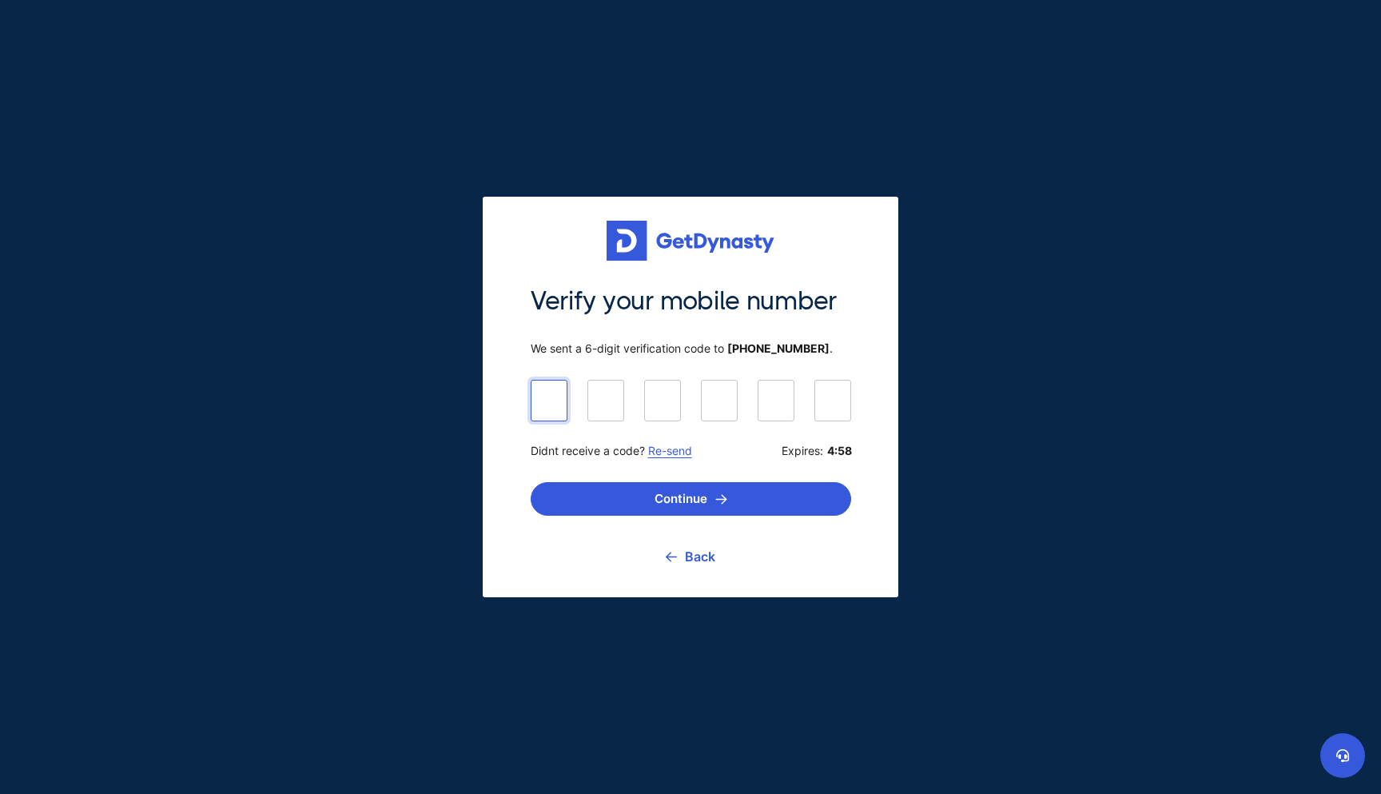
type input "******"
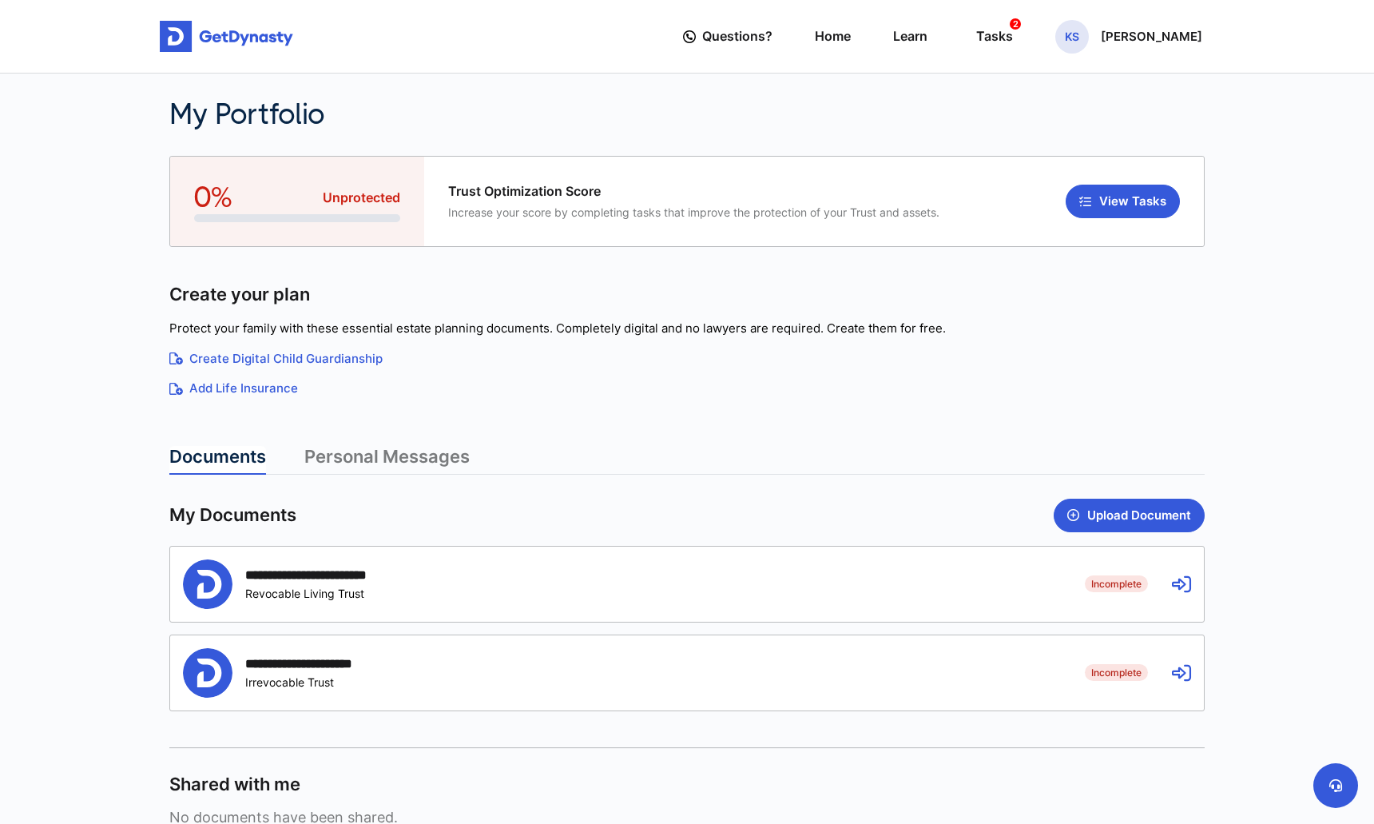
click at [1179, 585] on icon at bounding box center [1181, 584] width 19 height 19
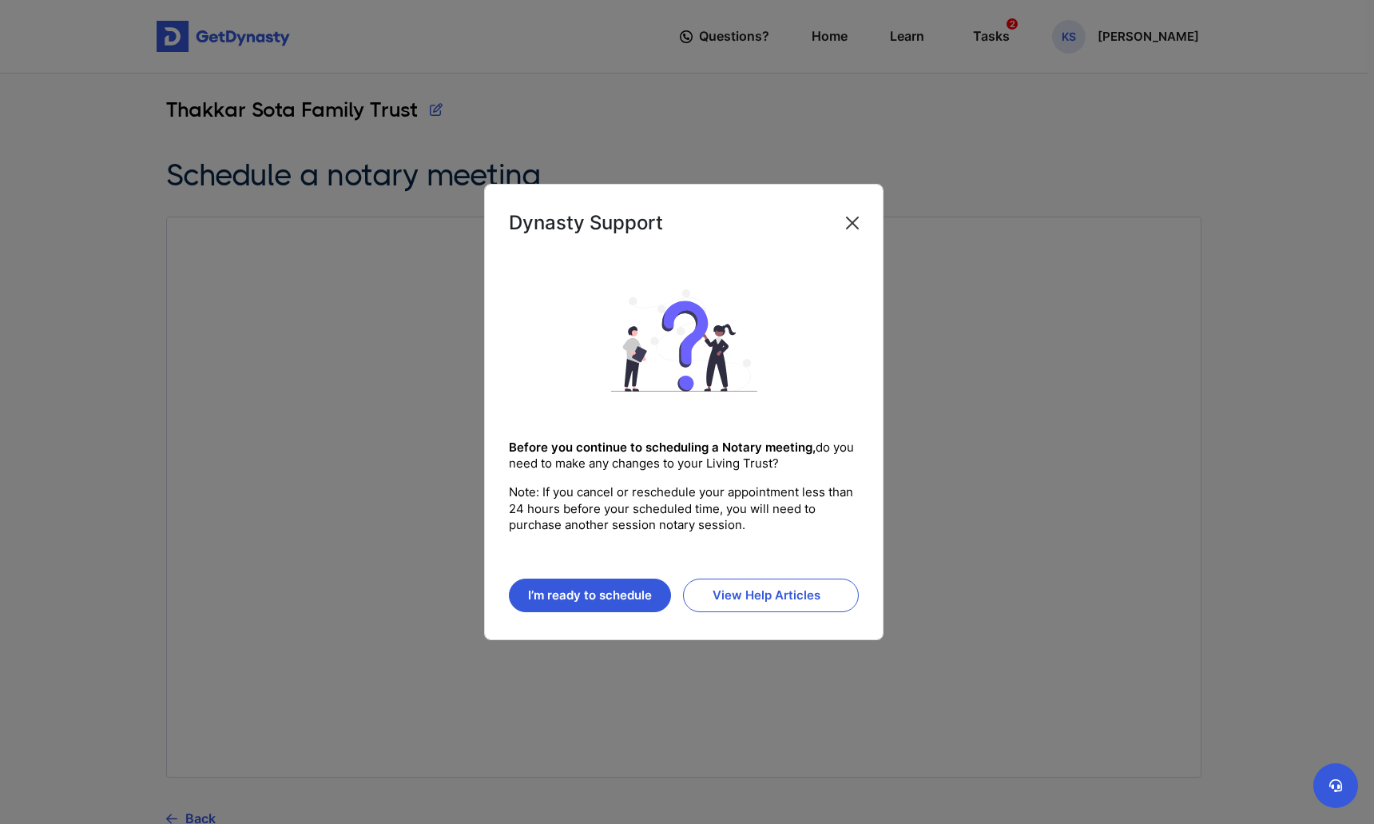
click at [850, 219] on button "Close" at bounding box center [853, 223] width 26 height 26
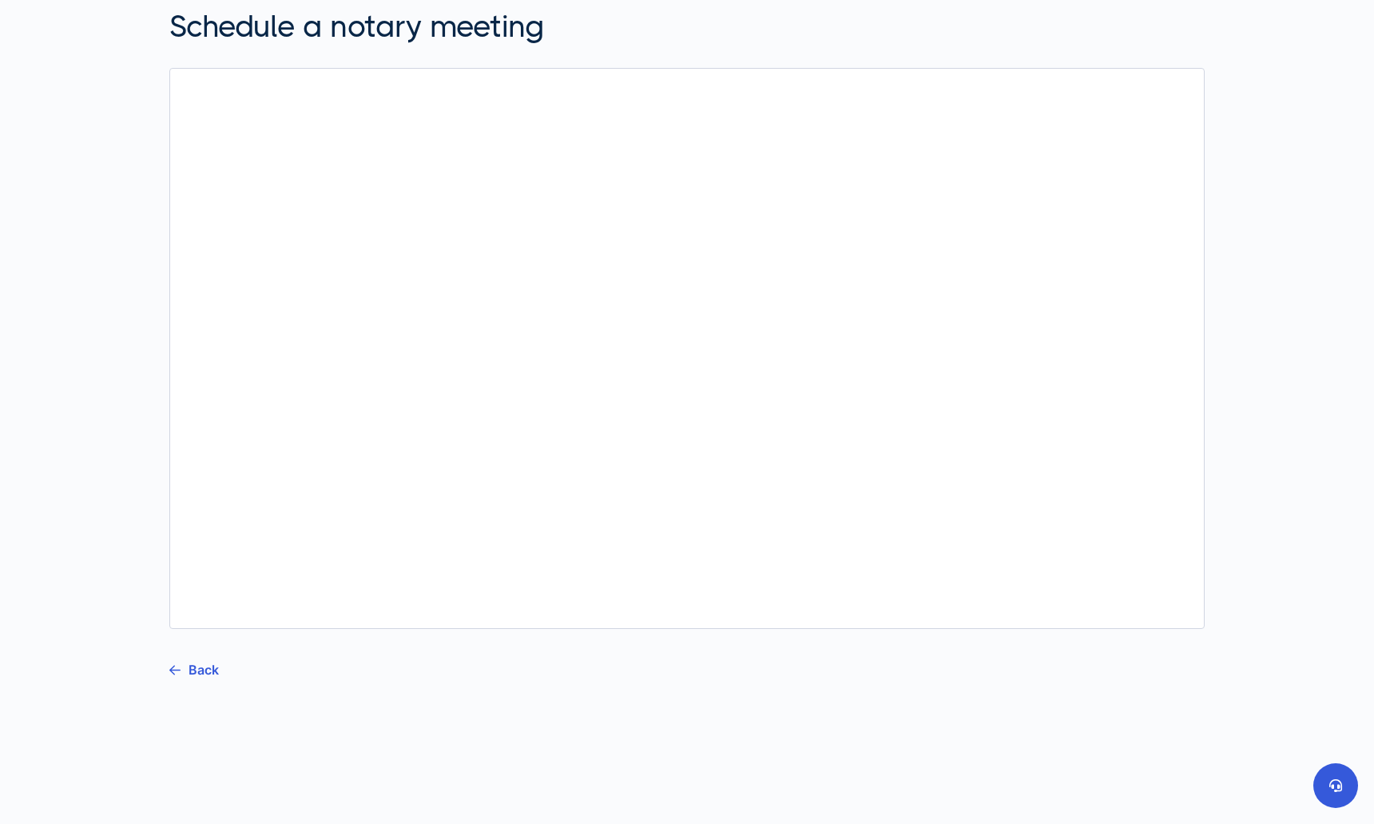
scroll to position [149, 0]
click at [181, 669] on link "Back" at bounding box center [194, 670] width 50 height 40
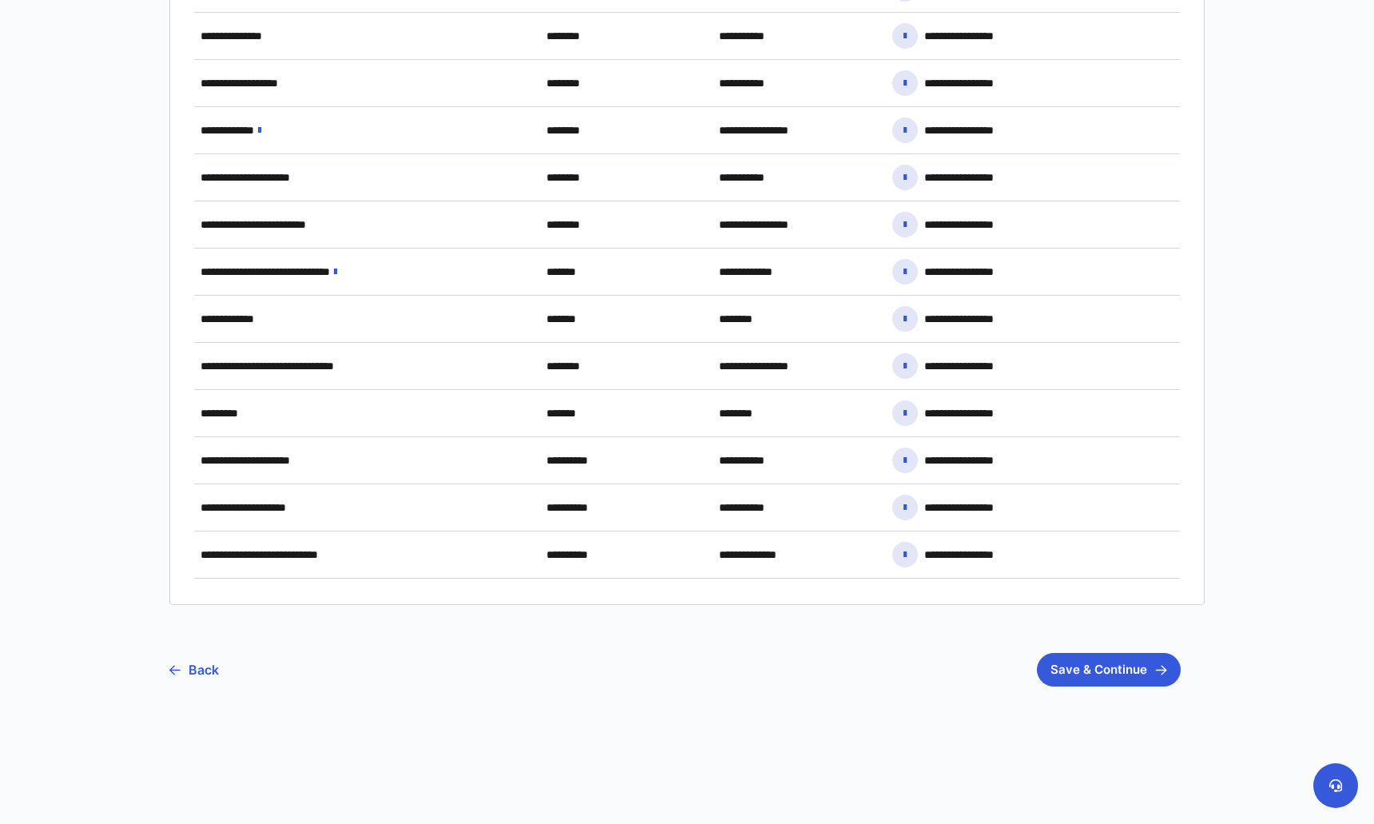
scroll to position [1157, 0]
click at [1116, 671] on button "Save & Continue" at bounding box center [1109, 671] width 144 height 34
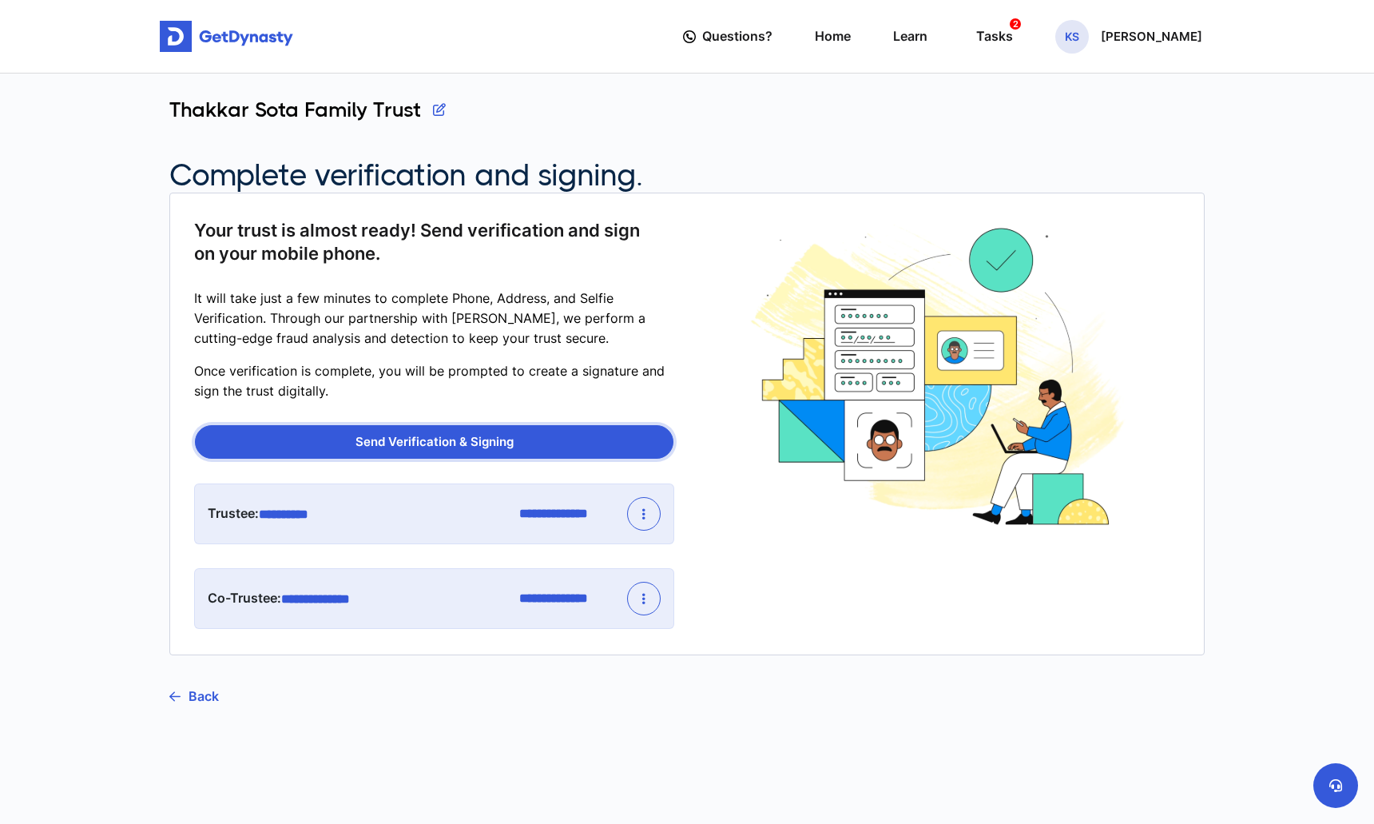
click at [545, 440] on button "Send Verification & Signing" at bounding box center [434, 442] width 479 height 34
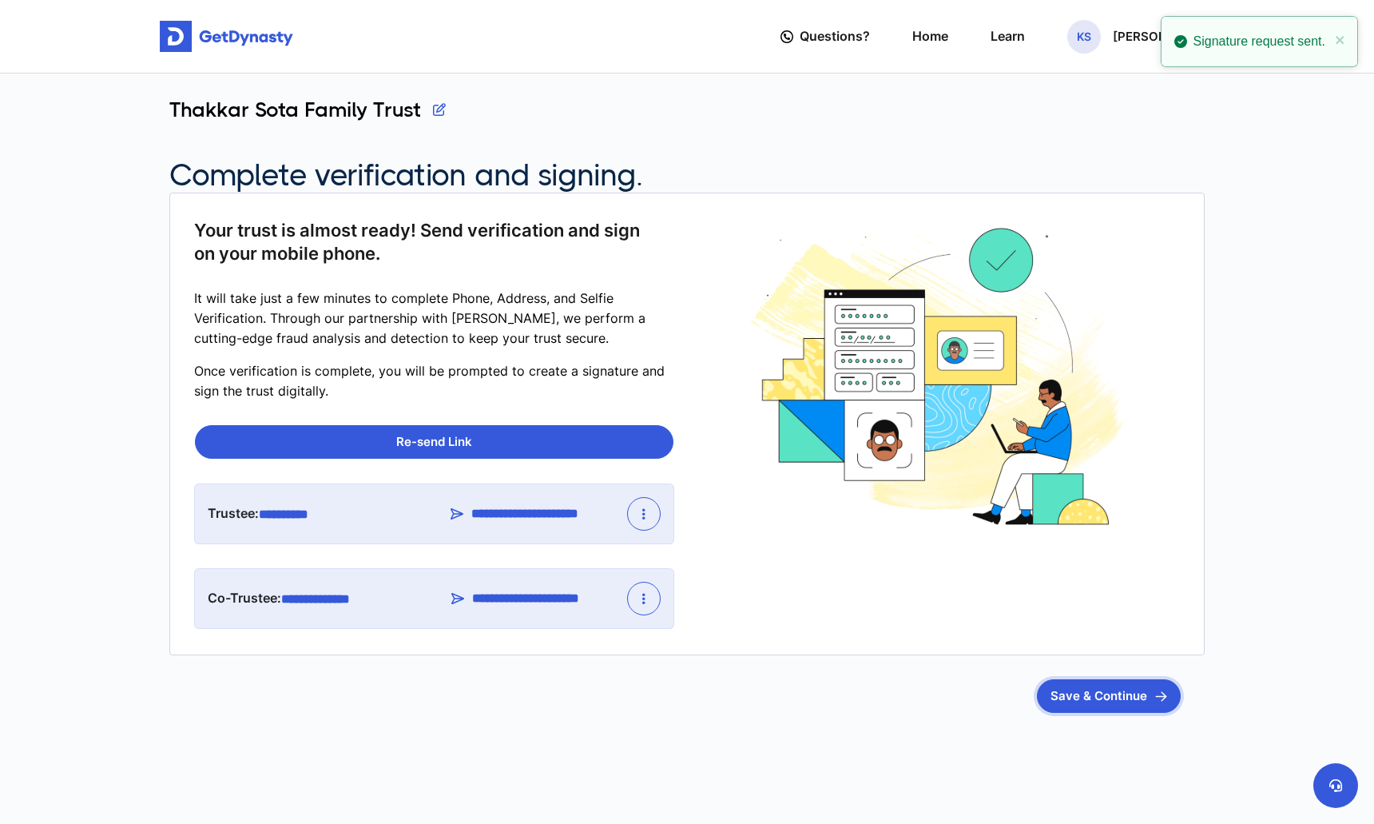
click at [1091, 684] on button "Save & Continue" at bounding box center [1109, 696] width 144 height 34
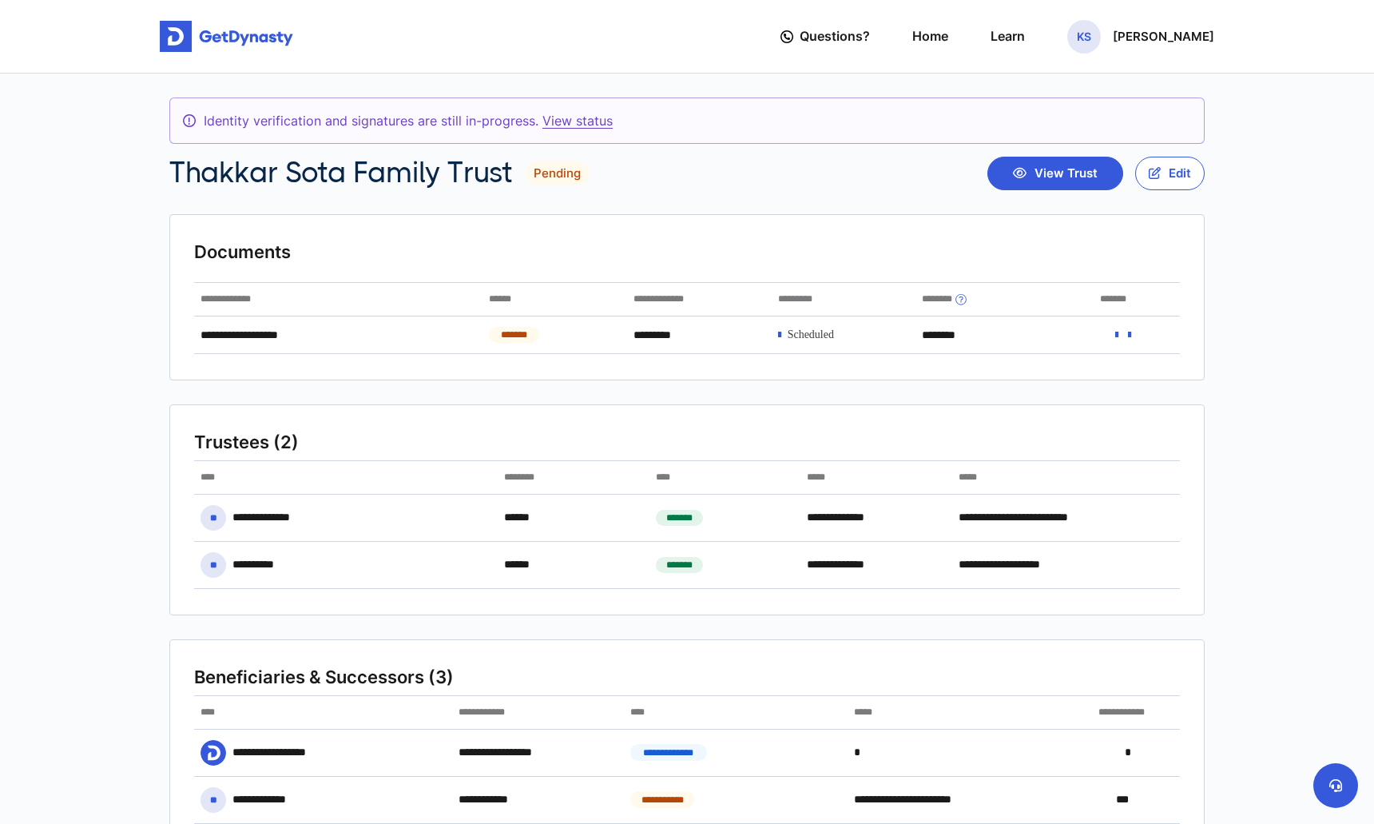
click at [551, 117] on link "View status" at bounding box center [578, 121] width 70 height 16
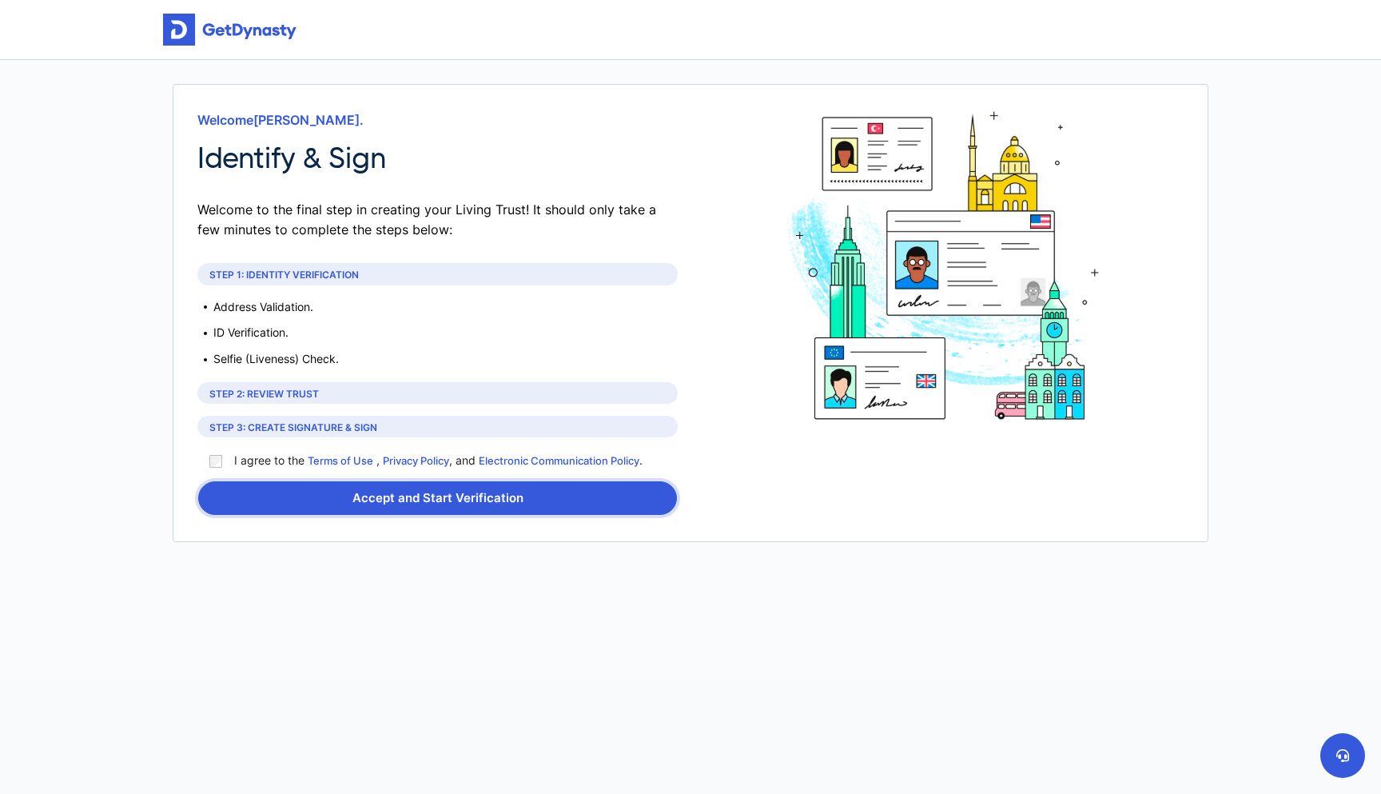
click at [341, 491] on button "Accept and Start Verification" at bounding box center [437, 498] width 479 height 34
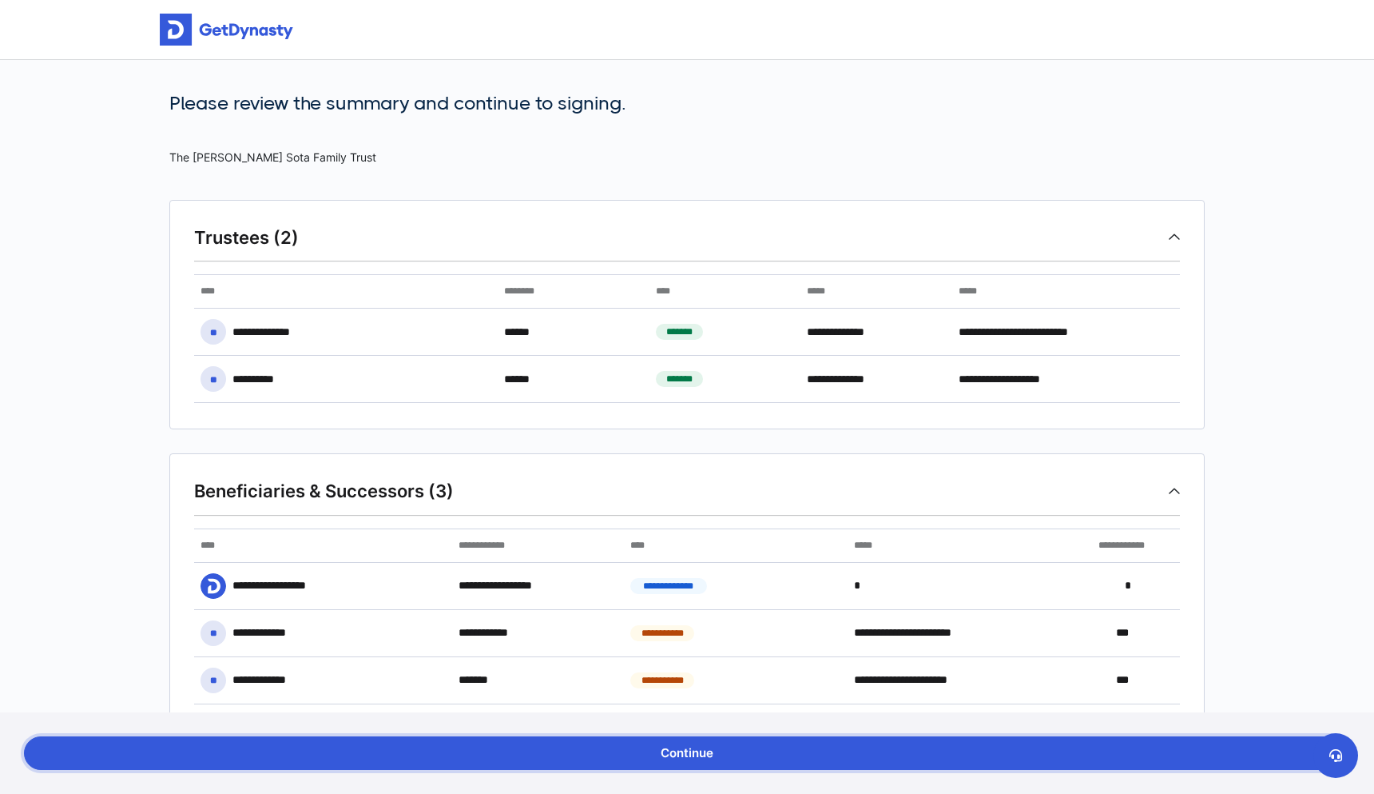
click at [722, 754] on button "Continue" at bounding box center [687, 753] width 1326 height 34
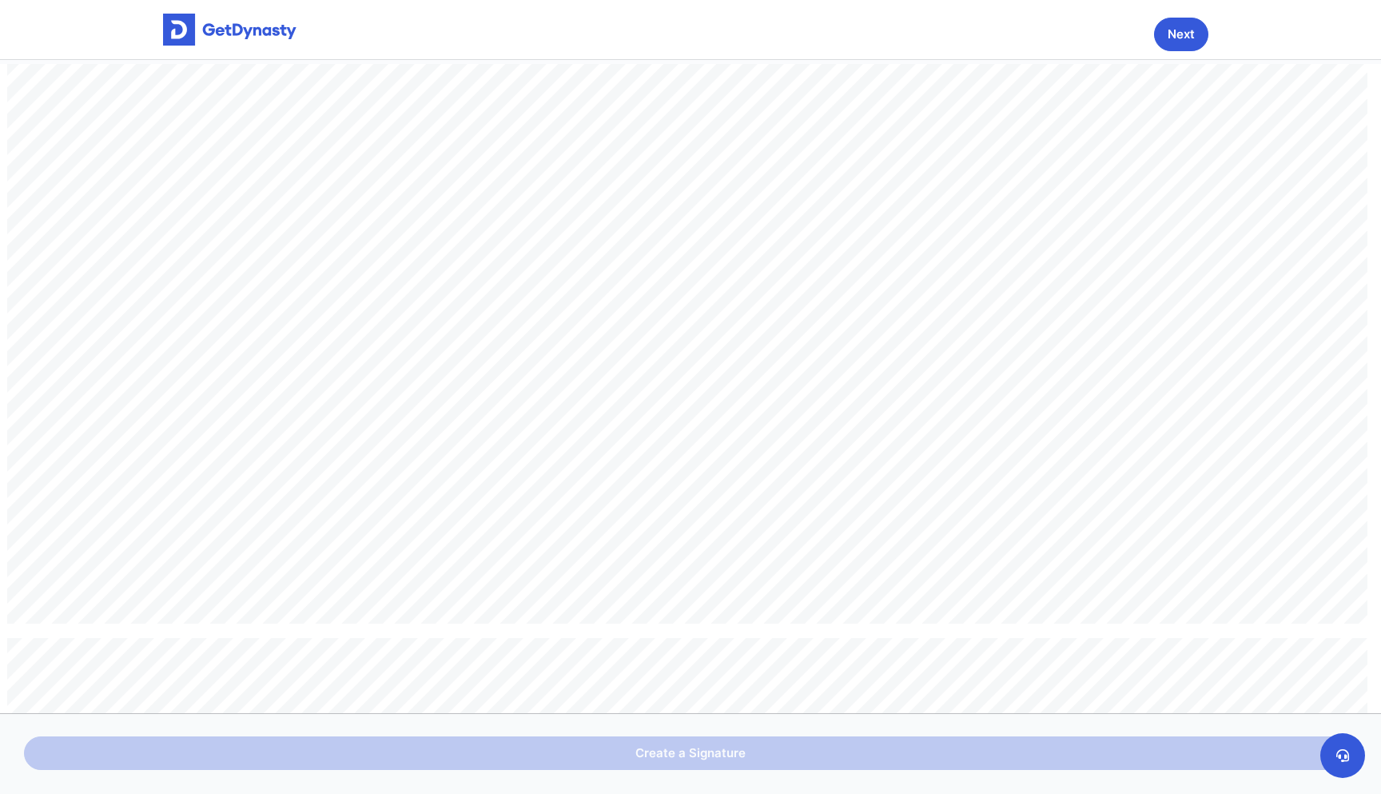
scroll to position [2926, 0]
click at [1178, 17] on main "Next t Declaration of Trust Trust ID: 3e961cdbae2e2869715894d0c0e59266fe7556e84…" at bounding box center [690, 122] width 1381 height 245
click at [1176, 30] on button "Next" at bounding box center [1181, 35] width 54 height 34
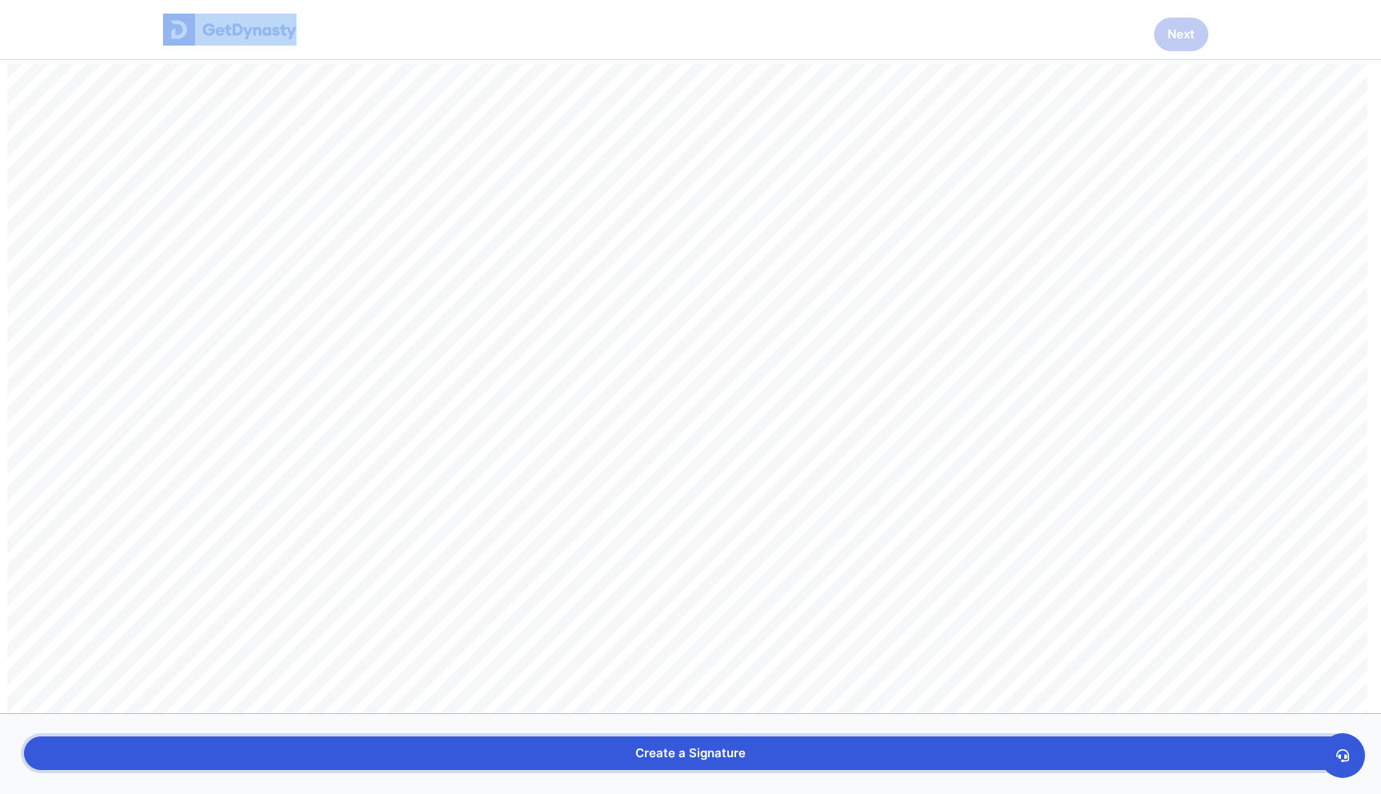
click at [728, 737] on button "Create a Signature" at bounding box center [690, 753] width 1333 height 34
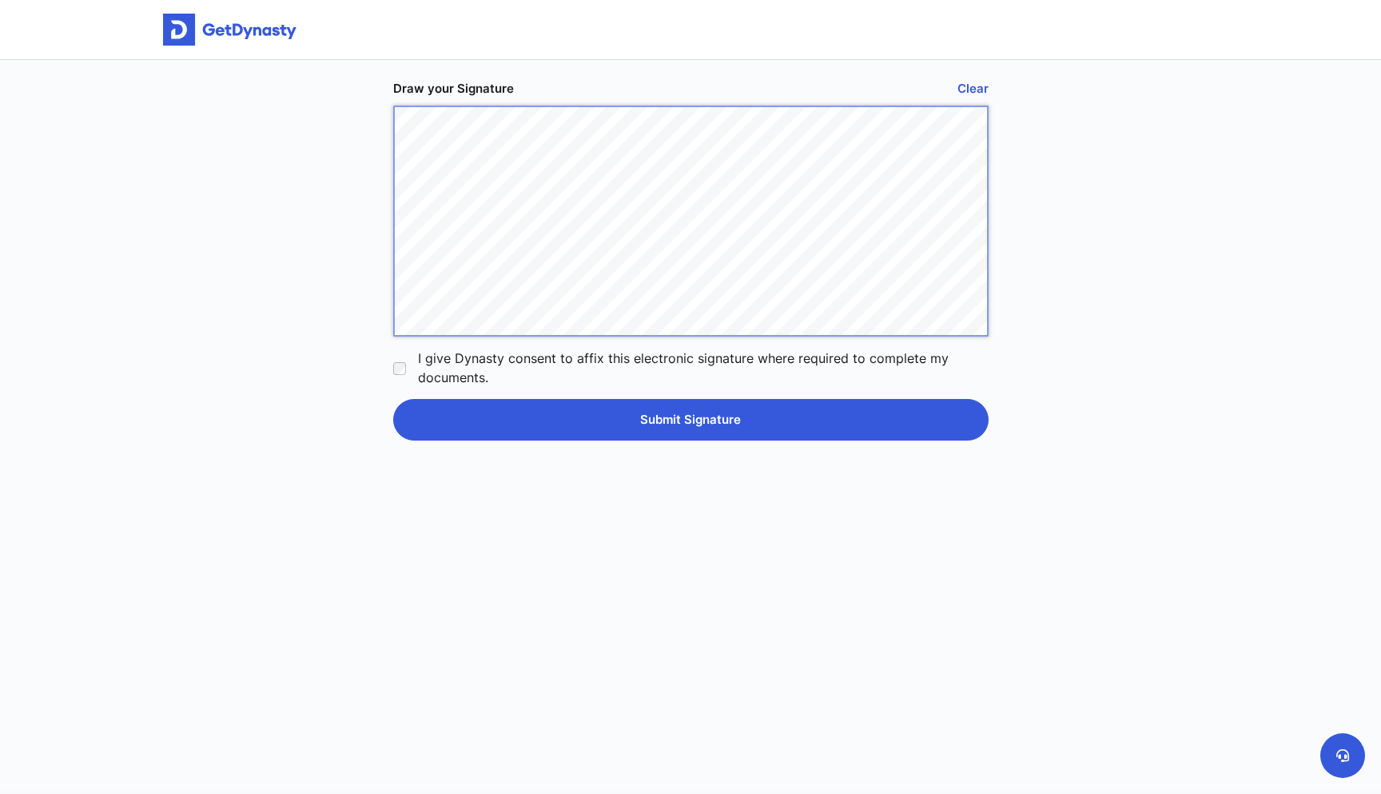
click at [499, 391] on div "Draw your Signature Clear I give Dynasty consent to affix this electronic signa…" at bounding box center [690, 425] width 619 height 730
click at [499, 396] on div "Draw your Signature Clear I give Dynasty consent to affix this electronic signa…" at bounding box center [690, 425] width 619 height 730
click at [543, 415] on button "Submit Signature" at bounding box center [690, 420] width 595 height 42
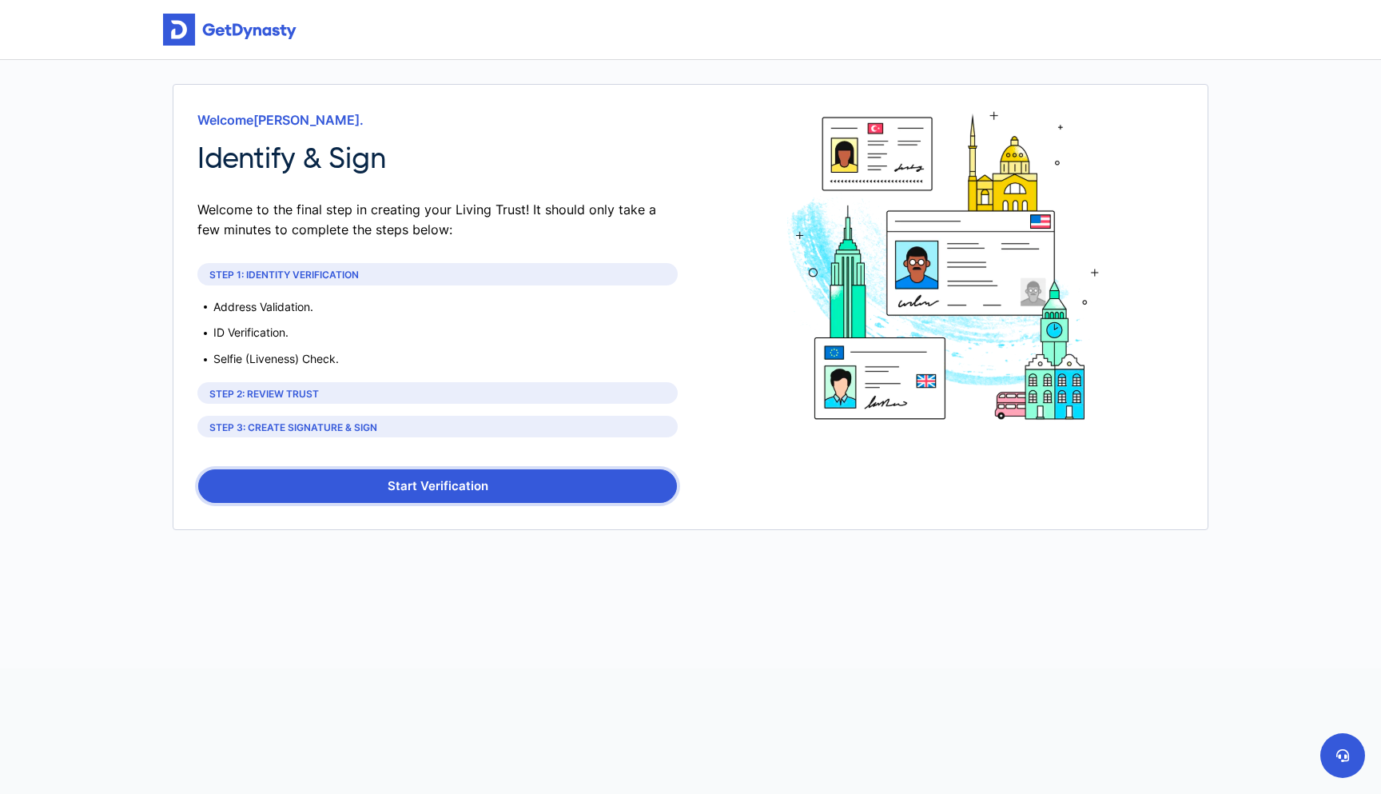
click at [292, 480] on button "Start Verification" at bounding box center [437, 486] width 479 height 34
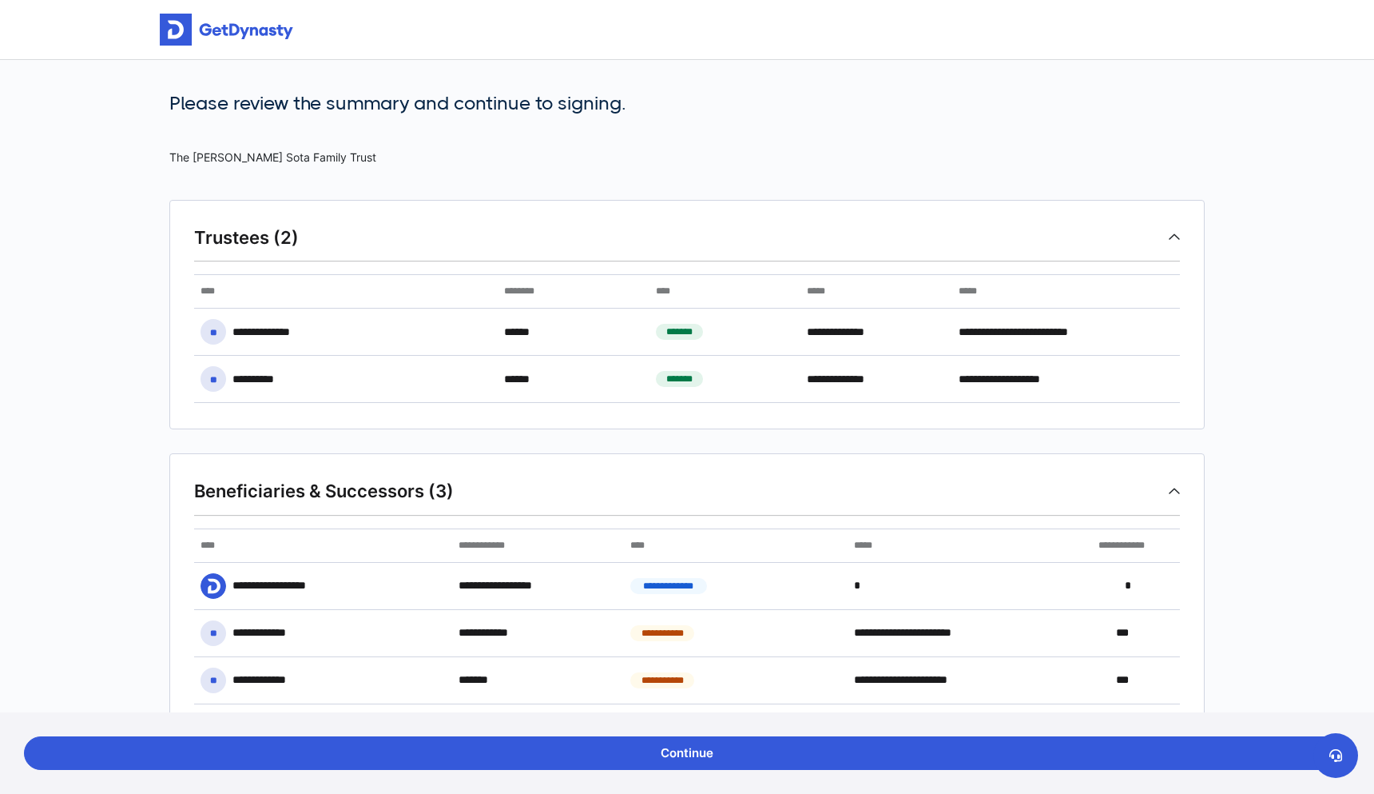
click at [668, 756] on button "Continue" at bounding box center [687, 753] width 1326 height 34
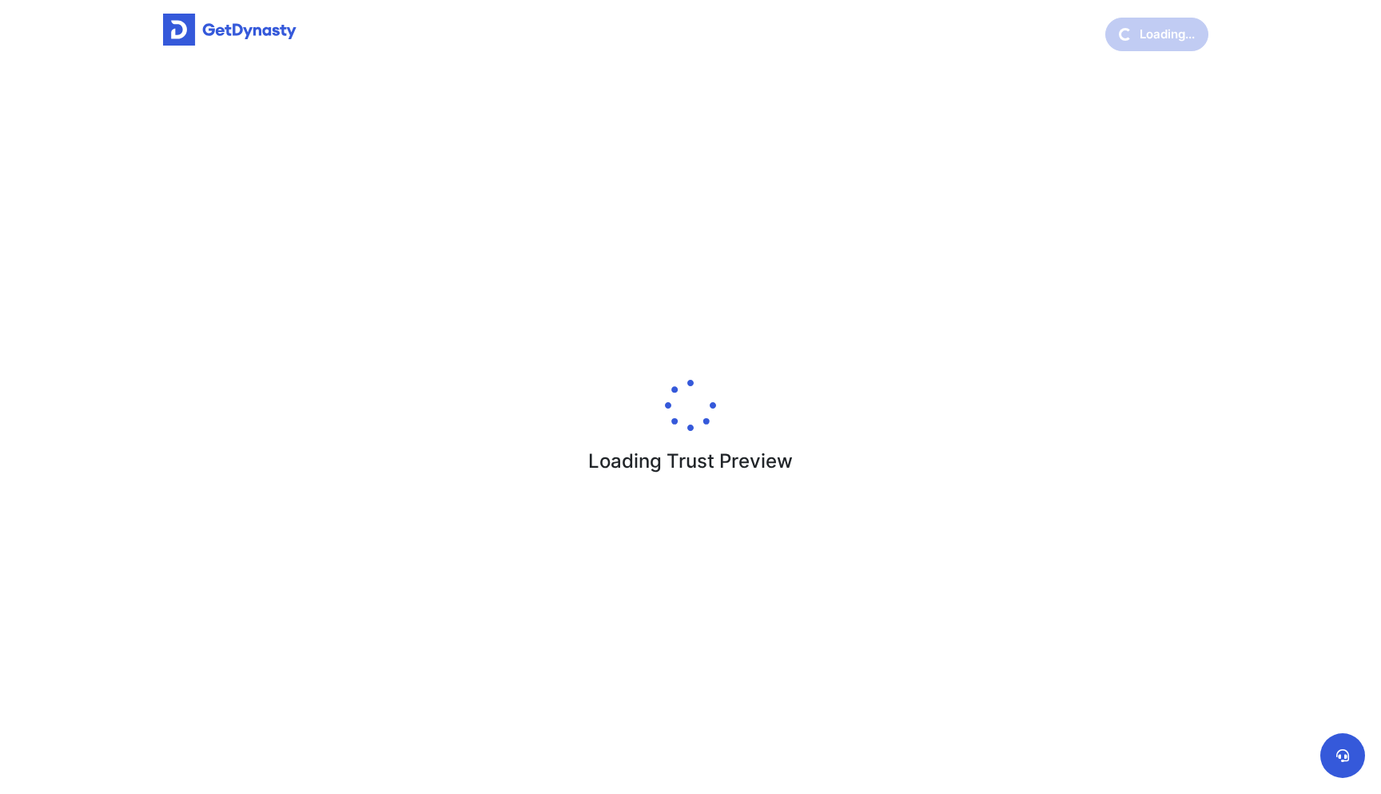
scroll to position [7, 0]
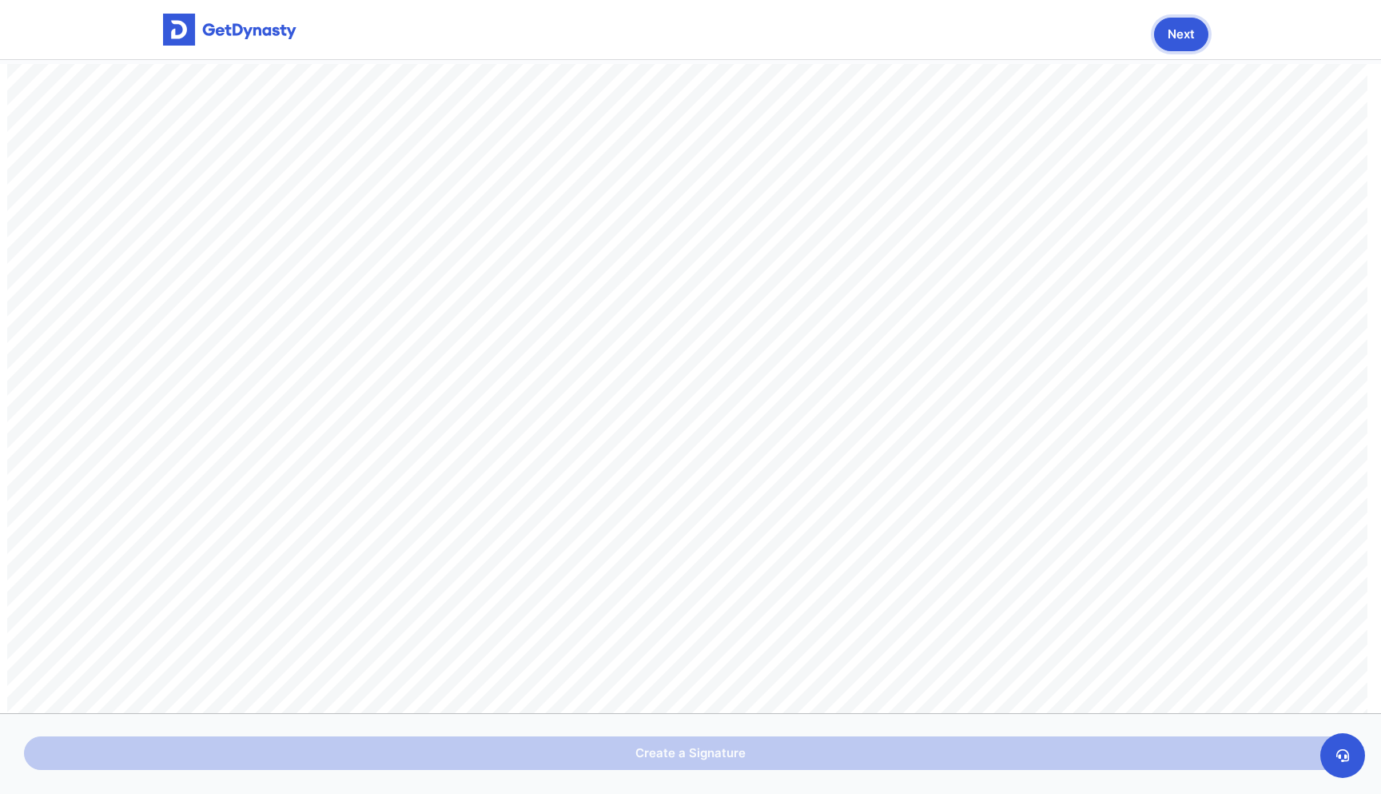
click at [1166, 30] on button "Next" at bounding box center [1181, 35] width 54 height 34
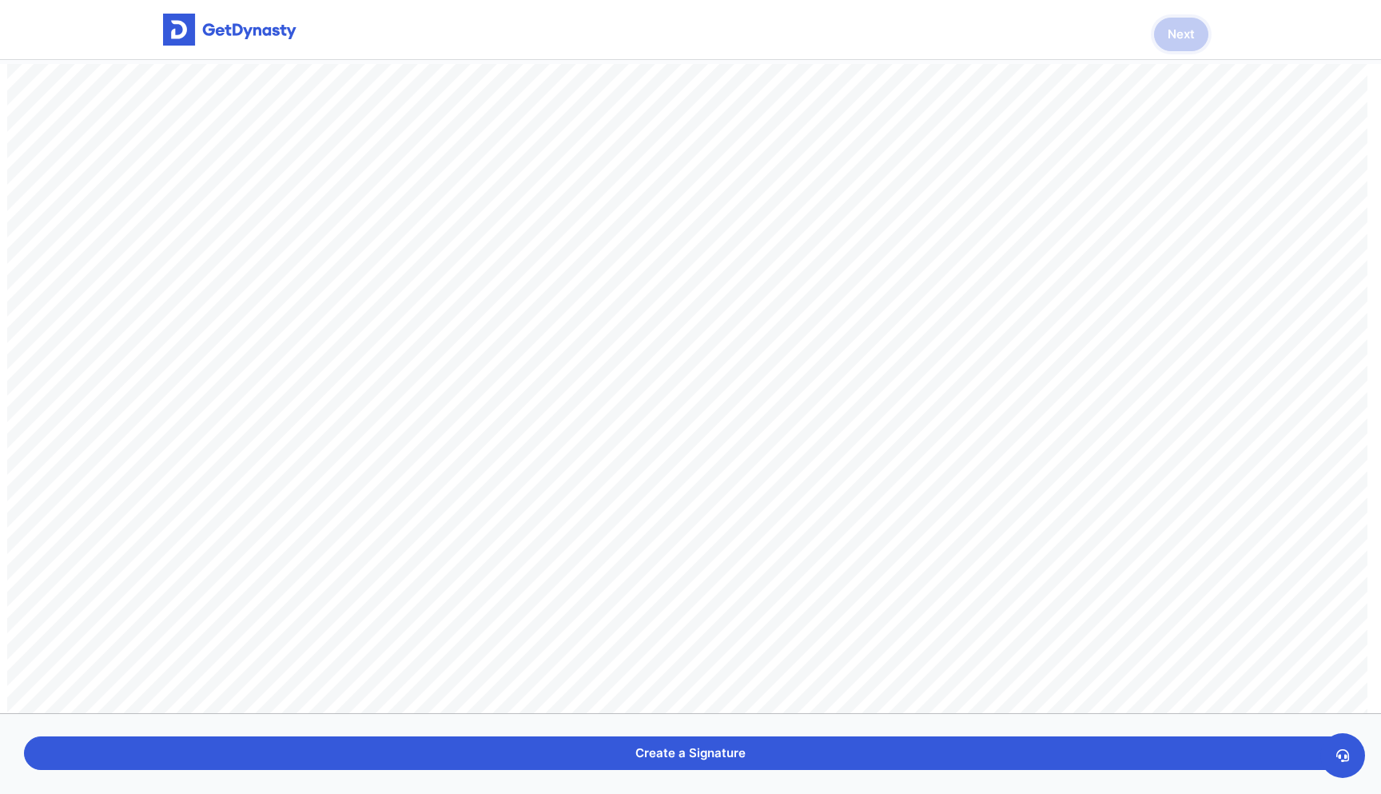
scroll to position [92085, 0]
click at [601, 748] on button "Create a Signature" at bounding box center [690, 753] width 1333 height 34
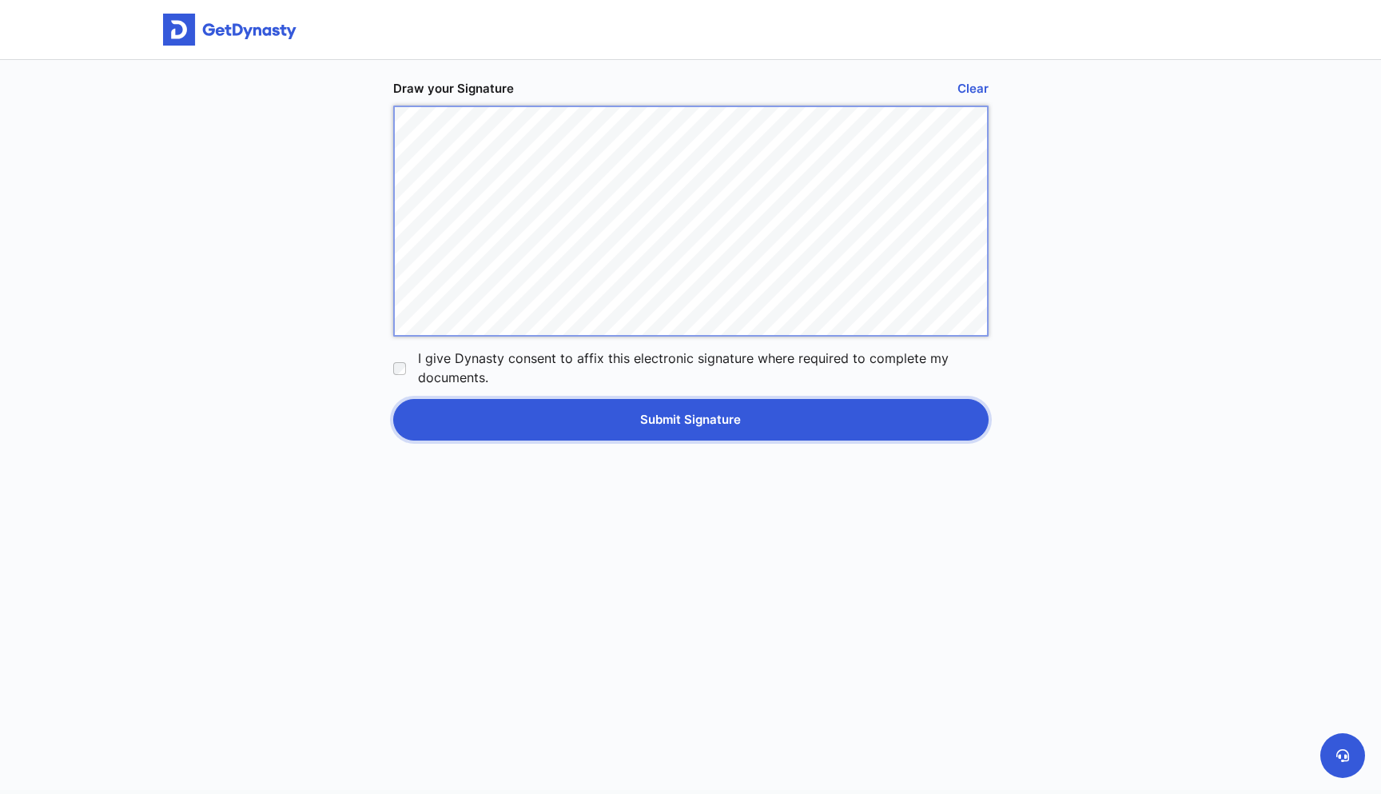
click at [622, 410] on button "Submit Signature" at bounding box center [690, 420] width 595 height 42
